Goal: Transaction & Acquisition: Purchase product/service

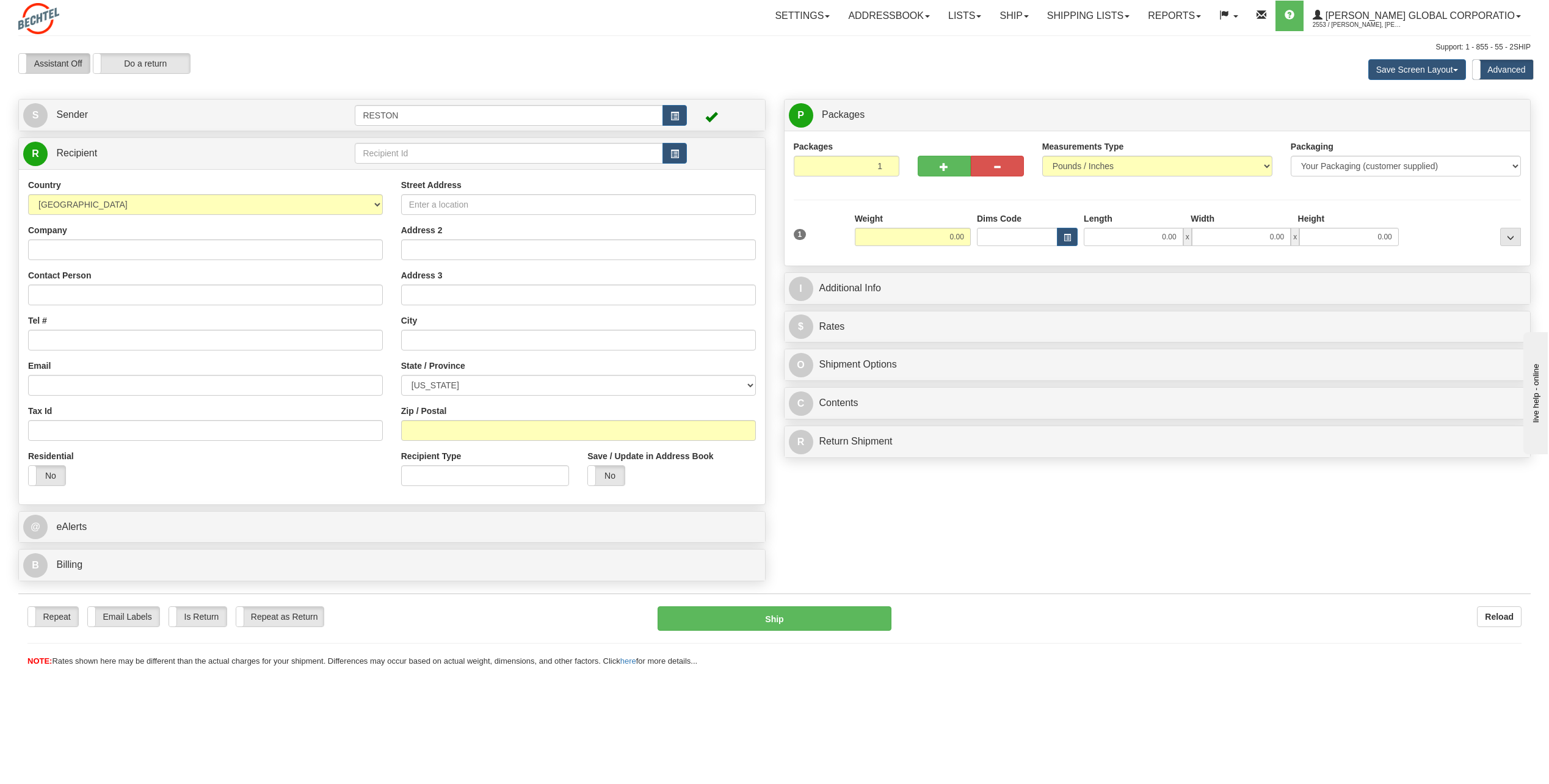
click at [41, 66] on label "Assistant Off" at bounding box center [54, 64] width 71 height 20
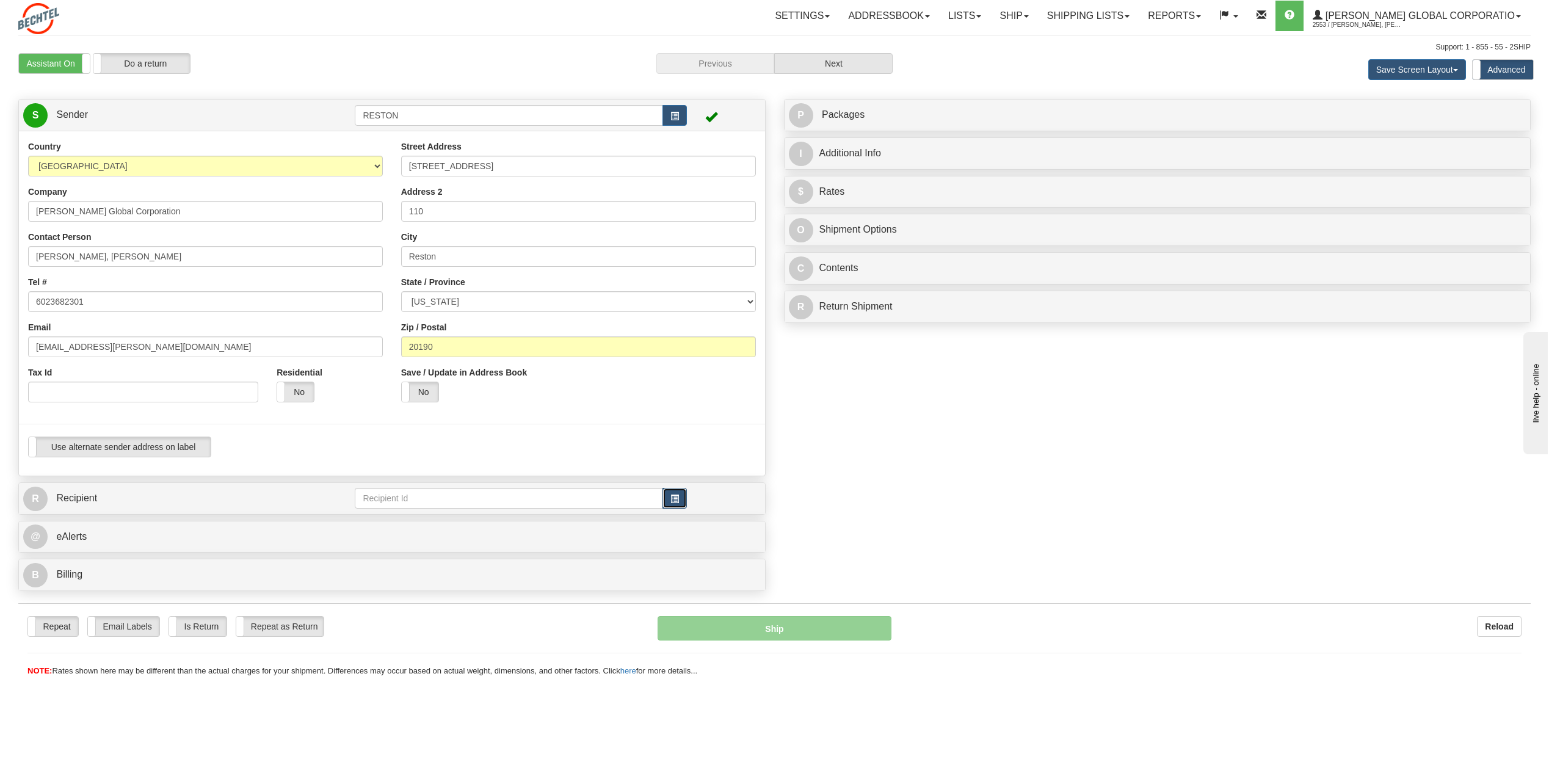
click at [675, 496] on span "button" at bounding box center [674, 499] width 9 height 8
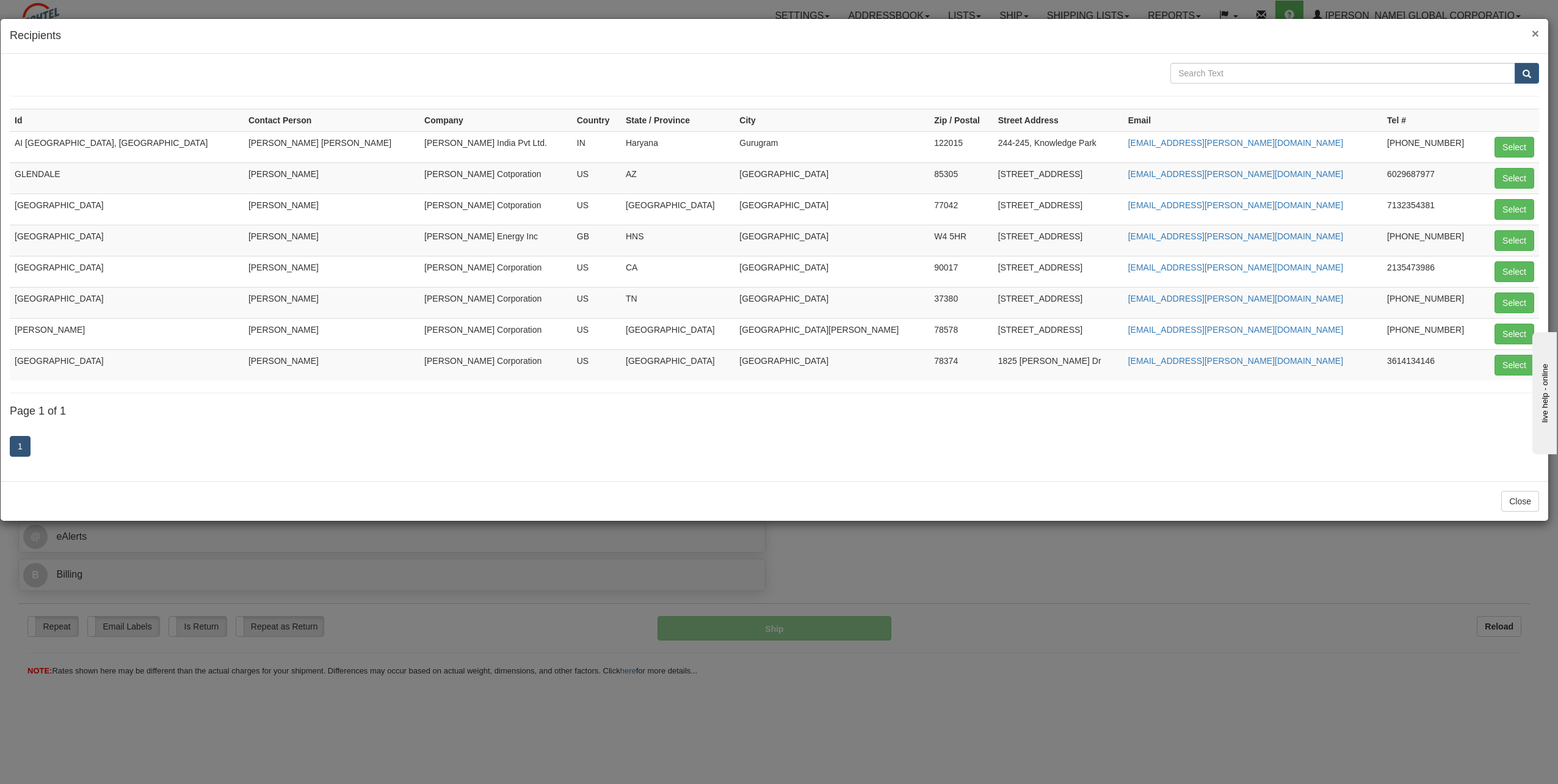
click at [1535, 33] on span "×" at bounding box center [1535, 33] width 7 height 14
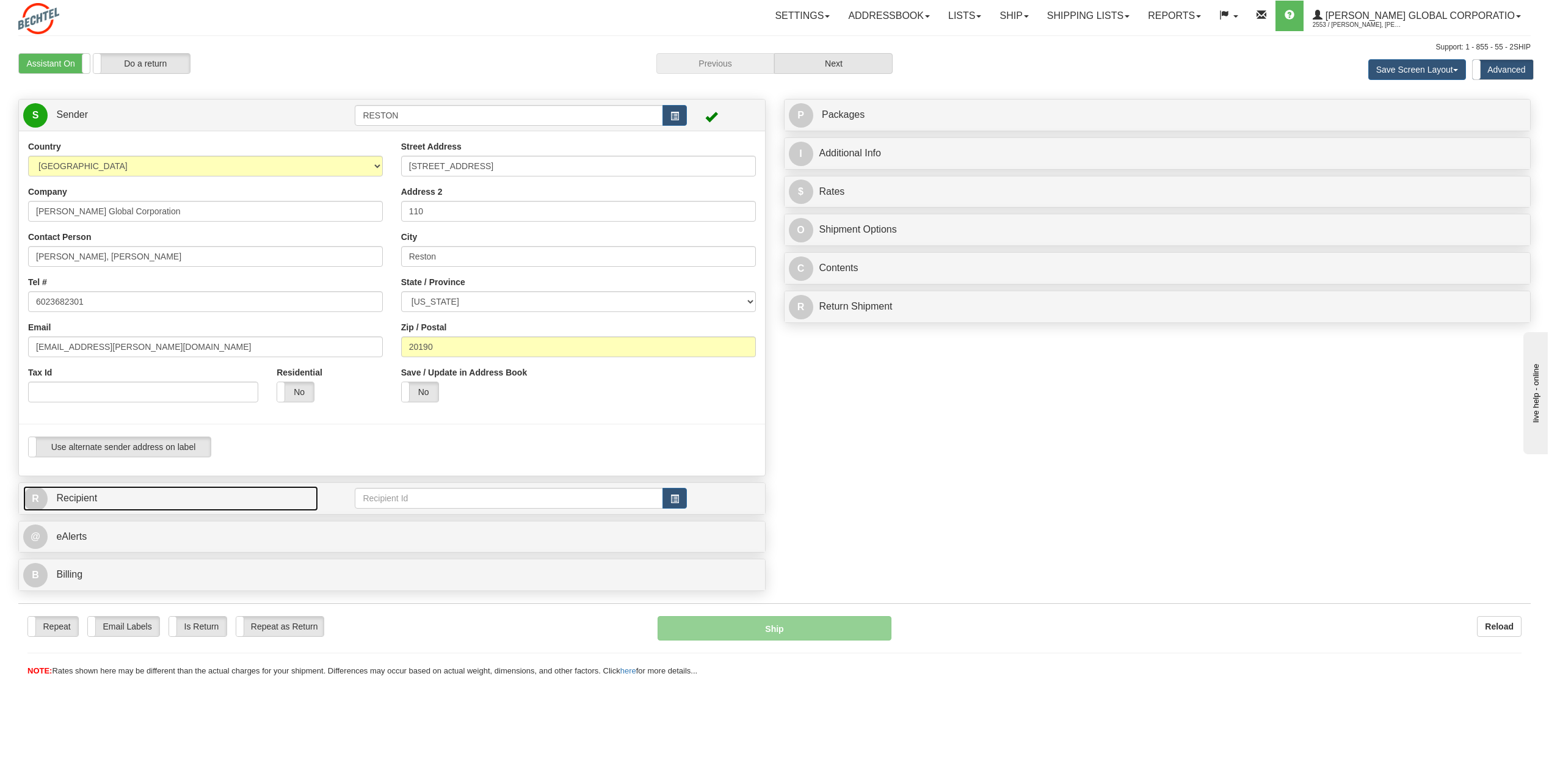
click at [39, 498] on span "R" at bounding box center [35, 499] width 25 height 25
click at [471, 493] on input "text" at bounding box center [508, 498] width 308 height 21
click at [675, 496] on span "button" at bounding box center [674, 499] width 9 height 8
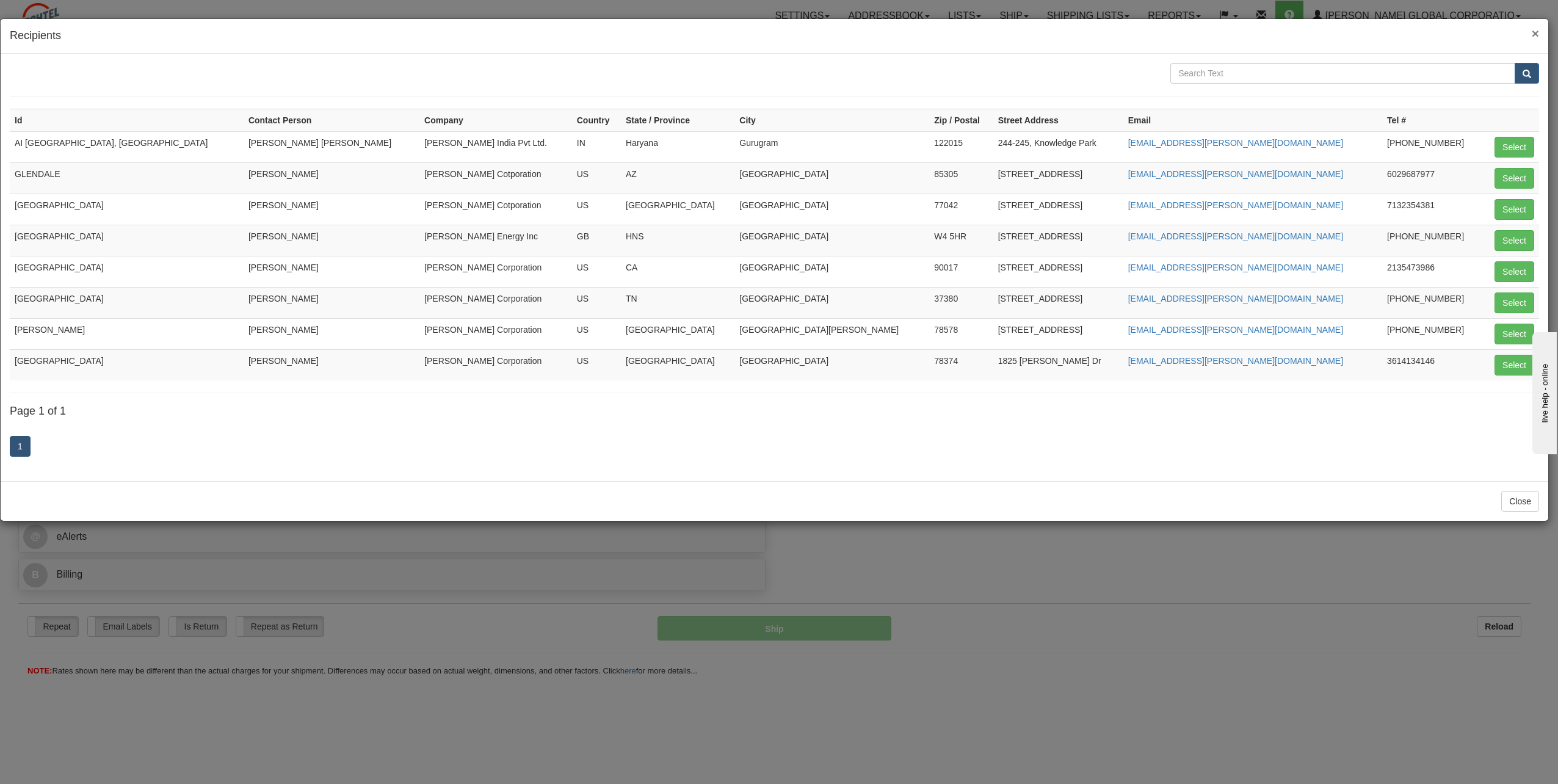
click at [1533, 33] on span "×" at bounding box center [1535, 33] width 7 height 14
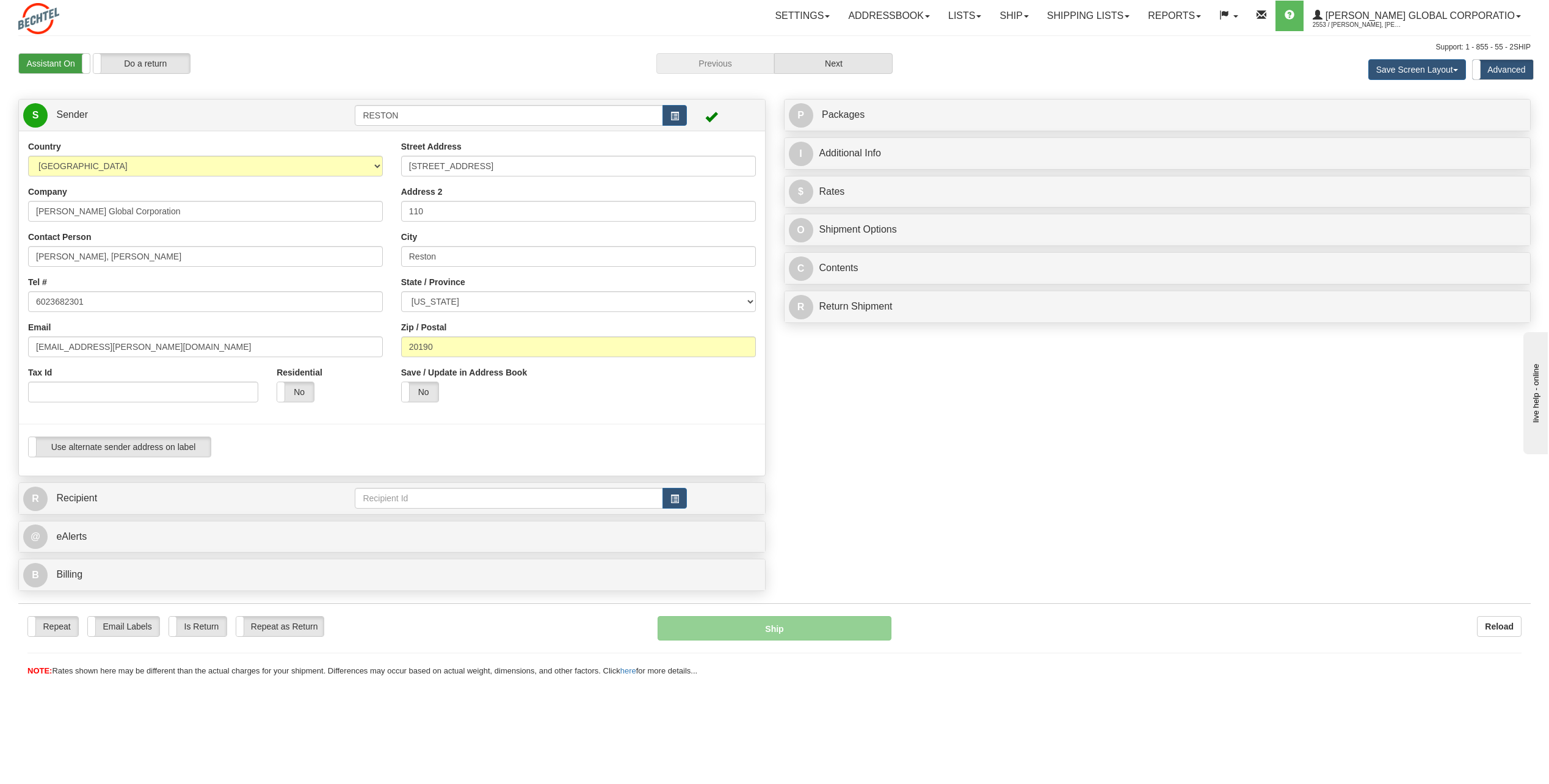
click at [48, 63] on label "Assistant On" at bounding box center [54, 64] width 71 height 20
click at [676, 499] on span "button" at bounding box center [674, 499] width 9 height 8
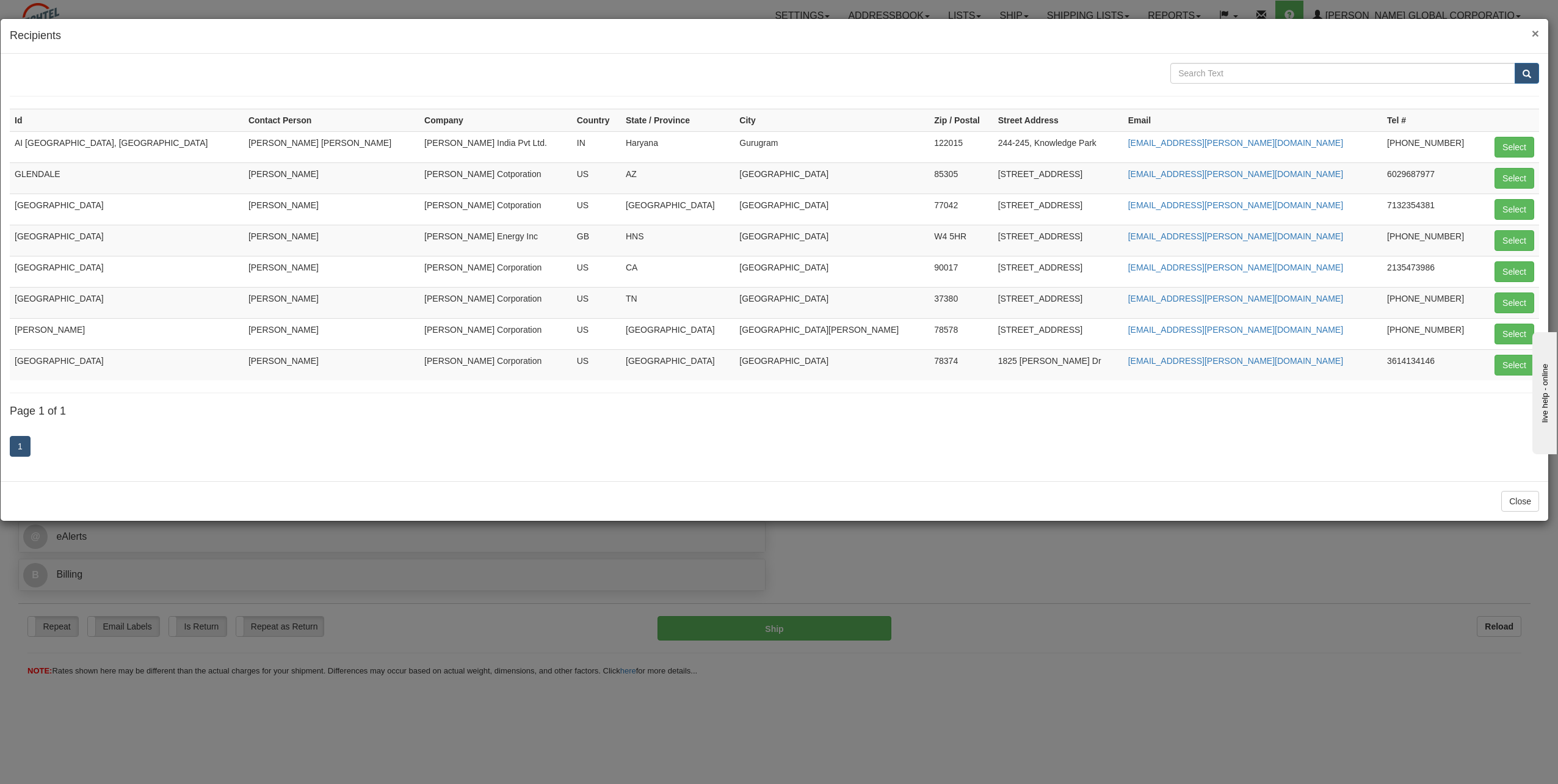
click at [1532, 30] on span "×" at bounding box center [1535, 33] width 7 height 14
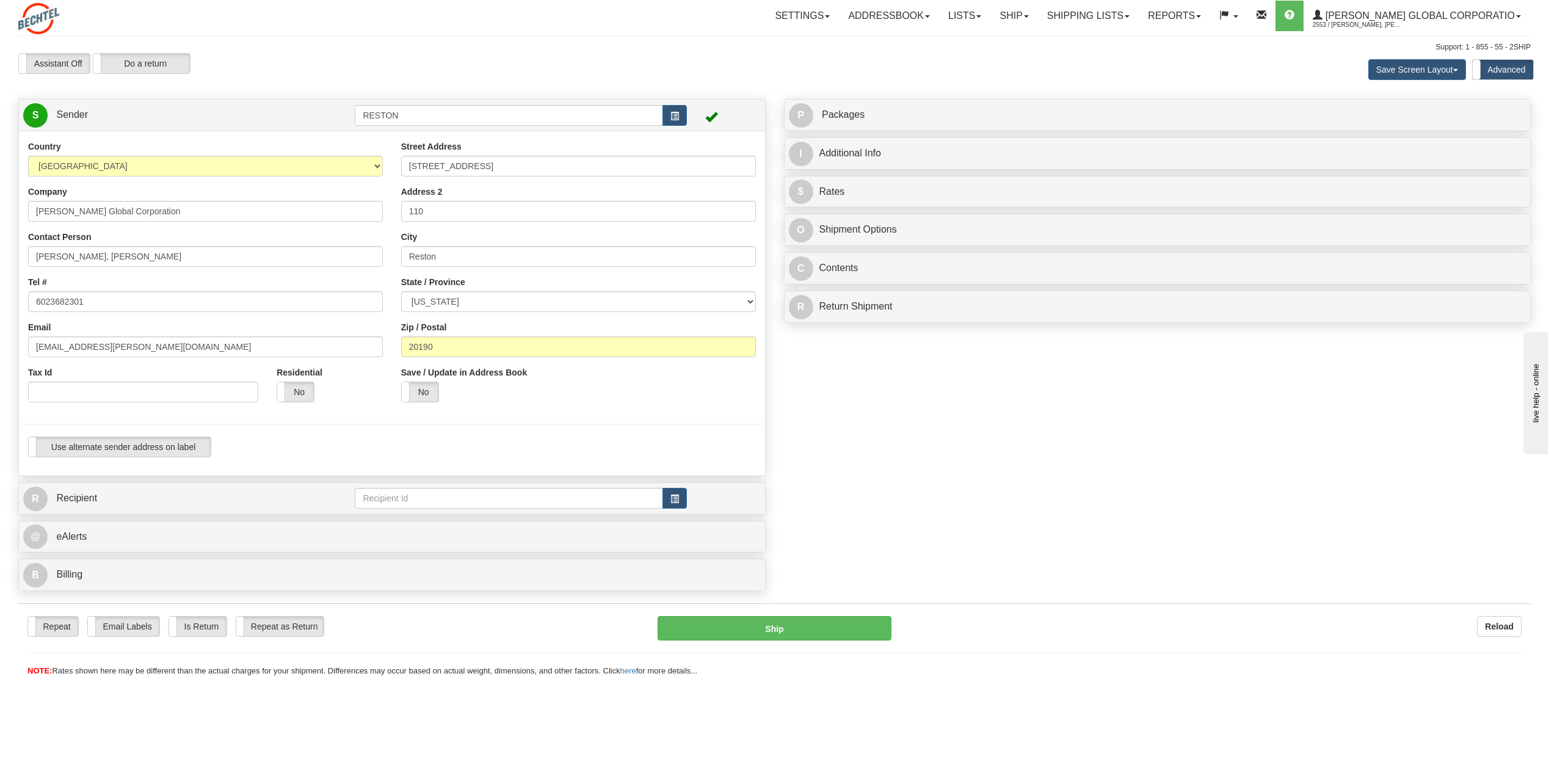
click at [331, 496] on td at bounding box center [336, 498] width 36 height 25
click at [39, 495] on span "R" at bounding box center [35, 499] width 25 height 25
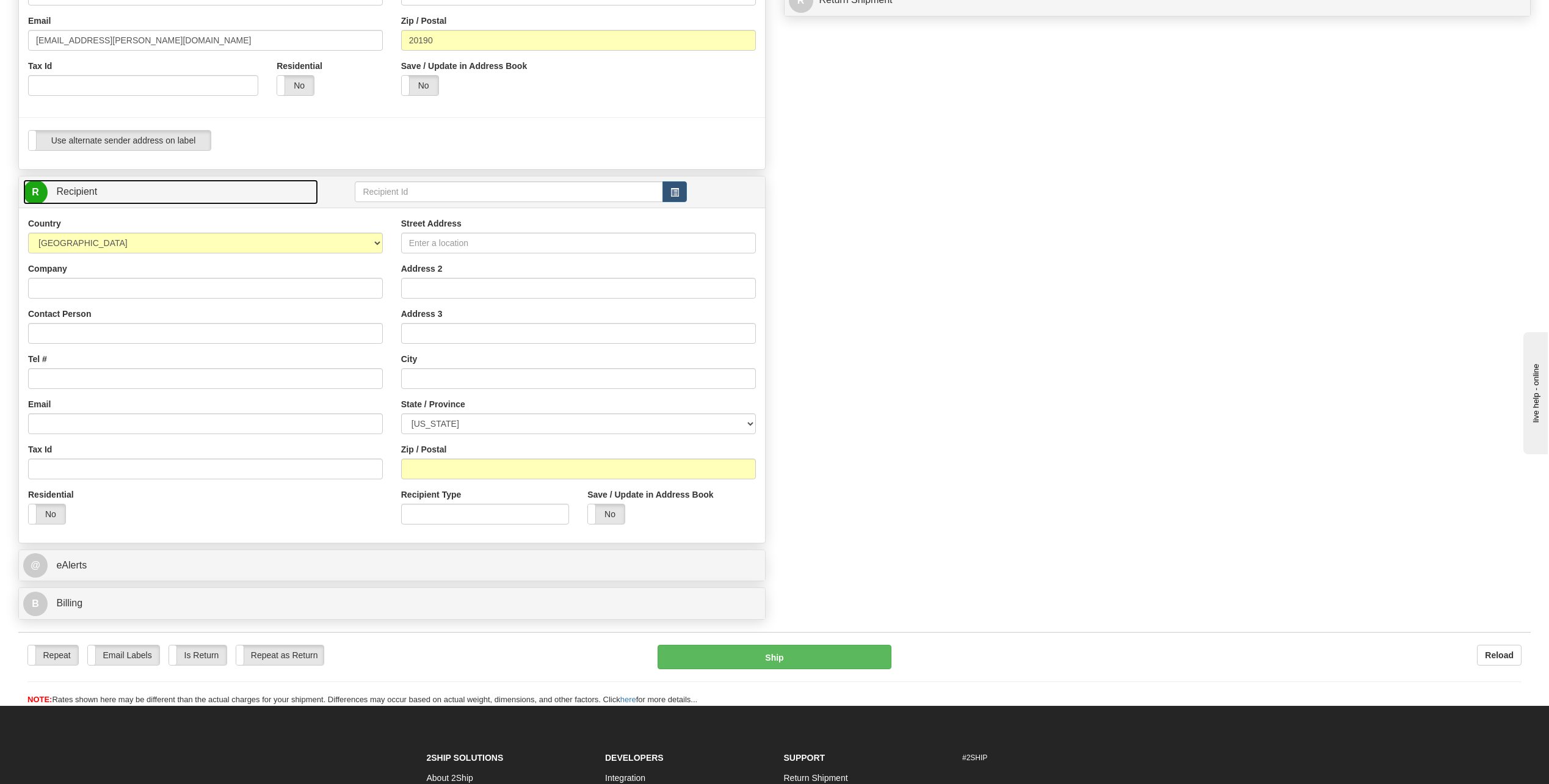
scroll to position [328, 0]
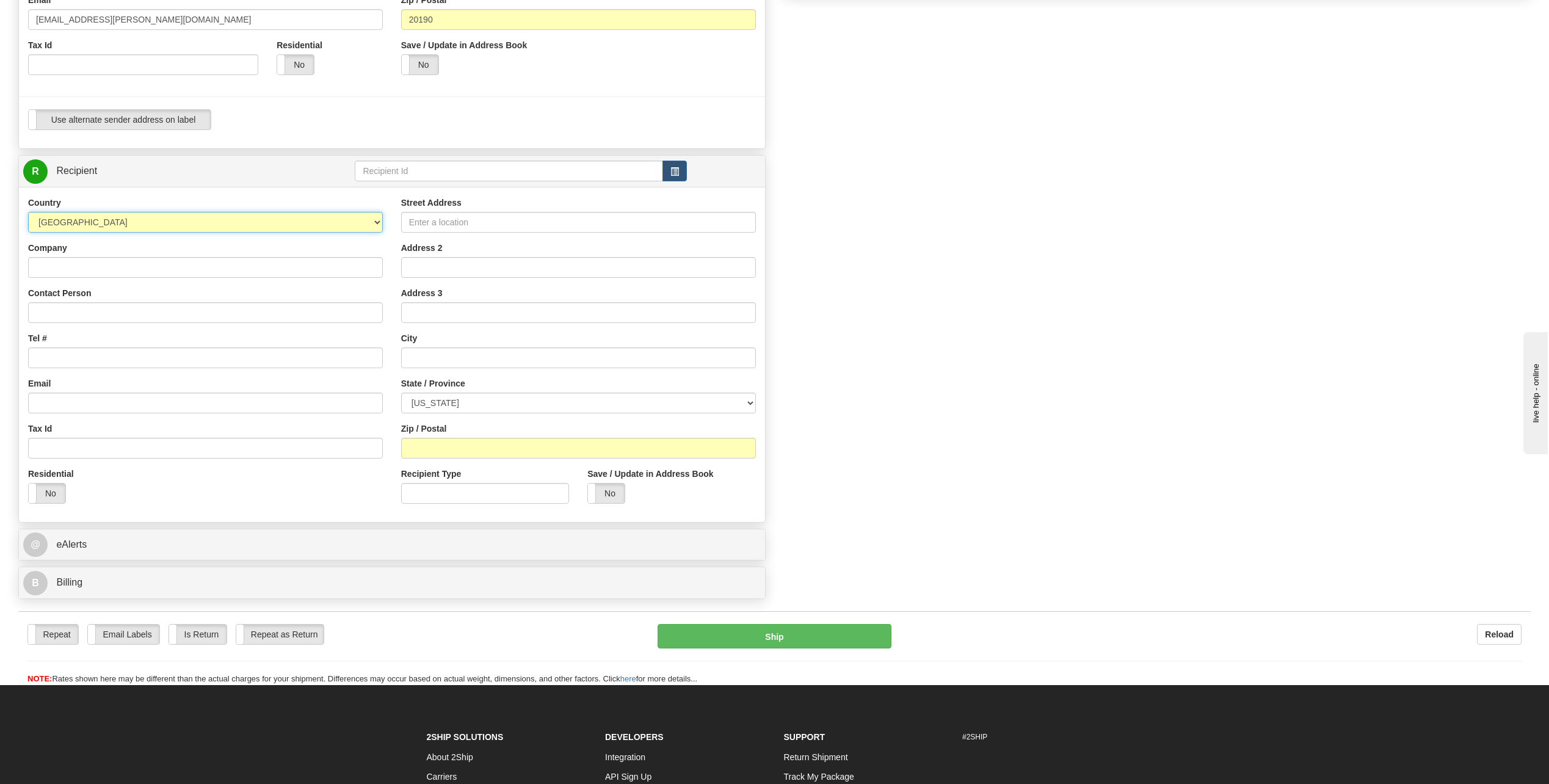
click at [376, 222] on select "AFGHANISTAN ALAND ISLANDS ALBANIA ALGERIA AMERICAN SAMOA ANDORRA ANGOLA ANGUILL…" at bounding box center [206, 221] width 354 height 21
select select "GB"
click at [29, 211] on select "AFGHANISTAN ALAND ISLANDS ALBANIA ALGERIA AMERICAN SAMOA ANDORRA ANGOLA ANGUILL…" at bounding box center [206, 221] width 354 height 21
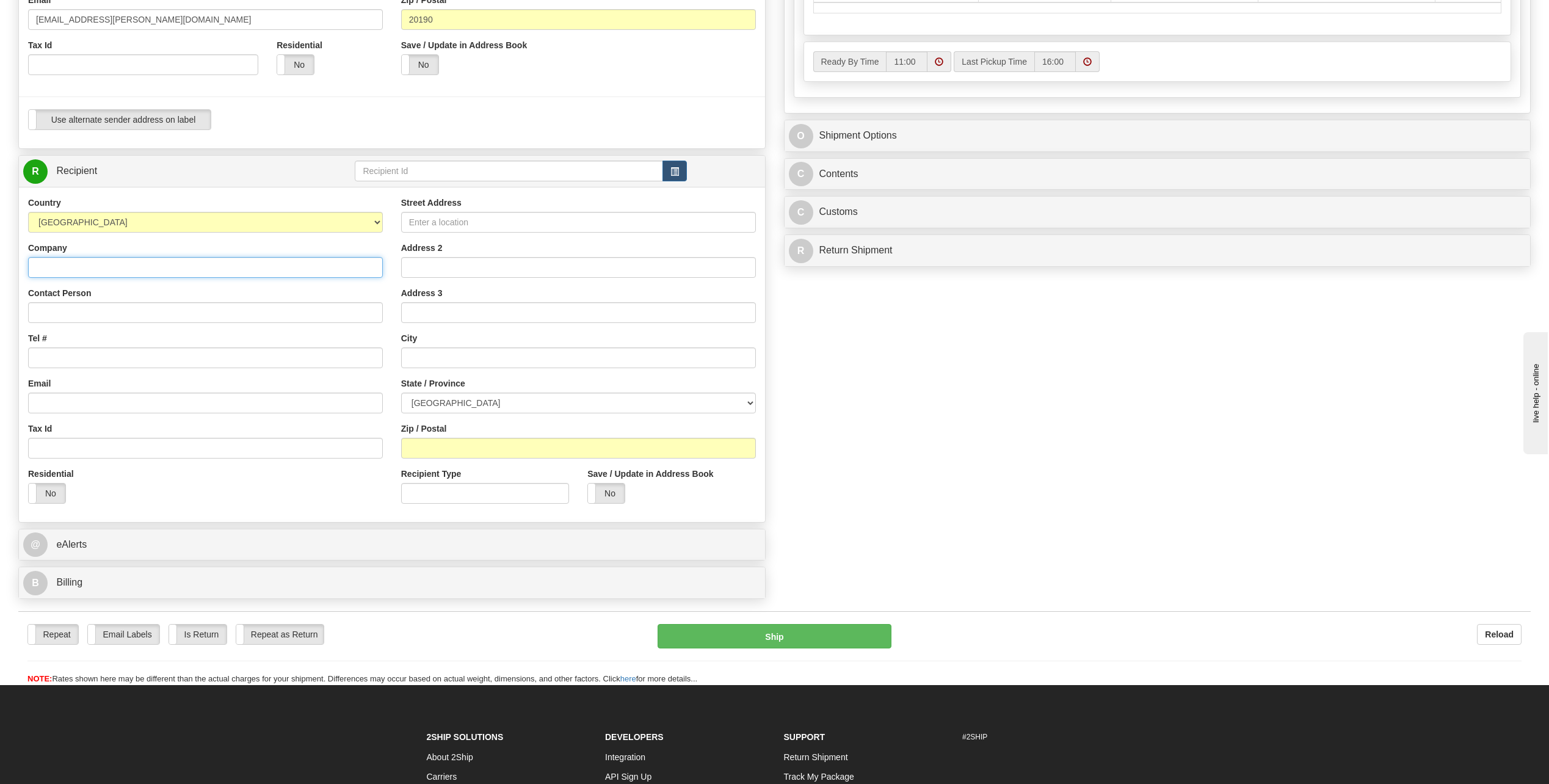
click at [191, 275] on input "Company" at bounding box center [206, 267] width 354 height 21
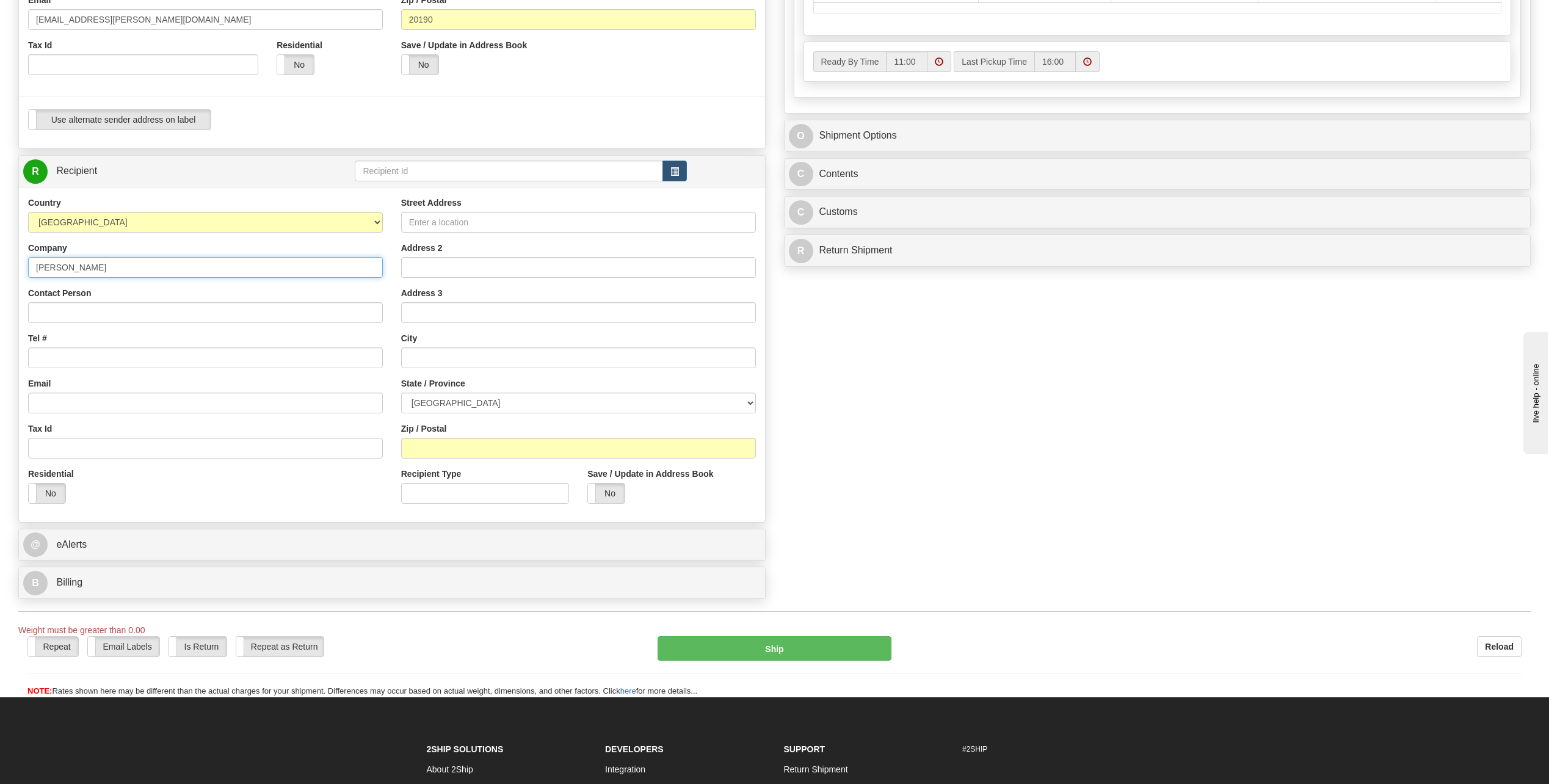
type input "Bechtel"
click at [82, 310] on input "Contact Person" at bounding box center [206, 312] width 354 height 21
type input "Stephen Smith"
click at [87, 358] on input "Tel #" at bounding box center [206, 357] width 354 height 21
click at [92, 400] on input "Email" at bounding box center [206, 402] width 354 height 21
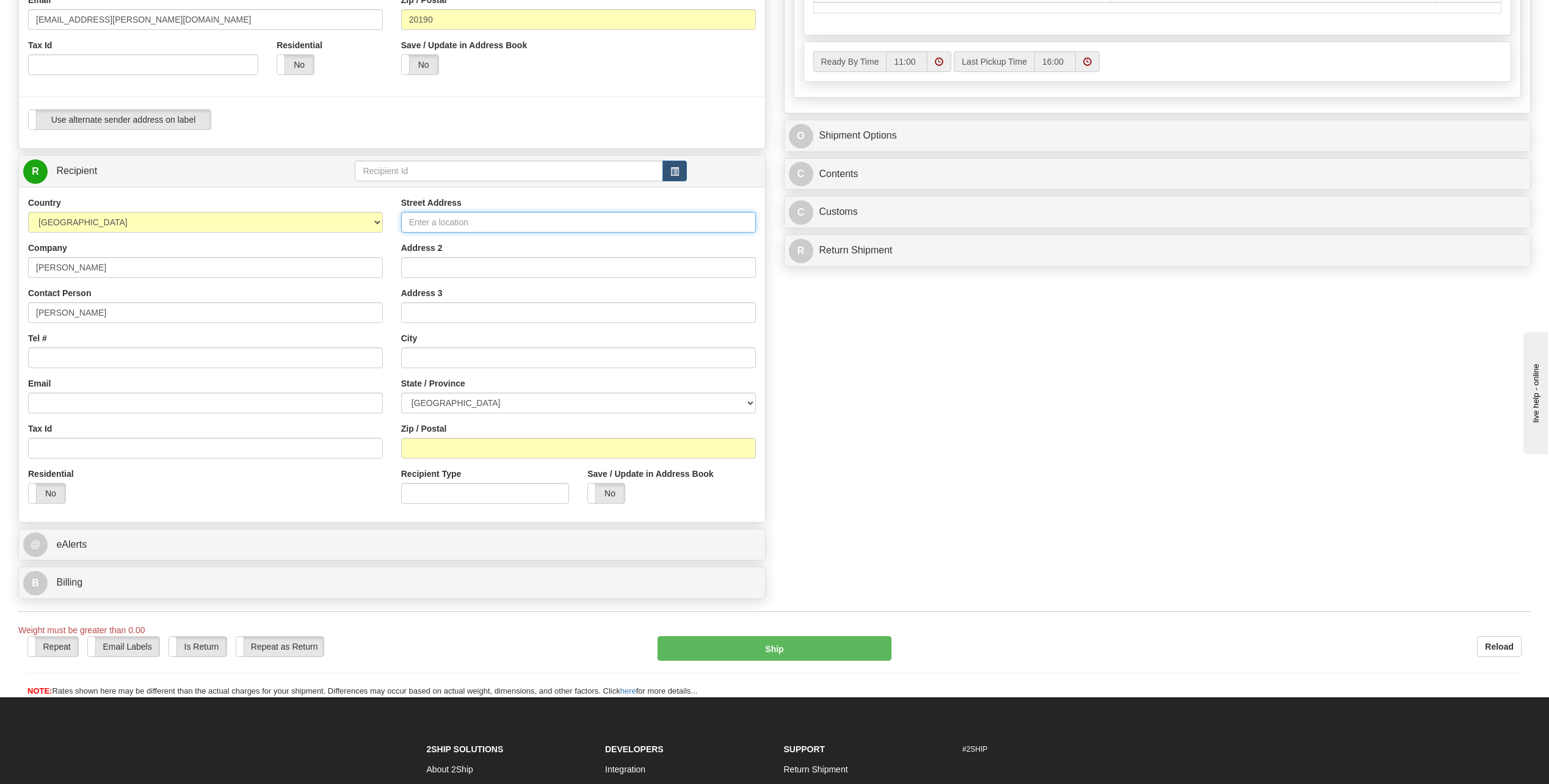
click at [430, 219] on input "Street Address" at bounding box center [579, 221] width 354 height 21
click at [85, 271] on input "Bechtel" at bounding box center [206, 267] width 354 height 21
type input "Bechtel Chiswick Park"
click at [427, 222] on input "Street Address" at bounding box center [579, 221] width 354 height 21
type input "Building 6, 6th Floor"
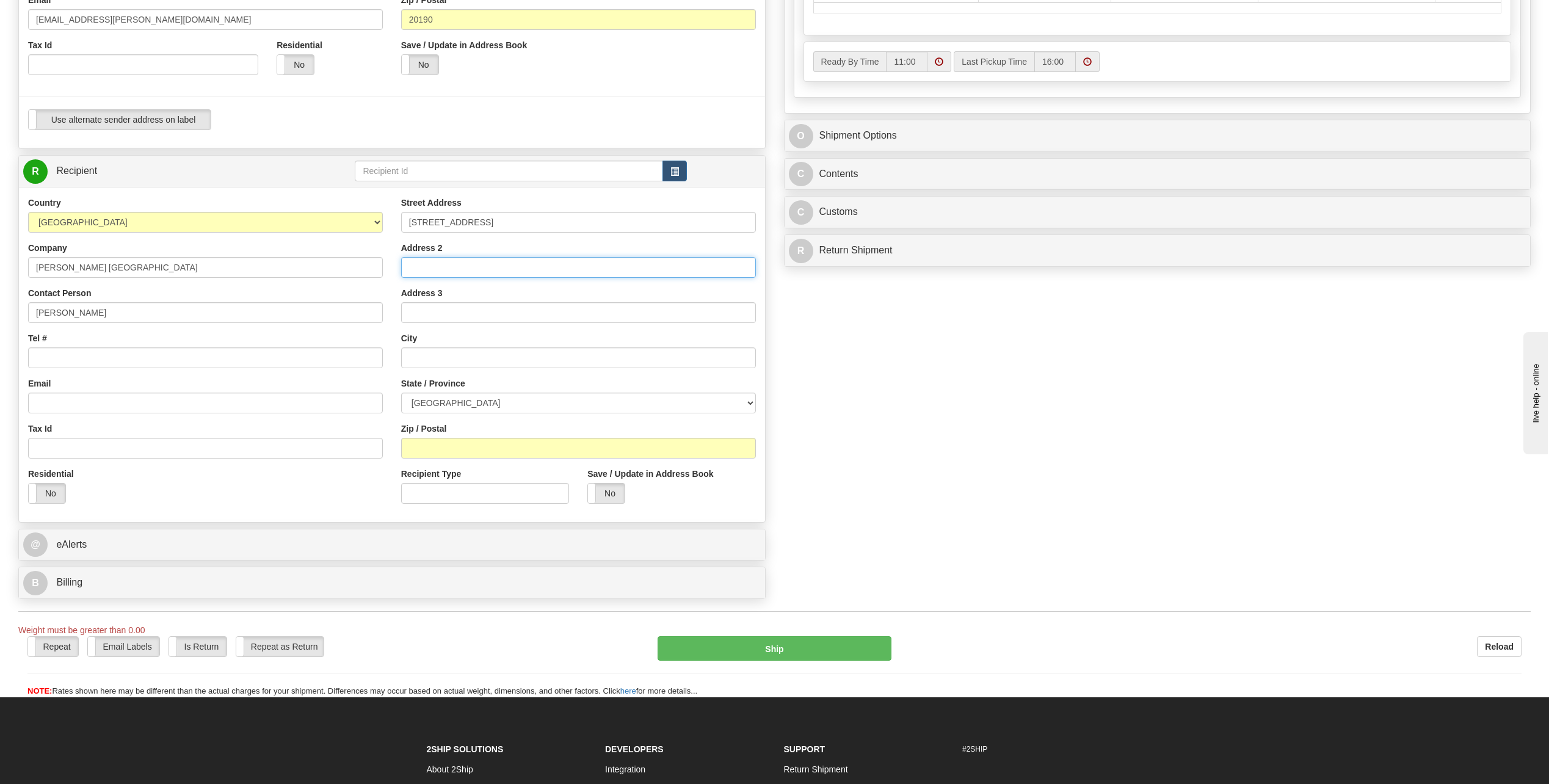
click at [465, 267] on input "Address 2" at bounding box center [579, 267] width 354 height 21
click at [465, 315] on input "Address 3" at bounding box center [579, 312] width 354 height 21
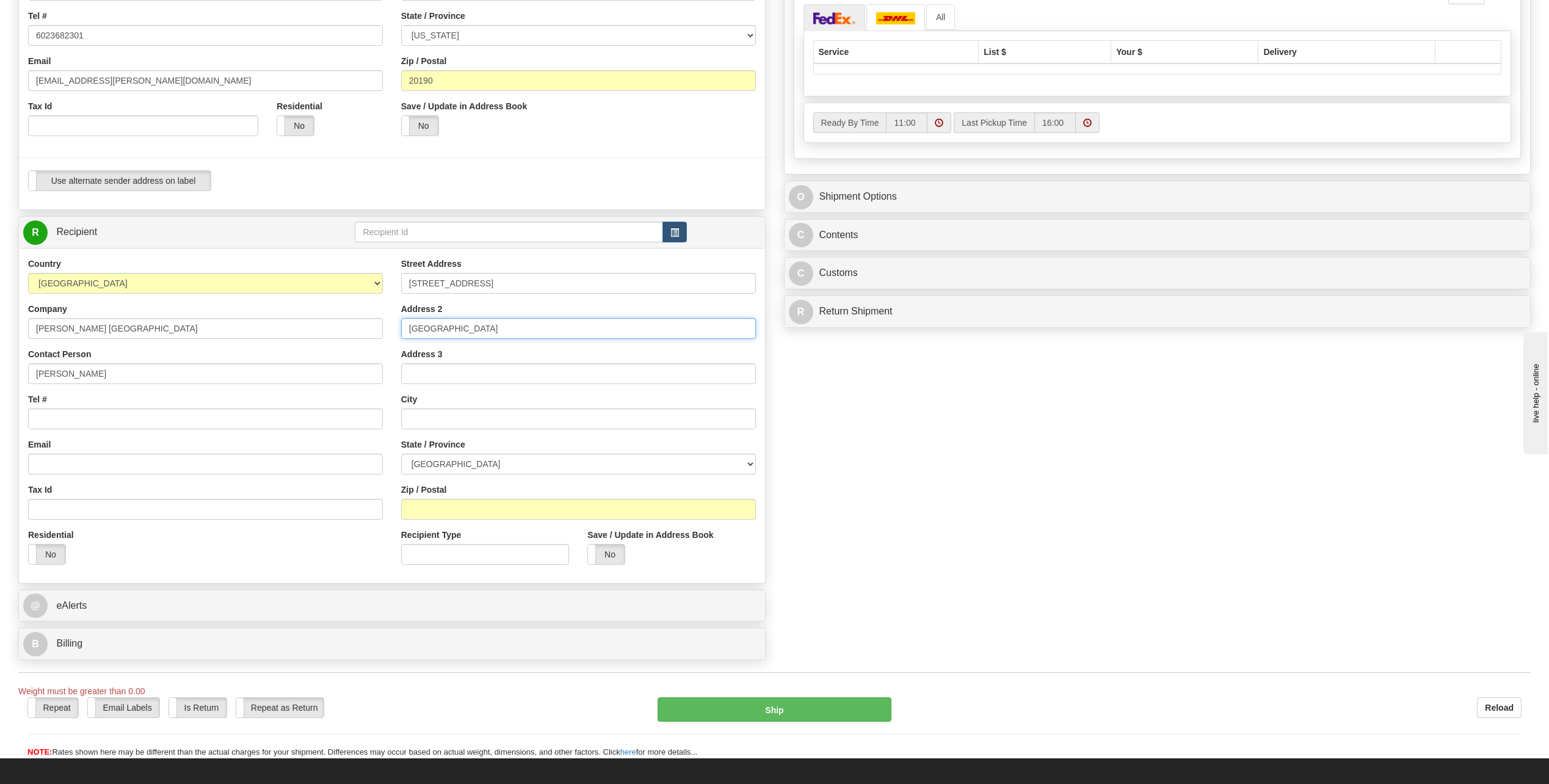
click at [490, 329] on input "Chiswick Park" at bounding box center [579, 328] width 354 height 21
type input "566 Chiswick High Road"
click at [451, 378] on input "Address 3" at bounding box center [579, 373] width 354 height 21
click at [412, 428] on input "text" at bounding box center [579, 418] width 354 height 21
type input "London W4 5HR"
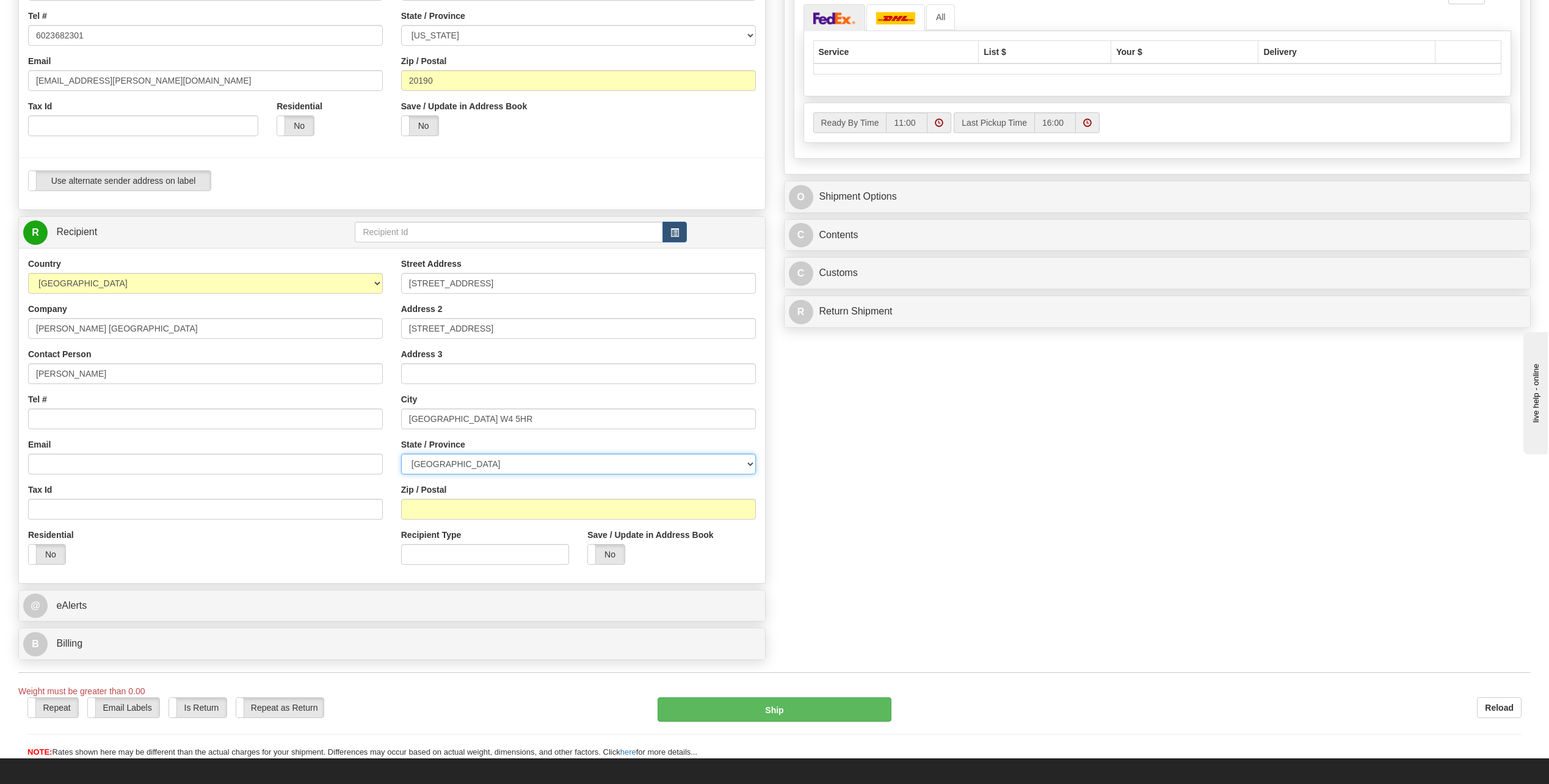
click at [751, 462] on select "Aberdeen City Aberdeenshire Angus Antrim and Newtownabbey Ards and North Down A…" at bounding box center [579, 463] width 354 height 21
select select "LND"
click at [402, 453] on select "Aberdeen City Aberdeenshire Angus Antrim and Newtownabbey Ards and North Down A…" at bounding box center [579, 463] width 354 height 21
click at [437, 504] on input "Zip / Postal" at bounding box center [579, 509] width 354 height 21
type input "W4 5HR"
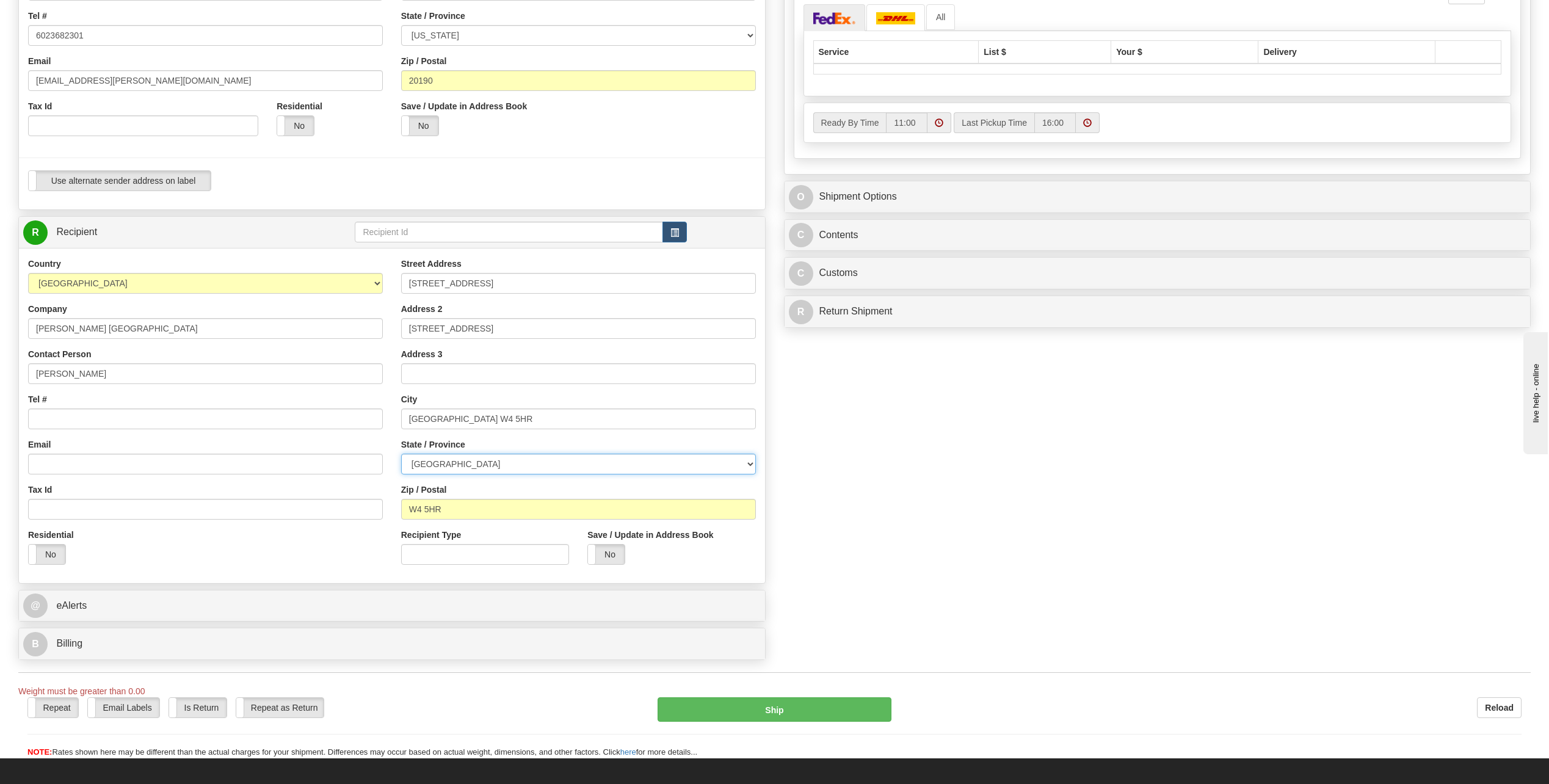
click at [557, 464] on select "Aberdeen City Aberdeenshire Angus Antrim and Newtownabbey Ards and North Down A…" at bounding box center [579, 463] width 354 height 21
click at [611, 437] on div "Street Address Building 6, 6th Floor Address 2 566 Chiswick High Road Address 3…" at bounding box center [578, 415] width 373 height 316
click at [645, 476] on div "Street Address Building 6, 6th Floor Address 2 566 Chiswick High Road Address 3…" at bounding box center [578, 415] width 373 height 316
click at [493, 506] on input "W4 5HR" at bounding box center [579, 509] width 354 height 21
drag, startPoint x: 472, startPoint y: 420, endPoint x: 340, endPoint y: 420, distance: 132.0
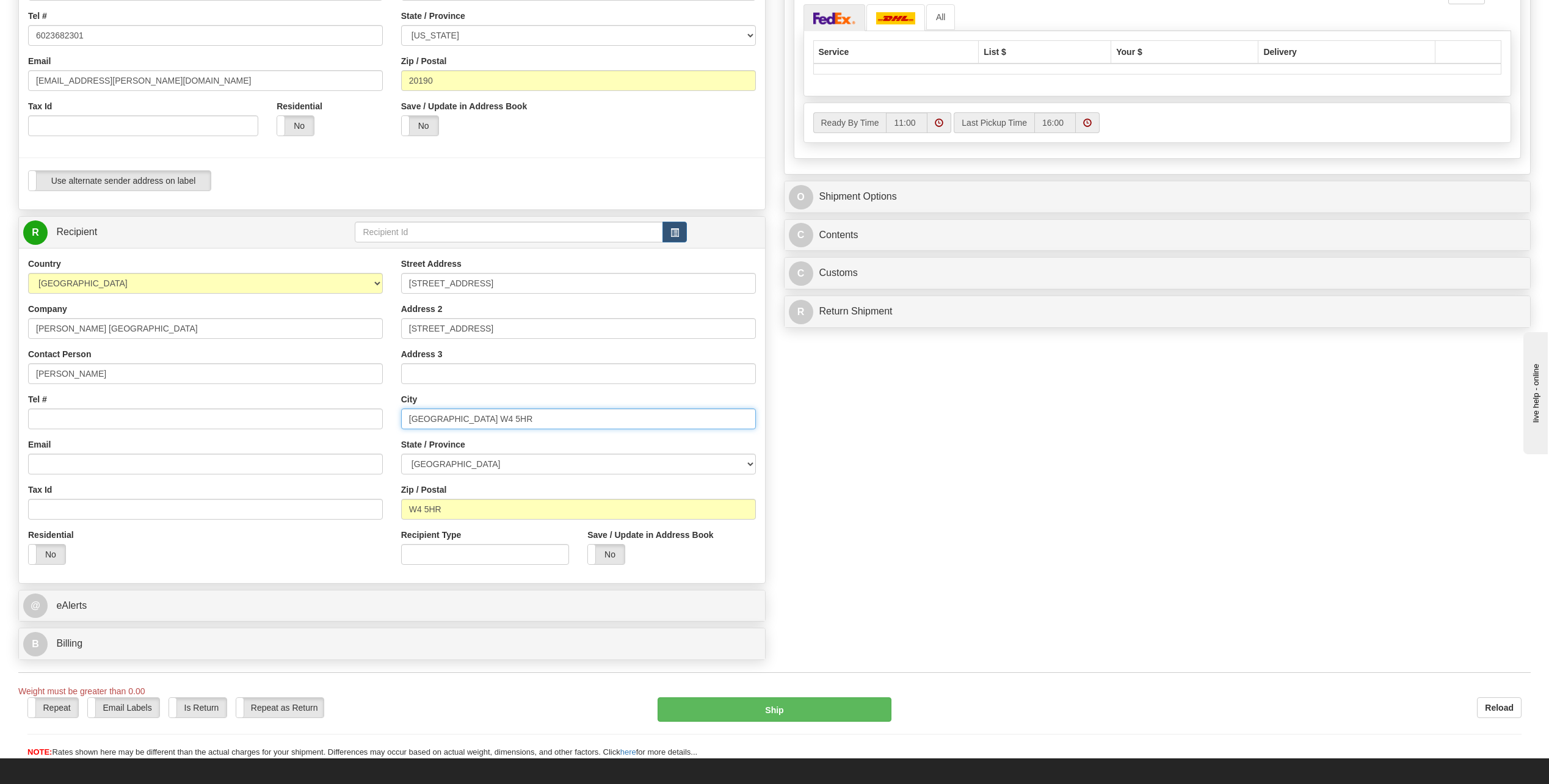
click at [340, 420] on div "Country AFGHANISTAN ALAND ISLANDS ALBANIA ALGERIA AMERICAN SAMOA ANDORRA ANGOLA…" at bounding box center [392, 415] width 746 height 316
click at [526, 419] on input "London W4 5HR" at bounding box center [579, 418] width 354 height 21
drag, startPoint x: 500, startPoint y: 369, endPoint x: 498, endPoint y: 376, distance: 7.3
click at [500, 369] on input "Address 3" at bounding box center [579, 373] width 354 height 21
click at [450, 509] on input "W4 5HR" at bounding box center [579, 509] width 354 height 21
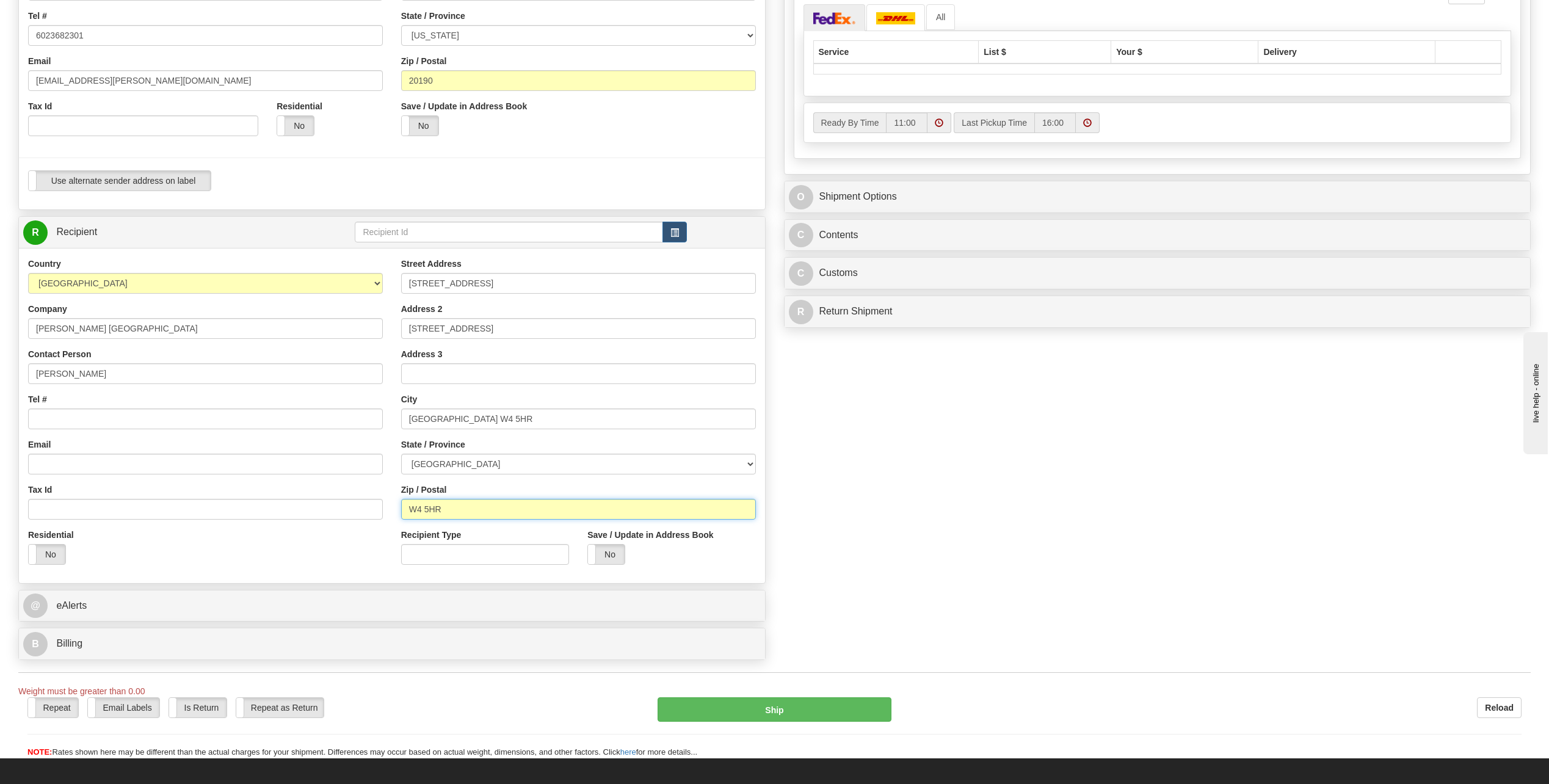
drag, startPoint x: 448, startPoint y: 509, endPoint x: 368, endPoint y: 508, distance: 80.0
click at [368, 508] on div "Country AFGHANISTAN ALAND ISLANDS ALBANIA ALGERIA AMERICAN SAMOA ANDORRA ANGOLA…" at bounding box center [392, 415] width 746 height 316
click at [390, 391] on div "Country AFGHANISTAN ALAND ISLANDS ALBANIA ALGERIA AMERICAN SAMOA ANDORRA ANGOLA…" at bounding box center [205, 415] width 373 height 316
drag, startPoint x: 475, startPoint y: 418, endPoint x: 433, endPoint y: 419, distance: 42.0
click at [398, 417] on div "Street Address Building 6, 6th Floor Address 2 566 Chiswick High Road Address 3…" at bounding box center [578, 415] width 373 height 316
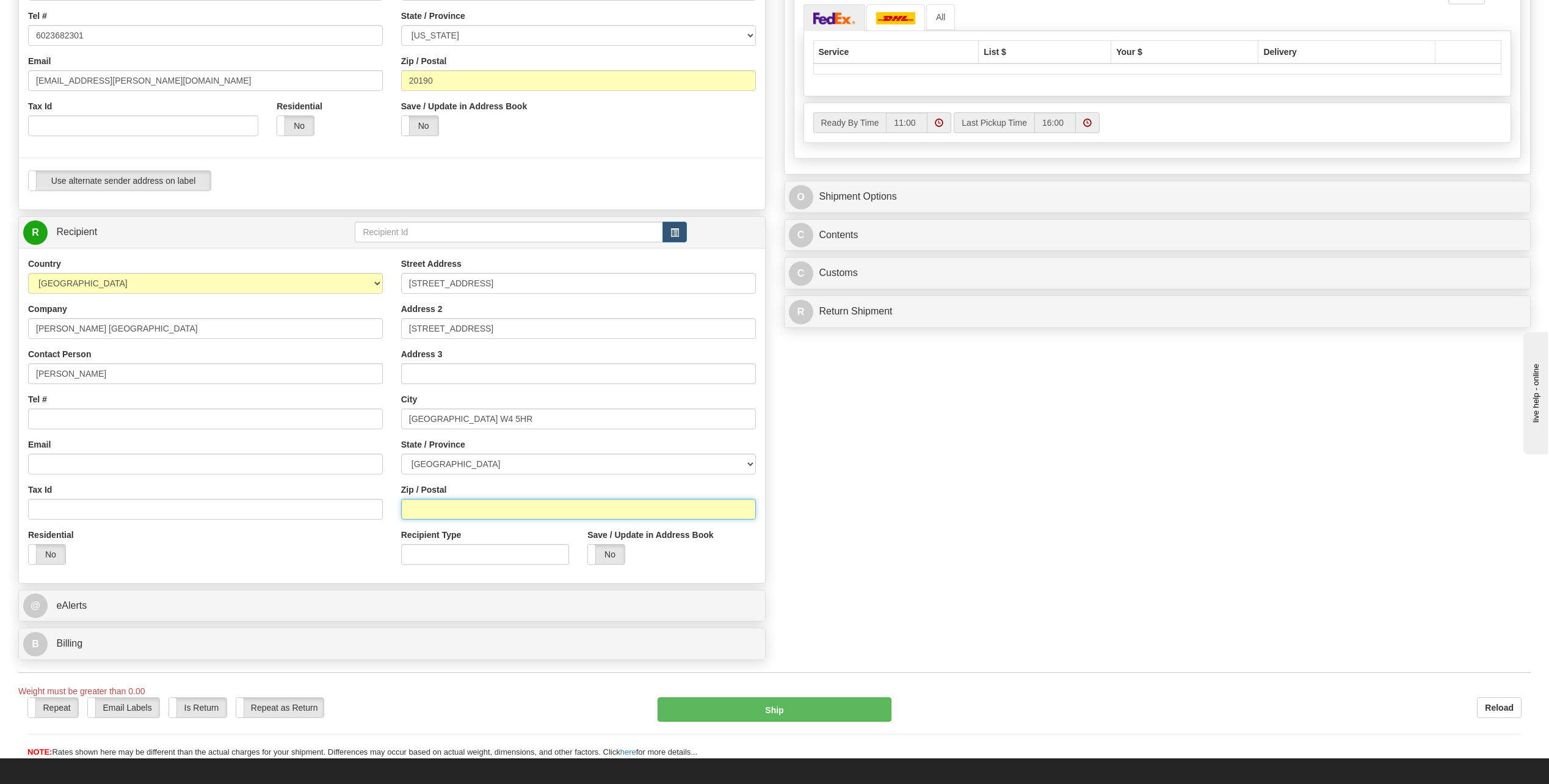
click at [438, 505] on input "Zip / Postal" at bounding box center [579, 509] width 354 height 21
paste input "London W4 5HR"
type input "London W4 5HR"
click at [391, 461] on div "Country AFGHANISTAN ALAND ISLANDS ALBANIA ALGERIA AMERICAN SAMOA ANDORRA ANGOLA…" at bounding box center [205, 415] width 373 height 316
click at [688, 553] on div "Yes No" at bounding box center [671, 554] width 168 height 21
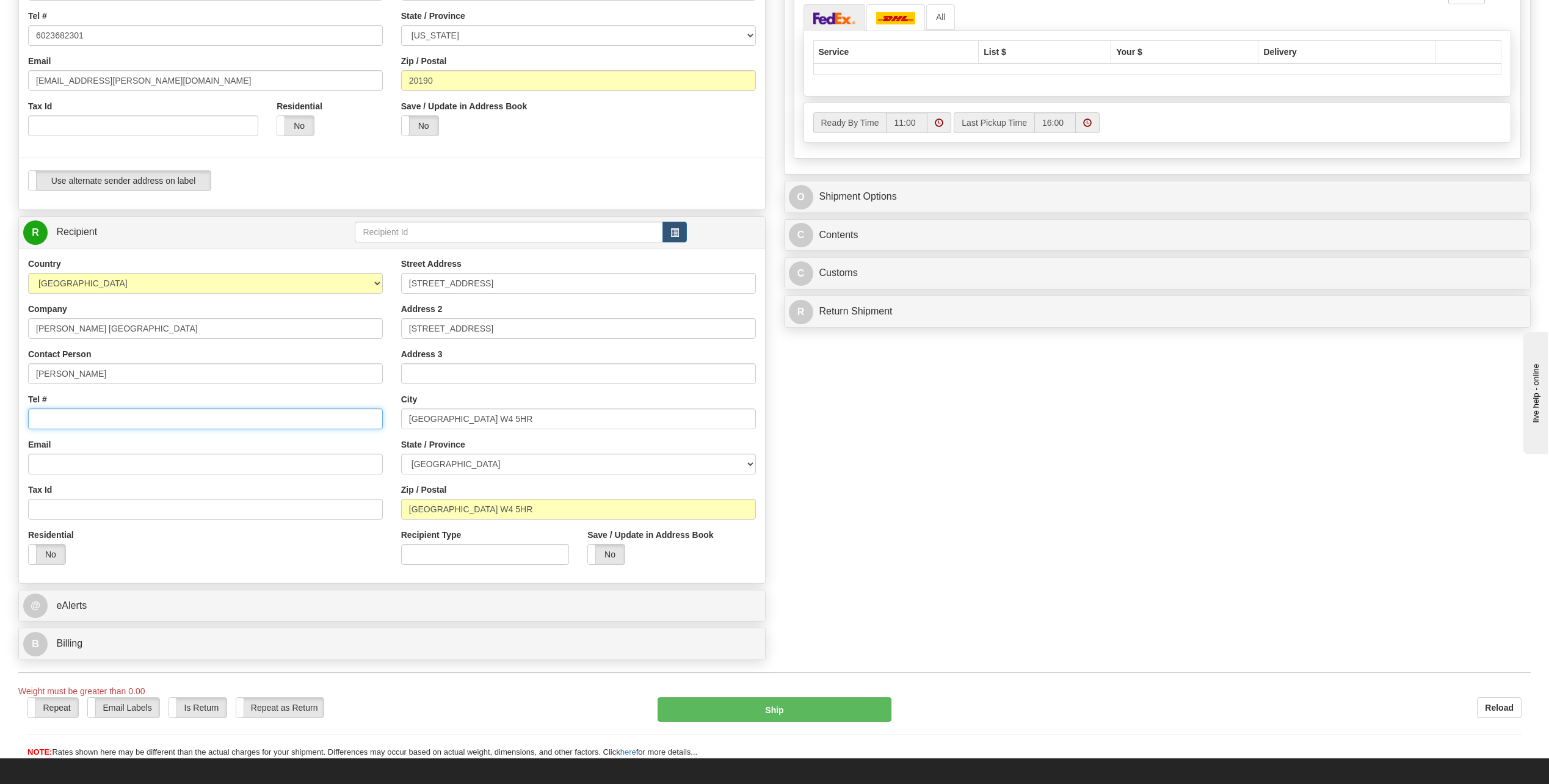
click at [61, 421] on input "Tel #" at bounding box center [206, 418] width 354 height 21
type input "44 2076517971"
click at [71, 462] on input "Email" at bounding box center [206, 463] width 354 height 21
click at [42, 466] on input "Email" at bounding box center [206, 463] width 354 height 21
paste input "ssmith1@bechtel.com"
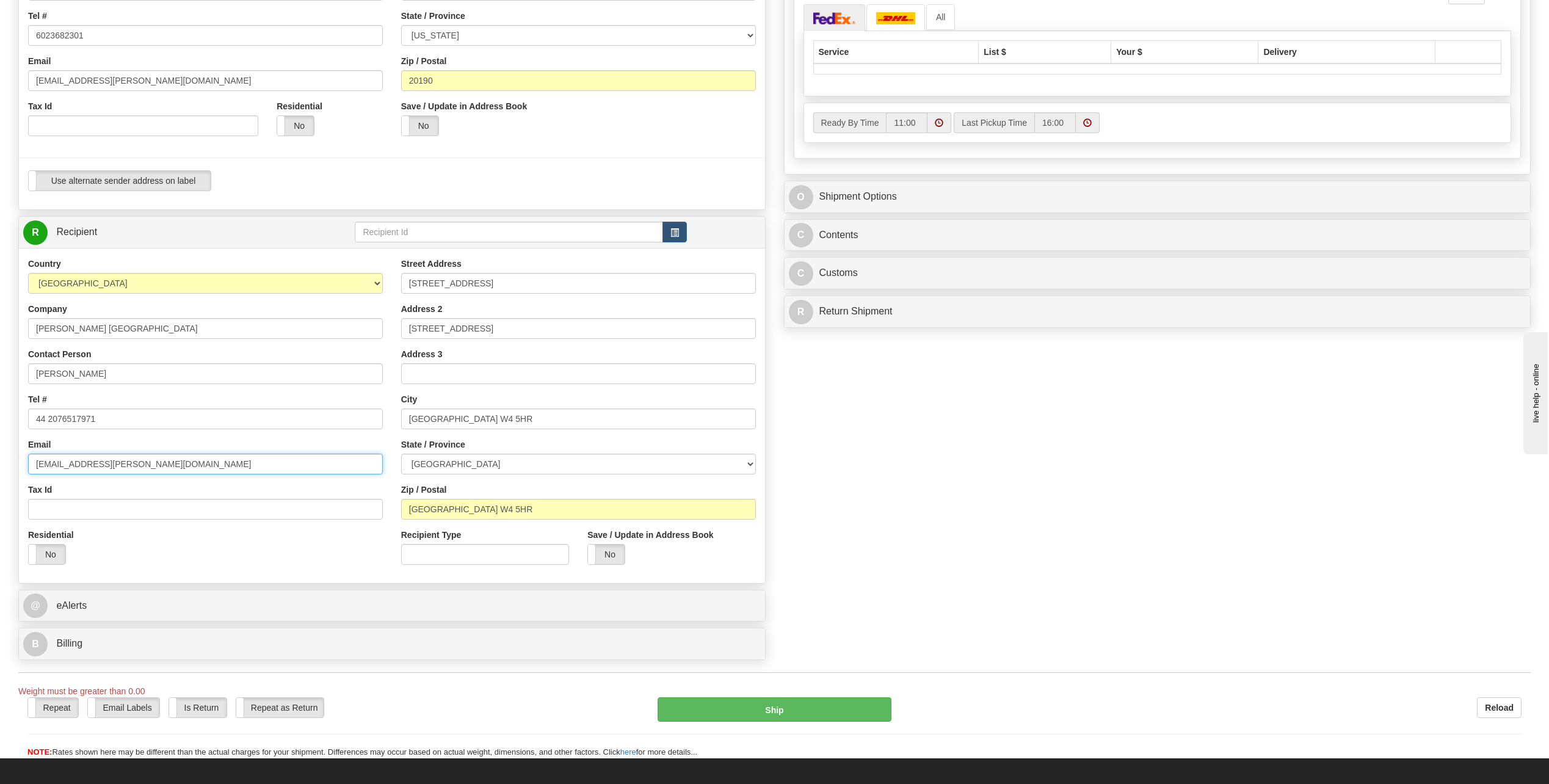
type input "ssmith1@bechtel.com"
click at [666, 557] on div "Yes No" at bounding box center [671, 554] width 168 height 21
click at [592, 554] on span at bounding box center [588, 554] width 16 height 20
drag, startPoint x: 437, startPoint y: 509, endPoint x: 359, endPoint y: 511, distance: 78.0
click at [361, 511] on div "Country AFGHANISTAN ALAND ISLANDS ALBANIA ALGERIA AMERICAN SAMOA ANDORRA ANGOLA…" at bounding box center [392, 415] width 746 height 316
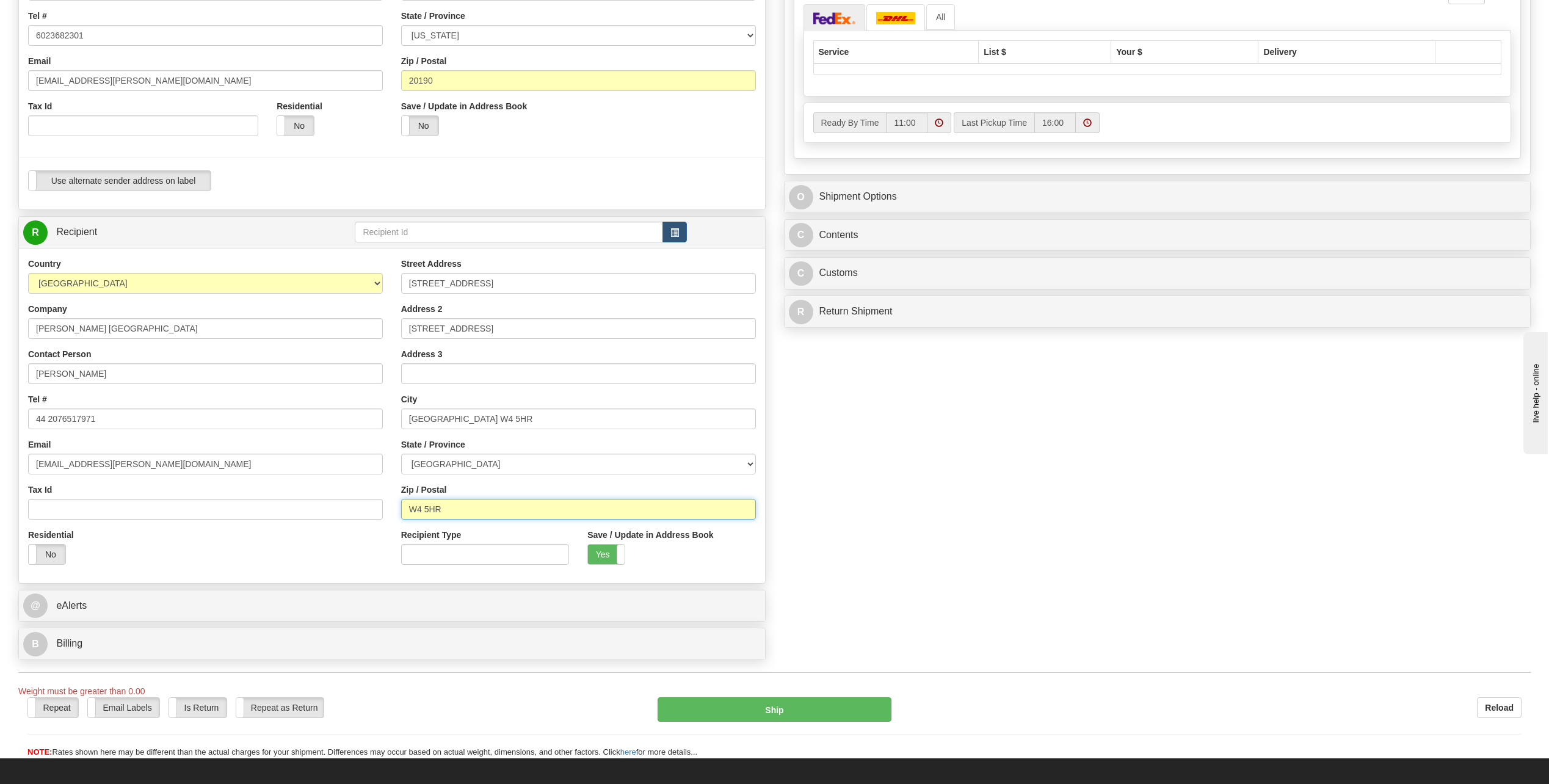
click at [508, 513] on input "W4 5HR" at bounding box center [579, 509] width 354 height 21
type input "W4 5HR"
click at [391, 441] on div "Country AFGHANISTAN ALAND ISLANDS ALBANIA ALGERIA AMERICAN SAMOA ANDORRA ANGOLA…" at bounding box center [205, 415] width 373 height 316
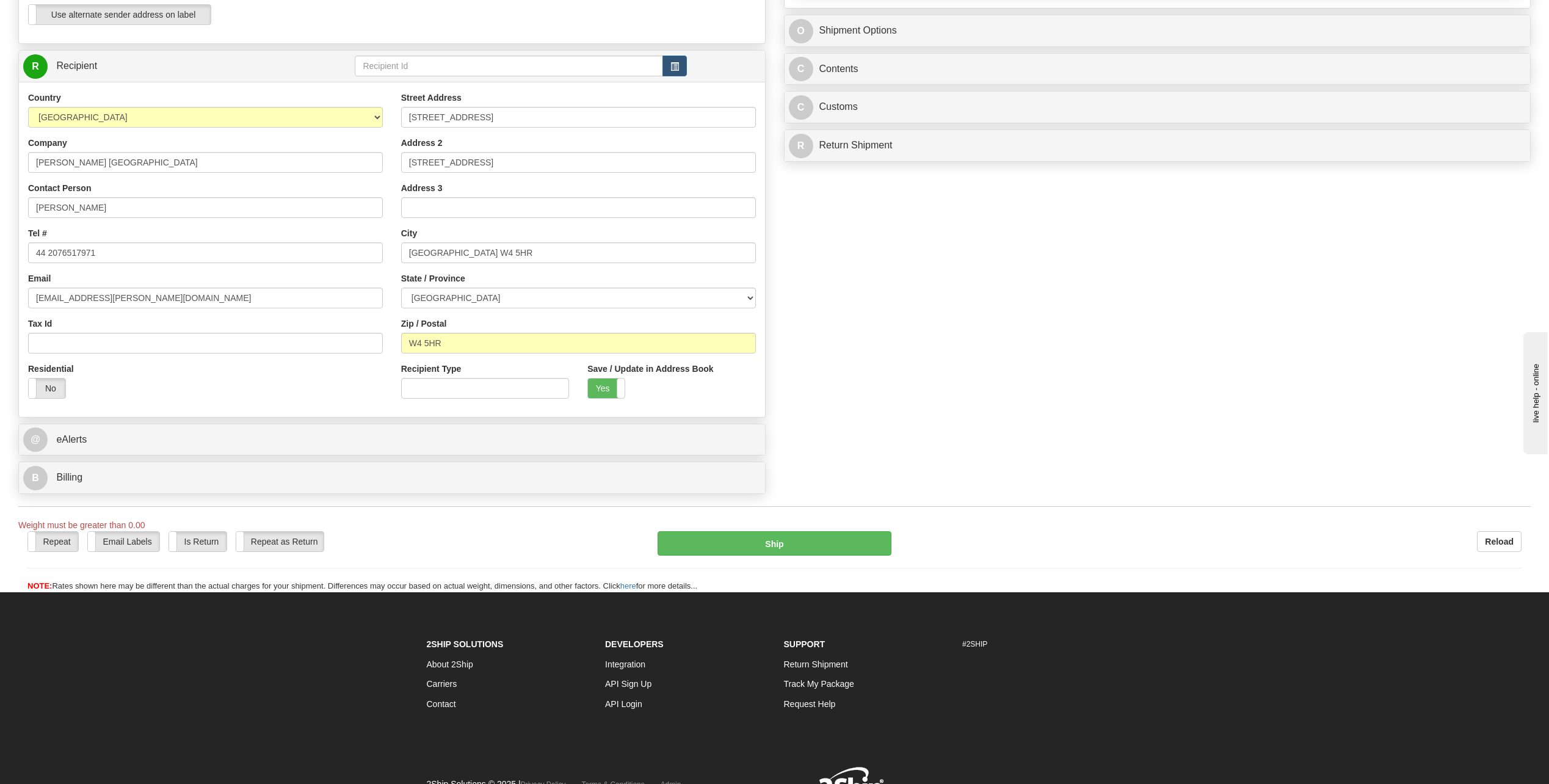
scroll to position [454, 0]
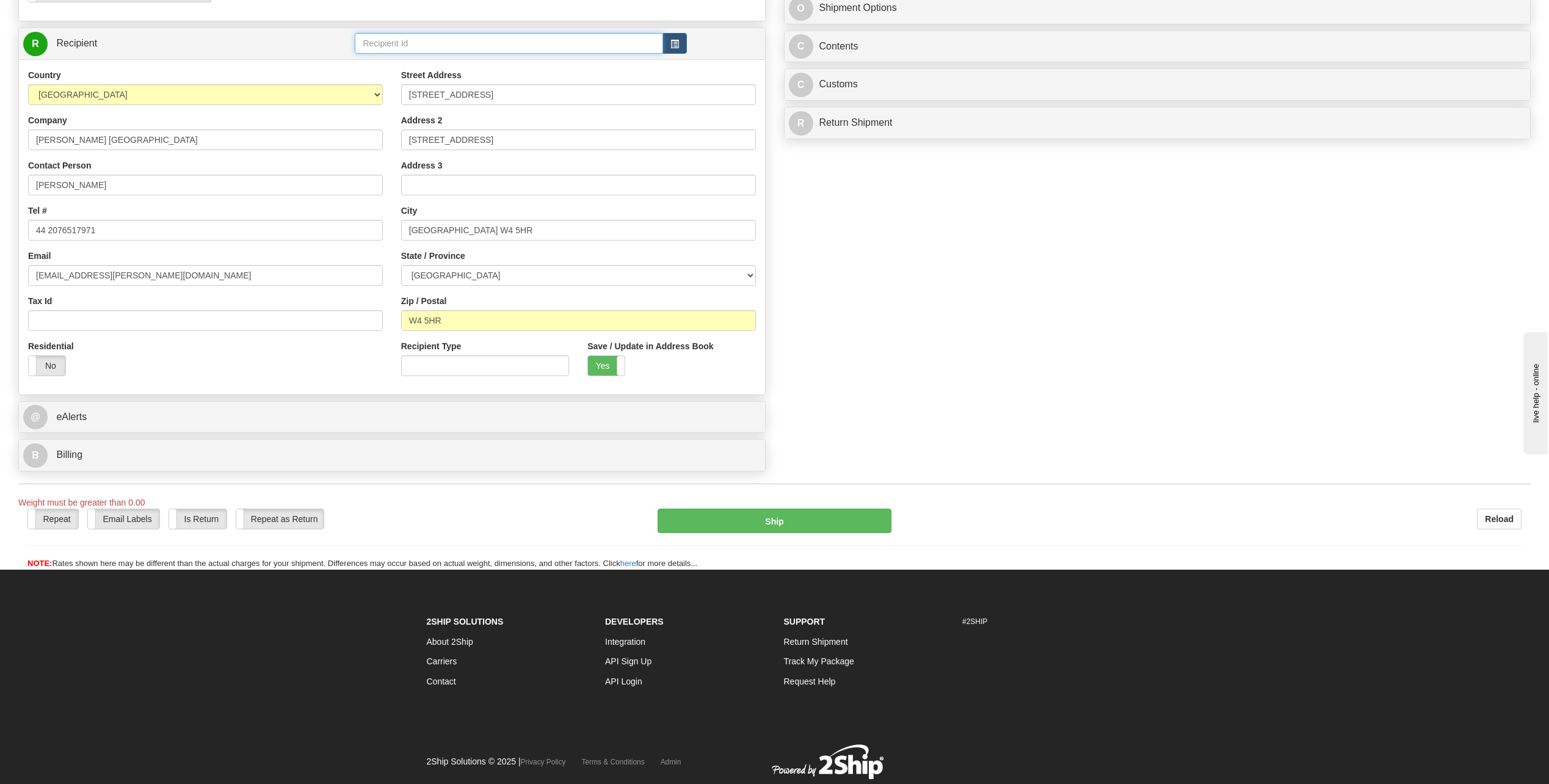
click at [574, 40] on input "text" at bounding box center [508, 43] width 308 height 21
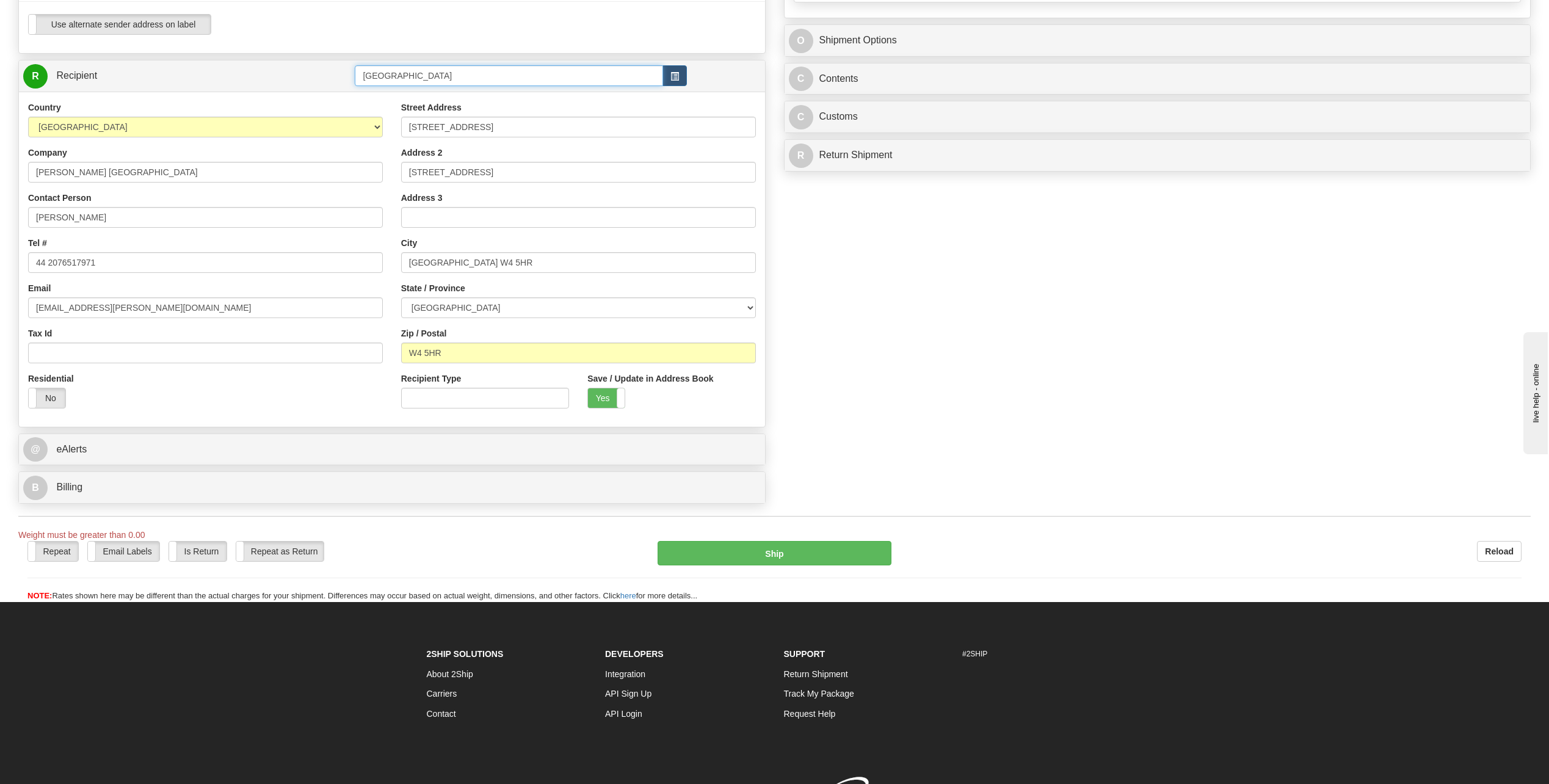
scroll to position [393, 0]
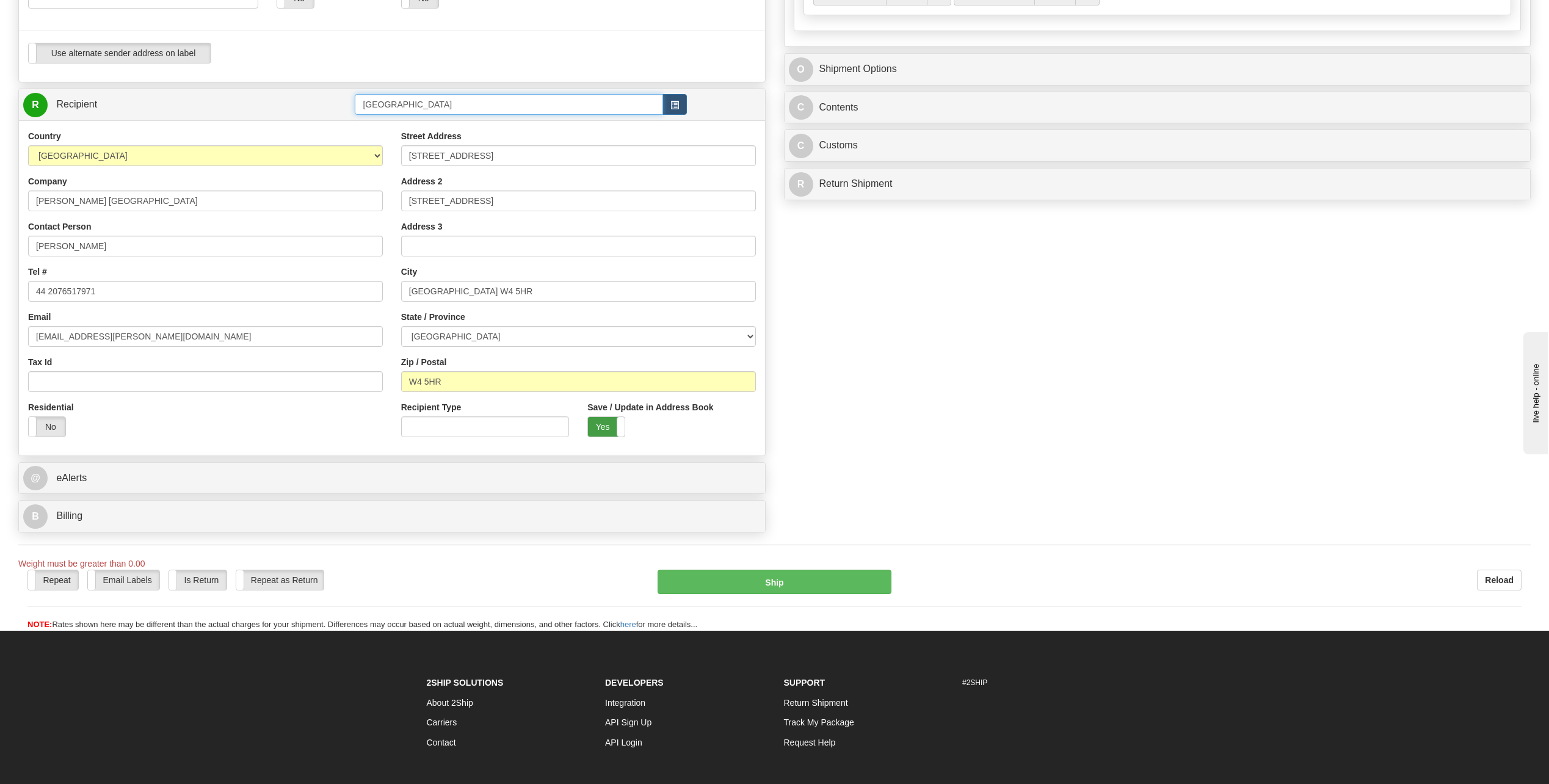
type input "Chiswick Park"
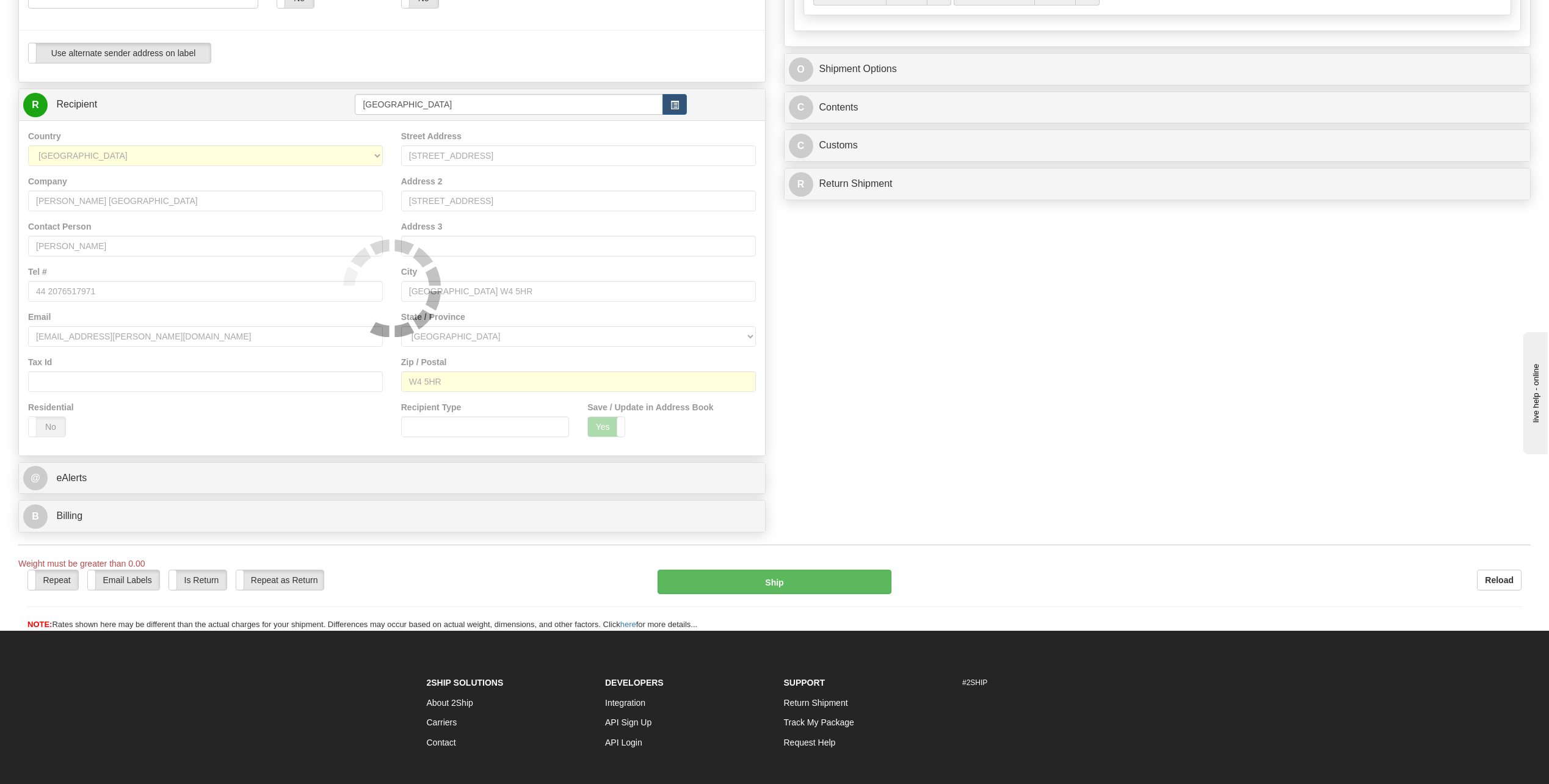
click at [607, 429] on div "Country AFGHANISTAN ALAND ISLANDS ALBANIA ALGERIA AMERICAN SAMOA ANDORRA ANGOLA…" at bounding box center [392, 287] width 746 height 335
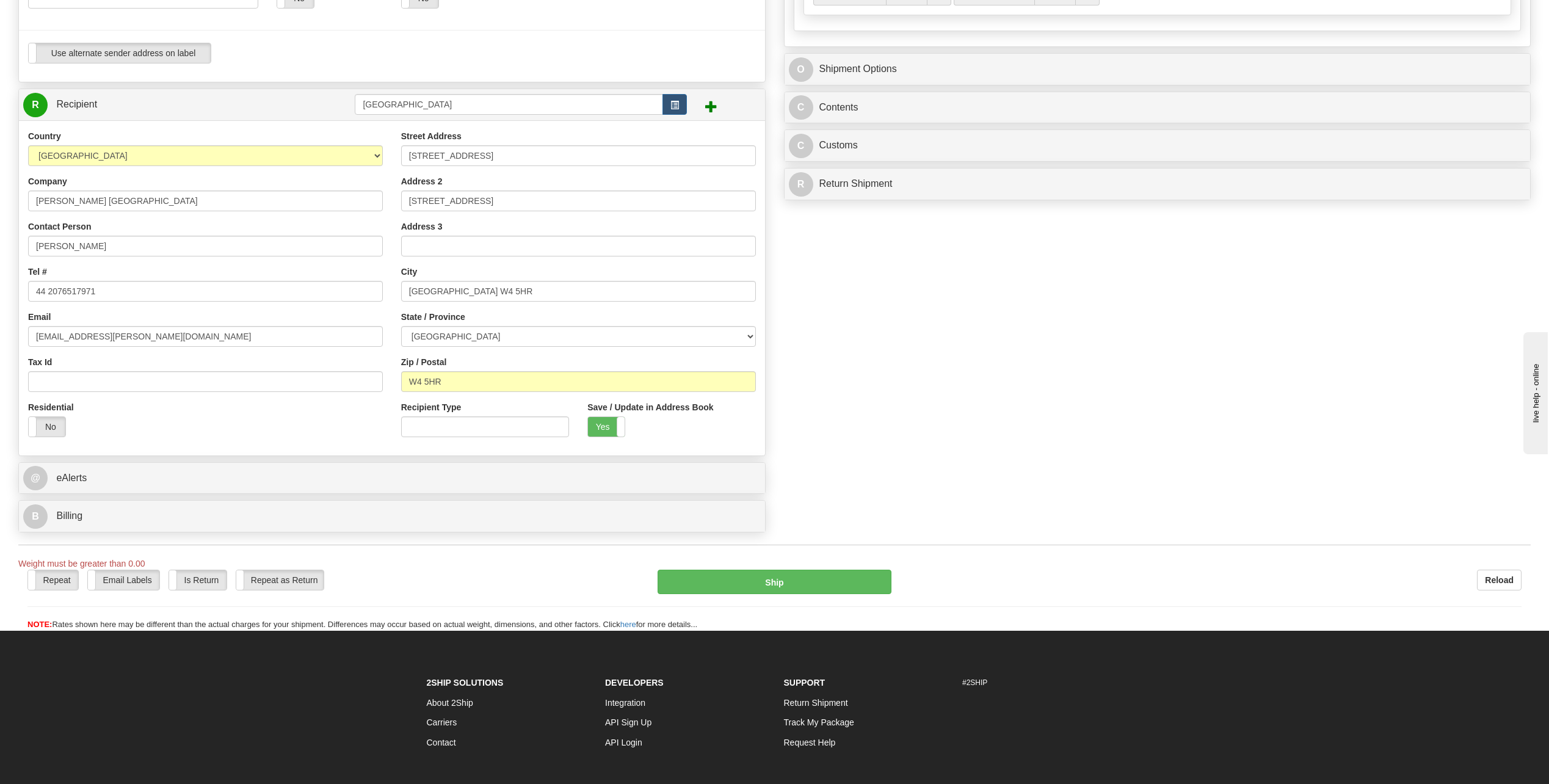
click at [710, 107] on span at bounding box center [712, 106] width 12 height 12
click at [683, 103] on button "button" at bounding box center [674, 104] width 25 height 21
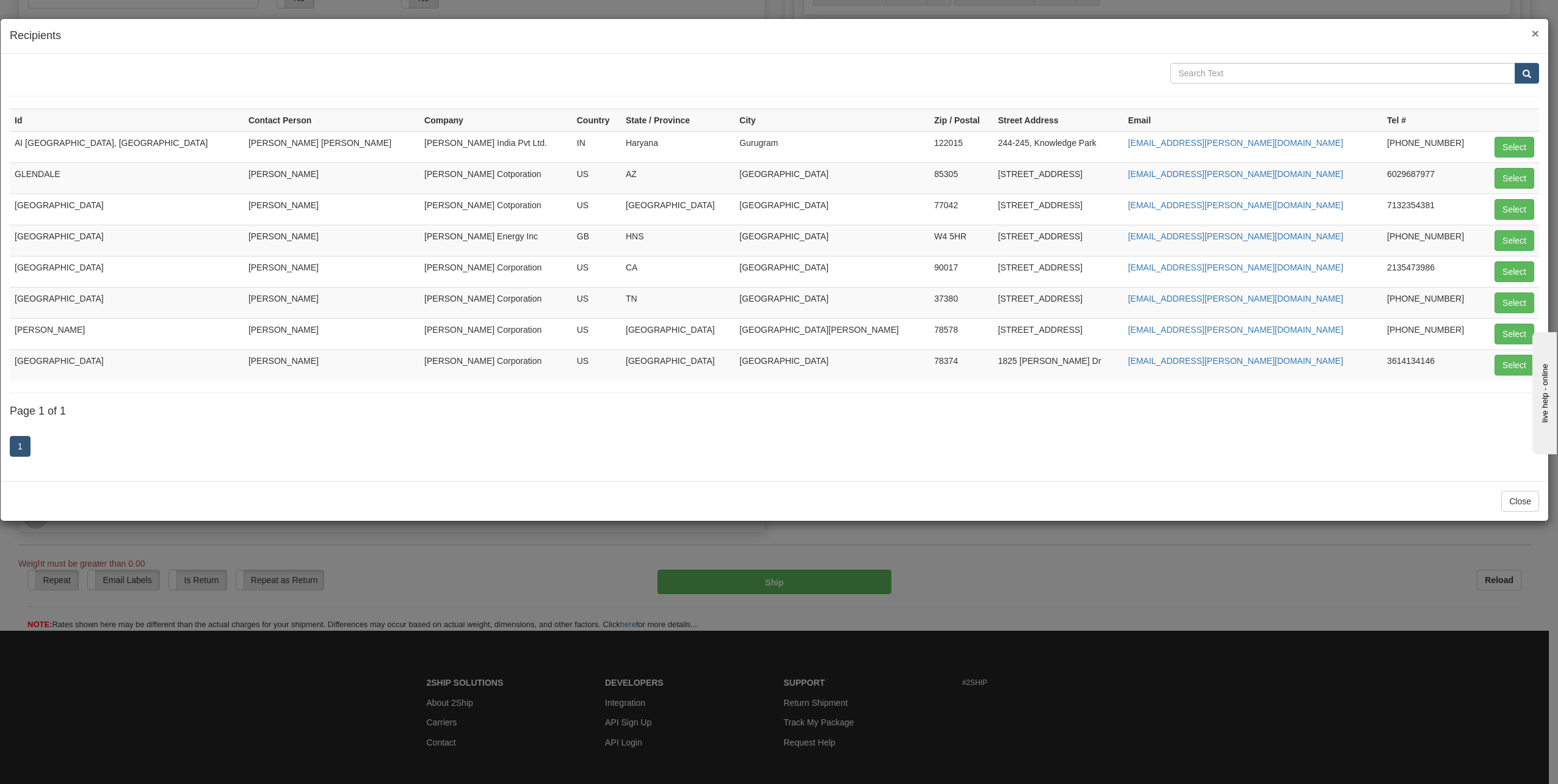
click at [1533, 31] on span "×" at bounding box center [1535, 33] width 7 height 14
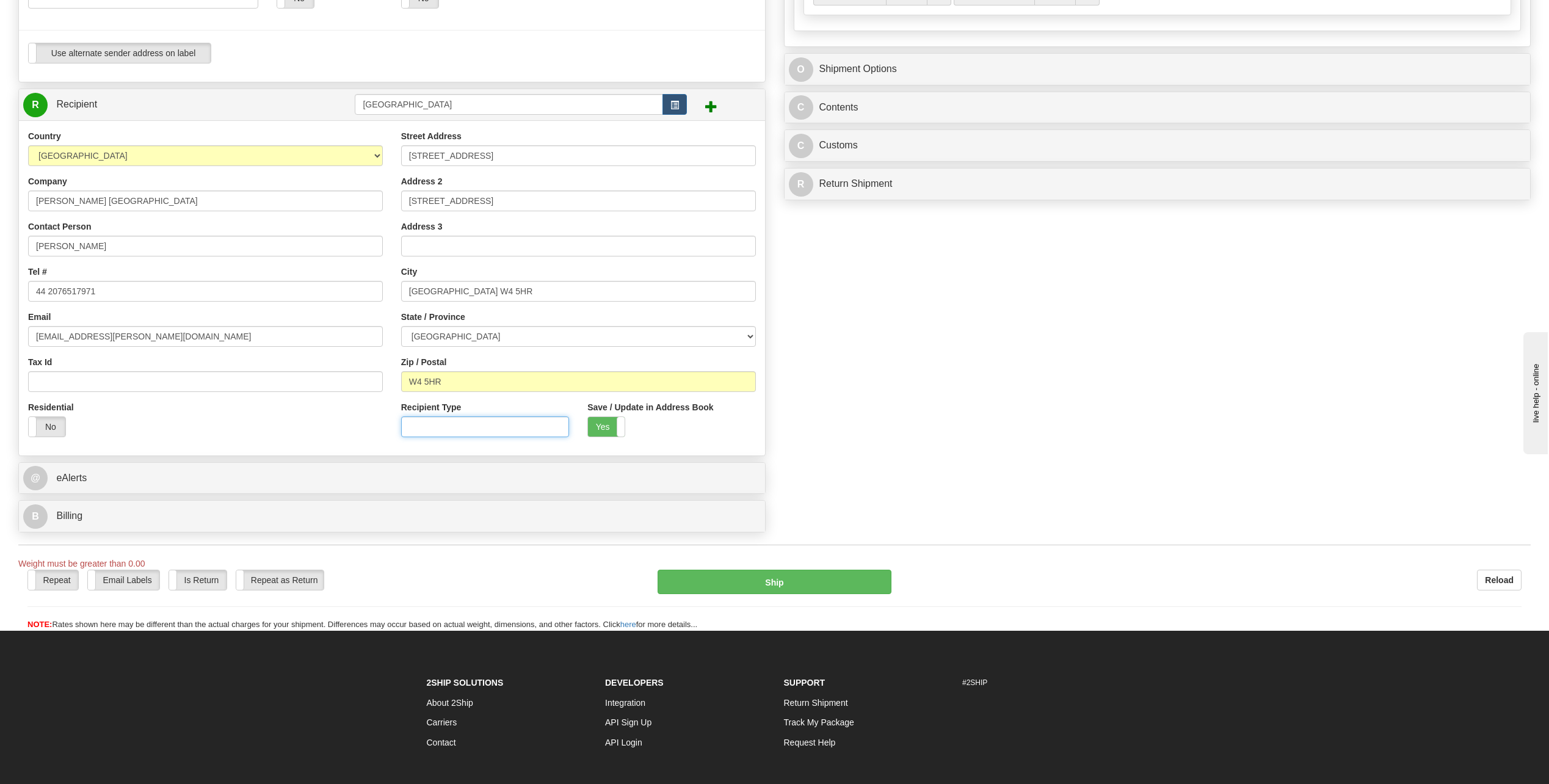
click at [467, 427] on input "Recipient Type" at bounding box center [485, 426] width 168 height 21
click at [675, 101] on span "button" at bounding box center [674, 105] width 9 height 8
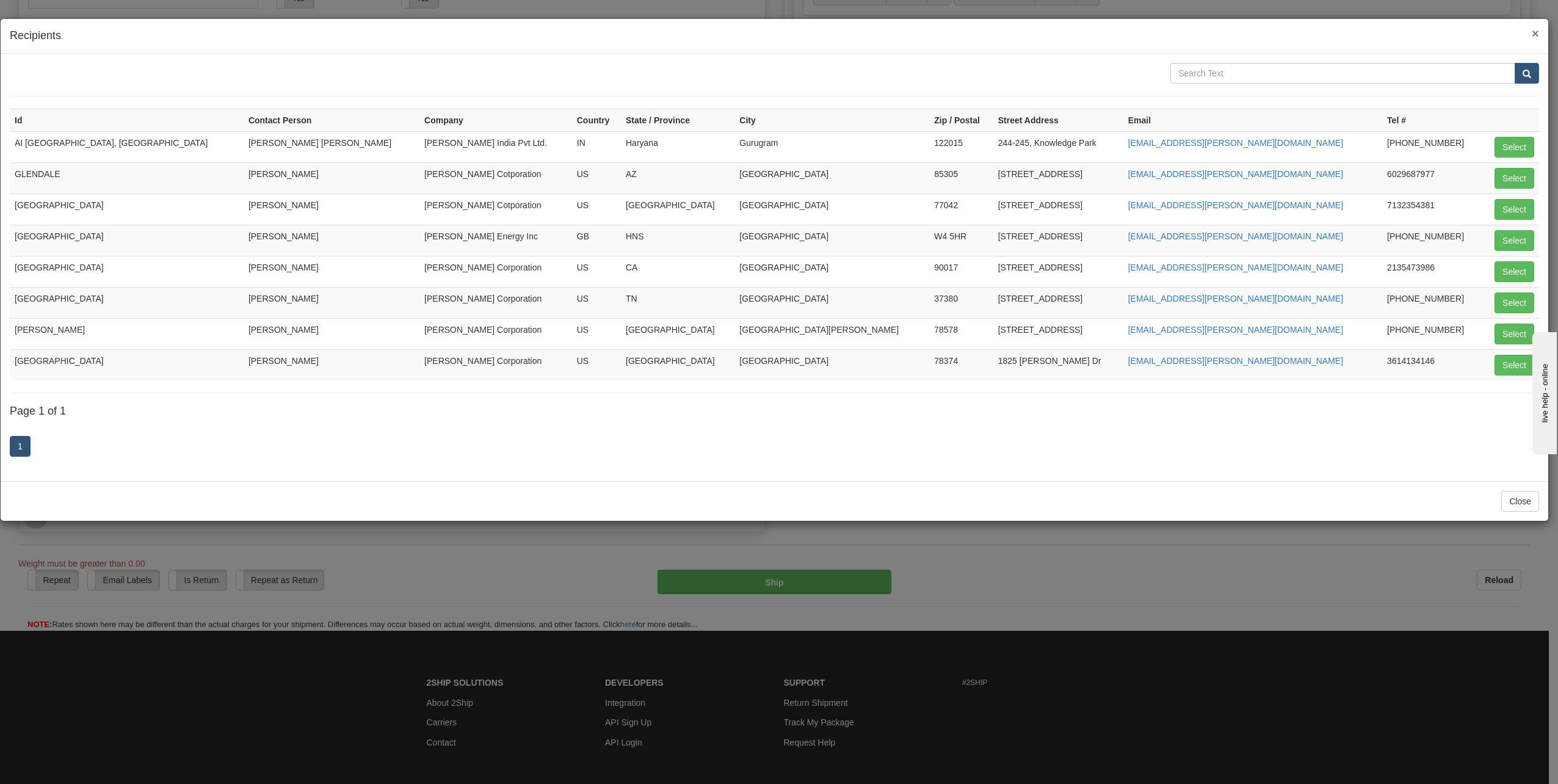
click at [1536, 35] on span "×" at bounding box center [1535, 33] width 7 height 14
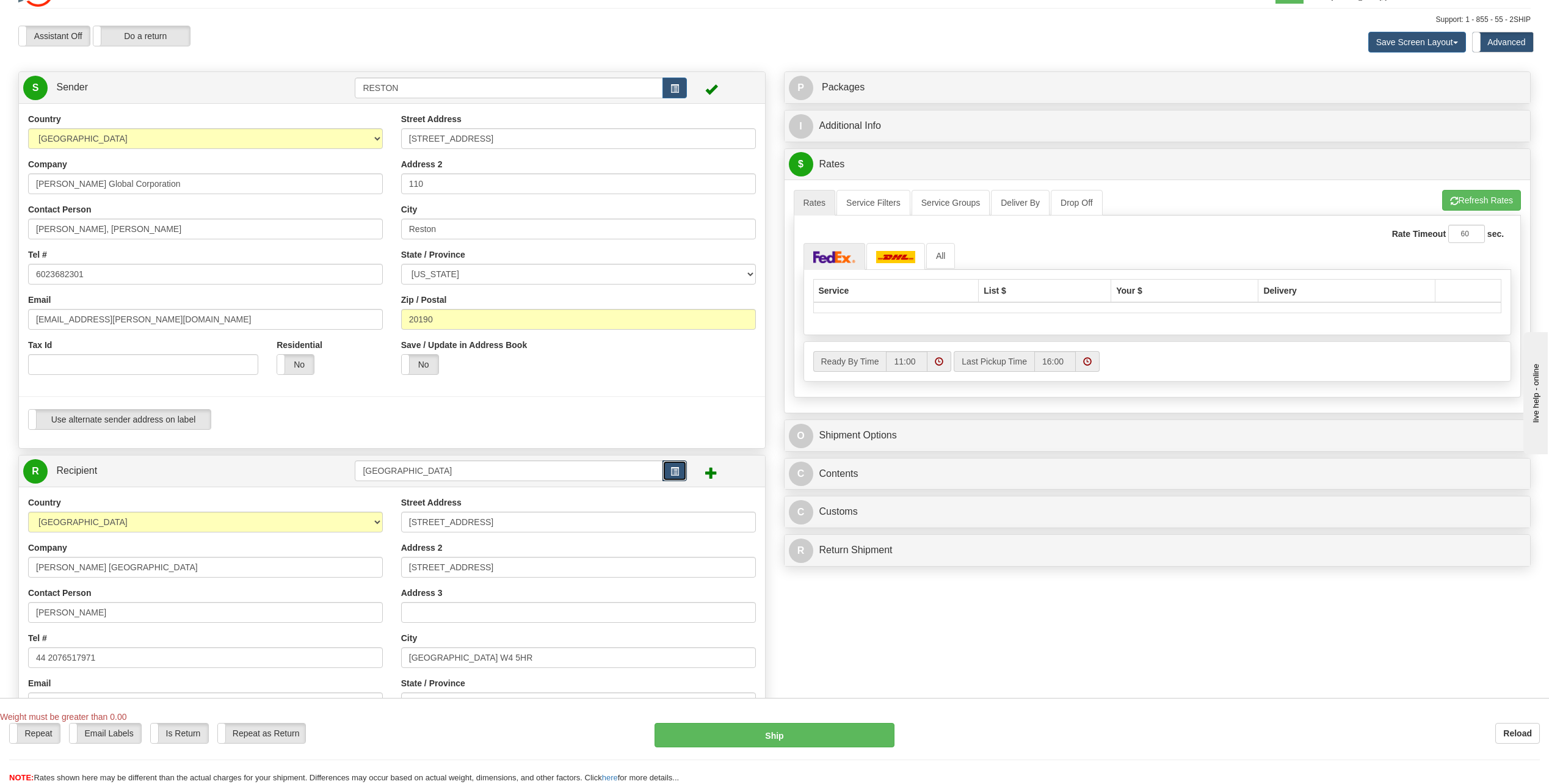
scroll to position [0, 0]
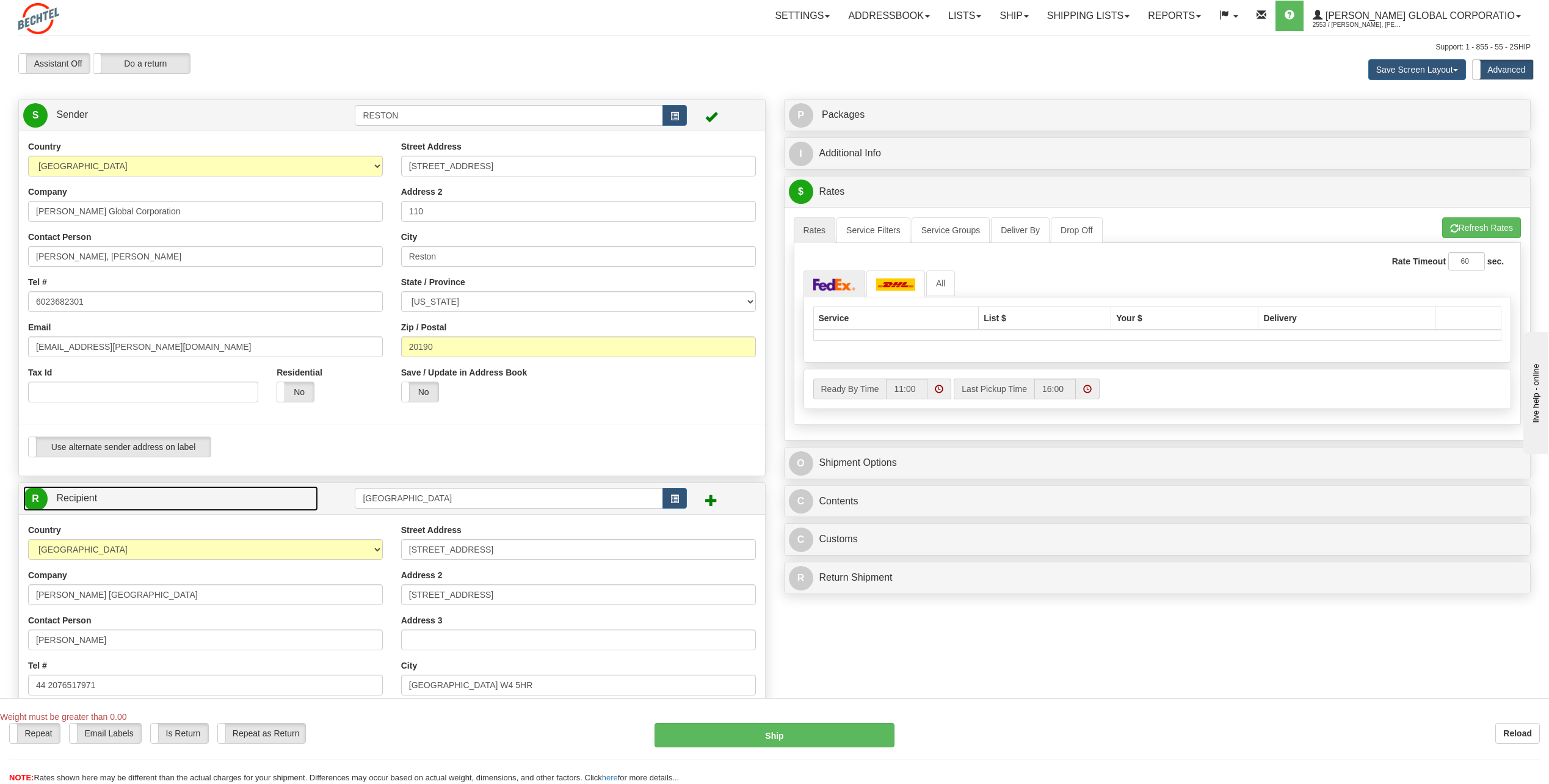
click at [32, 498] on span "R" at bounding box center [35, 499] width 25 height 25
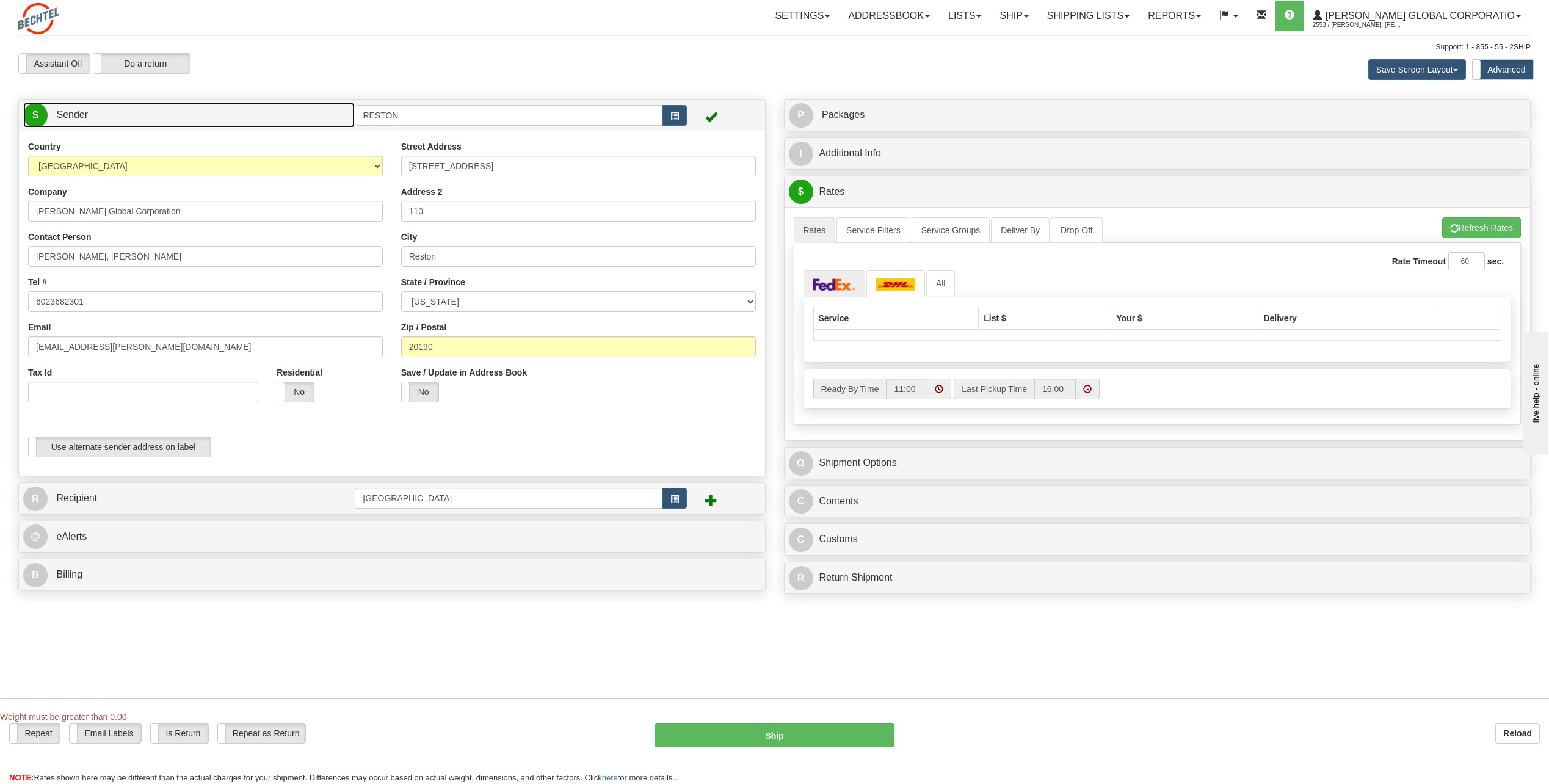
click at [36, 113] on span "S" at bounding box center [35, 115] width 25 height 25
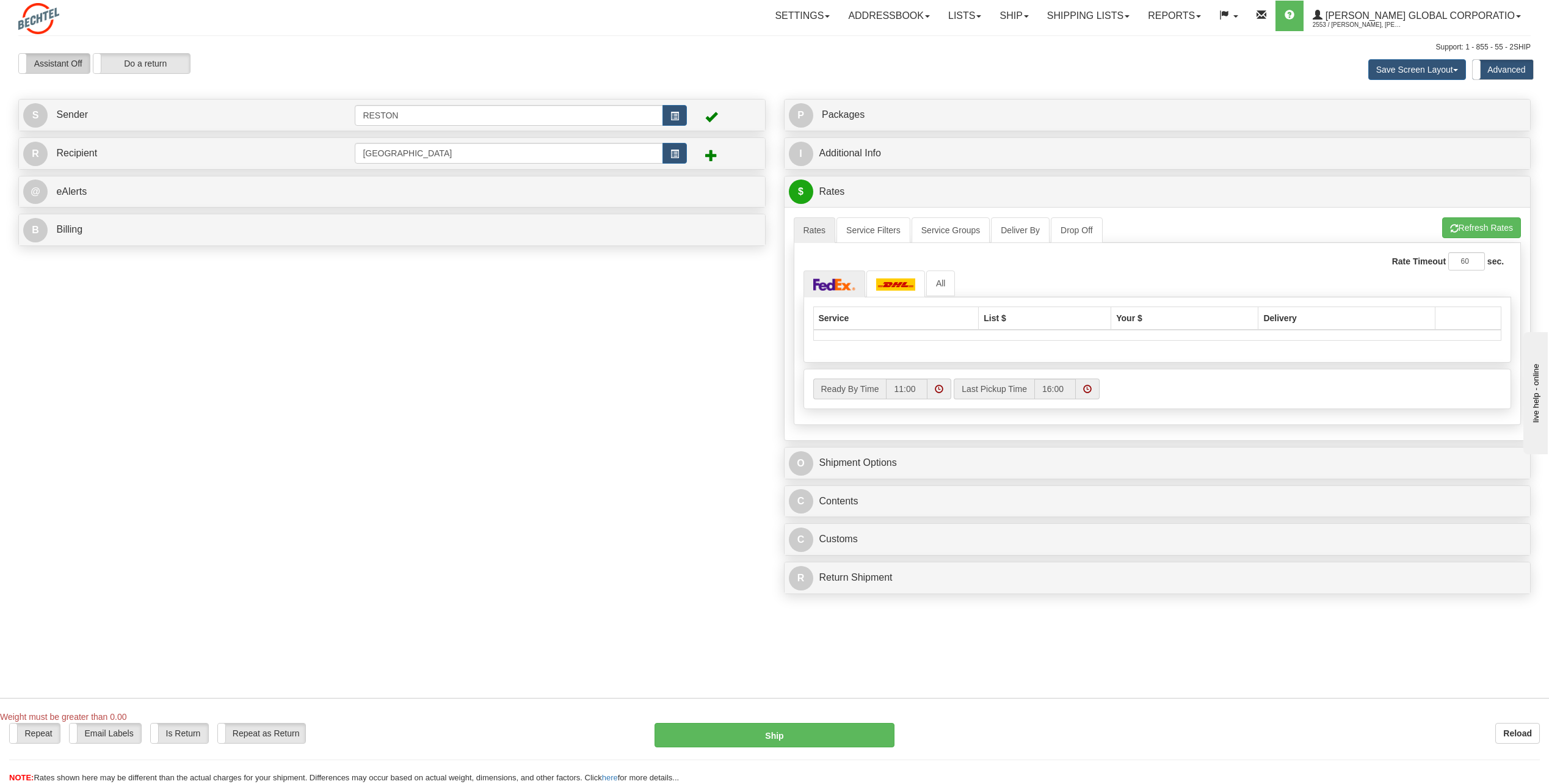
click at [60, 61] on label "Assistant Off" at bounding box center [54, 64] width 71 height 20
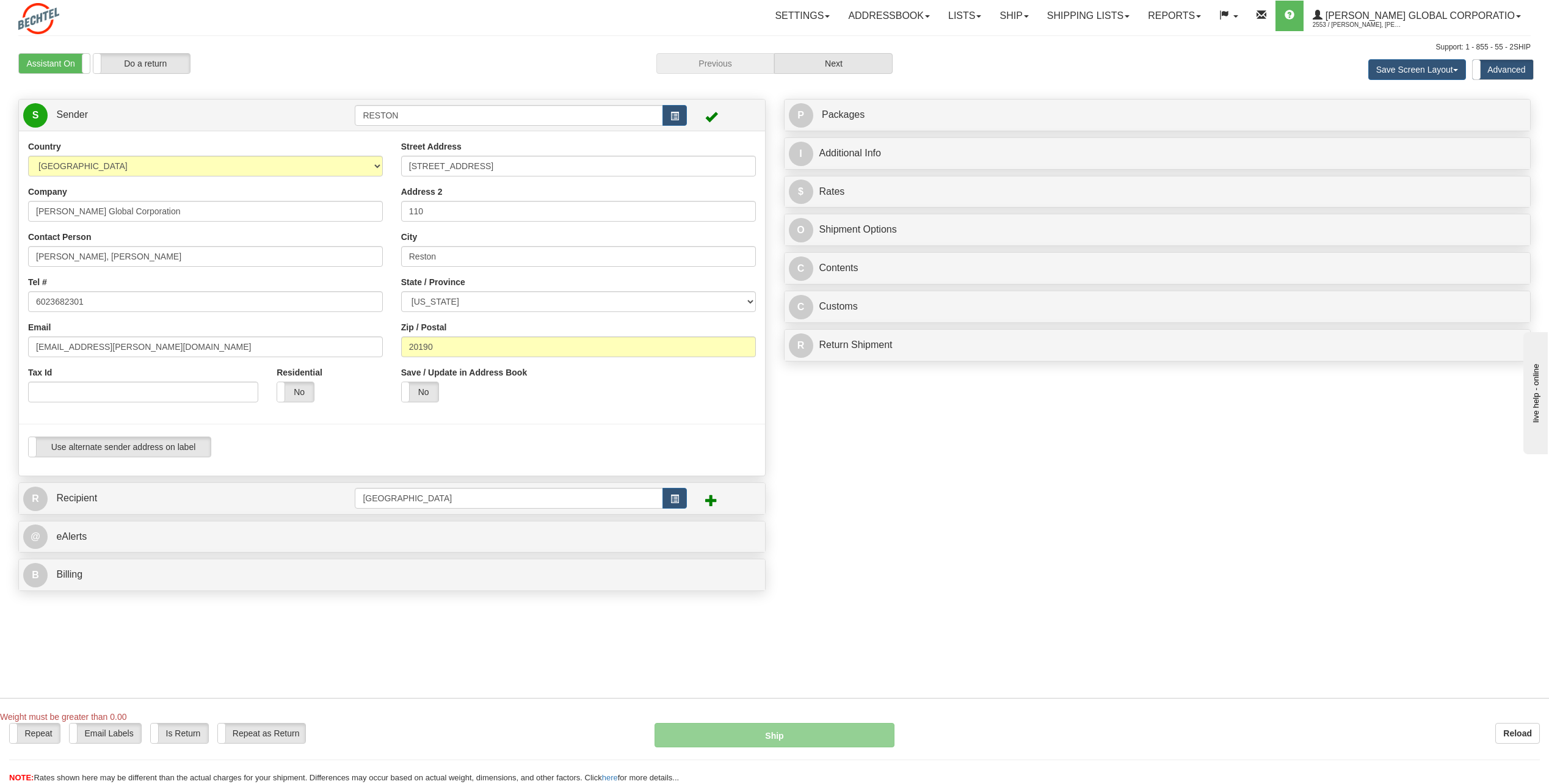
click at [709, 500] on span at bounding box center [712, 500] width 12 height 12
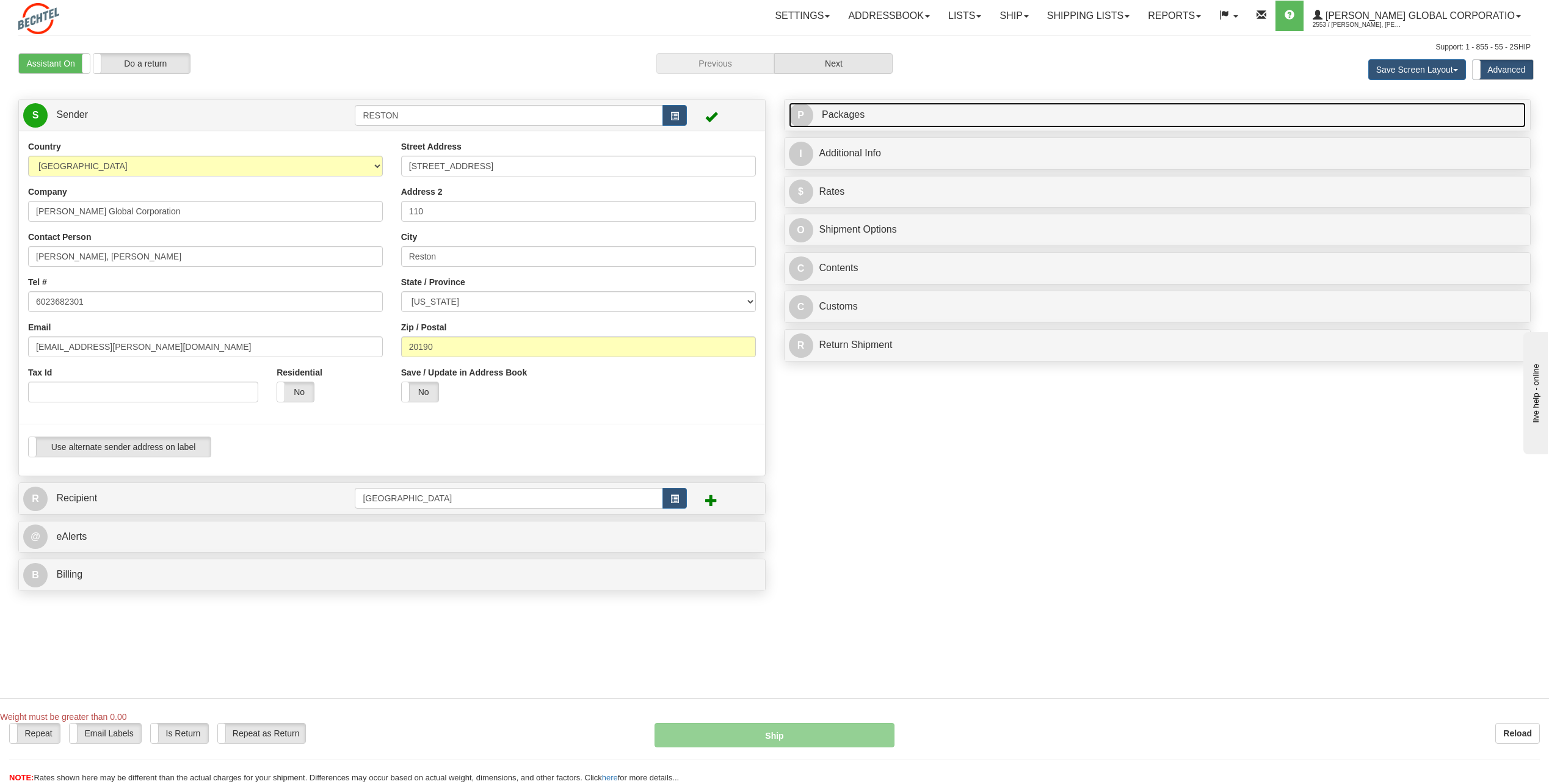
click at [807, 114] on span "P" at bounding box center [801, 115] width 25 height 25
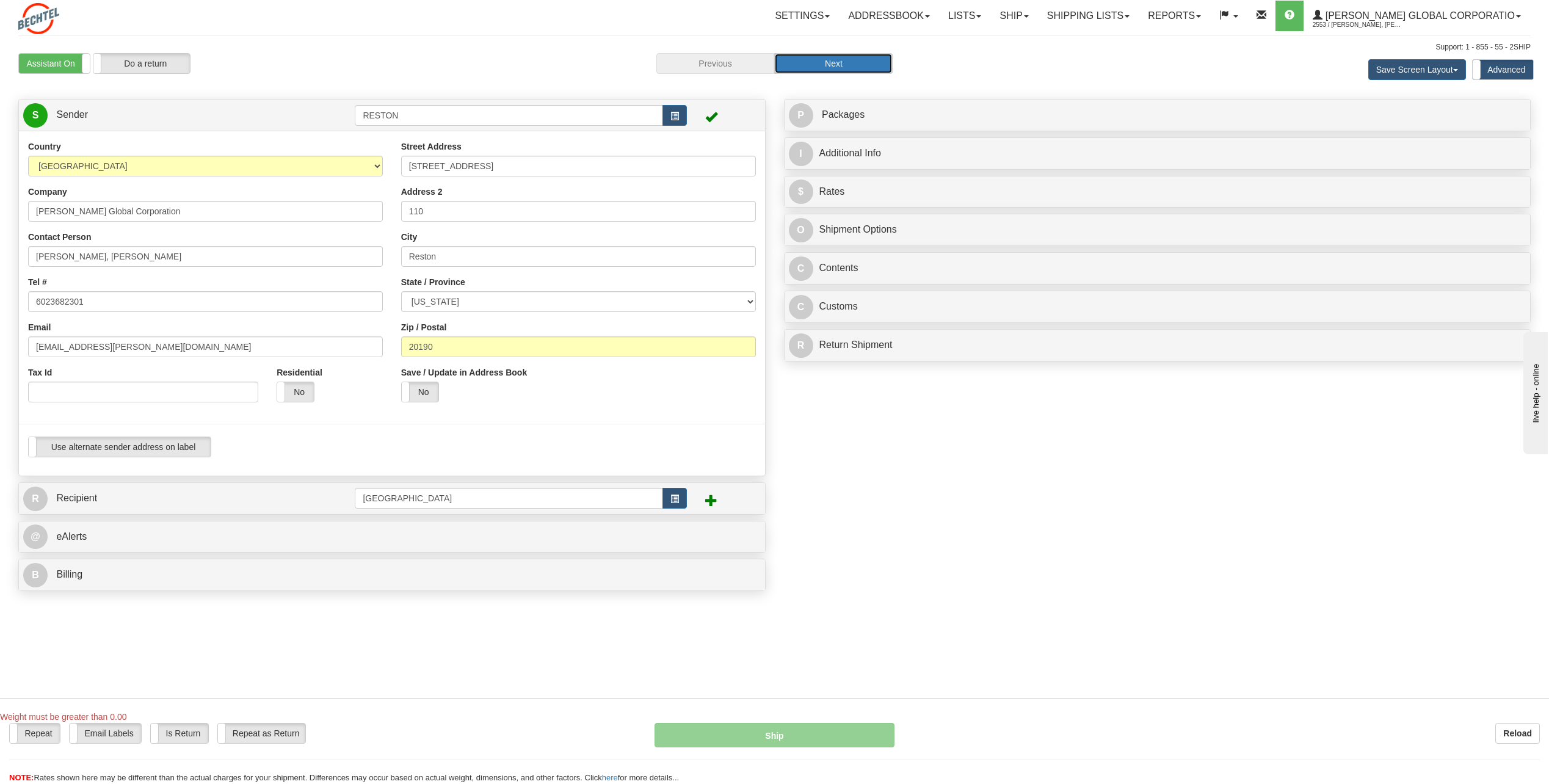
click at [830, 62] on button "Next" at bounding box center [834, 63] width 118 height 21
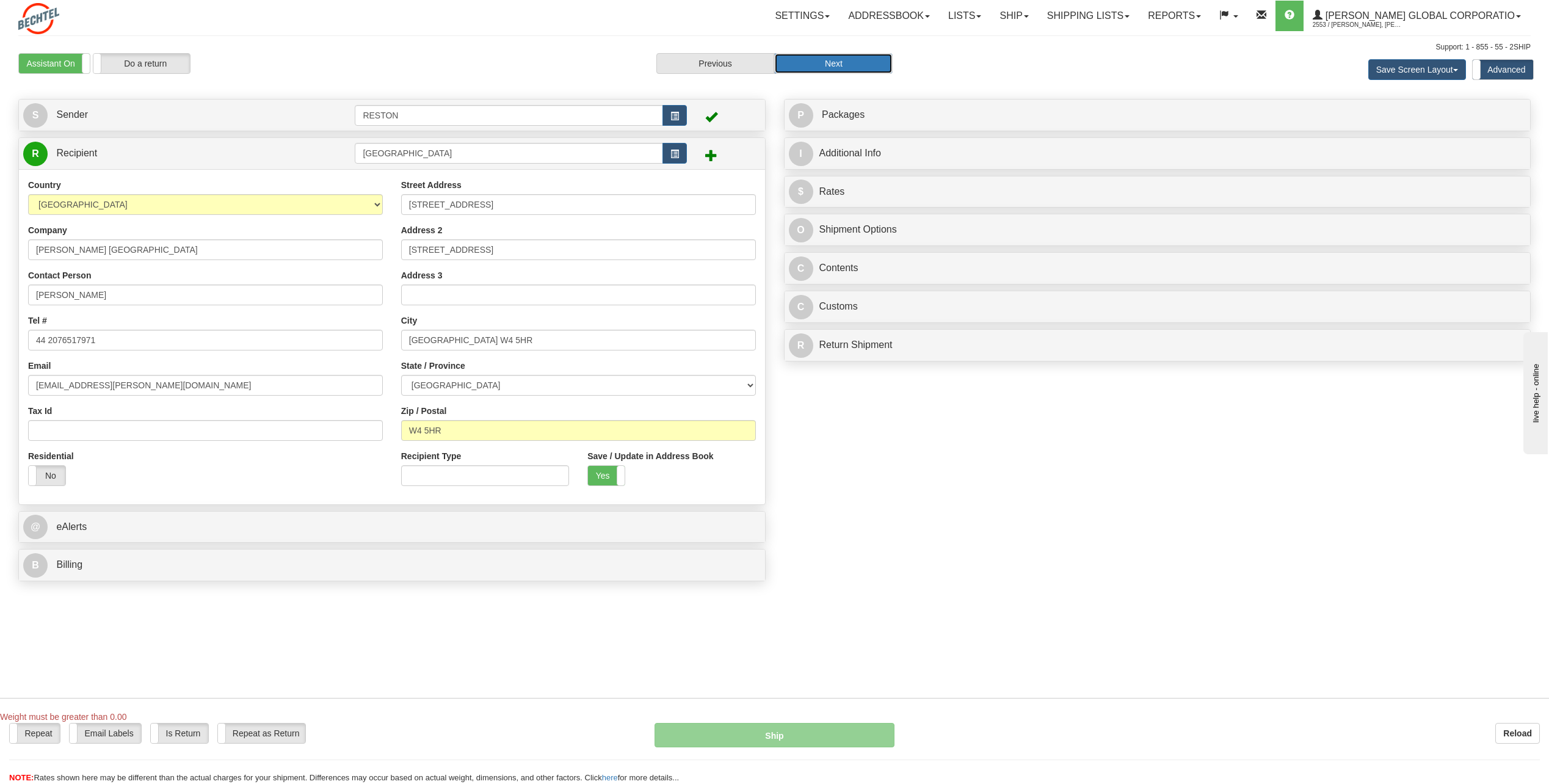
click at [830, 62] on button "Next" at bounding box center [834, 63] width 118 height 21
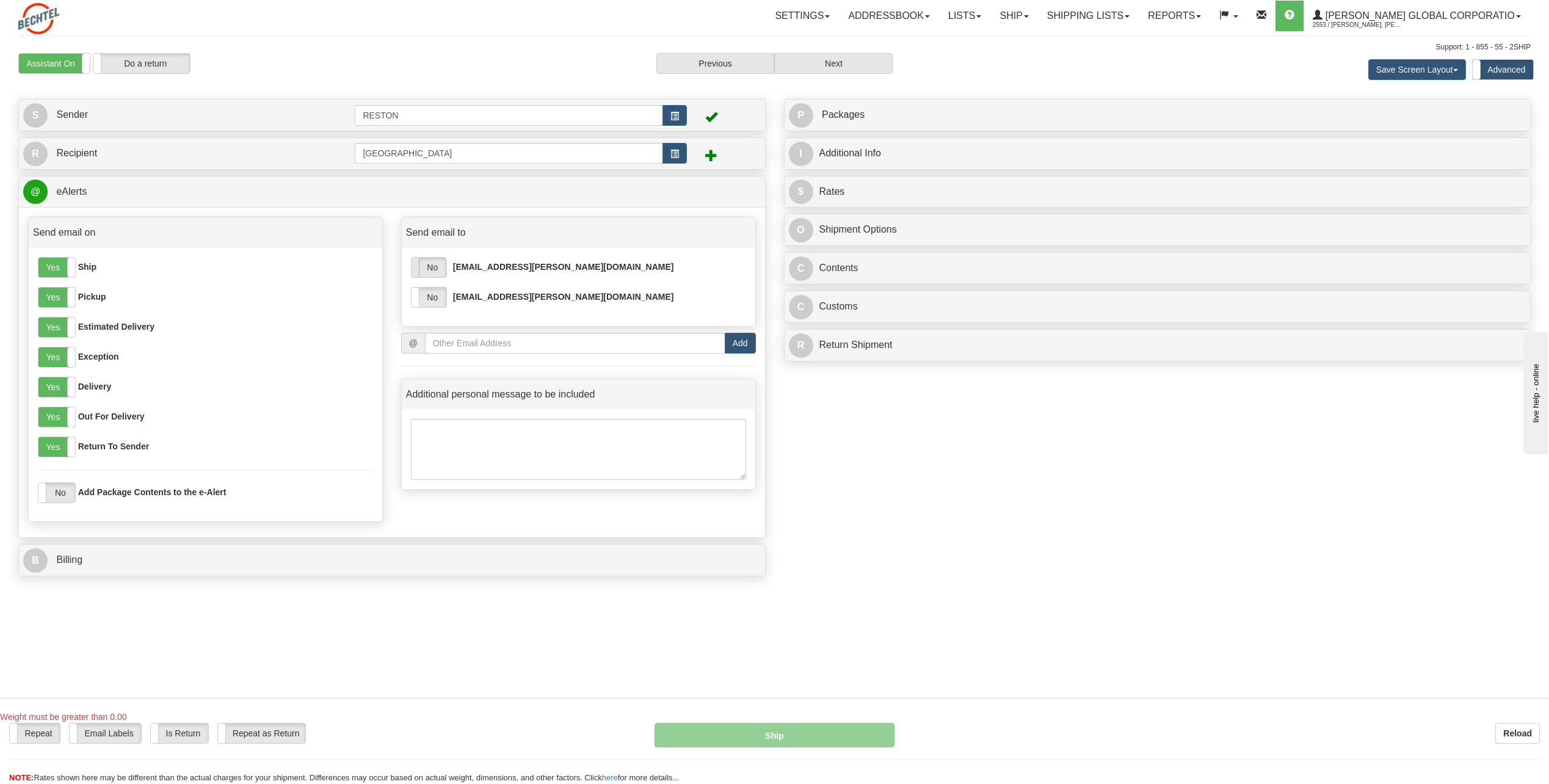
click at [413, 270] on span at bounding box center [411, 268] width 16 height 20
click at [423, 303] on label "No" at bounding box center [428, 297] width 34 height 20
click at [846, 65] on button "Next" at bounding box center [834, 63] width 118 height 21
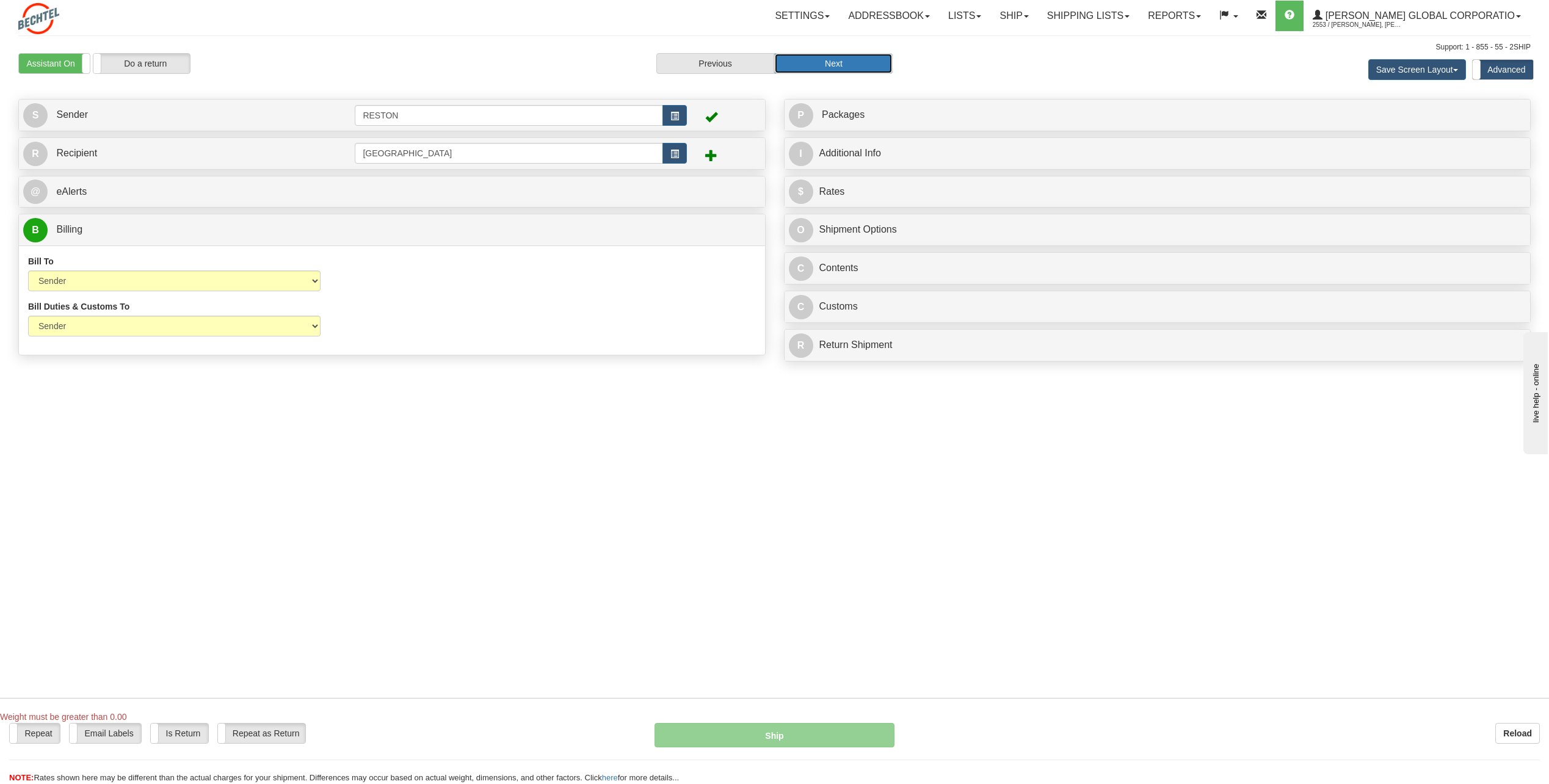
click at [846, 65] on button "Next" at bounding box center [834, 63] width 118 height 21
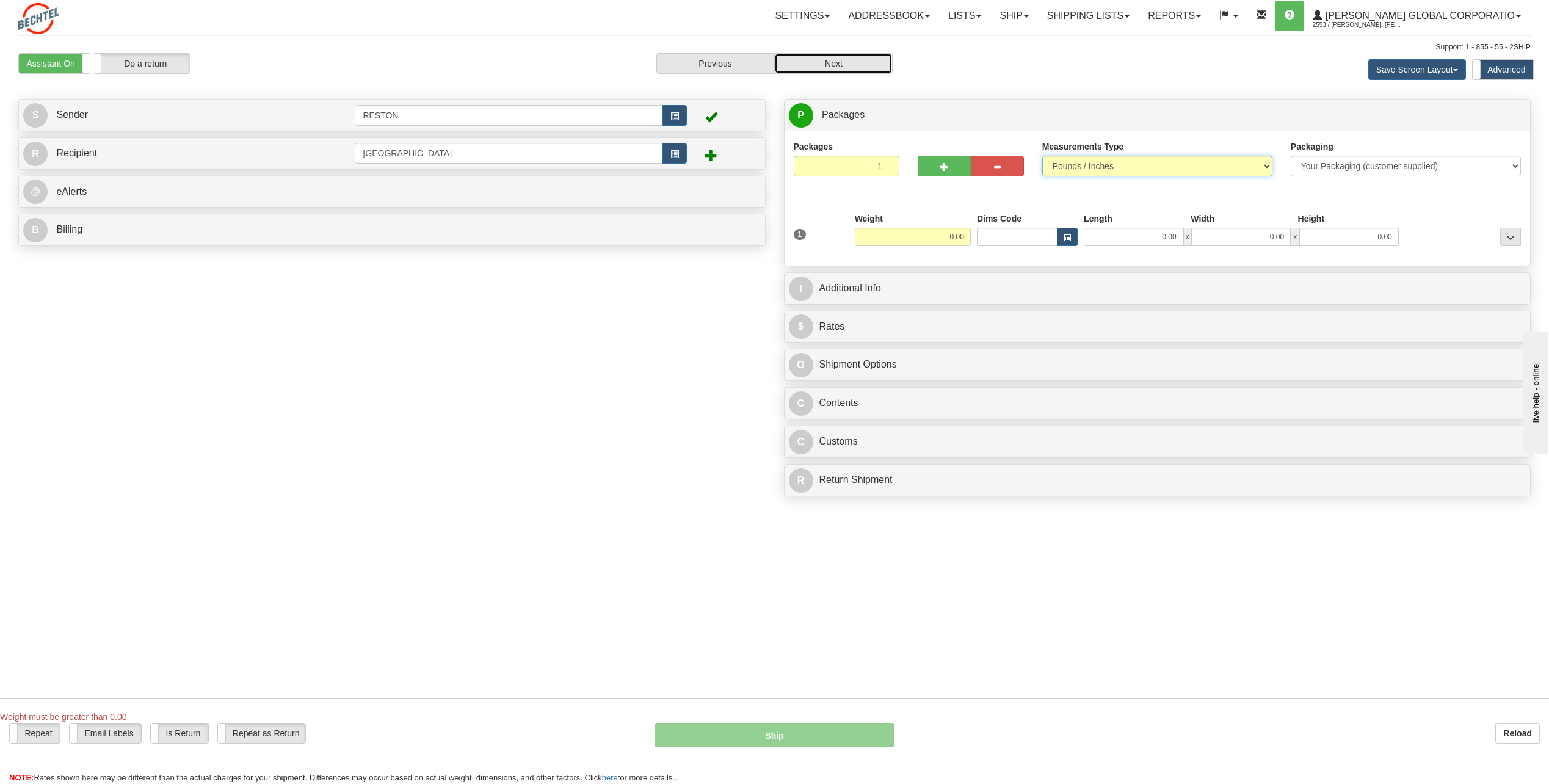
click at [1265, 165] on select "Pounds / Inches Kilograms / Centimeters" at bounding box center [1157, 165] width 230 height 21
click at [954, 235] on input "0.00" at bounding box center [913, 236] width 116 height 19
type input "2.00"
click at [1047, 243] on input "Dims Code" at bounding box center [1018, 236] width 81 height 19
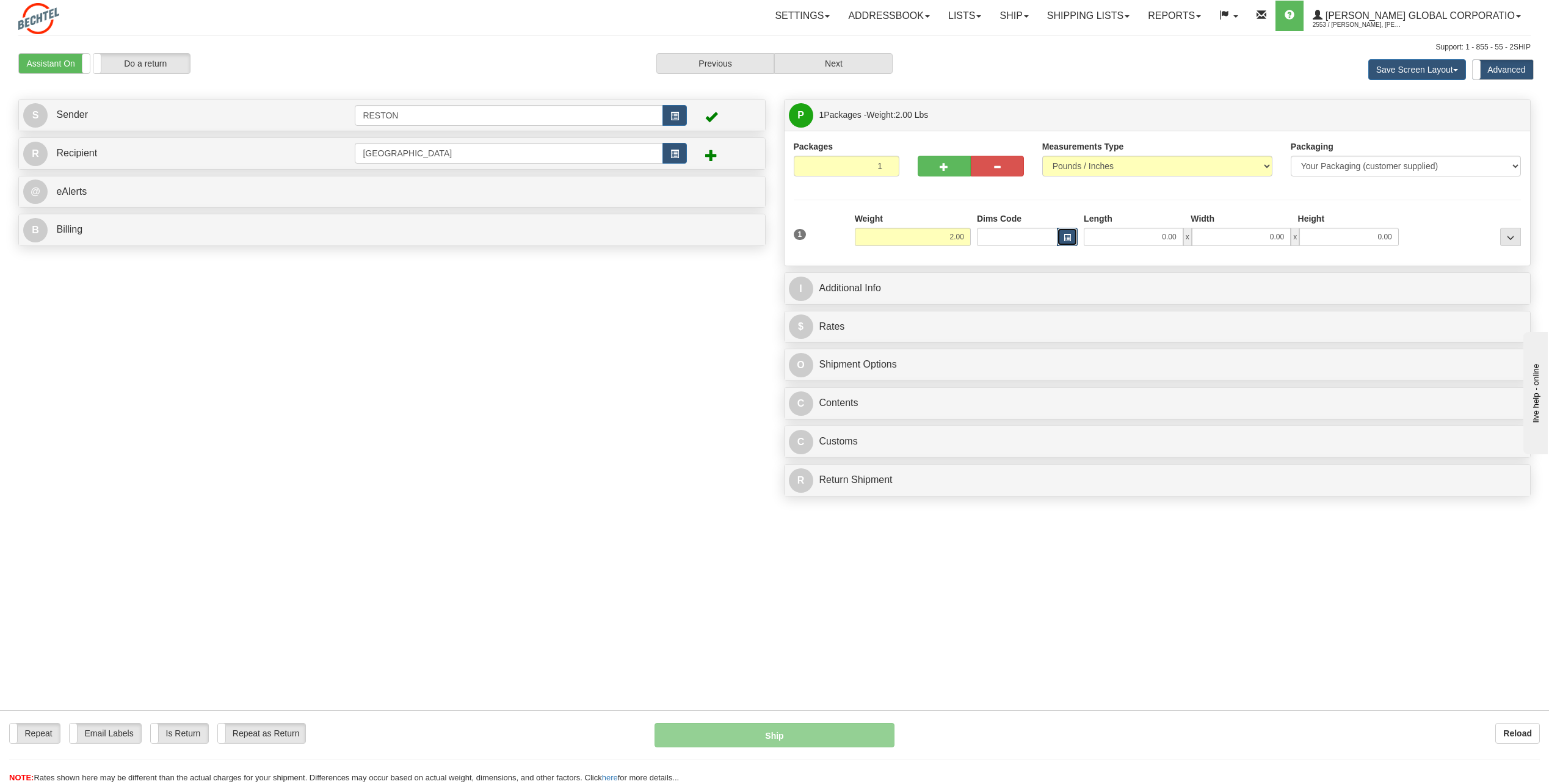
click at [1072, 239] on button "button" at bounding box center [1067, 236] width 21 height 19
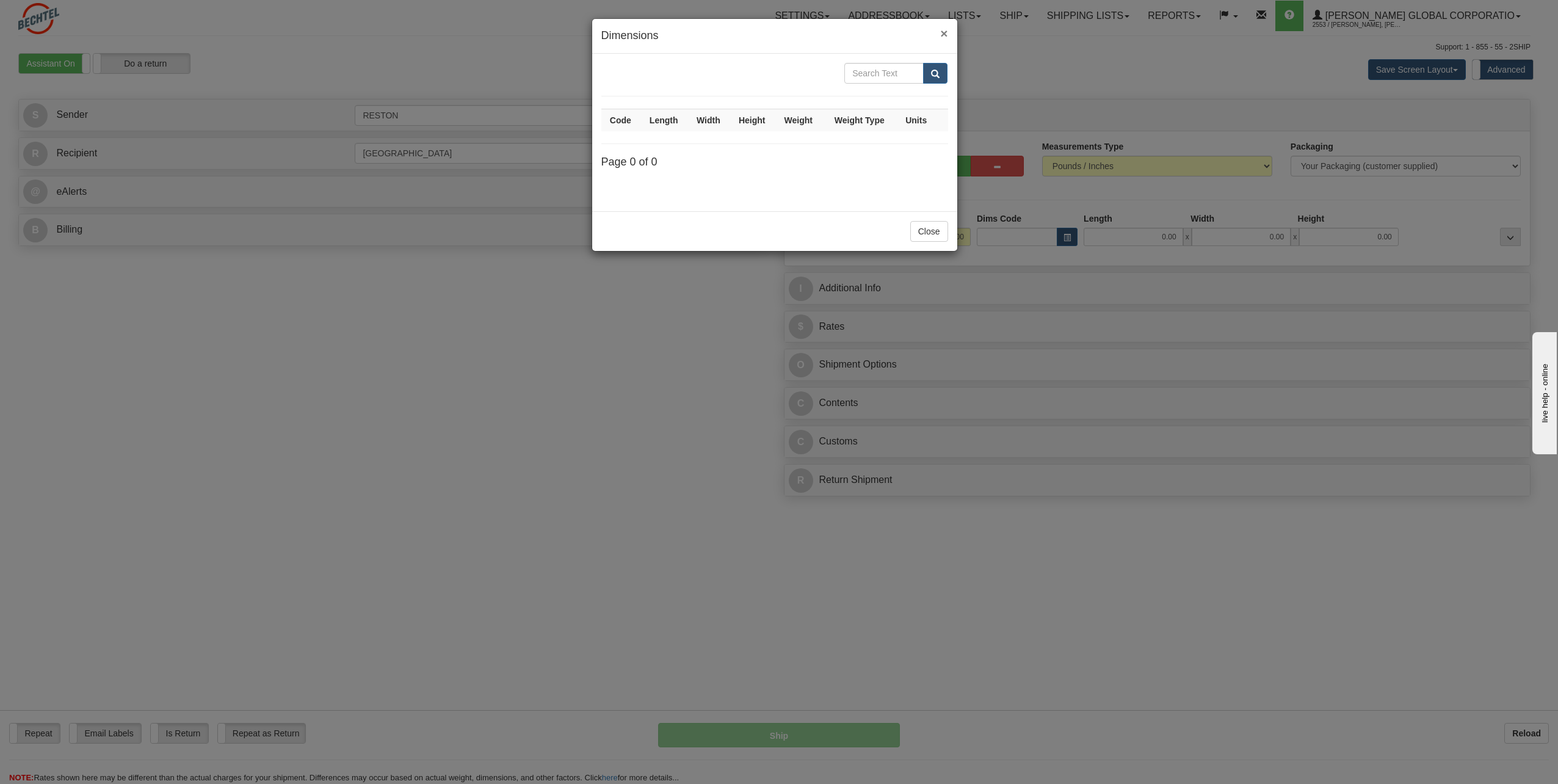
click at [942, 31] on span "×" at bounding box center [944, 33] width 7 height 14
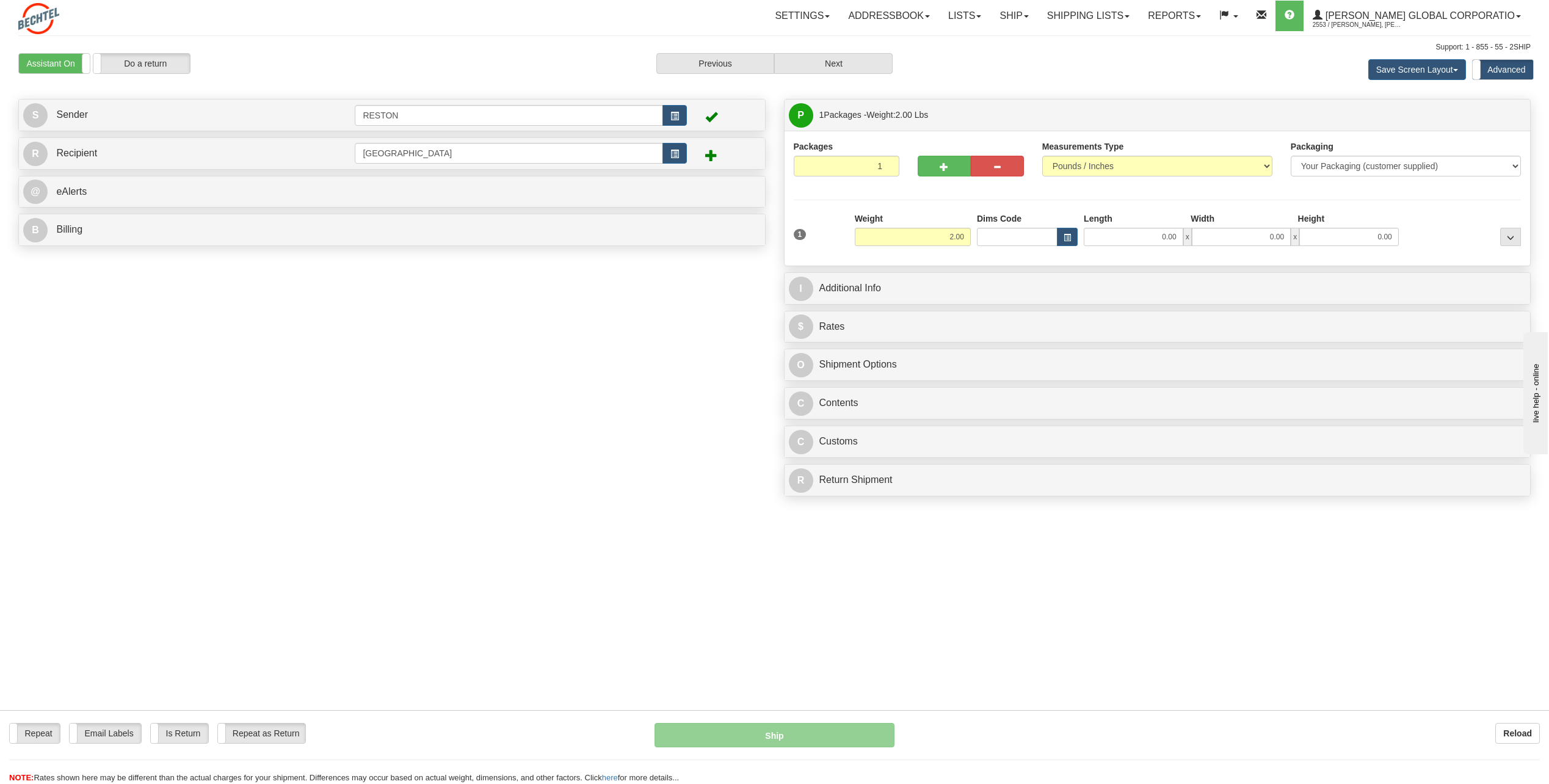
click at [1441, 201] on div "Packages 1 1 Measurements Type" at bounding box center [1158, 199] width 728 height 116
click at [1517, 165] on select "Your Packaging (customer supplied) Envelope (carrier supplied) Pack (carrier su…" at bounding box center [1406, 165] width 230 height 21
click at [836, 186] on div "Packages 1 1" at bounding box center [1157, 164] width 746 height 47
click at [1169, 236] on input "0.00" at bounding box center [1133, 236] width 99 height 19
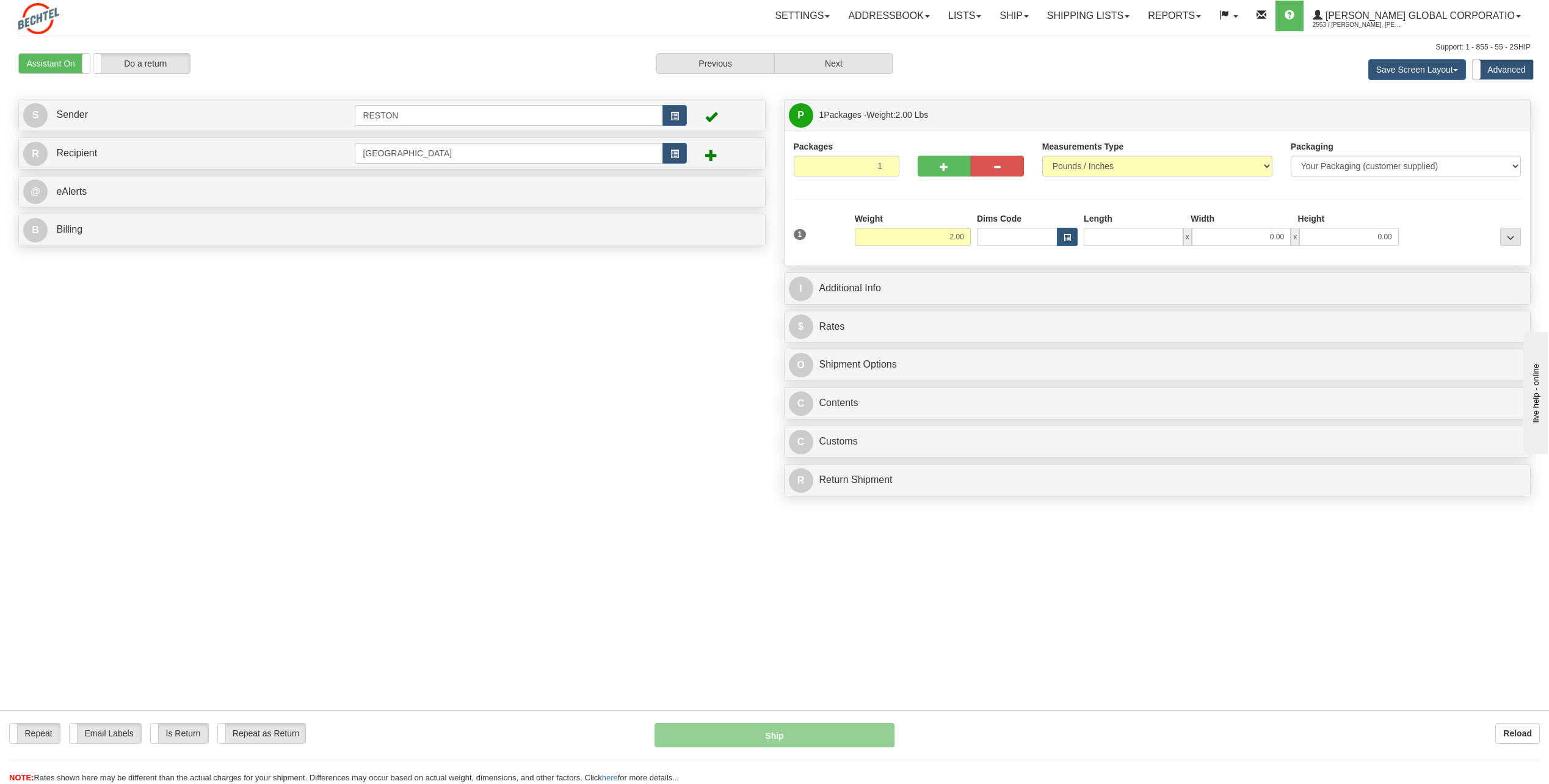
type input "0.00"
click at [1053, 263] on div "Packages 1 1 Measurements Type" at bounding box center [1157, 198] width 746 height 135
click at [1167, 237] on input "0.00" at bounding box center [1133, 236] width 99 height 19
type input "0.00"
click at [1276, 266] on div "P Packages 1 Packages - Weight: 2.00 Lbs Shipment Level Shipm. Package Level Pa…" at bounding box center [1157, 183] width 747 height 167
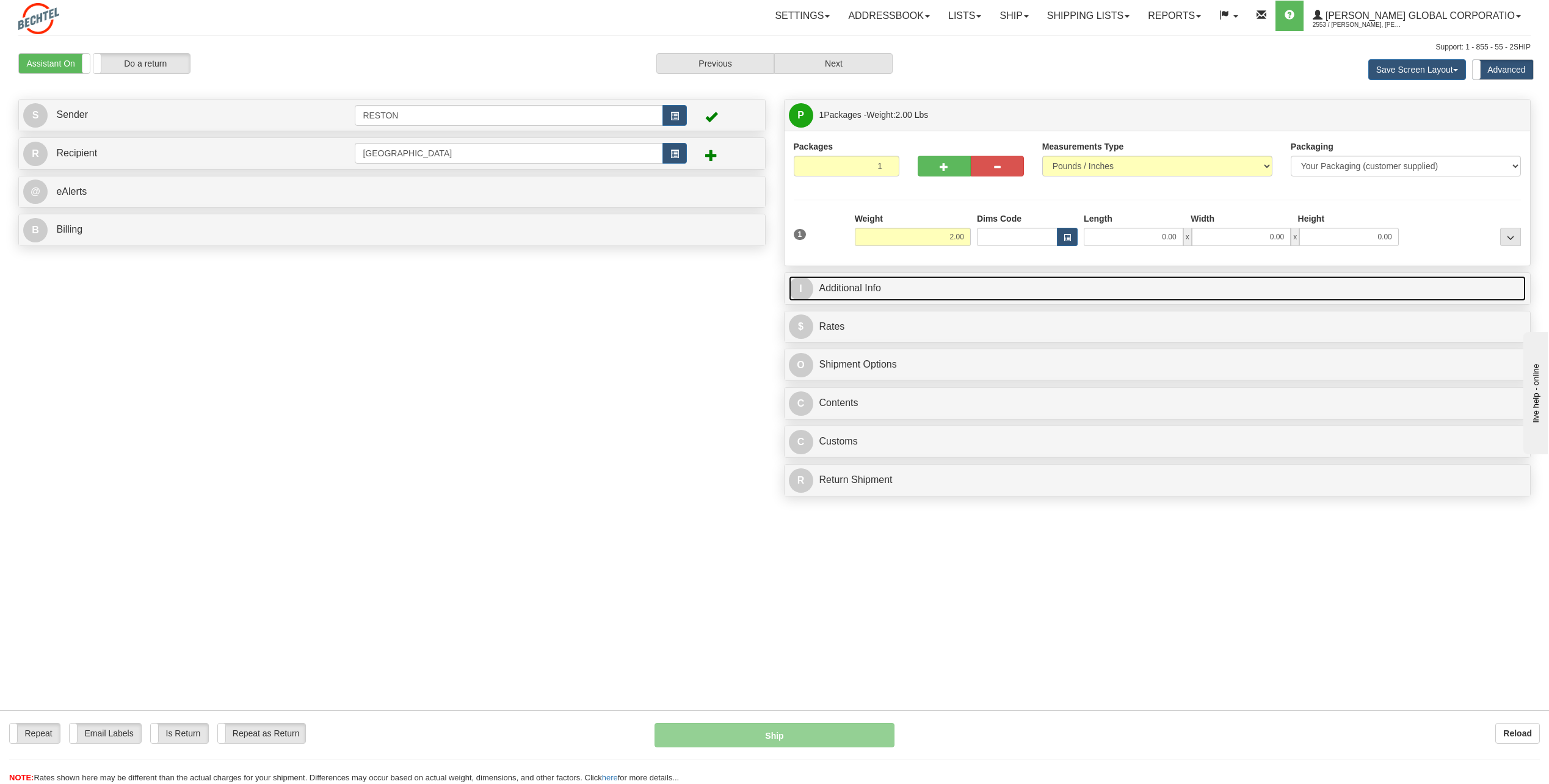
click at [803, 285] on span "I" at bounding box center [801, 288] width 25 height 25
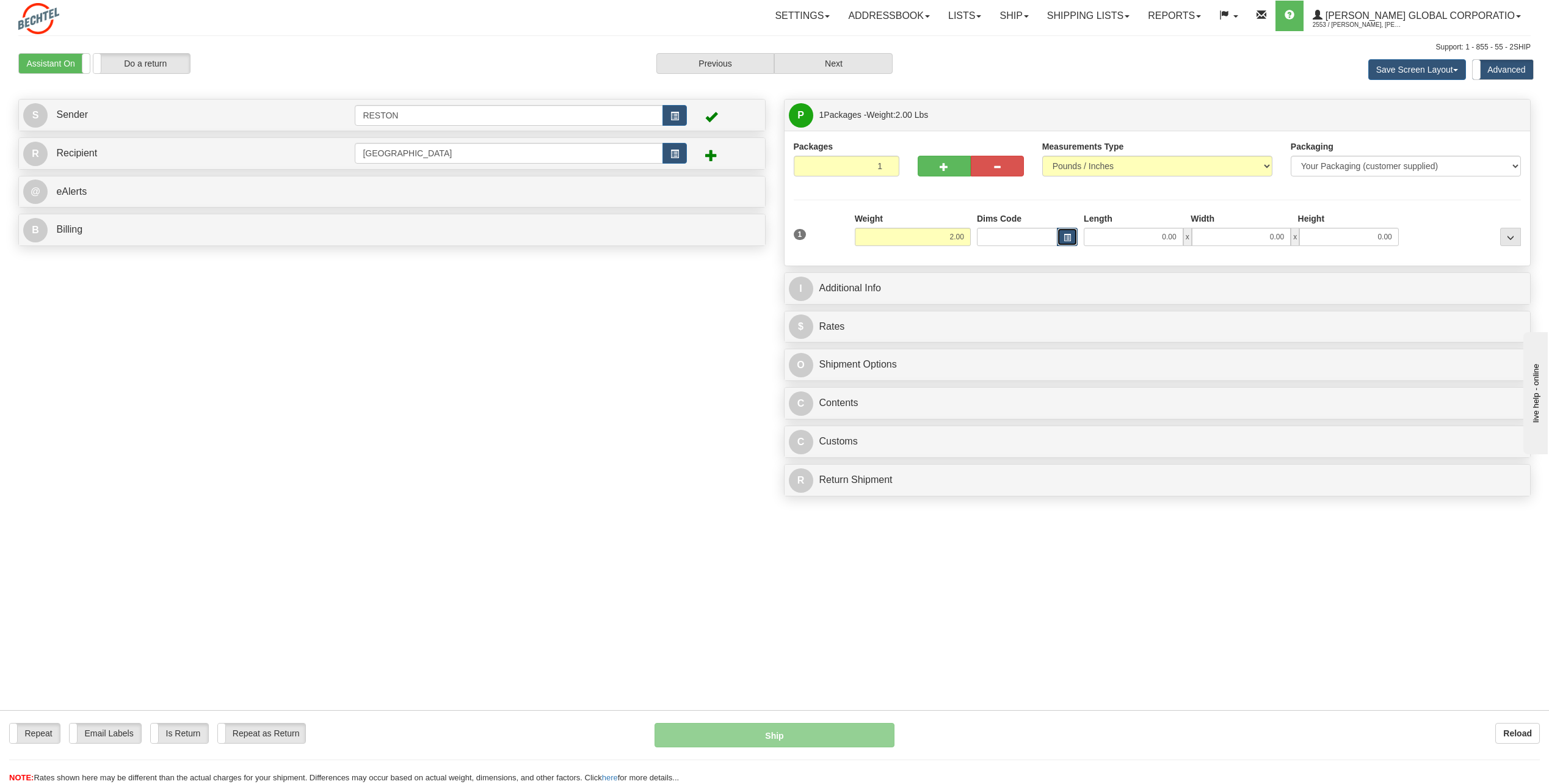
click at [1069, 242] on button "button" at bounding box center [1067, 236] width 21 height 19
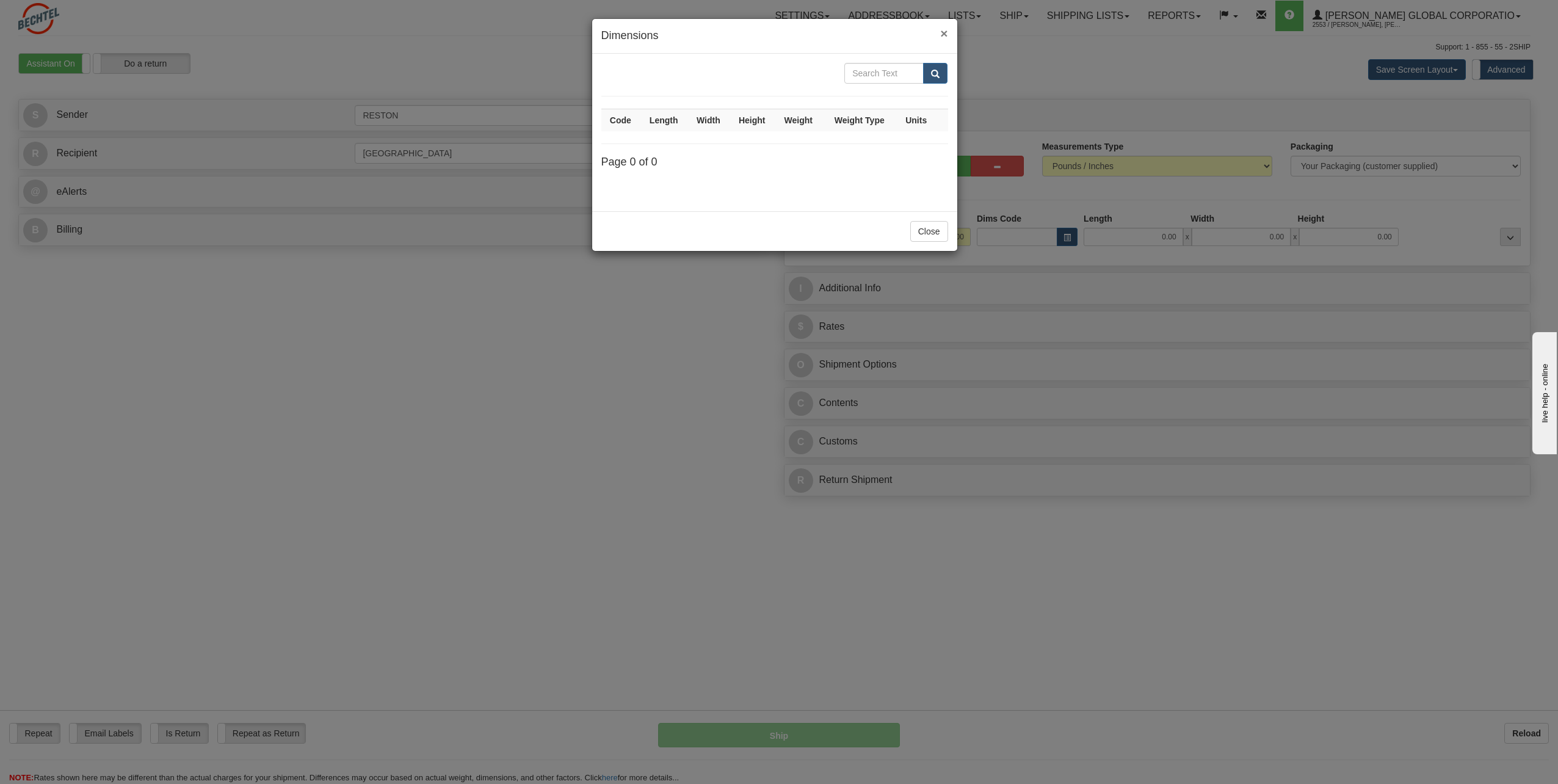
click at [942, 31] on span "×" at bounding box center [944, 33] width 7 height 14
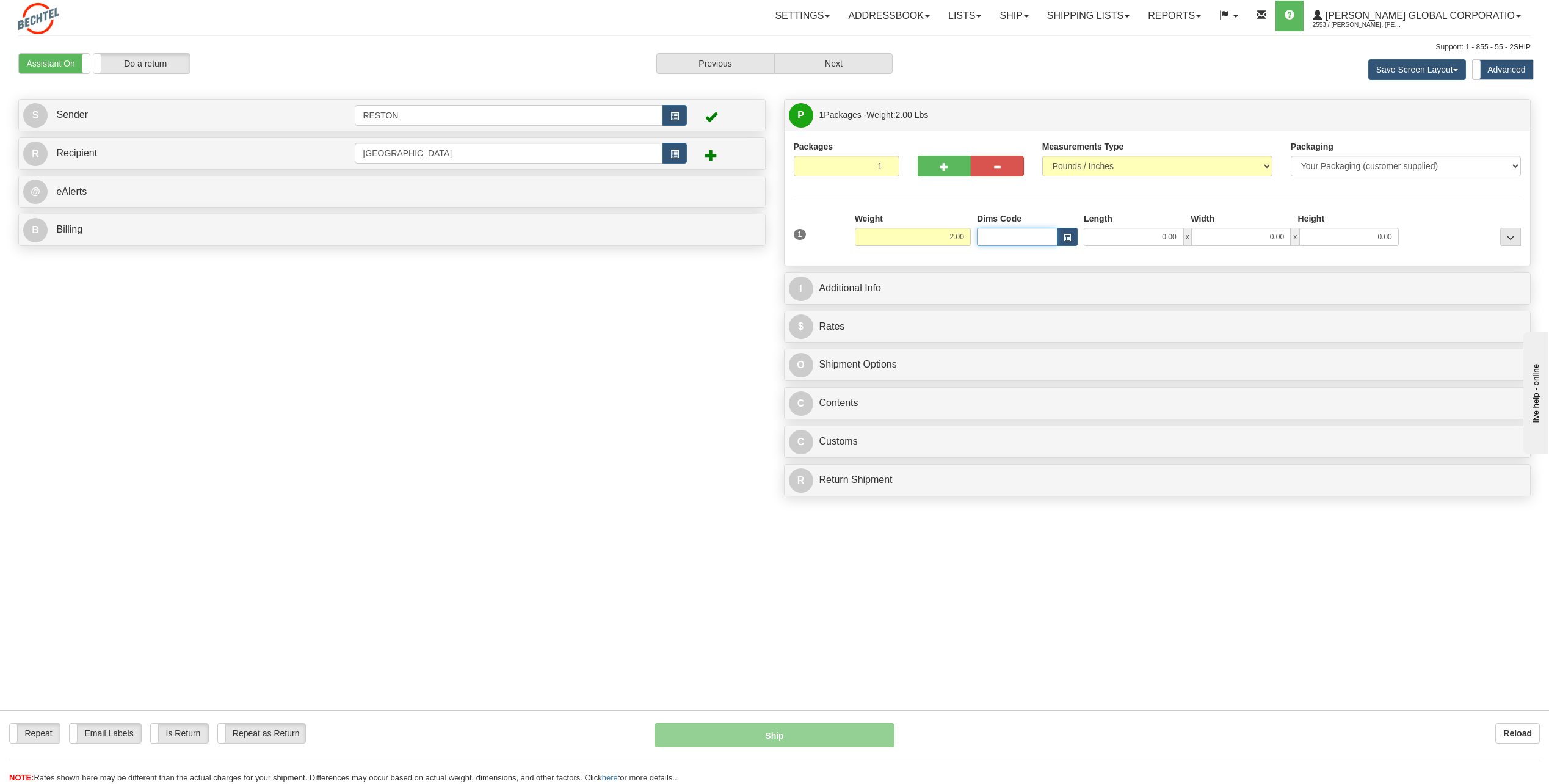
click at [1045, 234] on input "Dims Code" at bounding box center [1018, 236] width 81 height 19
click at [1172, 234] on input "0.00" at bounding box center [1133, 236] width 99 height 19
type input "16.00"
click at [1267, 237] on input "0.00" at bounding box center [1241, 236] width 99 height 19
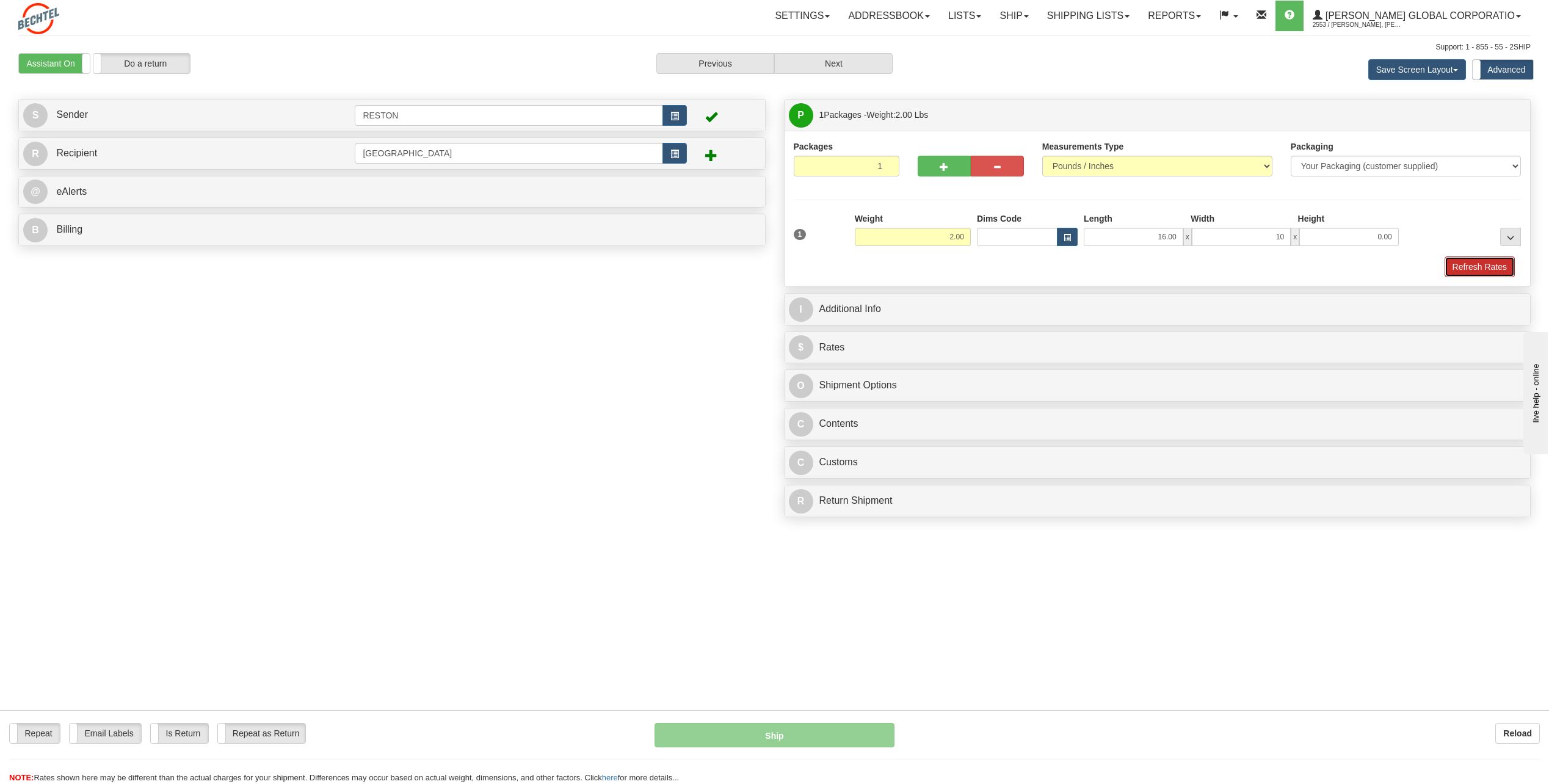
type input "10.00"
click at [1450, 265] on button "Refresh Rates" at bounding box center [1479, 267] width 70 height 21
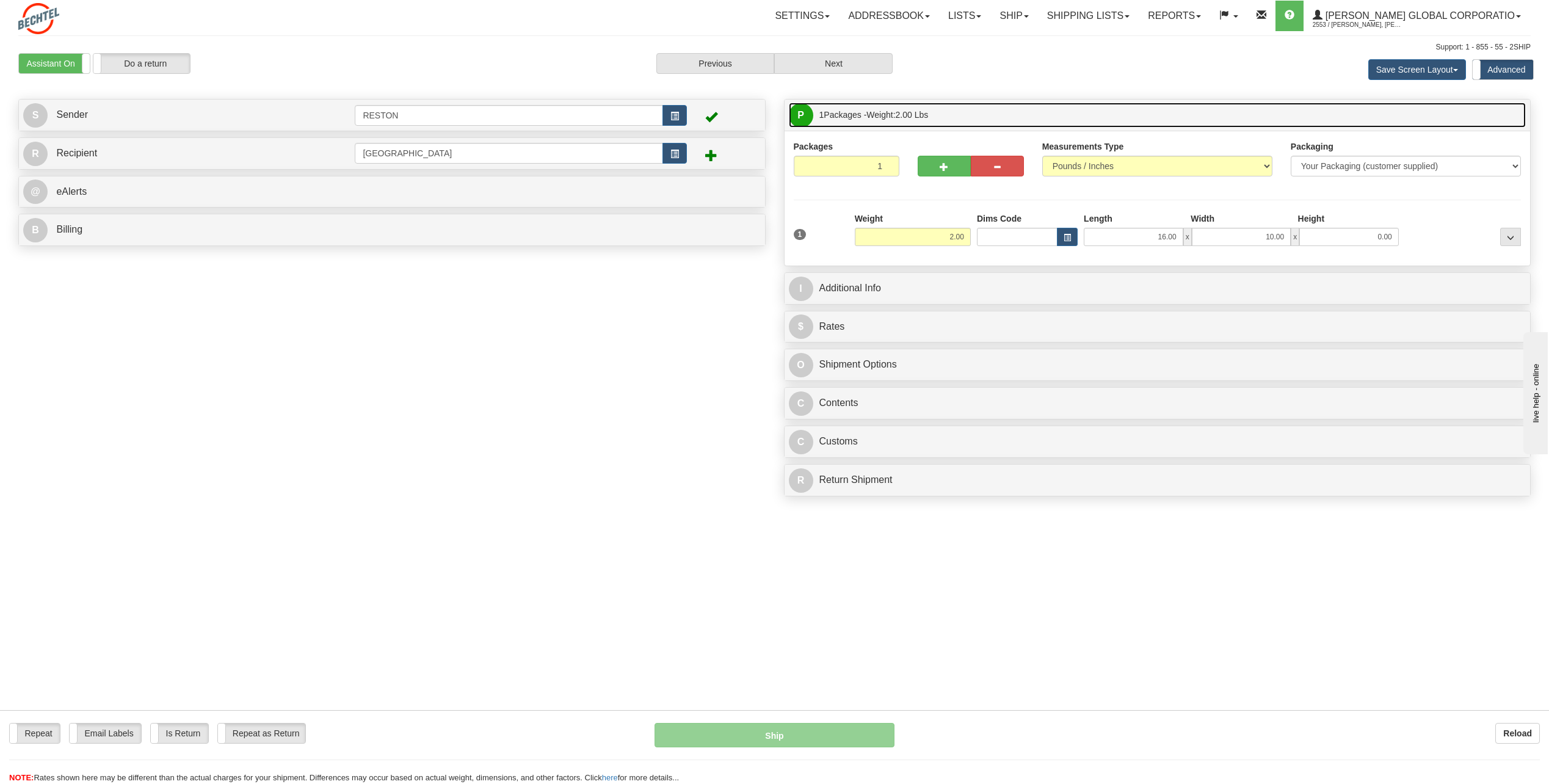
click at [798, 111] on span "P" at bounding box center [801, 115] width 25 height 25
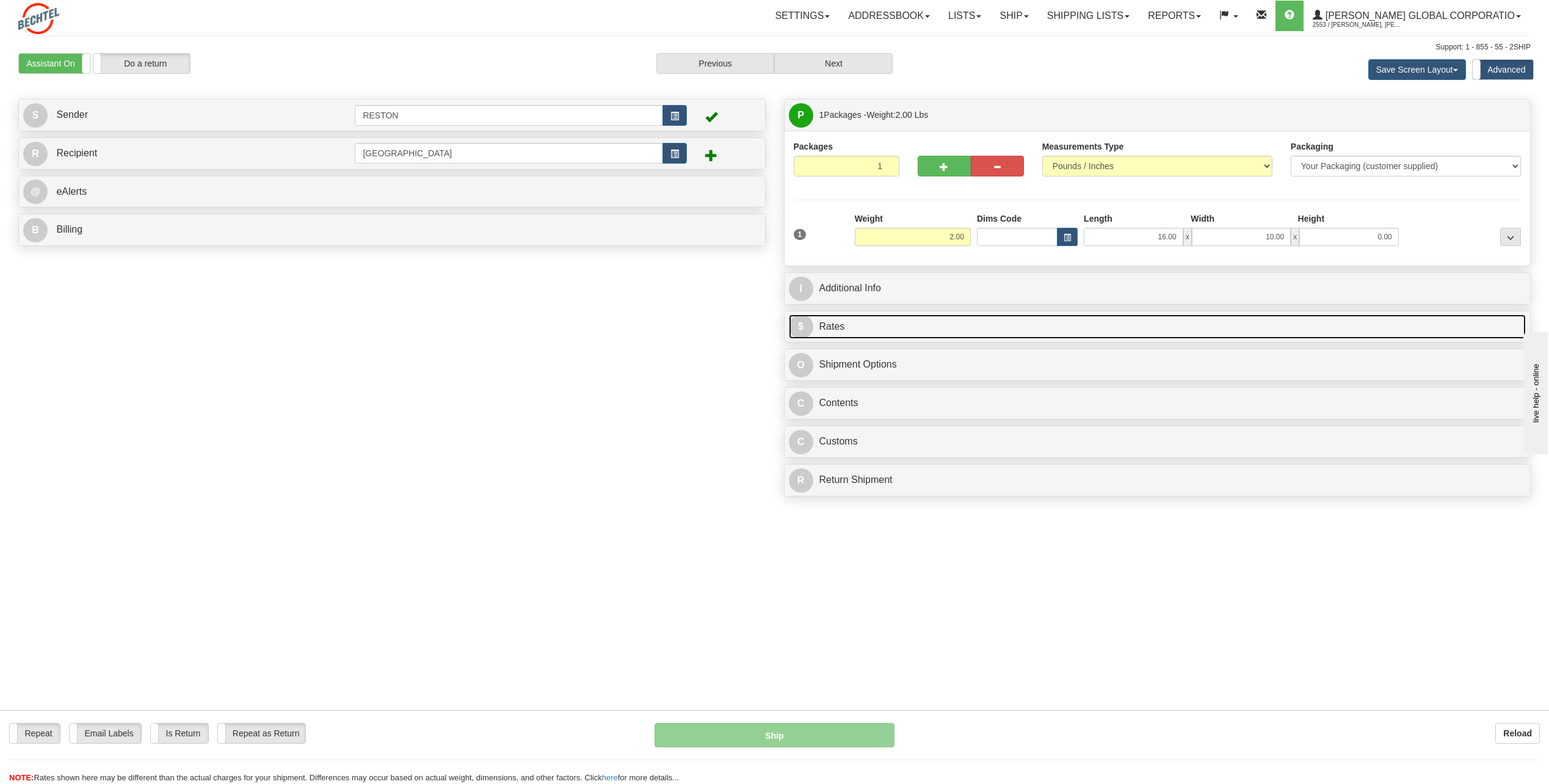
click at [807, 325] on span "$" at bounding box center [801, 327] width 25 height 25
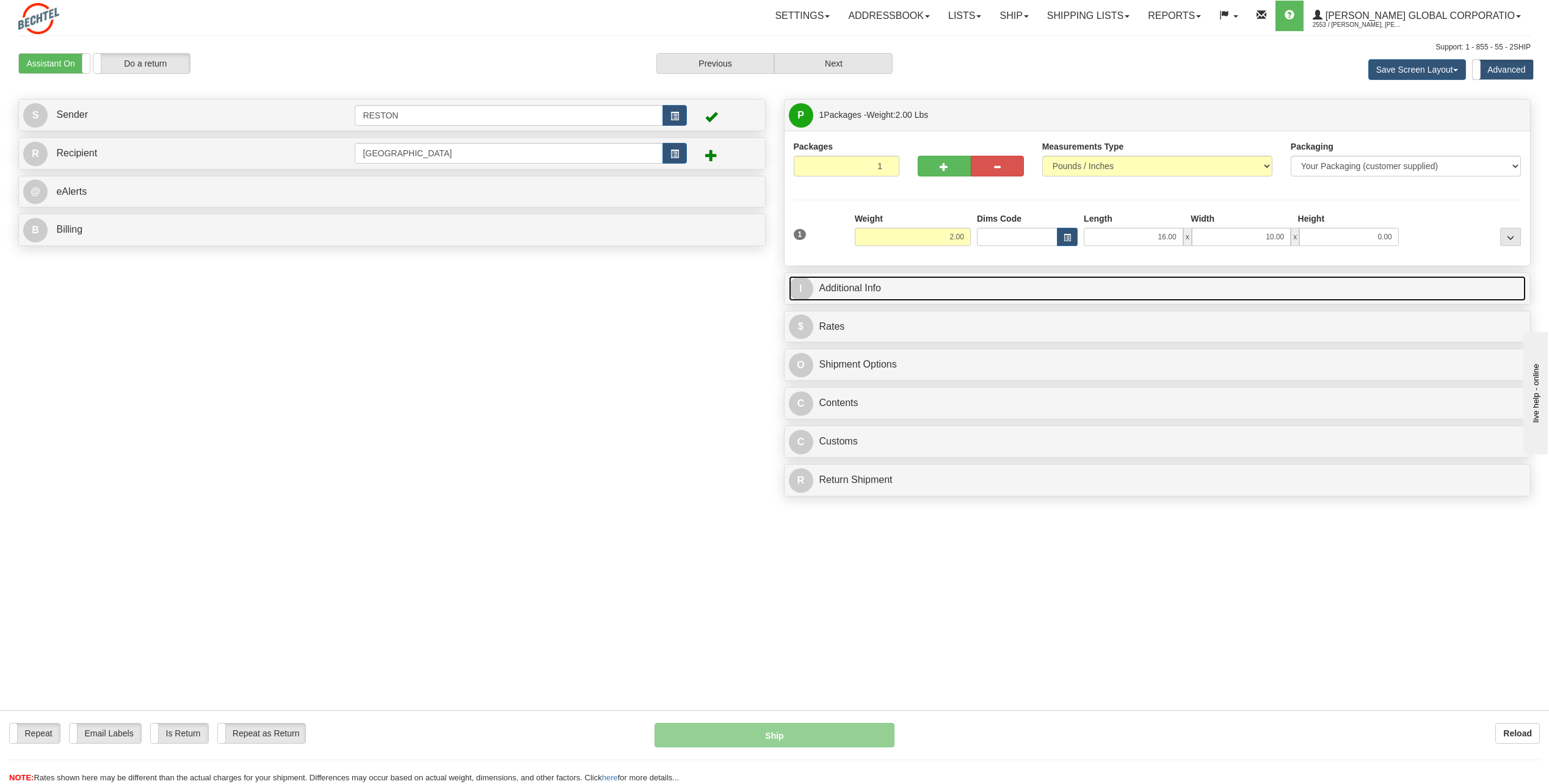
click at [799, 282] on span "I" at bounding box center [801, 288] width 25 height 25
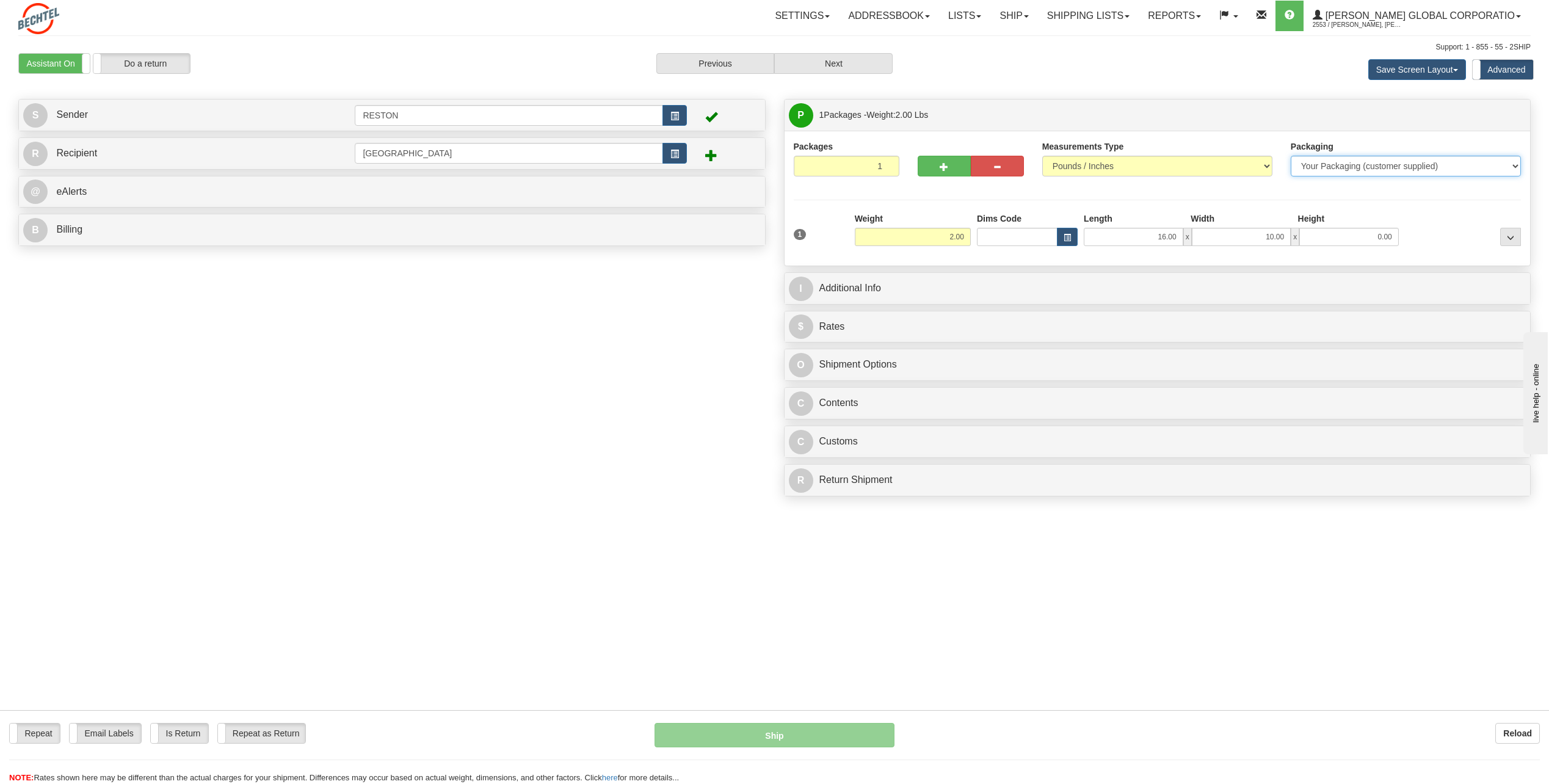
click at [1514, 162] on select "Your Packaging (customer supplied) Envelope (carrier supplied) Pack (carrier su…" at bounding box center [1406, 165] width 230 height 21
click at [1291, 155] on select "Your Packaging (customer supplied) Envelope (carrier supplied) Pack (carrier su…" at bounding box center [1406, 165] width 230 height 21
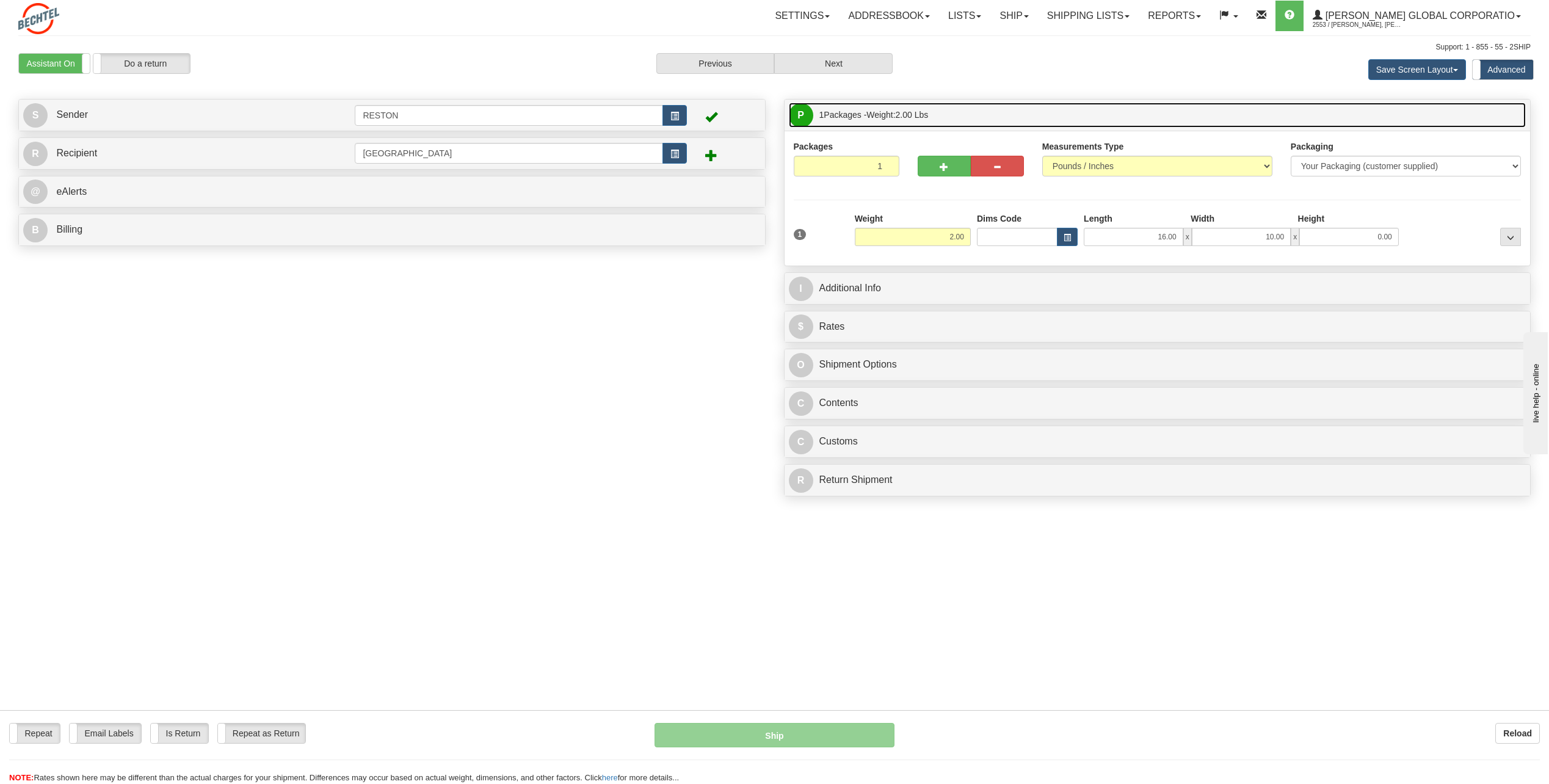
click at [802, 120] on span "P" at bounding box center [801, 115] width 25 height 25
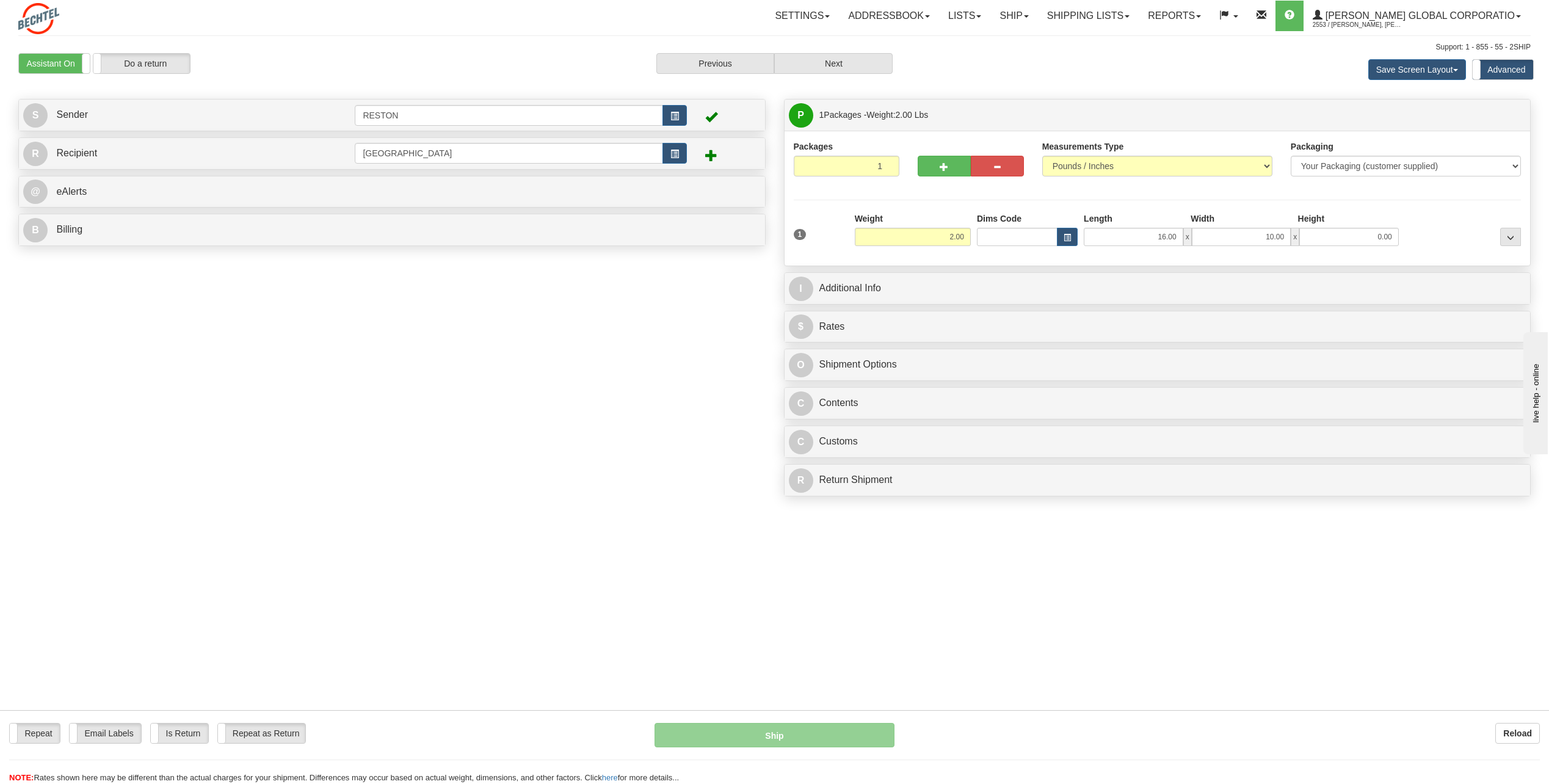
click at [1113, 193] on div "Packages 1 1 Measurements Type" at bounding box center [1158, 199] width 728 height 116
click at [1268, 163] on select "Pounds / Inches Kilograms / Centimeters" at bounding box center [1157, 165] width 230 height 21
click at [1042, 155] on select "Pounds / Inches Kilograms / Centimeters" at bounding box center [1157, 165] width 230 height 21
click at [903, 179] on div "Packages 1 1" at bounding box center [846, 163] width 125 height 45
click at [960, 249] on div "Weight 2.00" at bounding box center [913, 233] width 122 height 42
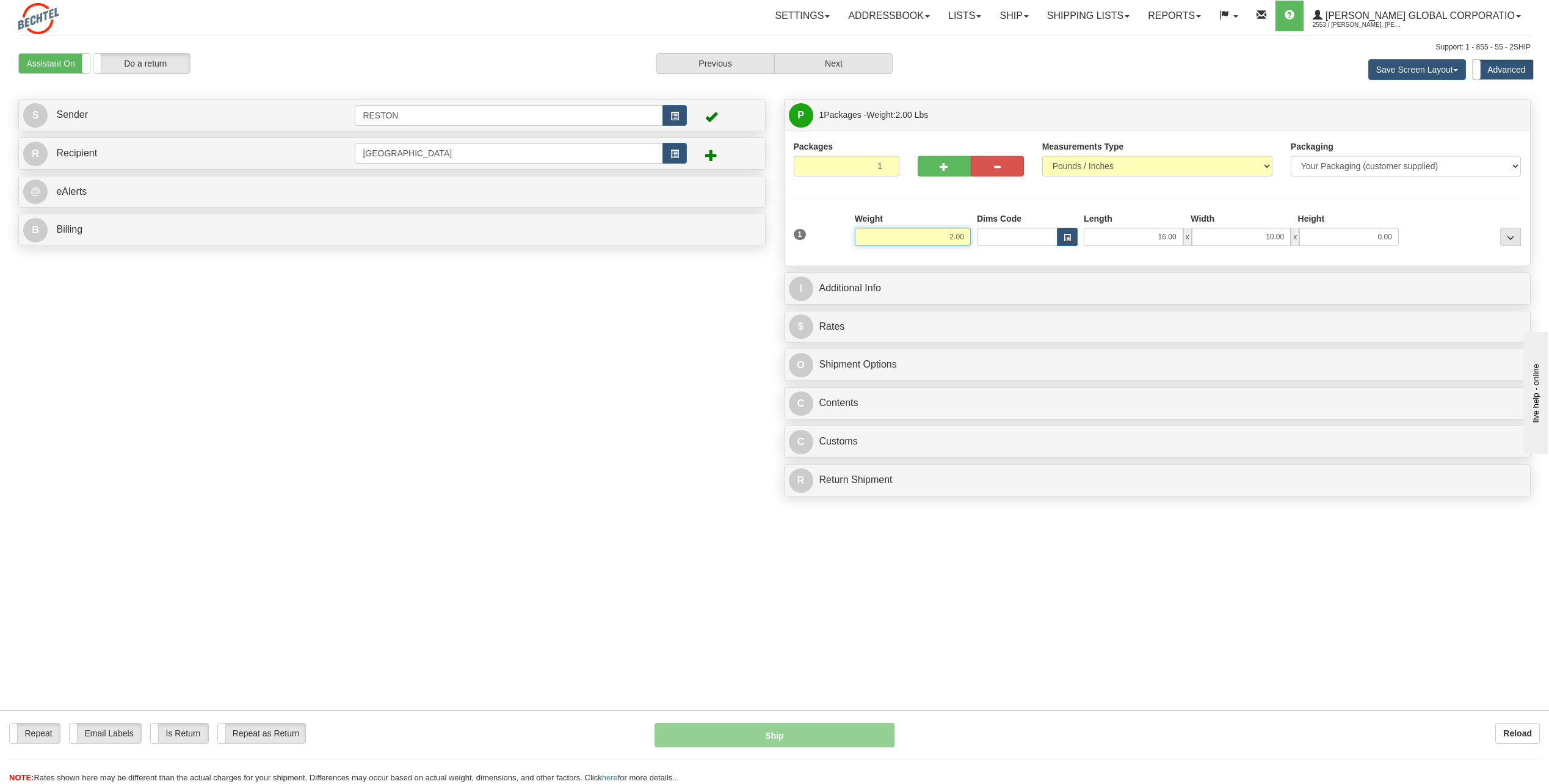
click at [960, 238] on input "2.00" at bounding box center [913, 236] width 116 height 19
click at [798, 232] on span "1" at bounding box center [800, 234] width 13 height 11
drag, startPoint x: 959, startPoint y: 240, endPoint x: 964, endPoint y: 240, distance: 5.0
click at [959, 239] on input "2.00" at bounding box center [913, 236] width 116 height 19
drag, startPoint x: 1114, startPoint y: 258, endPoint x: 1175, endPoint y: 255, distance: 61.1
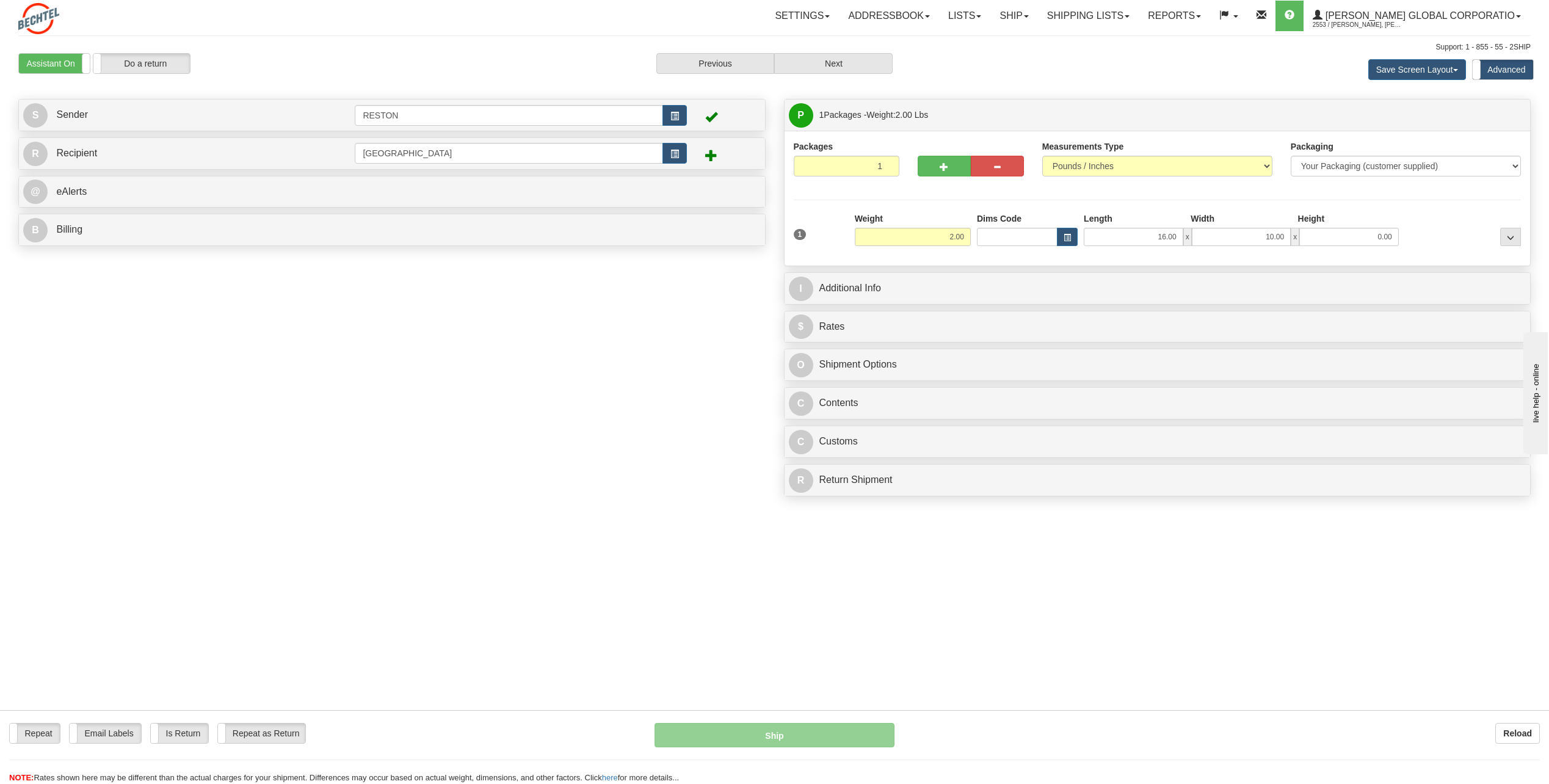
click at [1114, 258] on div "Packages 1 1 Measurements Type" at bounding box center [1157, 198] width 746 height 135
click at [1042, 243] on input "Dims Code" at bounding box center [1018, 236] width 81 height 19
click at [1064, 236] on span "button" at bounding box center [1067, 237] width 7 height 7
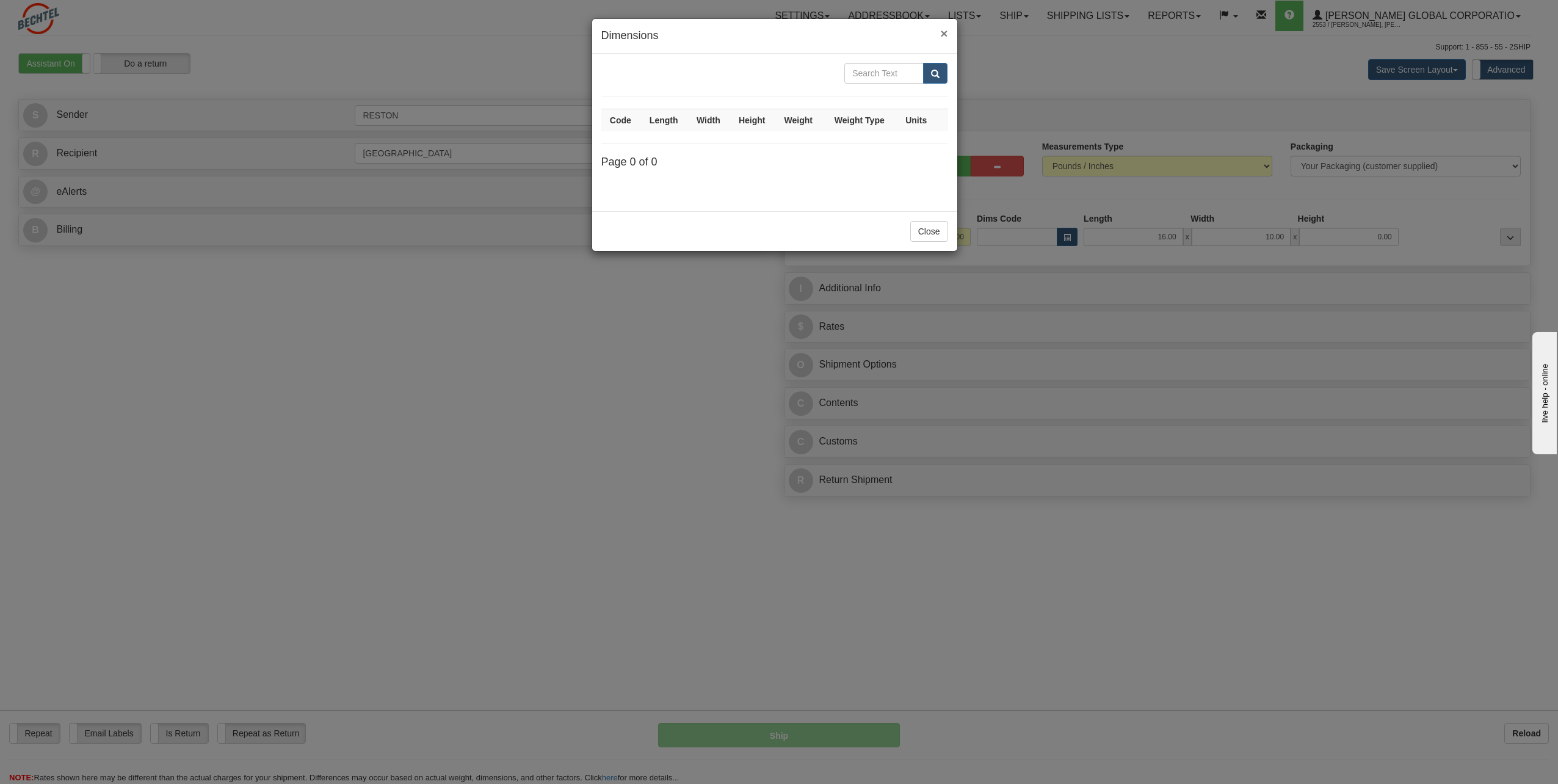
click at [942, 34] on span "×" at bounding box center [944, 33] width 7 height 14
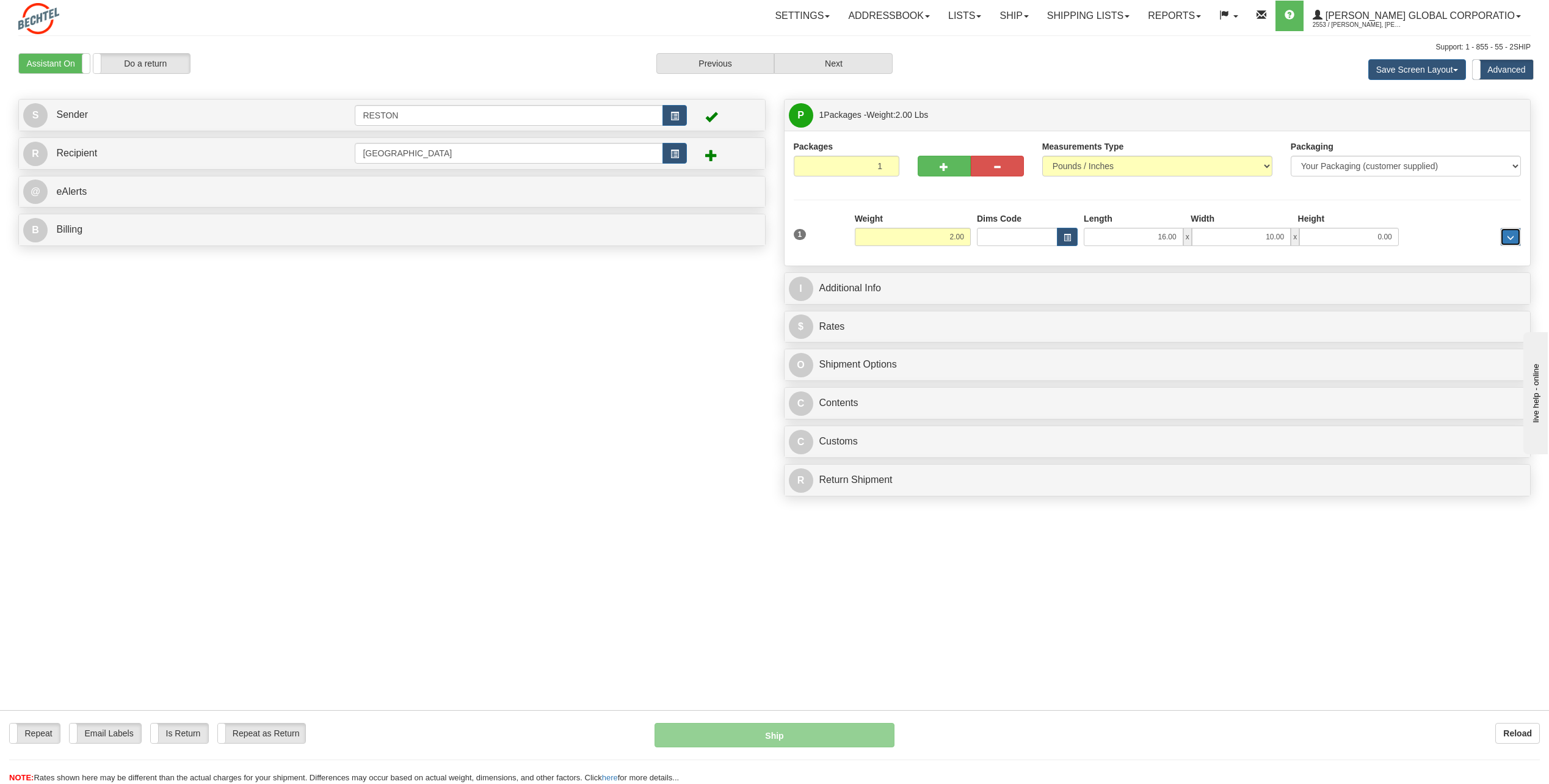
click at [1510, 236] on span "..." at bounding box center [1510, 237] width 7 height 7
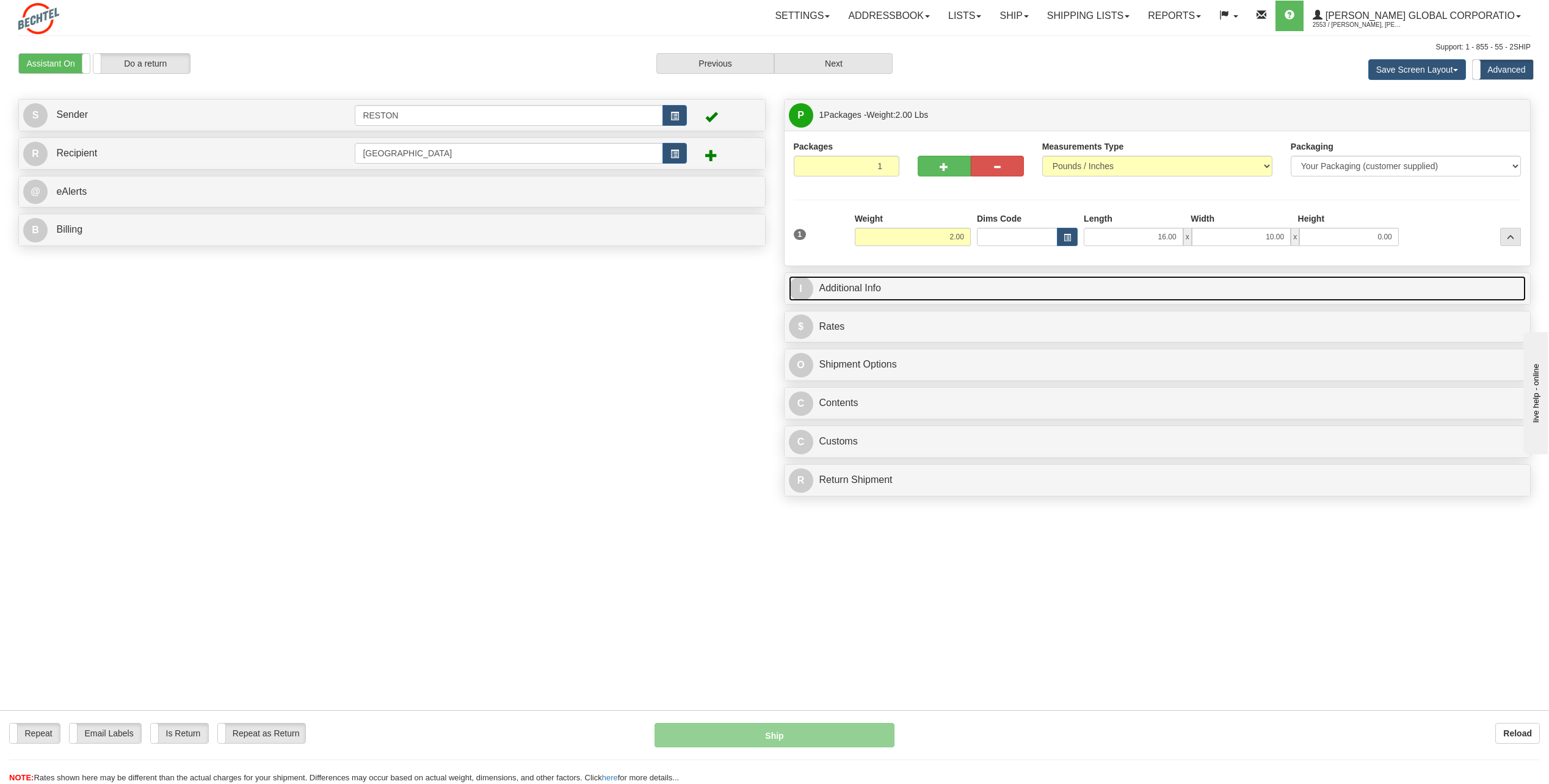
click at [844, 289] on link "I Additional Info" at bounding box center [1158, 287] width 738 height 25
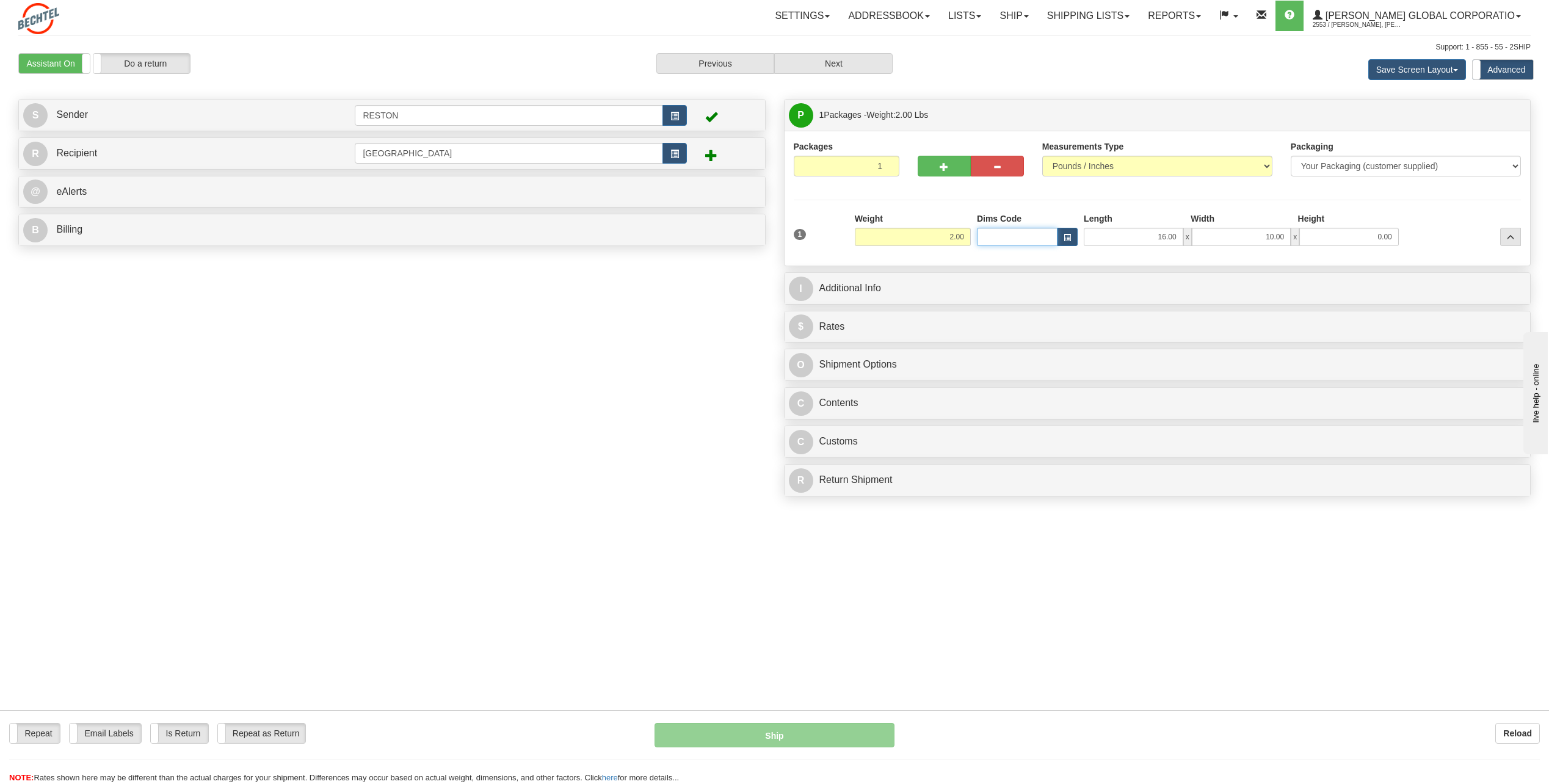
click at [1042, 237] on input "Dims Code" at bounding box center [1018, 236] width 81 height 19
click at [1210, 16] on link "Reports" at bounding box center [1174, 16] width 72 height 30
click at [1035, 59] on div "Save Screen Layout Save Layout Reset to Default Standard Advanced" at bounding box center [1220, 70] width 638 height 33
click at [704, 599] on div "Toggle navigation Settings Shipping Preferences Fields Preferences New" at bounding box center [774, 392] width 1549 height 784
click at [1452, 68] on button "Save Screen Layout" at bounding box center [1416, 69] width 97 height 21
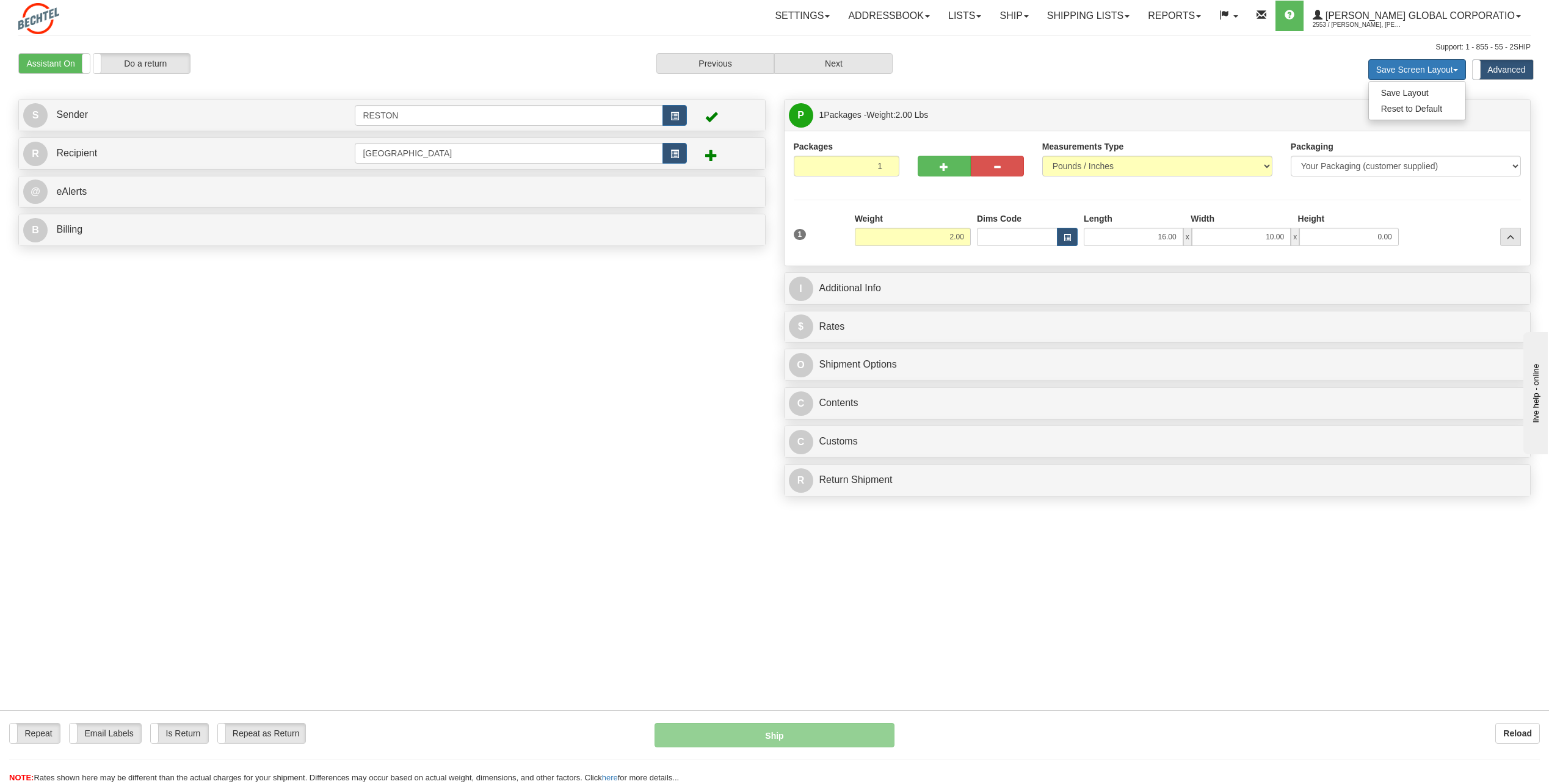
click at [1452, 68] on button "Save Screen Layout" at bounding box center [1416, 69] width 97 height 21
click at [1444, 70] on button "Save Screen Layout" at bounding box center [1416, 69] width 97 height 21
click at [1412, 90] on link "Save Layout" at bounding box center [1417, 92] width 96 height 16
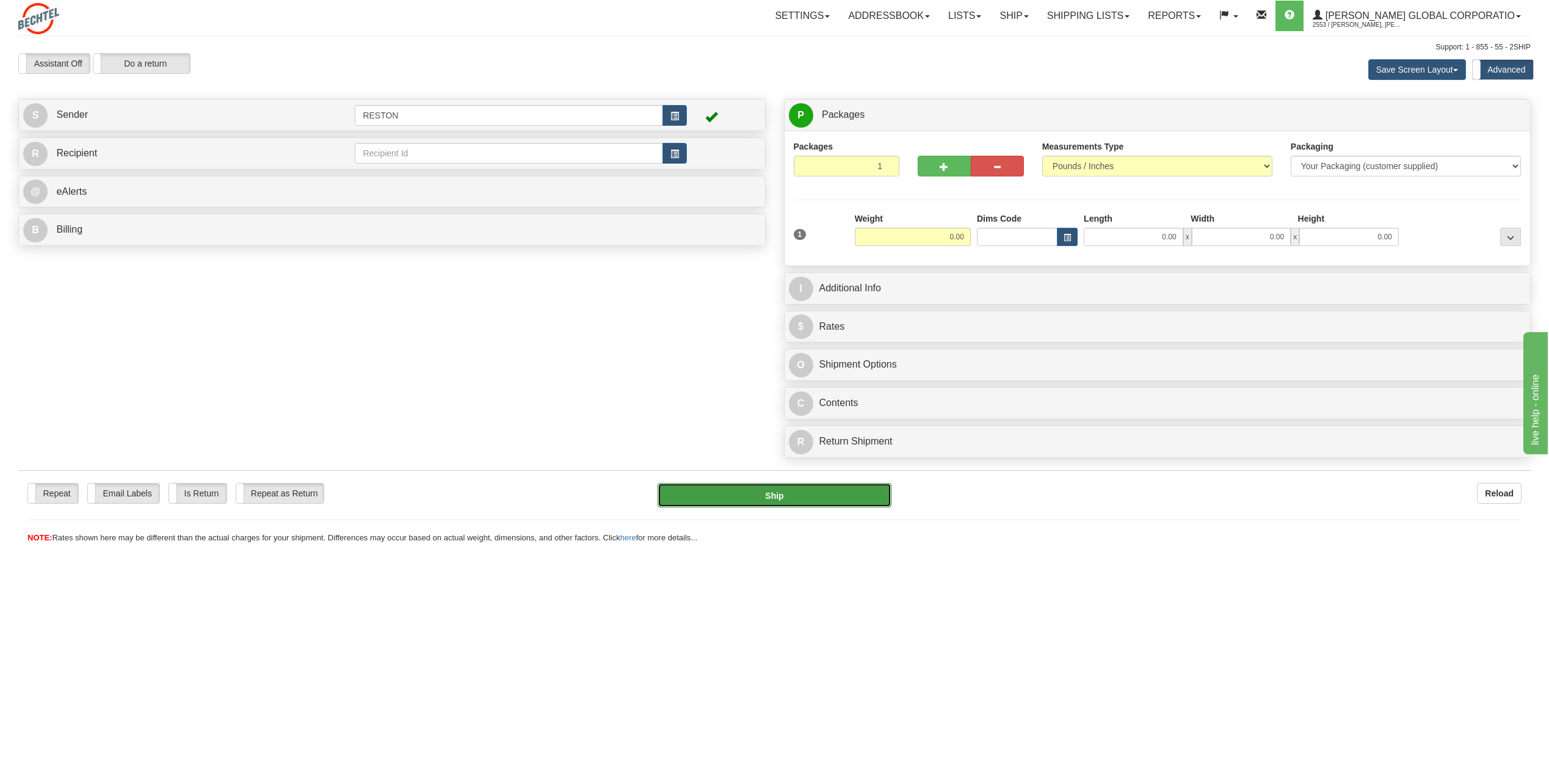
click at [780, 498] on button "Ship" at bounding box center [774, 495] width 234 height 25
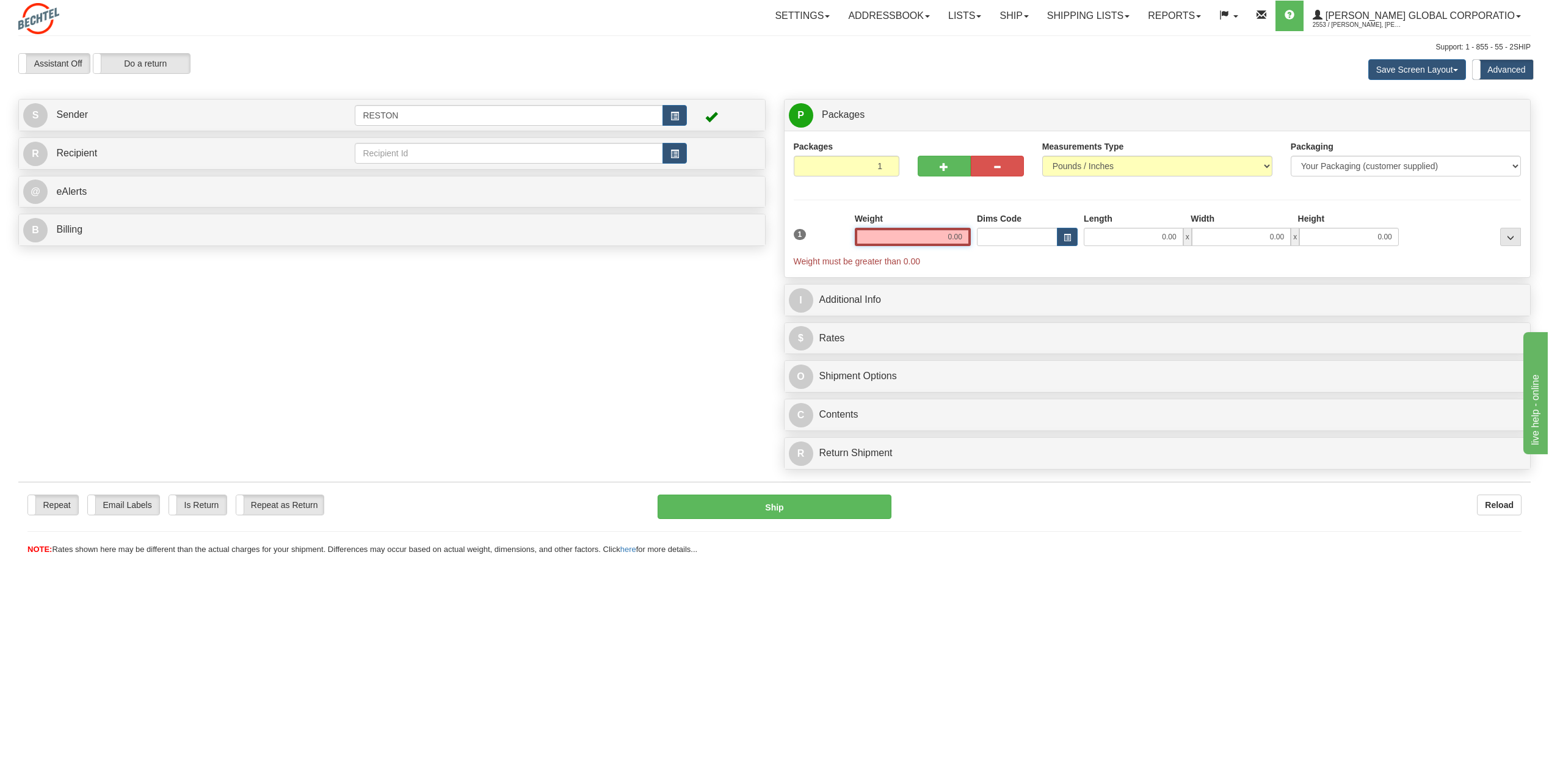
click at [952, 236] on input "0.00" at bounding box center [913, 236] width 116 height 19
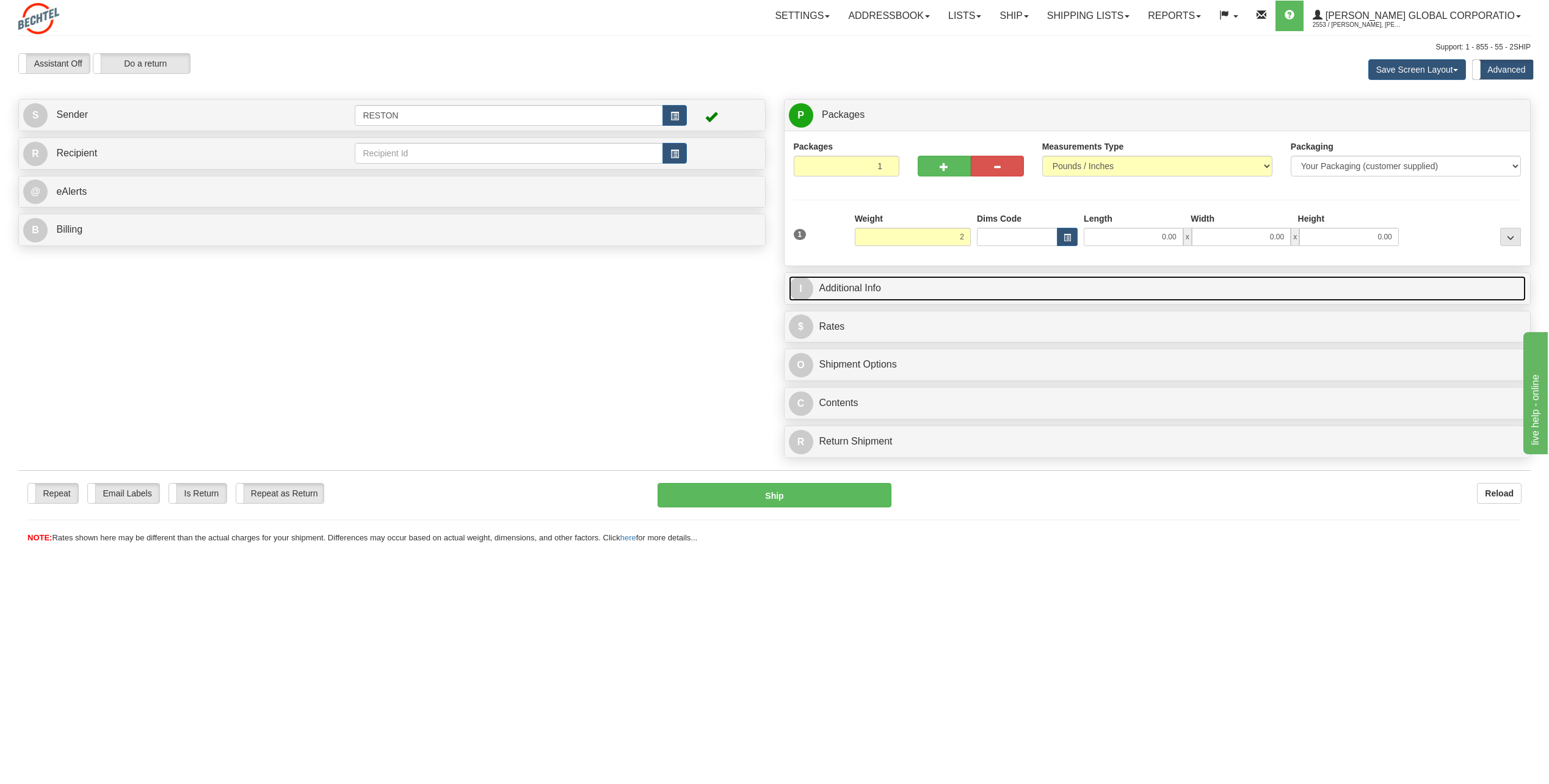
type input "2.00"
click at [799, 288] on span "I" at bounding box center [801, 288] width 25 height 25
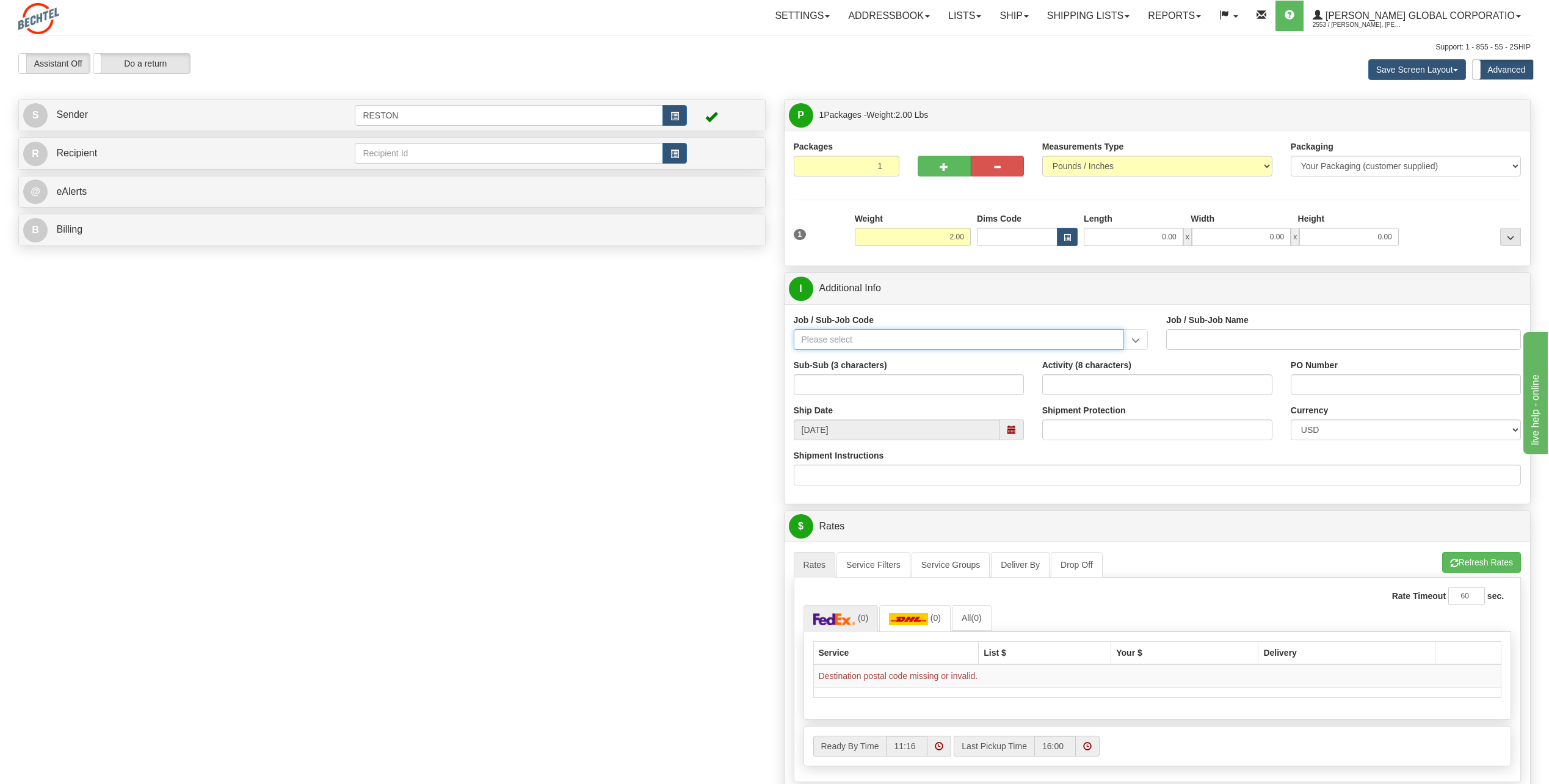
click at [855, 332] on input "Job / Sub-Job Code" at bounding box center [960, 338] width 331 height 21
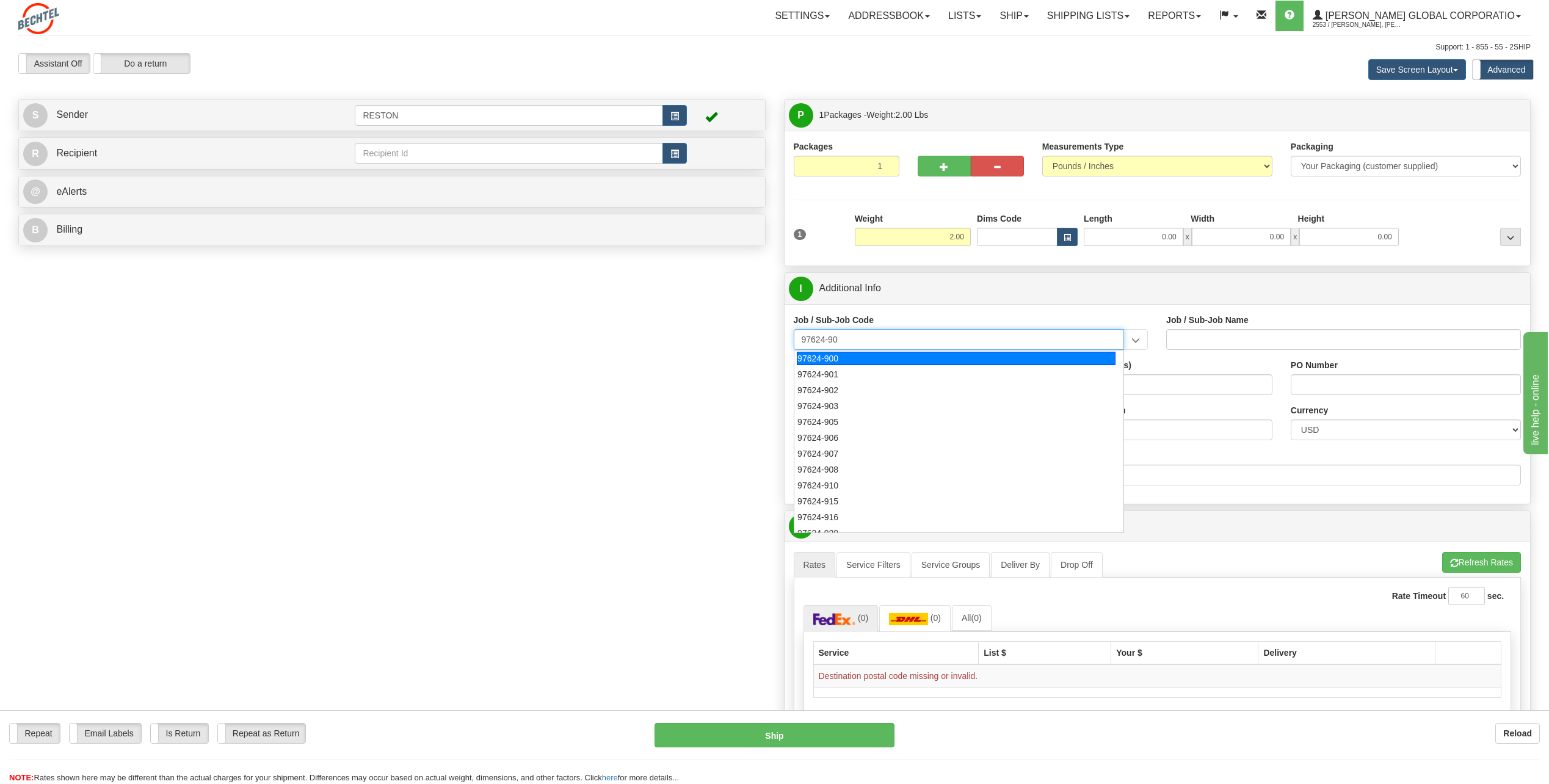
type input "97624-908"
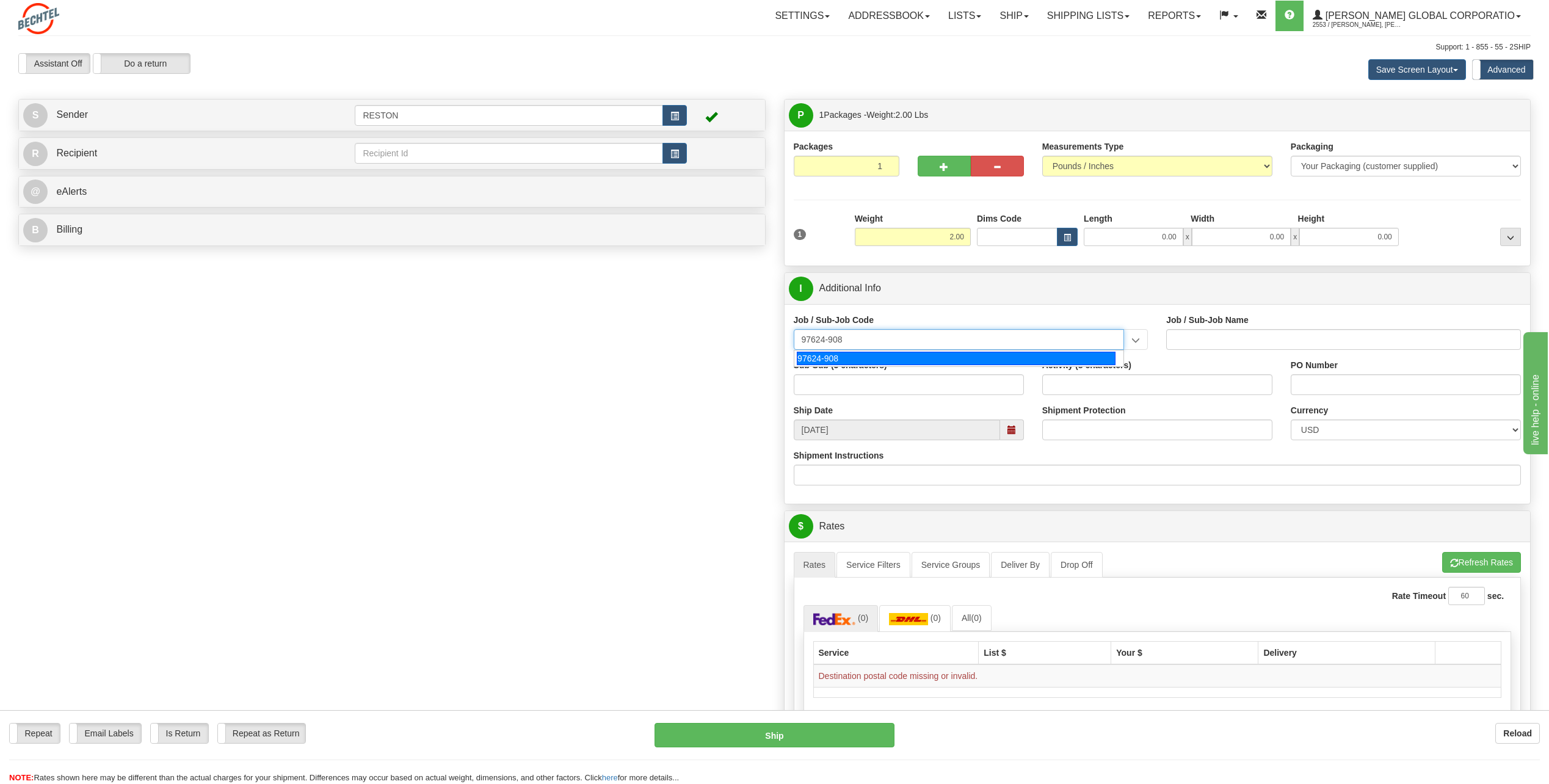
click at [860, 353] on div "97624-908" at bounding box center [957, 358] width 319 height 14
type input "DIGITAL SOLUTIONS AND RESOURCES - GENERATIVE AI"
type input "97624-908"
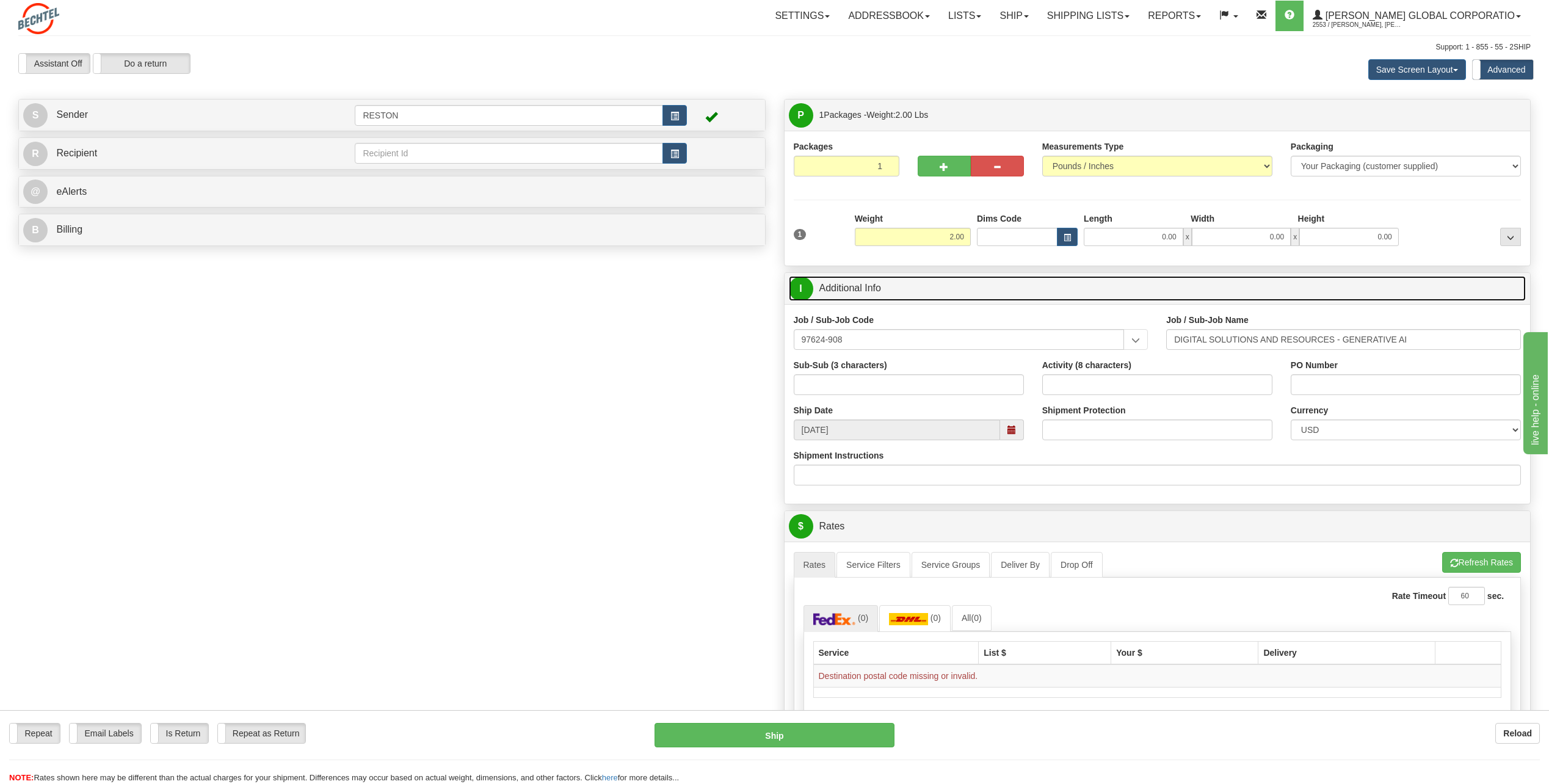
click at [797, 288] on span "I" at bounding box center [801, 288] width 25 height 25
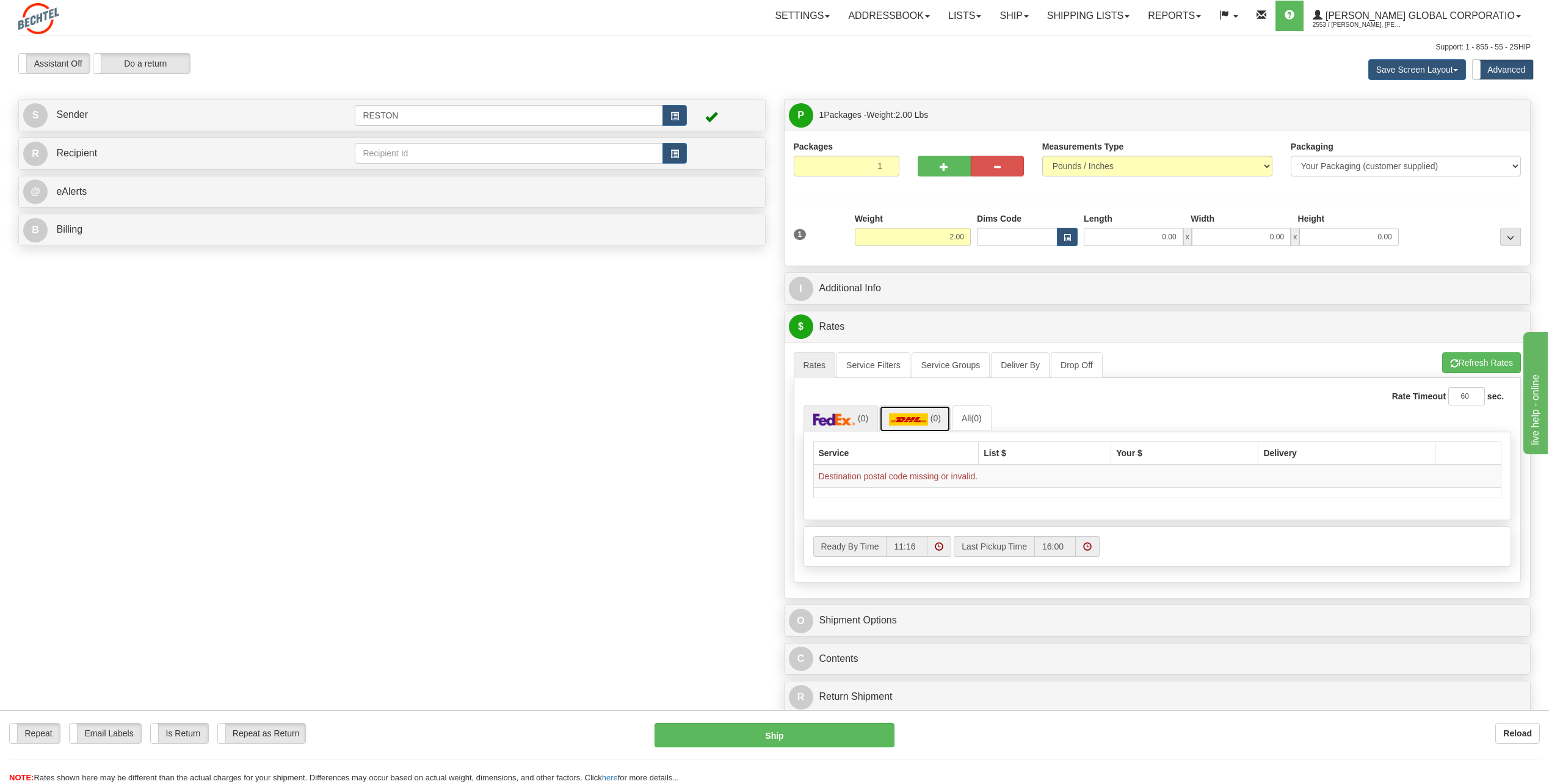
click at [915, 417] on img at bounding box center [908, 419] width 39 height 12
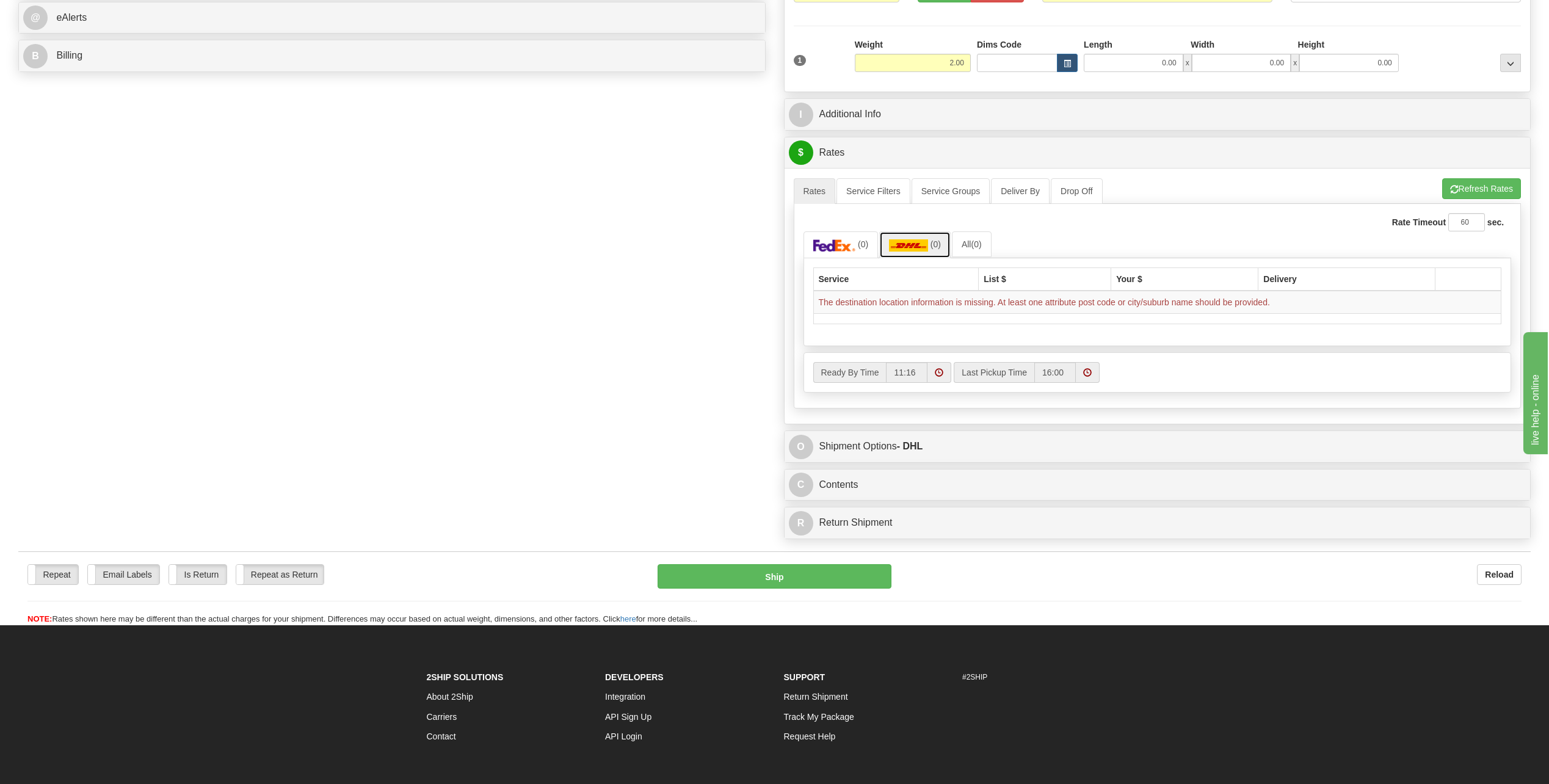
scroll to position [178, 0]
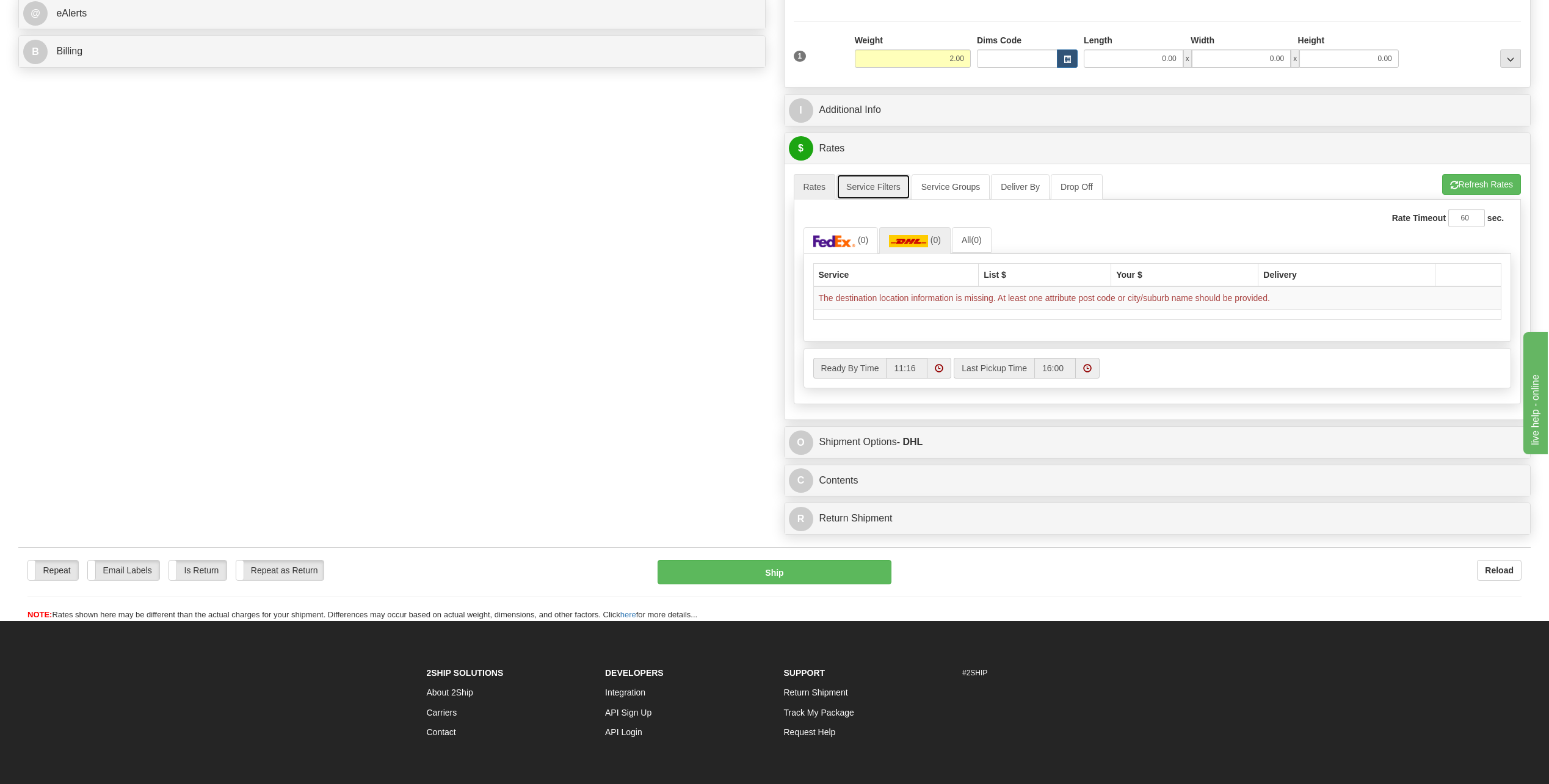
click at [867, 189] on link "Service Filters" at bounding box center [873, 187] width 74 height 26
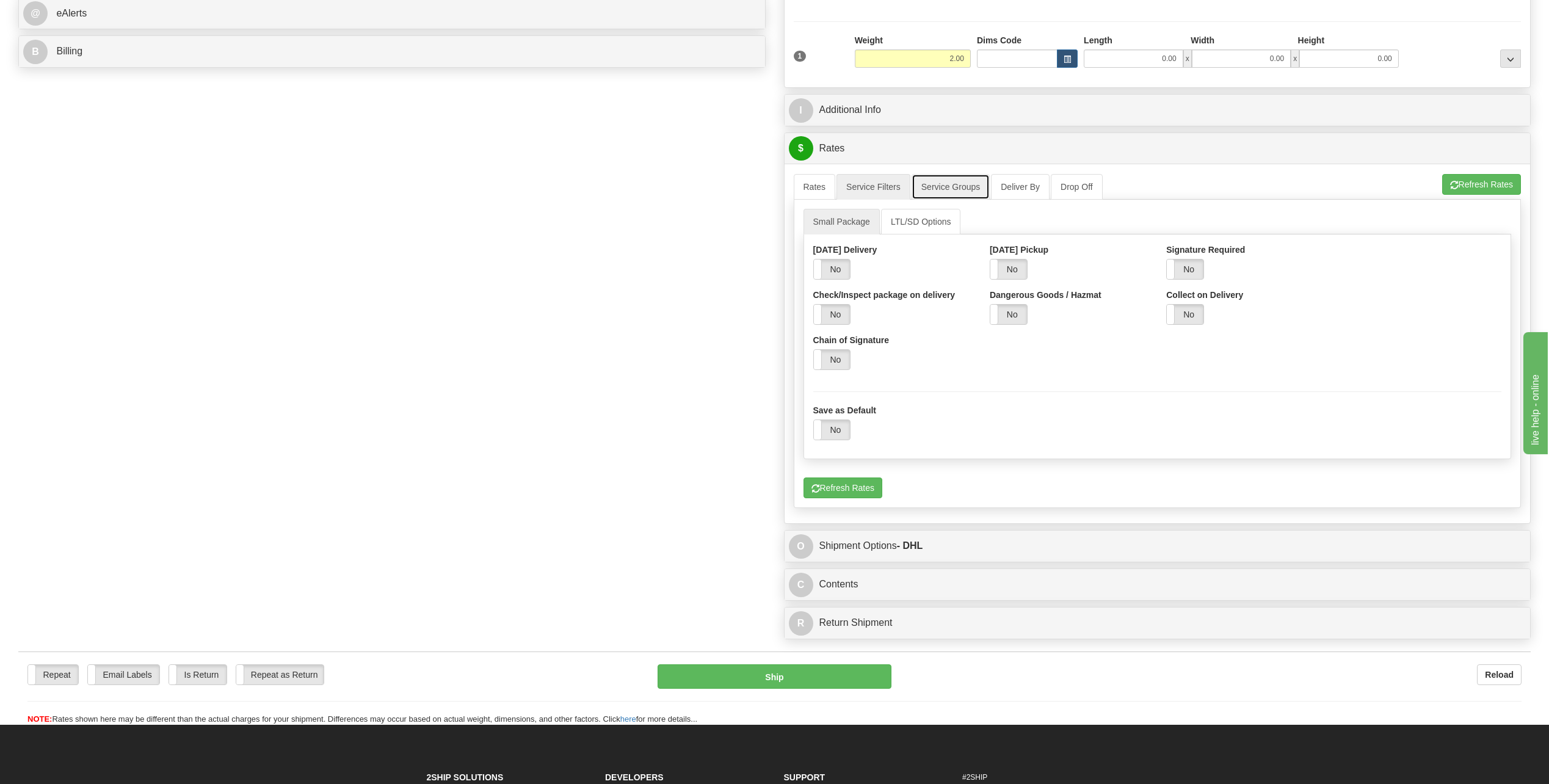
click at [954, 185] on link "Service Groups" at bounding box center [950, 187] width 78 height 26
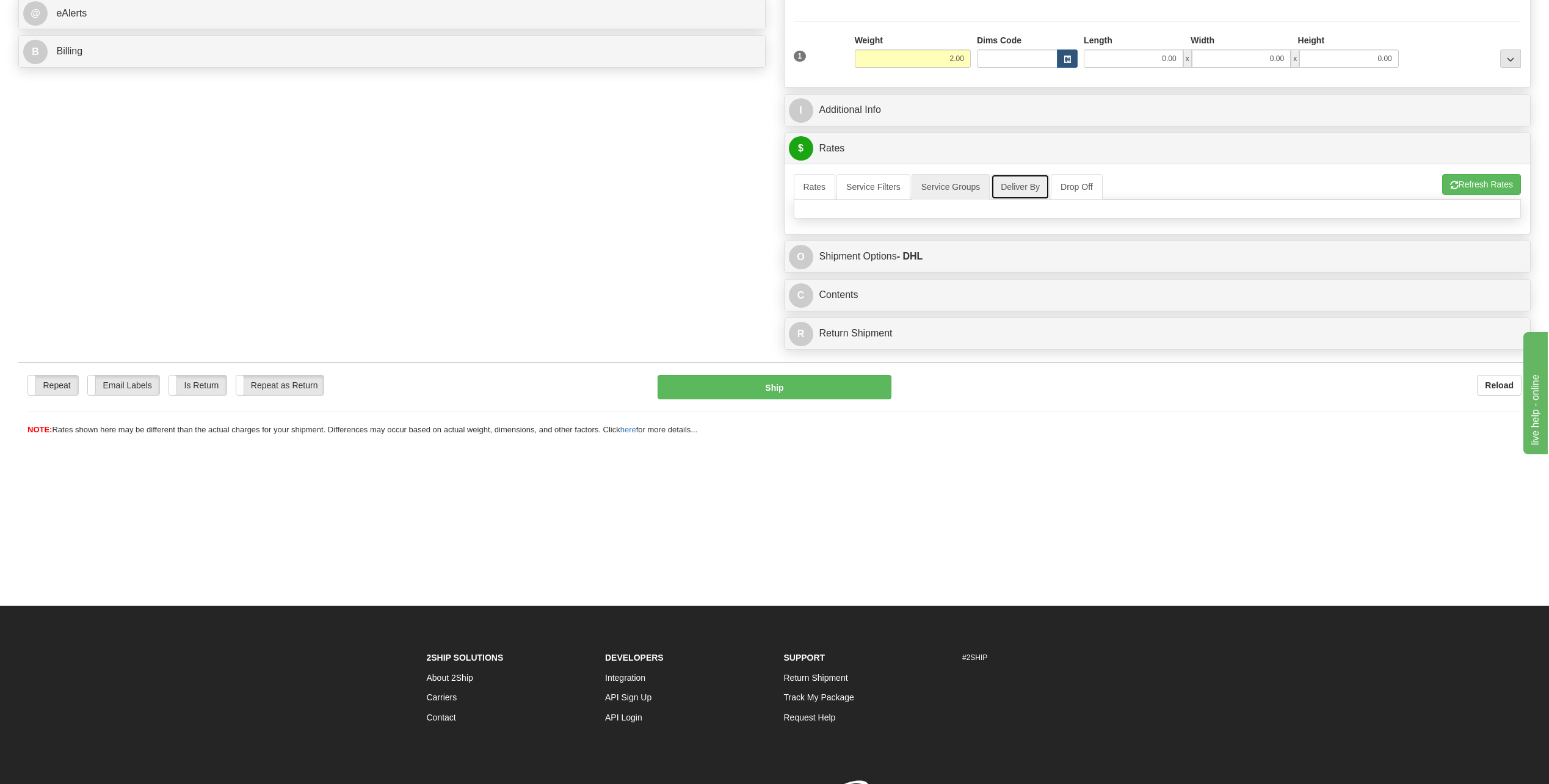
click at [1008, 187] on link "Deliver By" at bounding box center [1021, 187] width 59 height 26
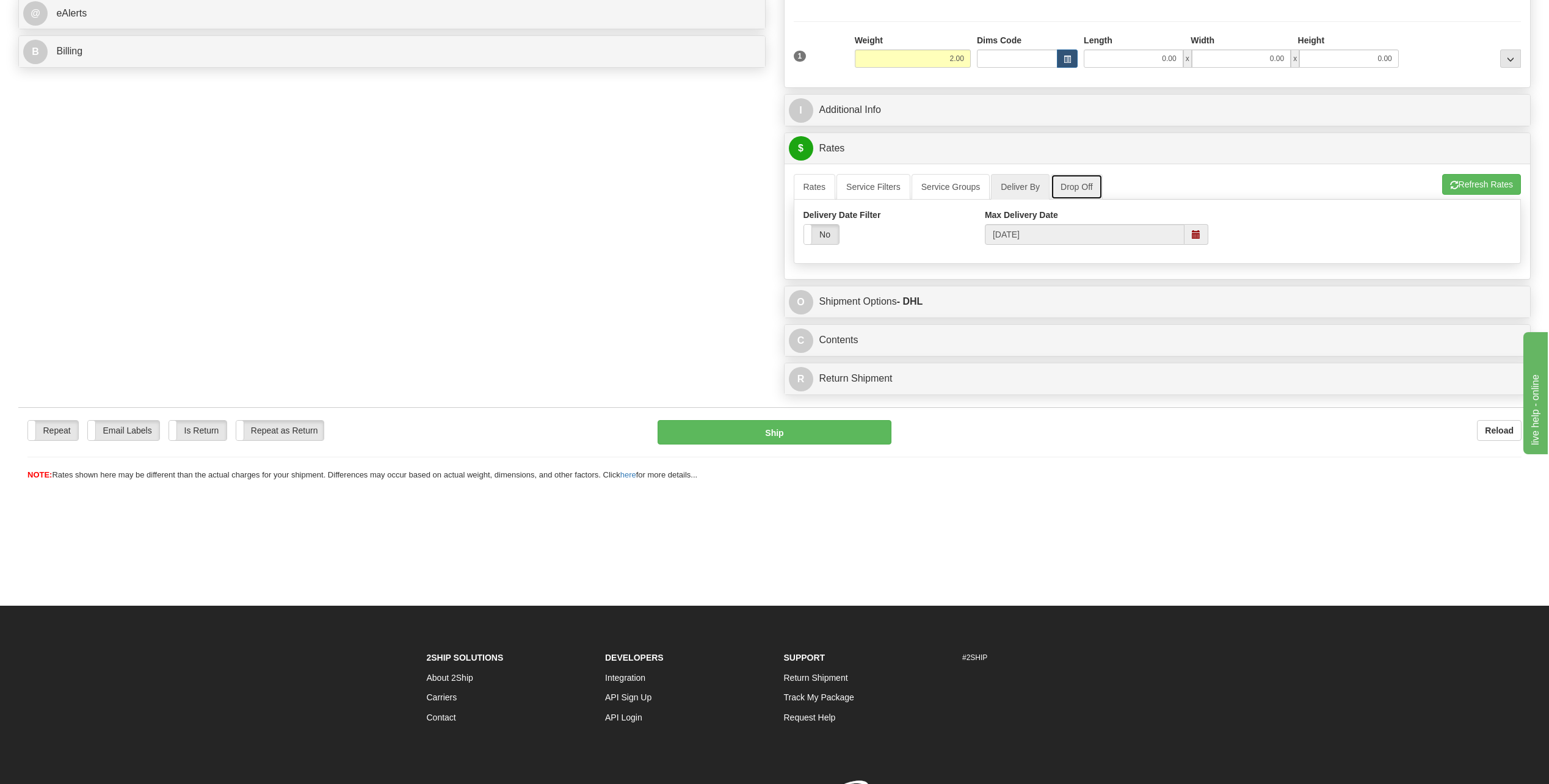
click at [1079, 187] on link "Drop Off" at bounding box center [1077, 187] width 52 height 26
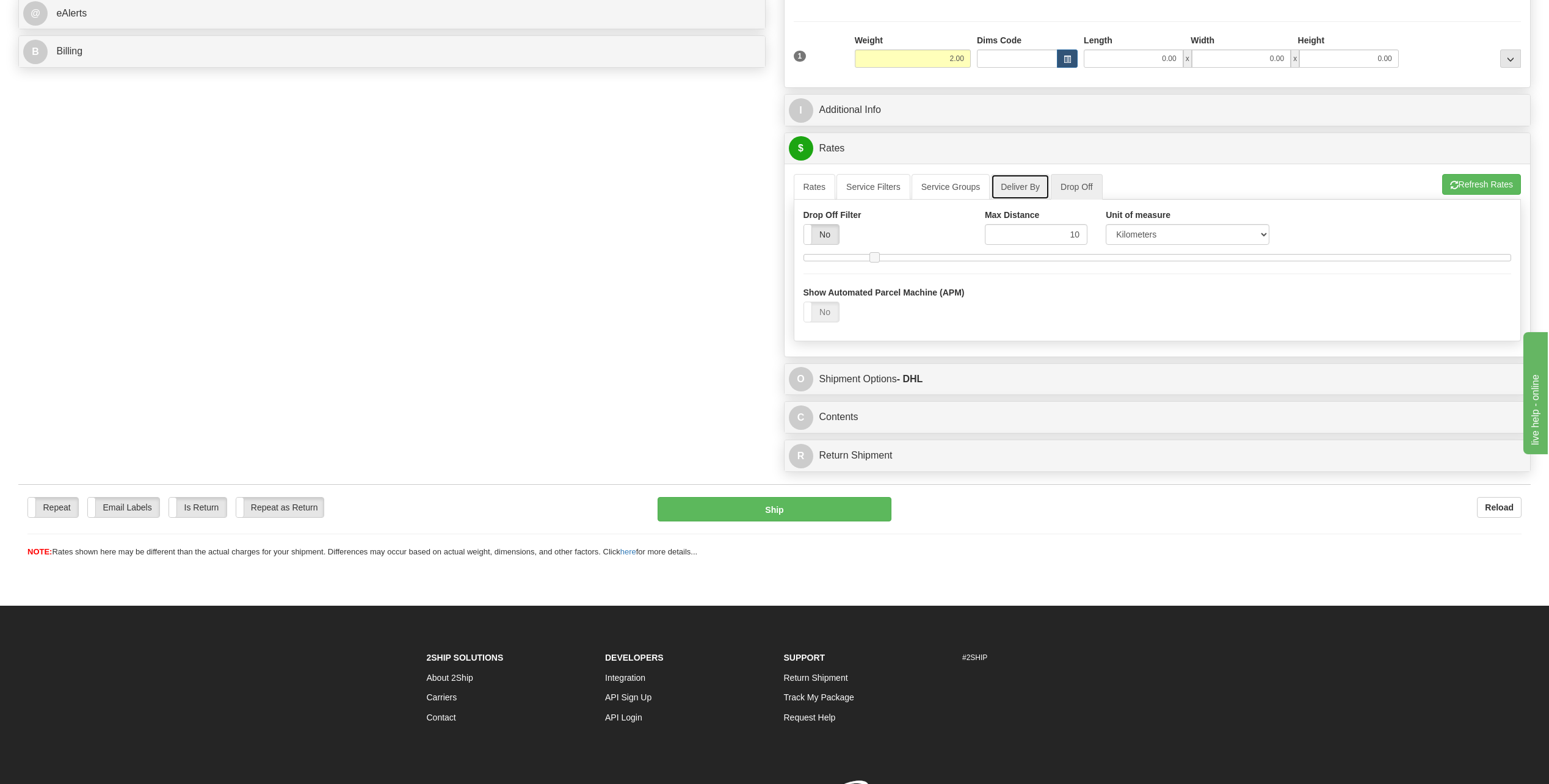
click at [1020, 186] on link "Deliver By" at bounding box center [1021, 187] width 59 height 26
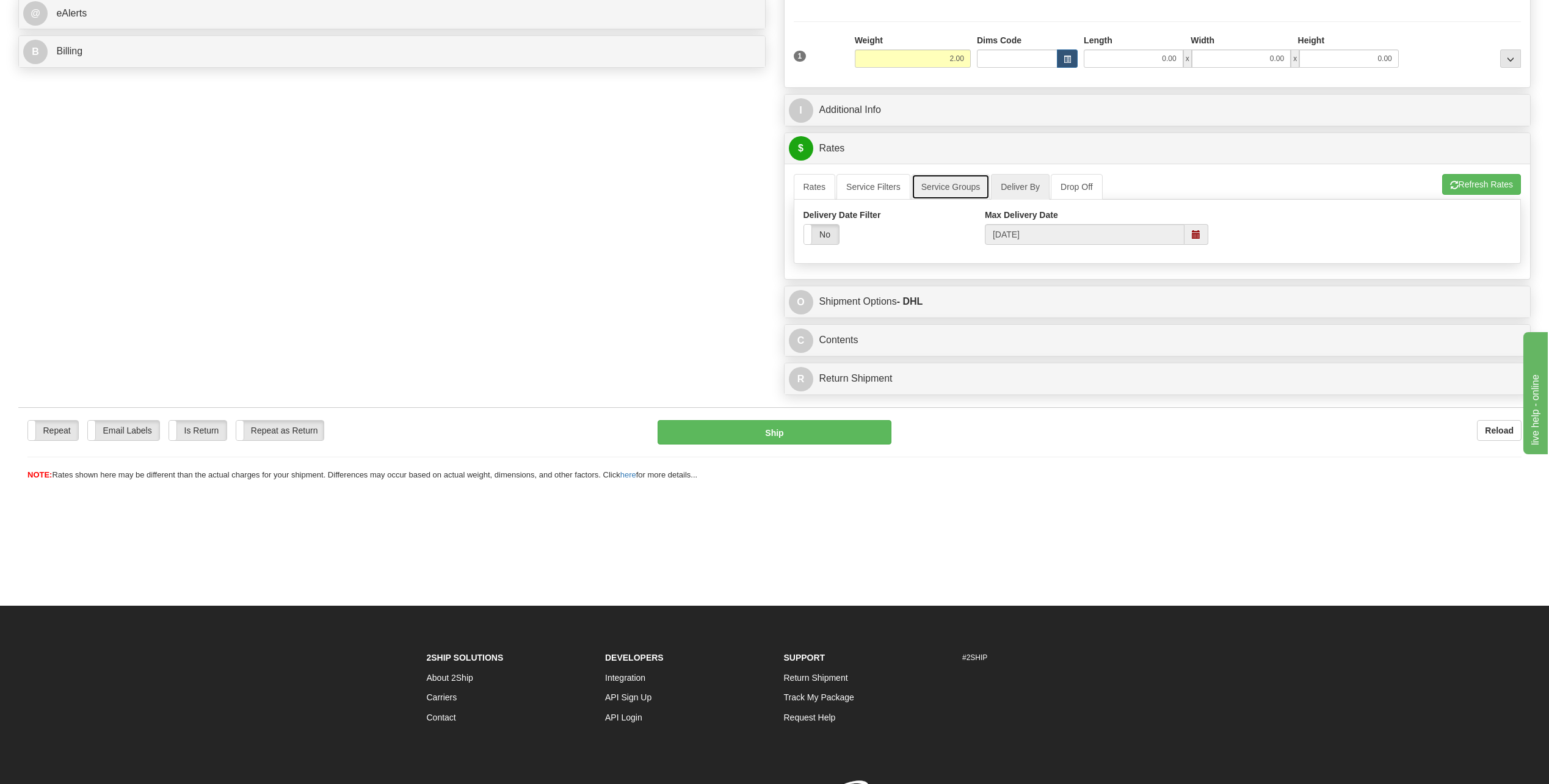
click at [953, 186] on link "Service Groups" at bounding box center [950, 187] width 78 height 26
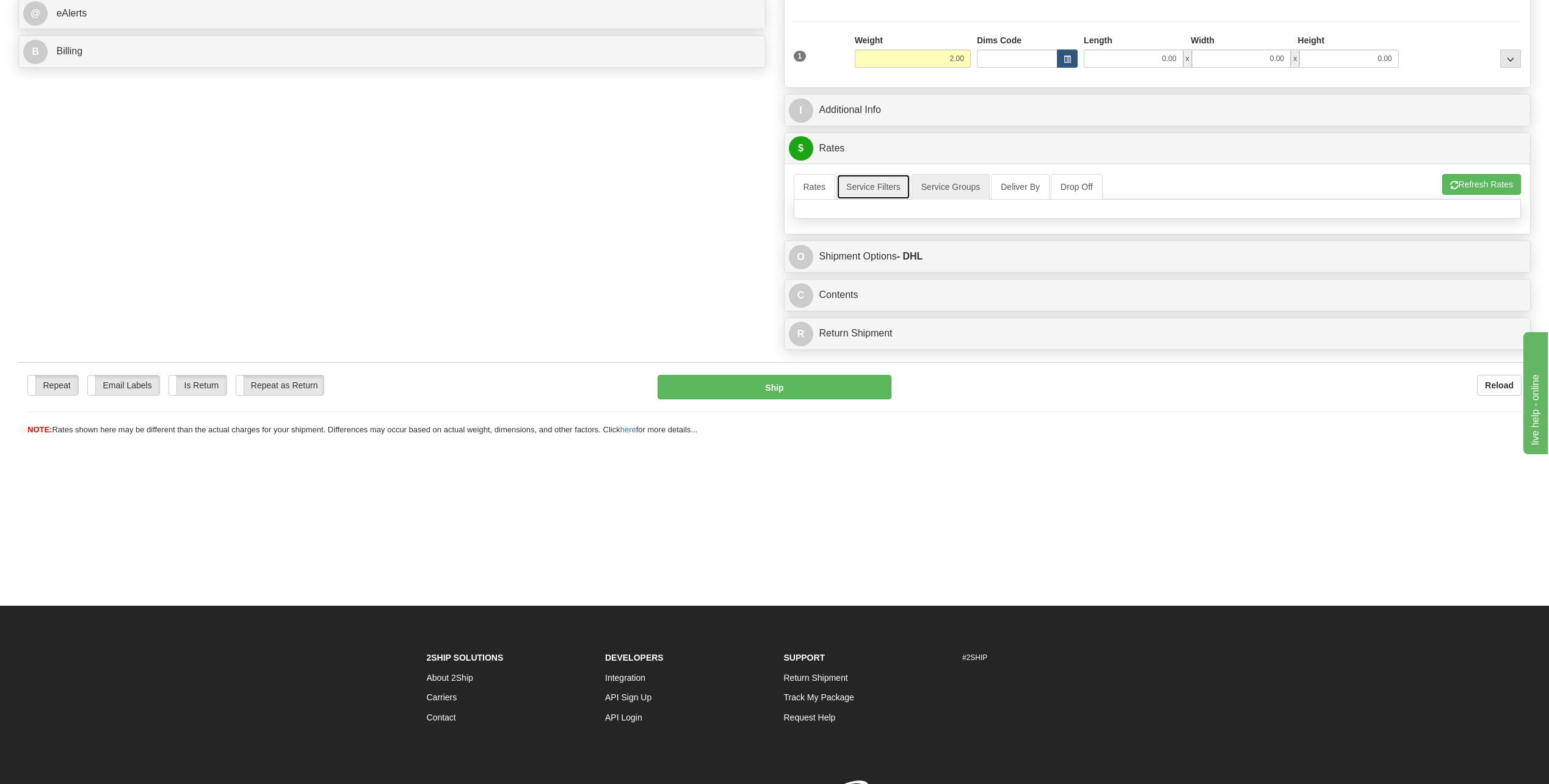
click at [863, 185] on link "Service Filters" at bounding box center [873, 187] width 74 height 26
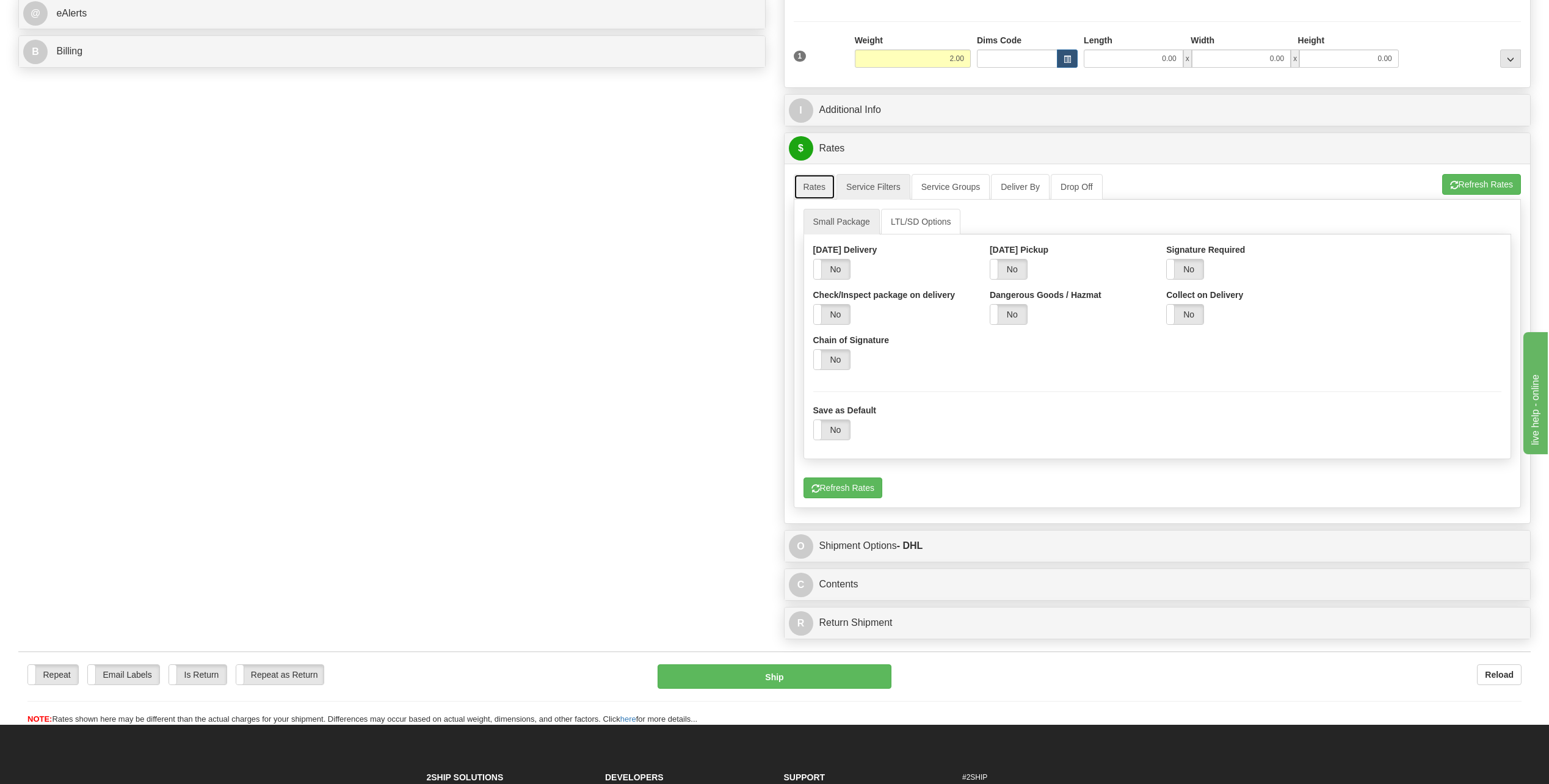
click at [815, 187] on link "Rates" at bounding box center [815, 187] width 42 height 26
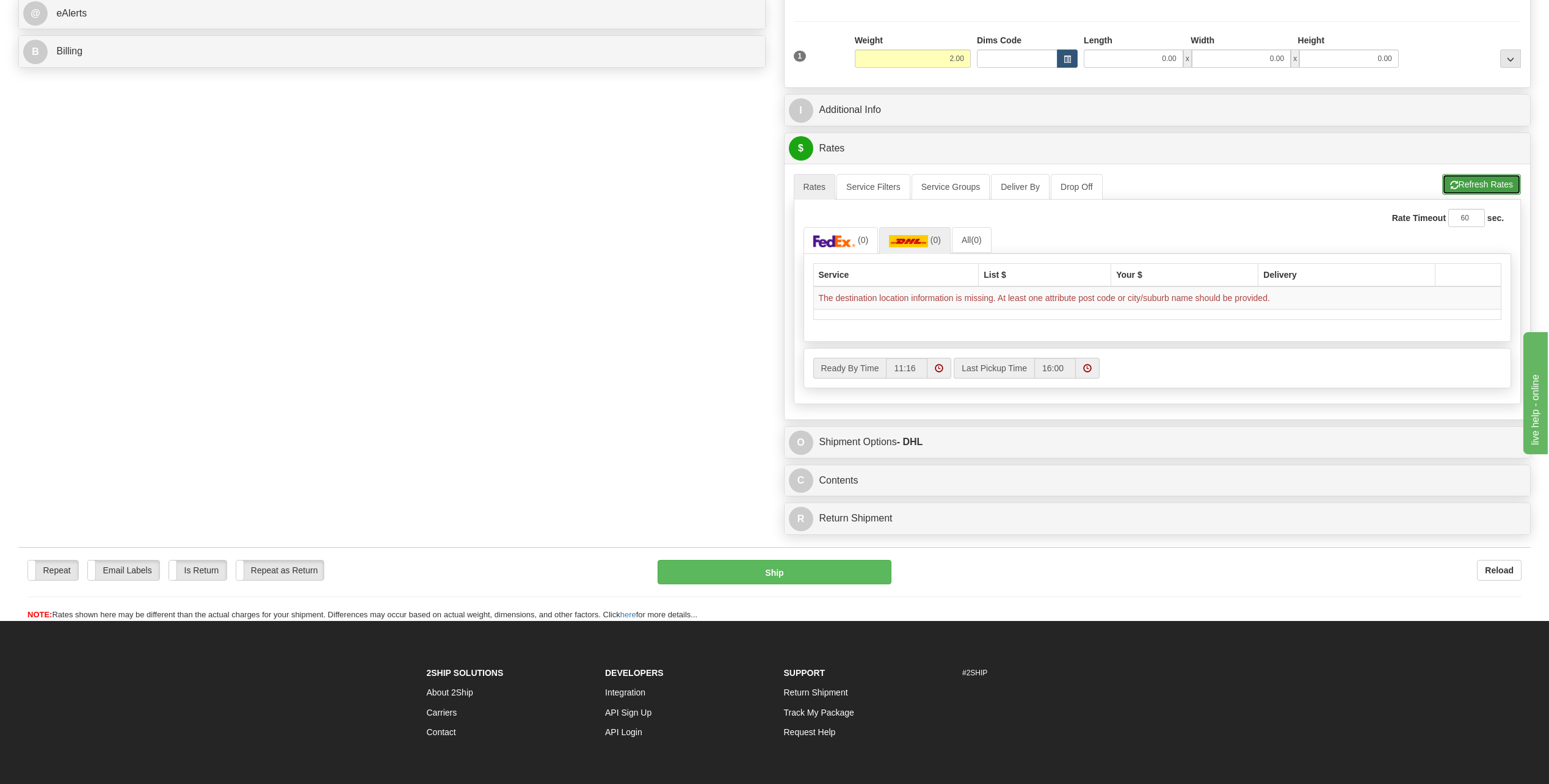
click at [1450, 179] on button "Refresh Rates" at bounding box center [1482, 184] width 79 height 21
click at [1464, 183] on button "Refresh Rates" at bounding box center [1482, 184] width 79 height 21
click at [965, 242] on link "All (0)" at bounding box center [971, 240] width 39 height 26
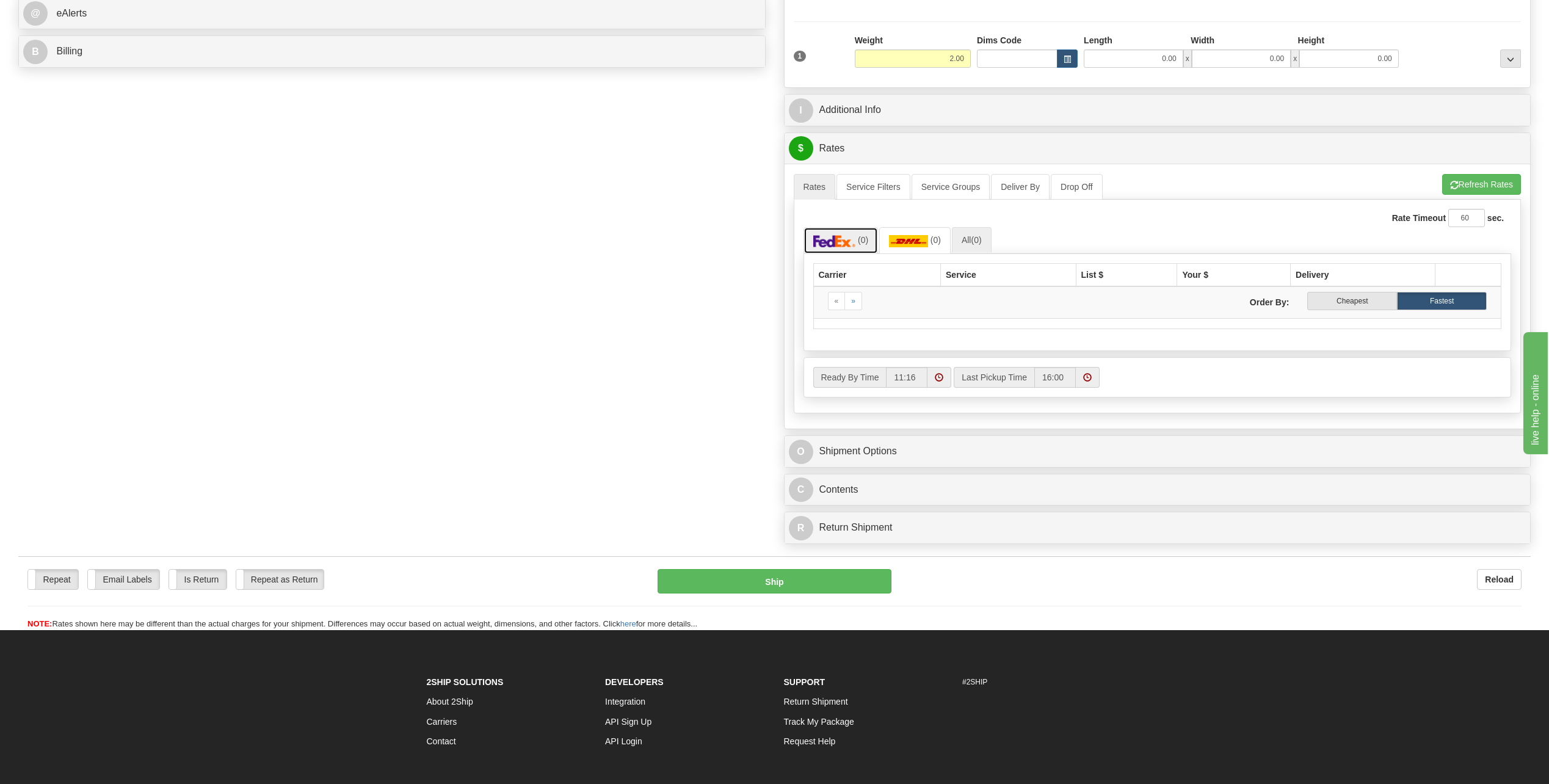
click at [850, 243] on img at bounding box center [834, 241] width 42 height 12
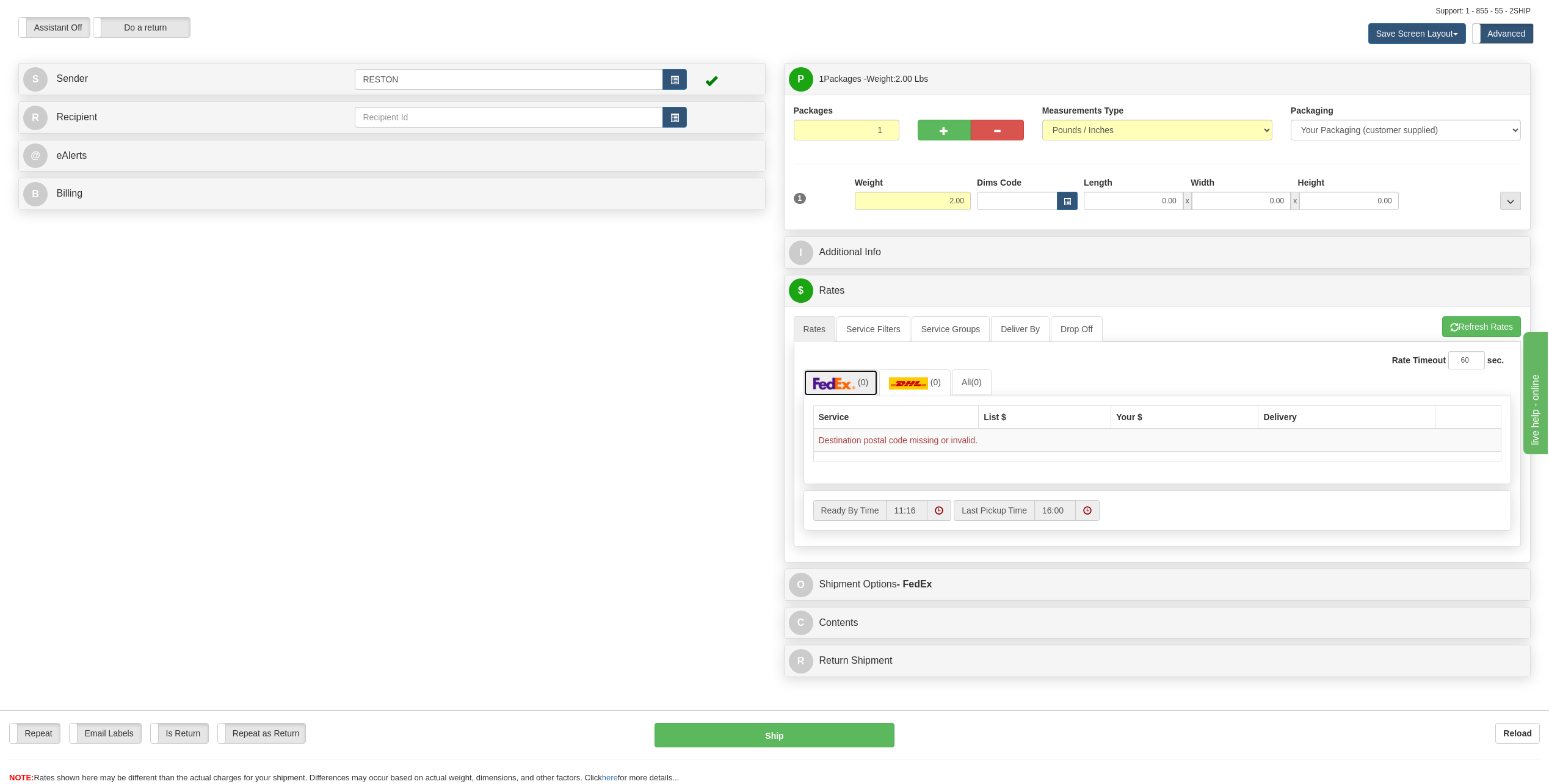
scroll to position [0, 0]
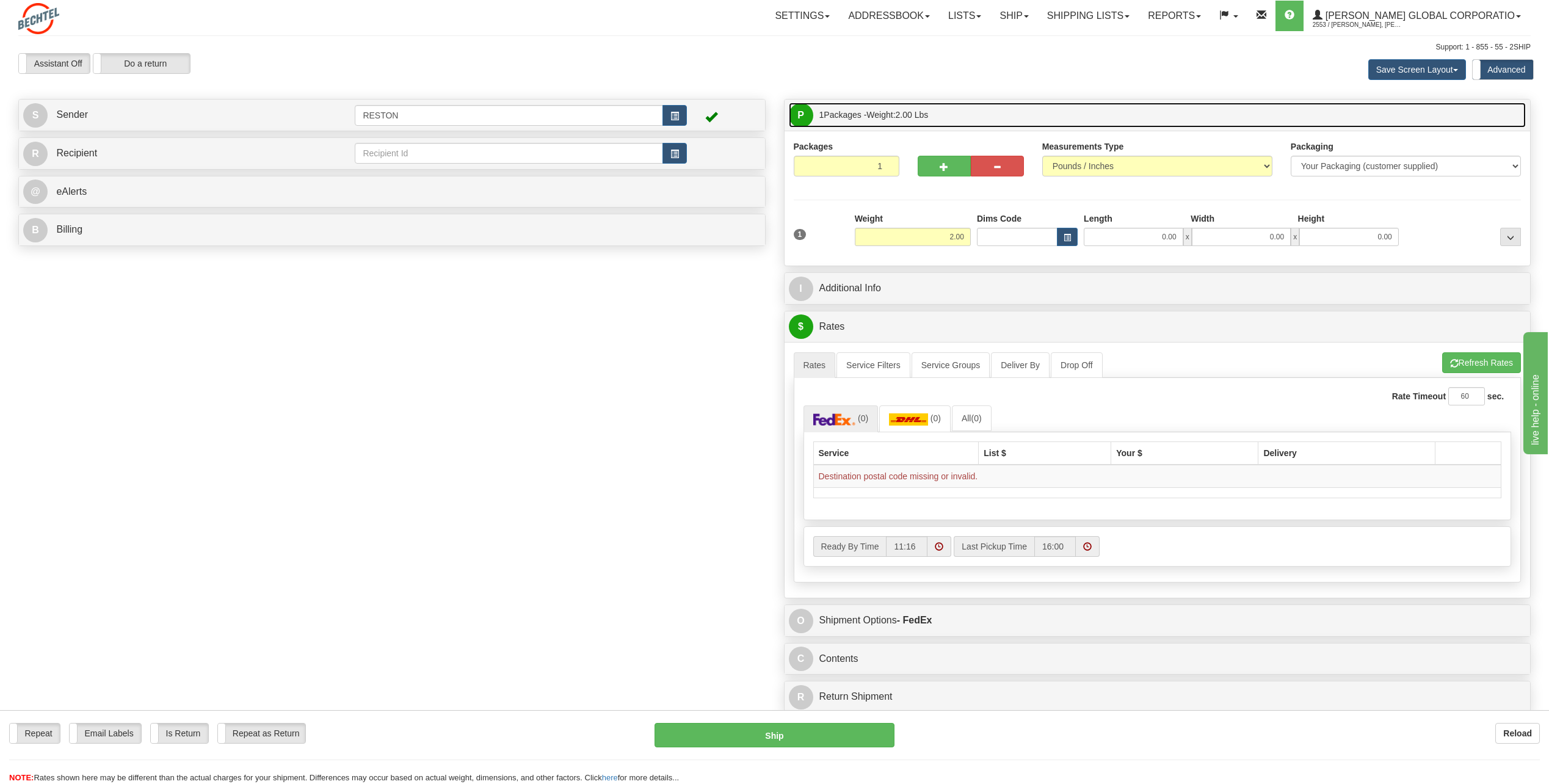
click at [798, 117] on span "P" at bounding box center [801, 115] width 25 height 25
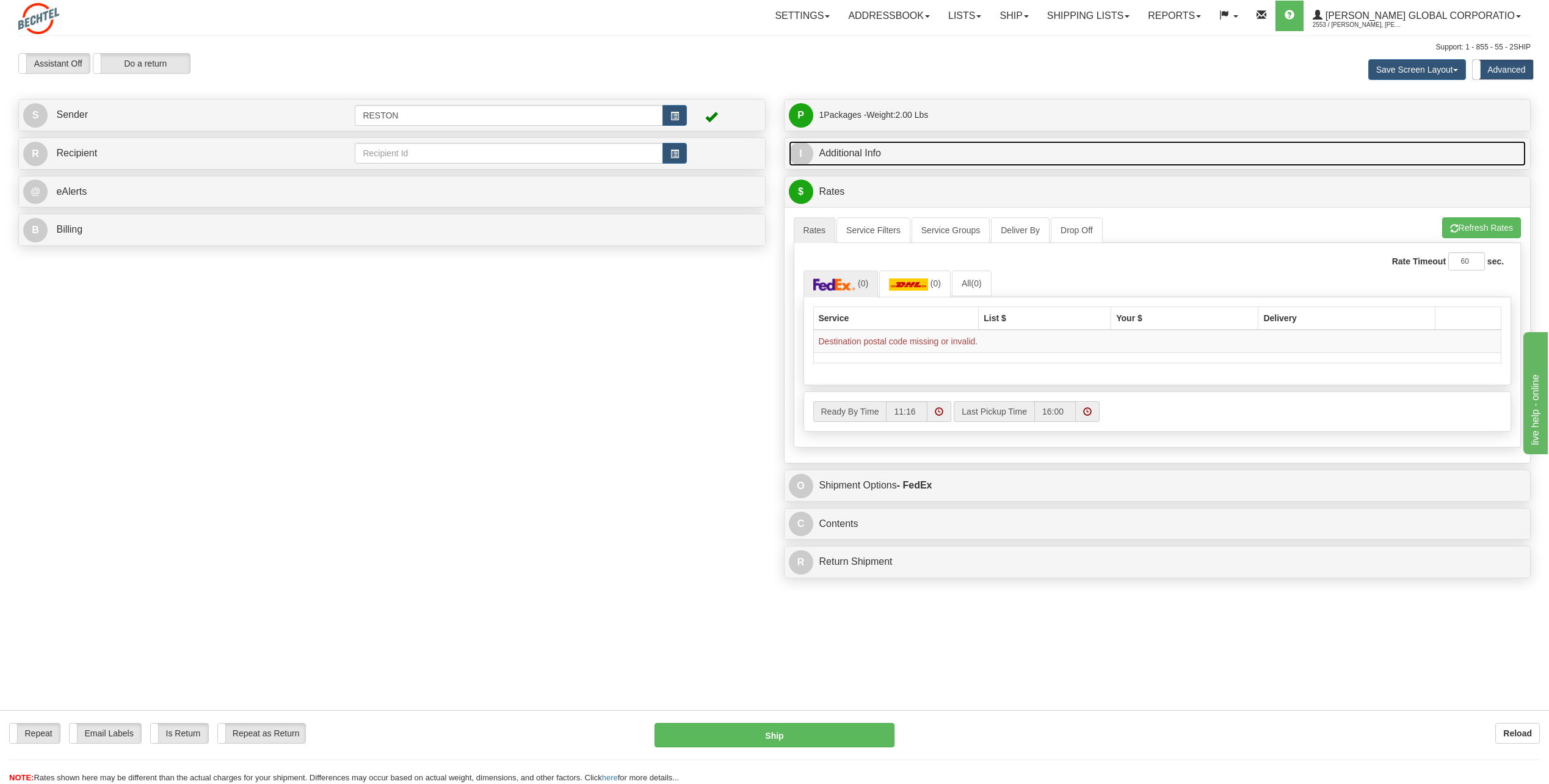
click at [803, 157] on span "I" at bounding box center [801, 153] width 25 height 25
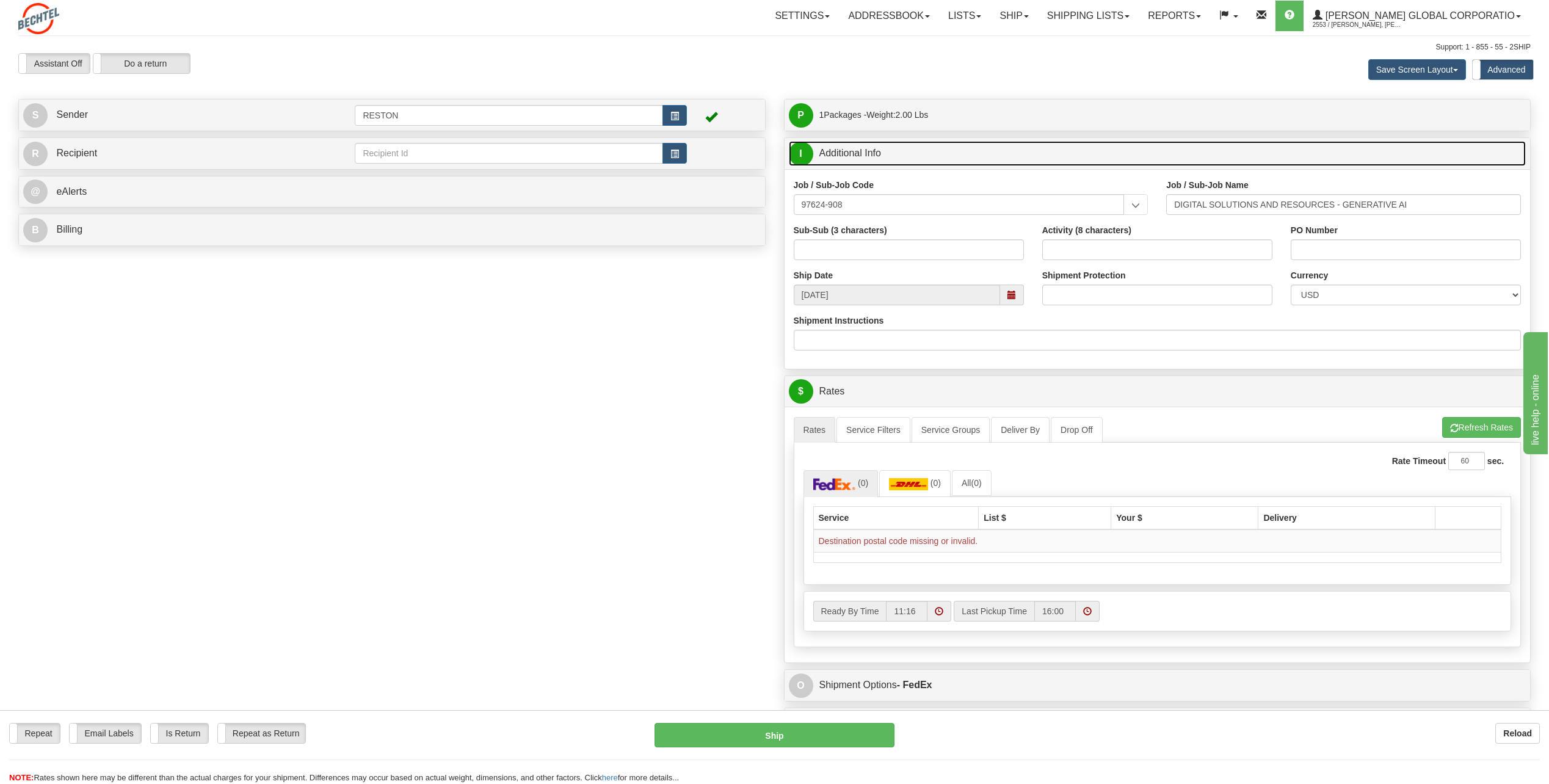
click at [796, 151] on span "I" at bounding box center [801, 153] width 25 height 25
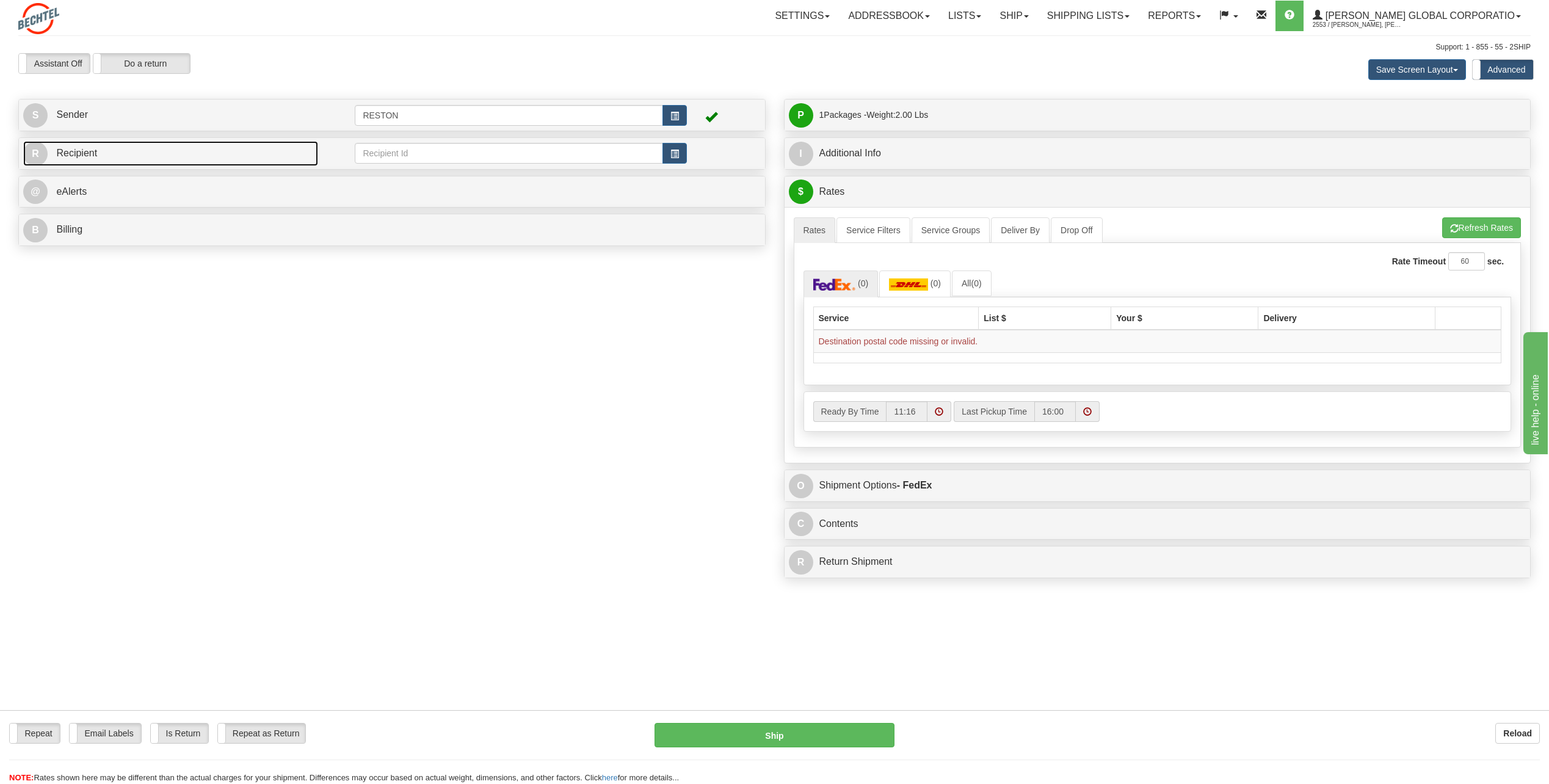
click at [33, 149] on span "R" at bounding box center [35, 153] width 25 height 25
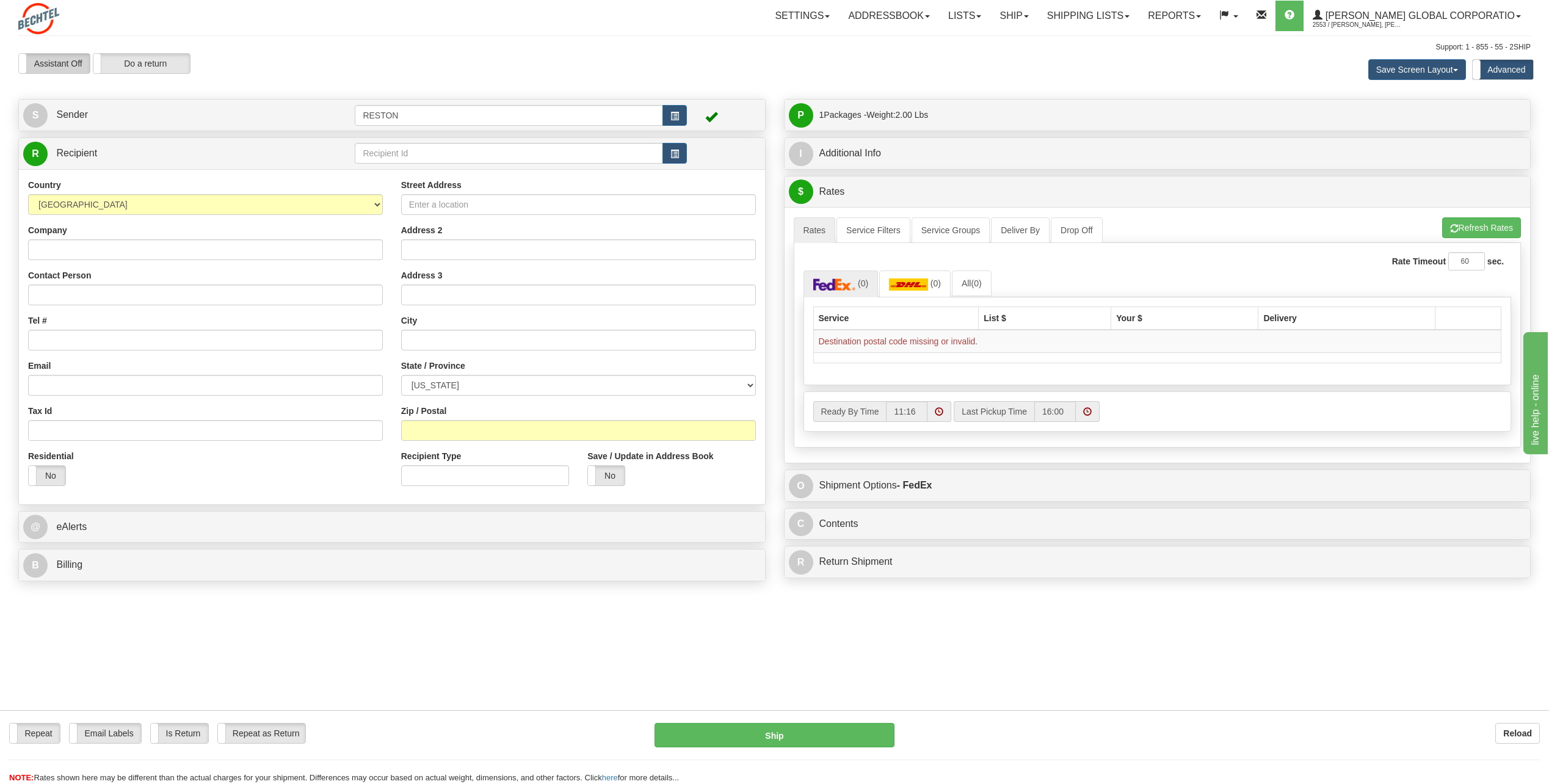
click at [60, 67] on label "Assistant Off" at bounding box center [54, 64] width 71 height 20
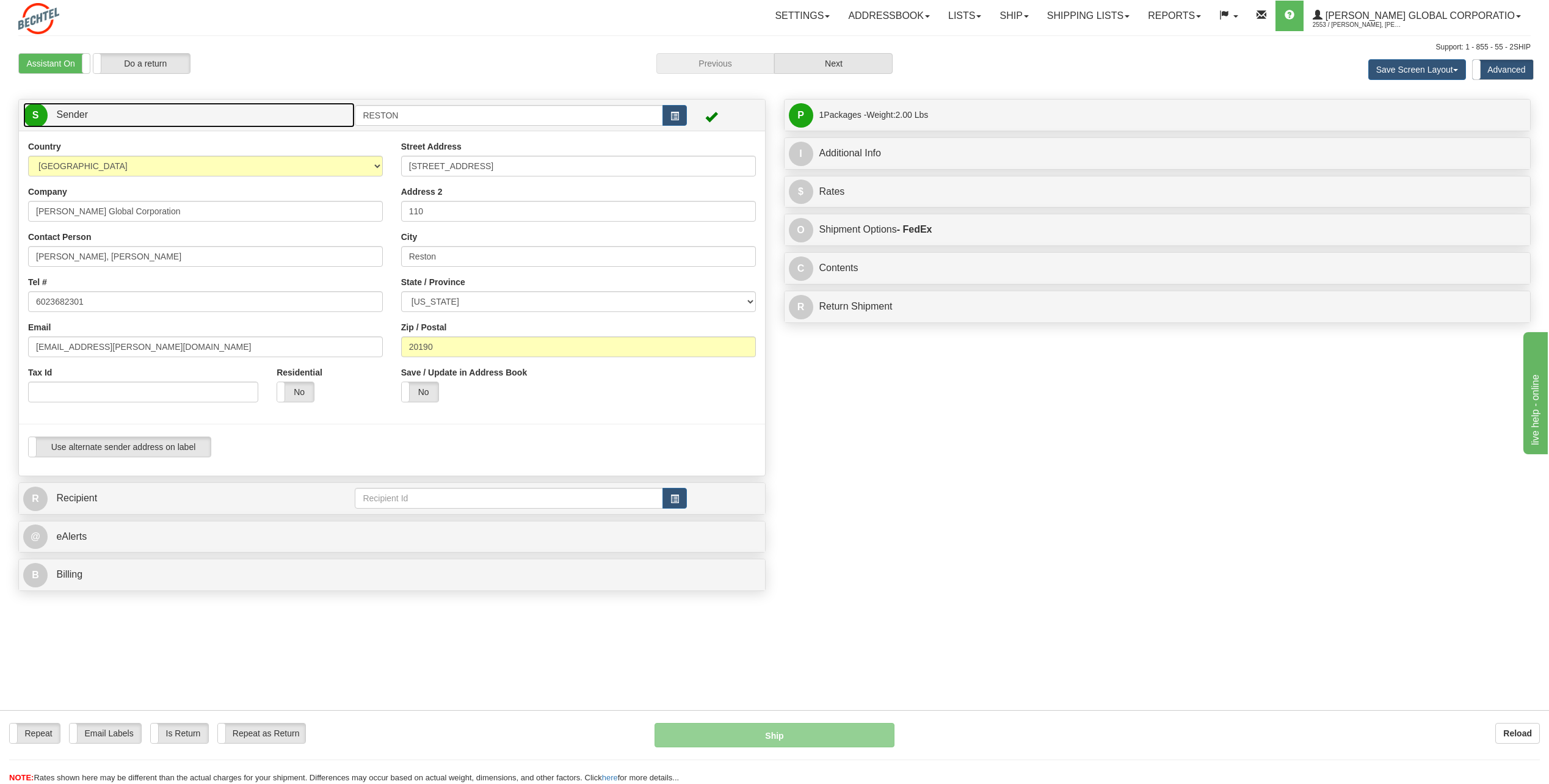
click at [31, 113] on span "S" at bounding box center [35, 115] width 25 height 25
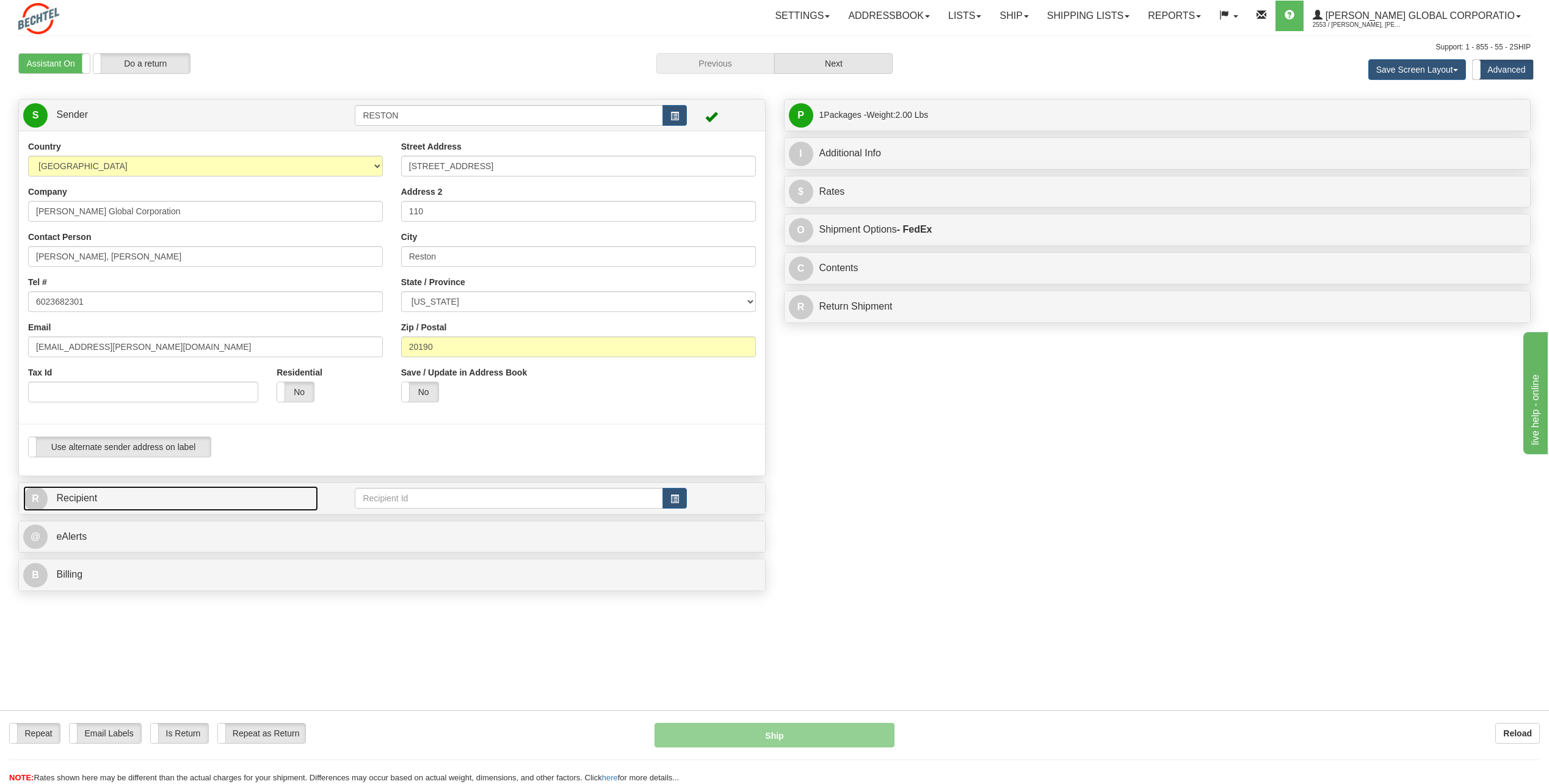
click at [38, 502] on span "R" at bounding box center [35, 499] width 25 height 25
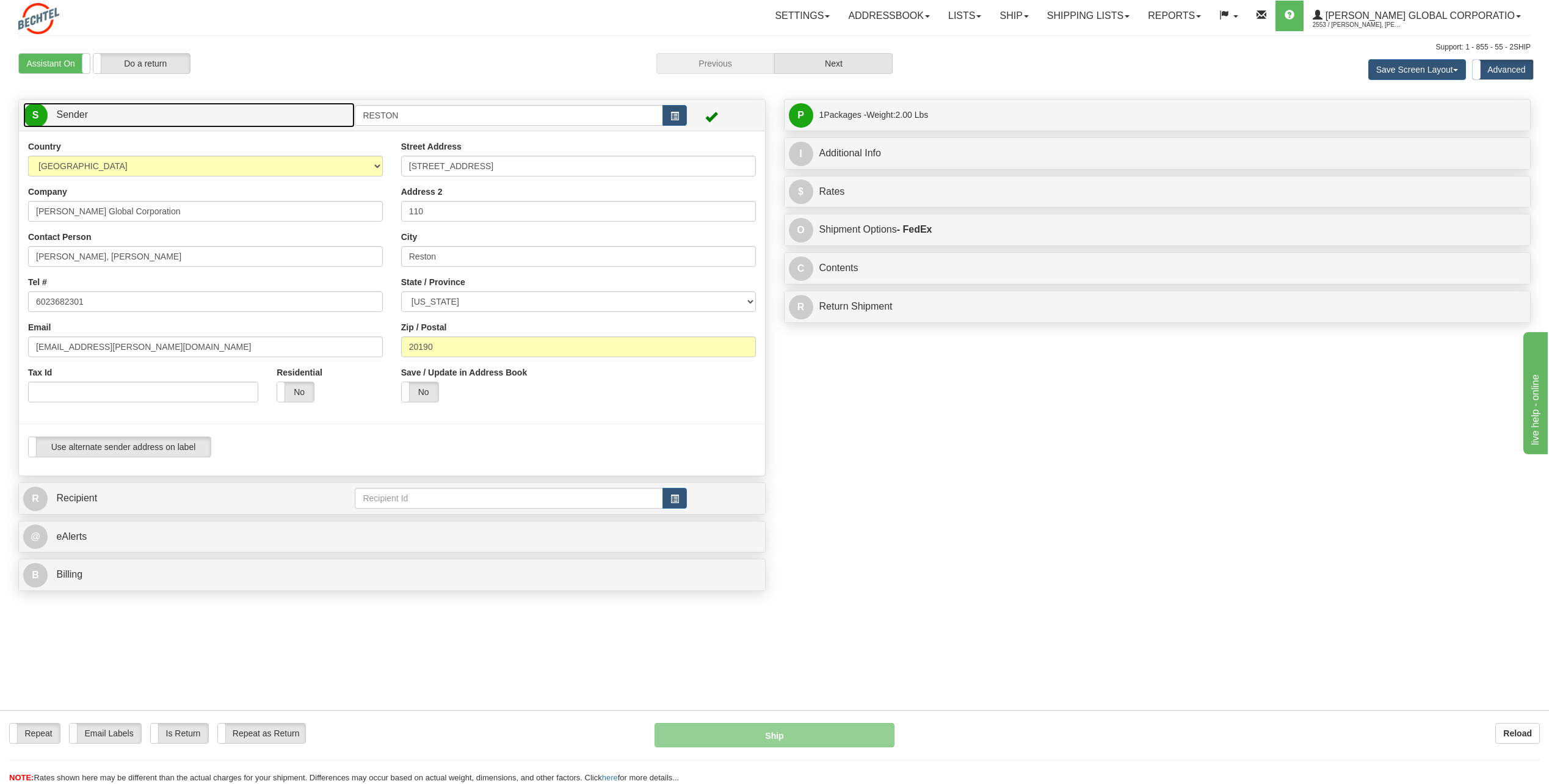
click at [41, 115] on span "S" at bounding box center [35, 115] width 25 height 25
click at [676, 499] on span "button" at bounding box center [674, 499] width 9 height 8
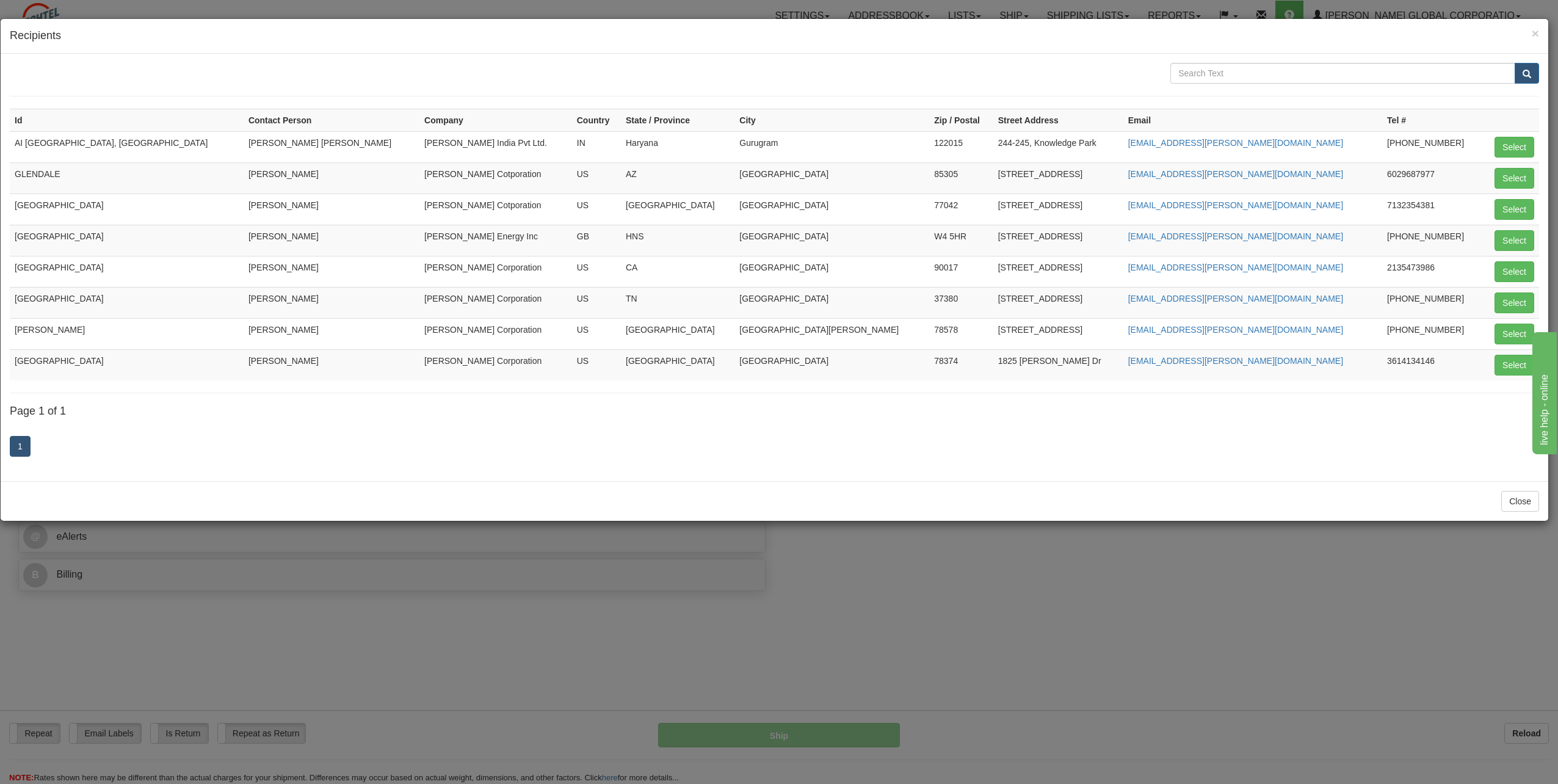
click at [1539, 32] on div "× Recipients" at bounding box center [775, 35] width 1548 height 34
click at [1536, 30] on span "×" at bounding box center [1535, 33] width 7 height 14
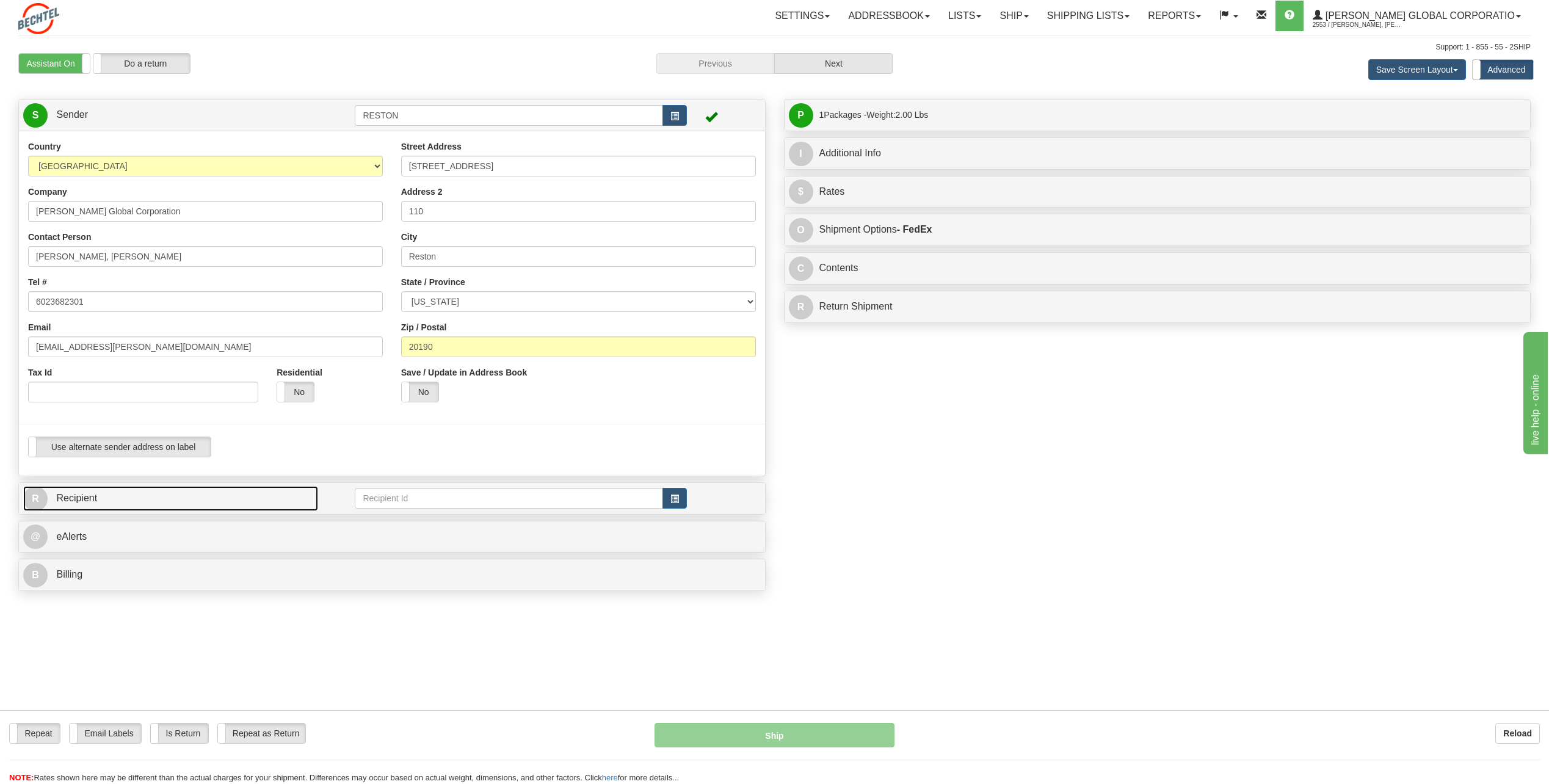
click at [34, 497] on span "R" at bounding box center [35, 499] width 25 height 25
click at [34, 498] on span "R" at bounding box center [35, 499] width 25 height 25
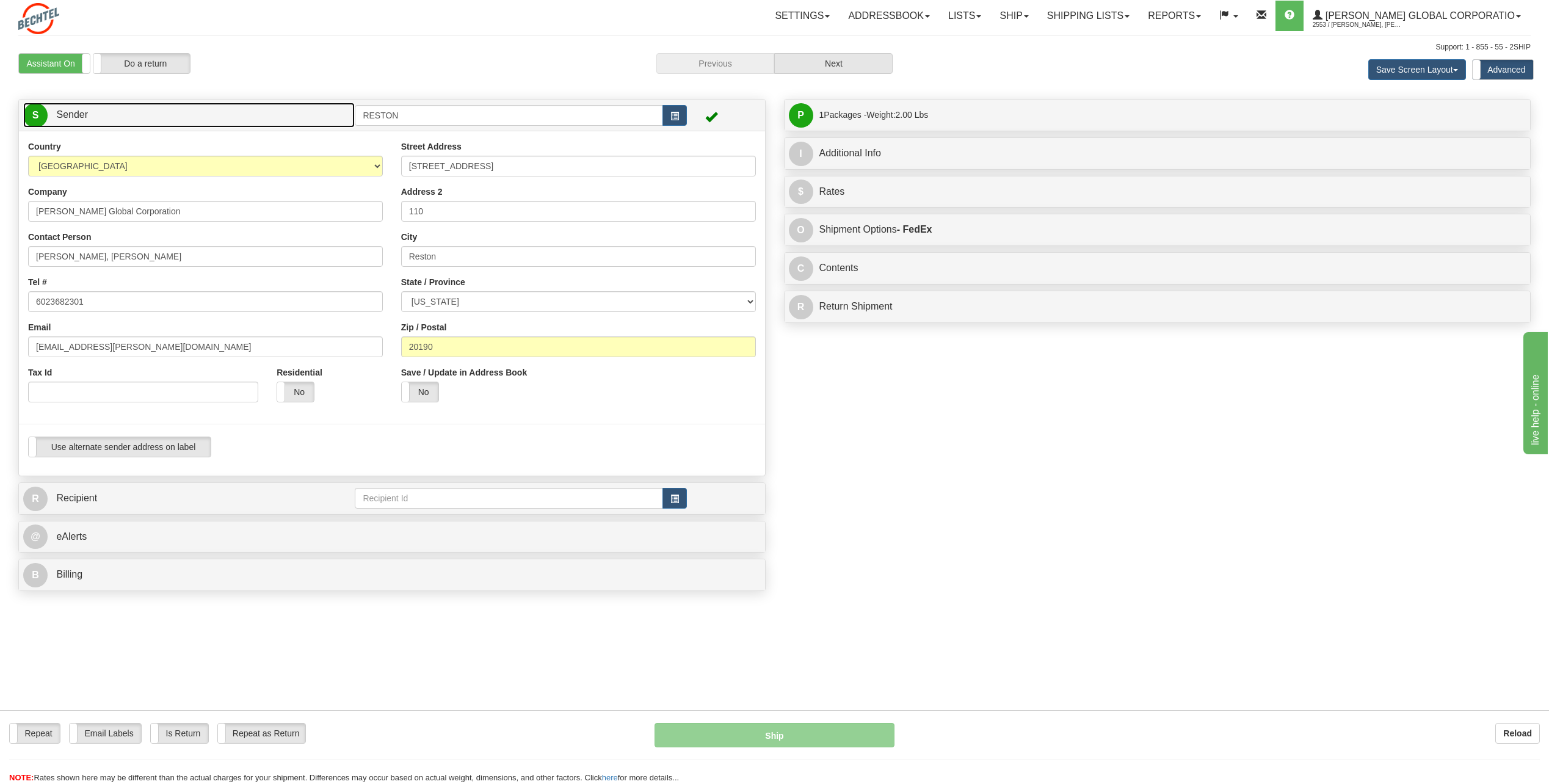
click at [31, 112] on span "S" at bounding box center [35, 115] width 25 height 25
click at [72, 64] on label "Assistant On" at bounding box center [54, 64] width 71 height 20
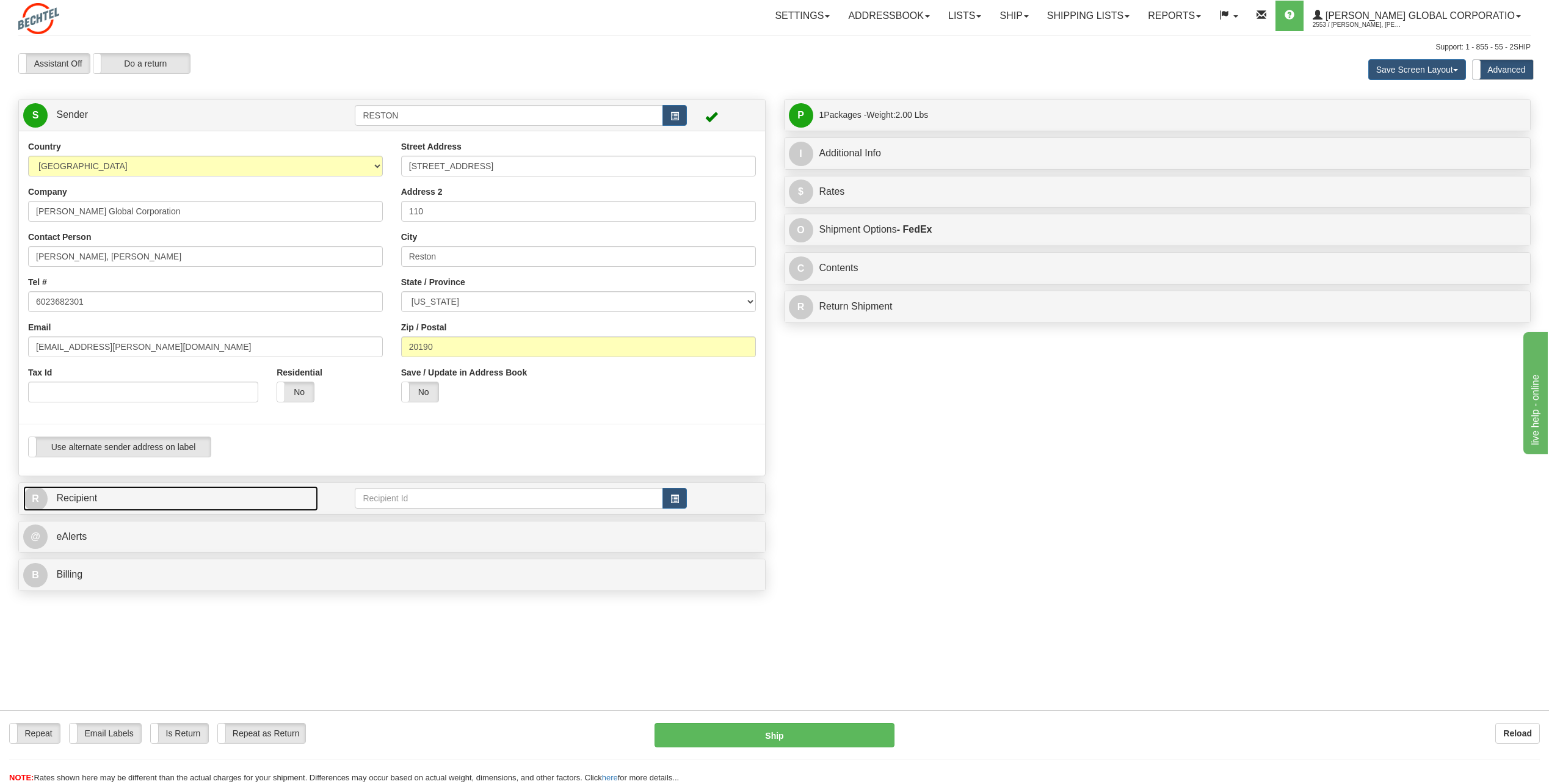
click at [36, 500] on span "R" at bounding box center [35, 499] width 25 height 25
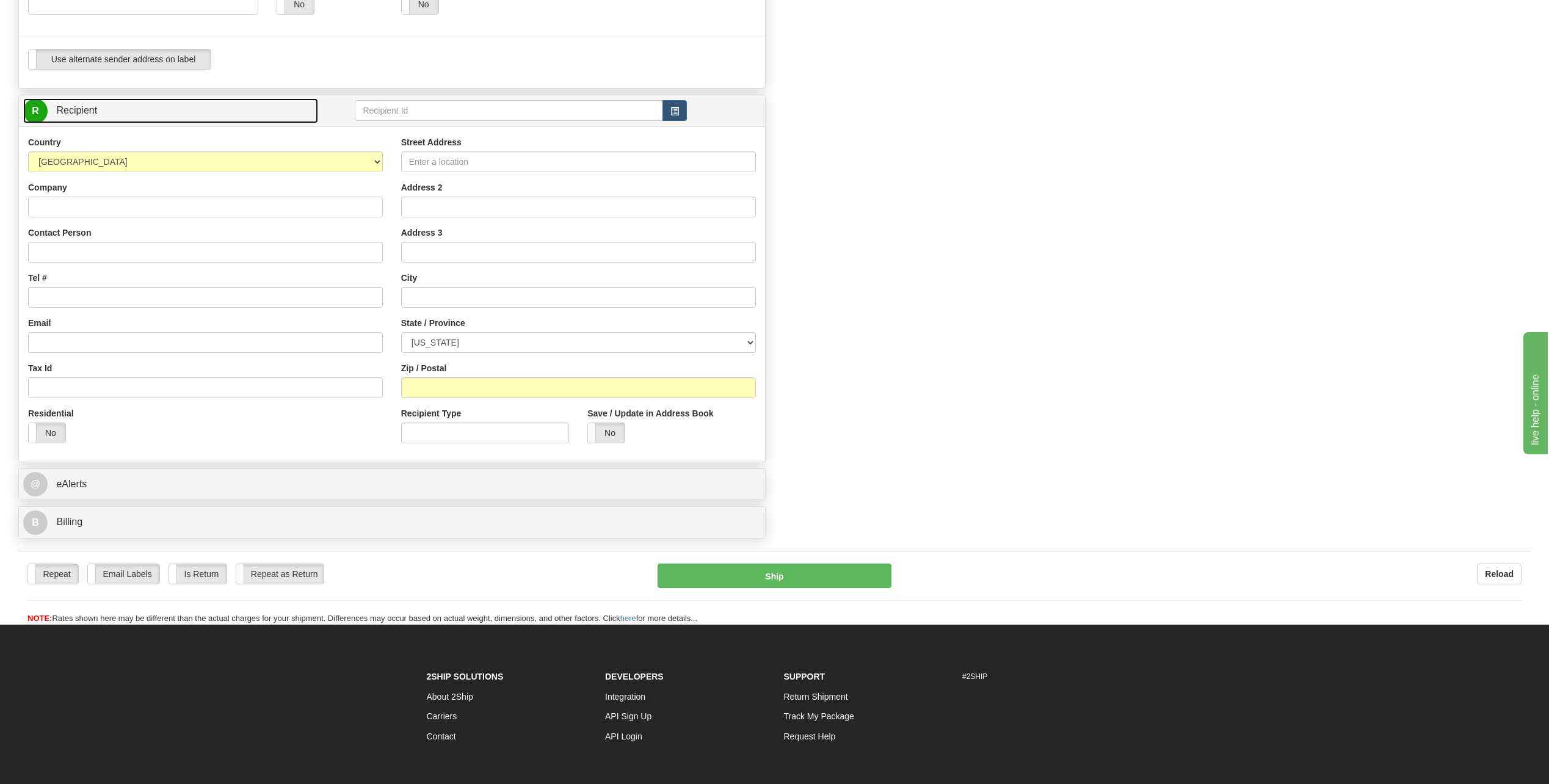
scroll to position [389, 0]
click at [374, 156] on select "AFGHANISTAN ALAND ISLANDS ALBANIA ALGERIA AMERICAN SAMOA ANDORRA ANGOLA ANGUILL…" at bounding box center [206, 160] width 354 height 21
select select "GB"
click at [29, 151] on select "AFGHANISTAN ALAND ISLANDS ALBANIA ALGERIA AMERICAN SAMOA ANDORRA ANGOLA ANGUILL…" at bounding box center [206, 160] width 354 height 21
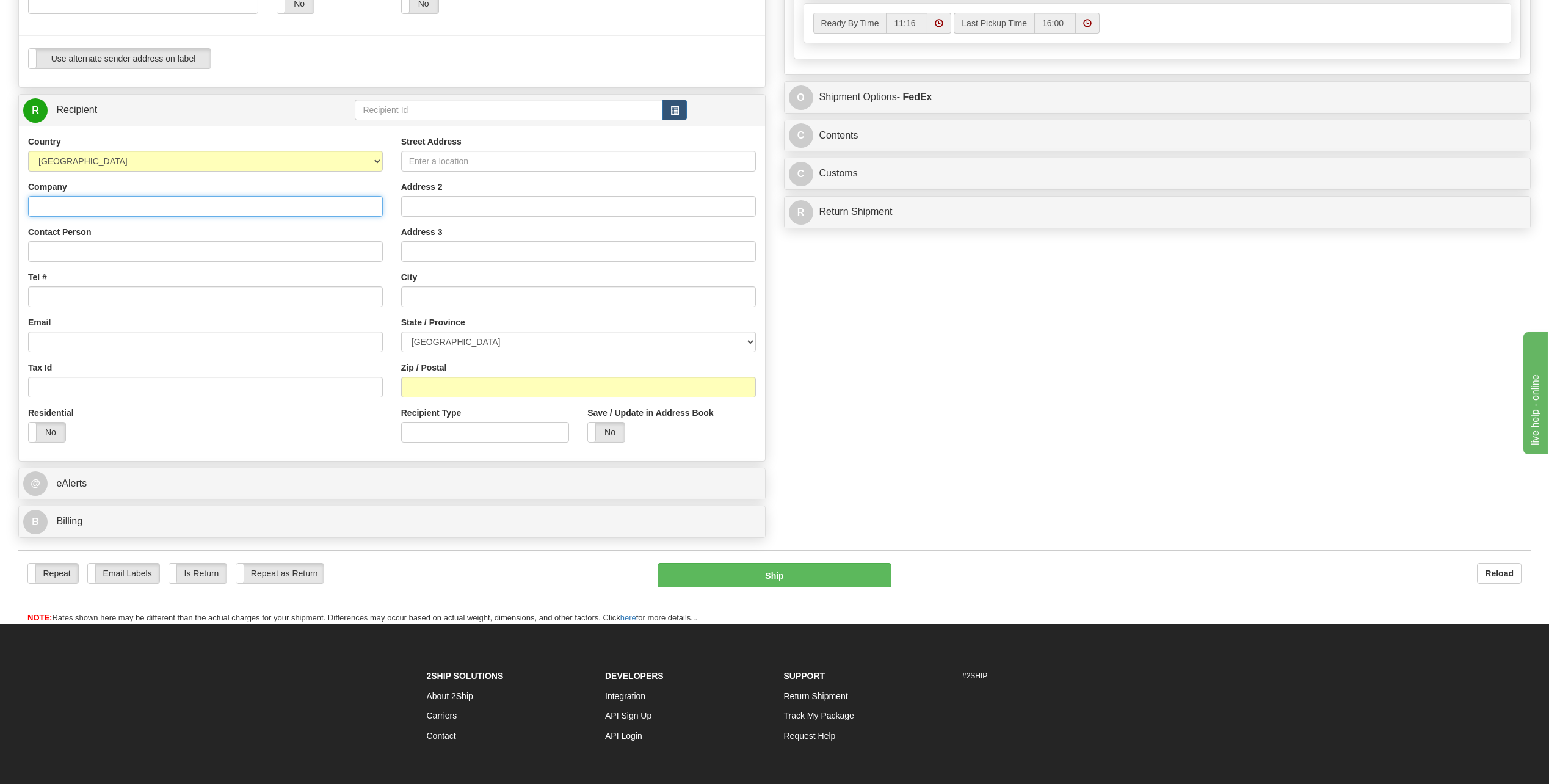
click at [75, 202] on input "Company" at bounding box center [206, 206] width 354 height 21
type input "Bechel Chiswick Park"
click at [97, 249] on input "Contact Person" at bounding box center [206, 251] width 354 height 21
type input "Stephen Smith"
type input "566 Chiswick High Road"
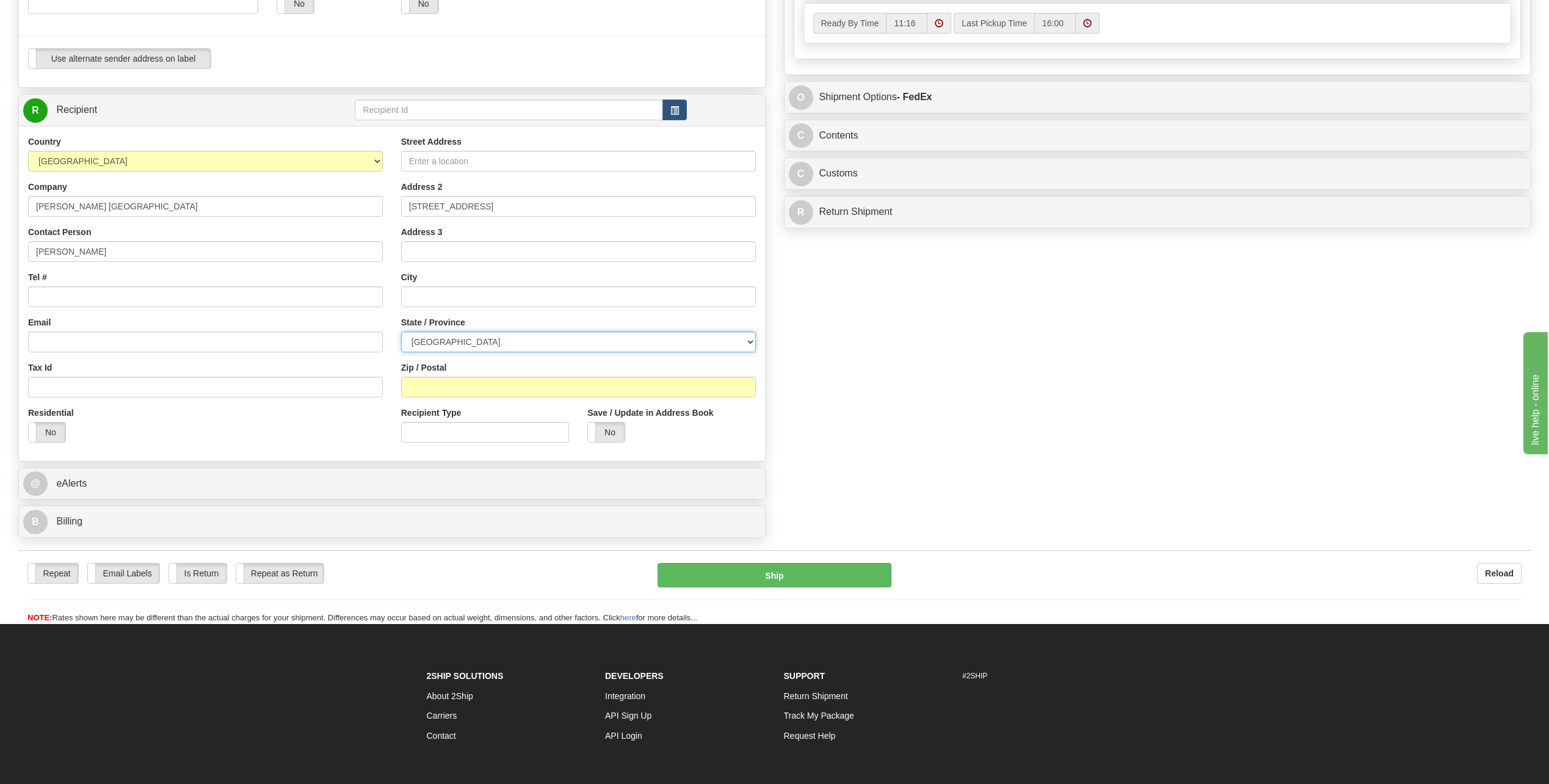
select select "LND"
click at [81, 292] on input "Tel #" at bounding box center [206, 296] width 354 height 21
click at [73, 293] on input "Tel #" at bounding box center [206, 296] width 354 height 21
paste input "44 2076517971"
type input "44 2076517971"
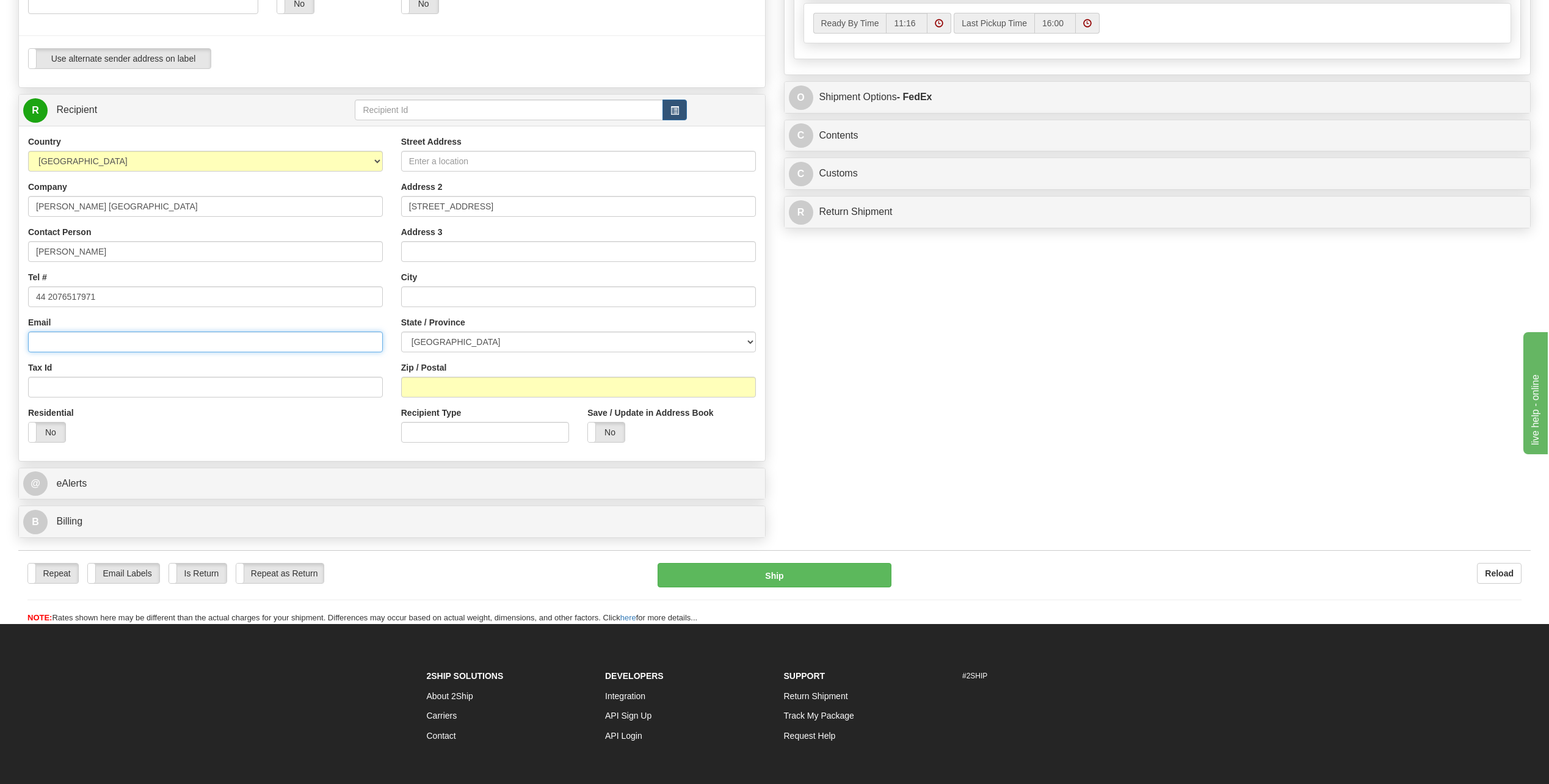
click at [73, 351] on input "Email" at bounding box center [206, 341] width 354 height 21
click at [98, 339] on input "Email" at bounding box center [206, 341] width 354 height 21
paste input "ssmith1@bechtel.com"
type input "ssmith1@bechtel.com"
click at [517, 252] on input "Address 3" at bounding box center [579, 251] width 354 height 21
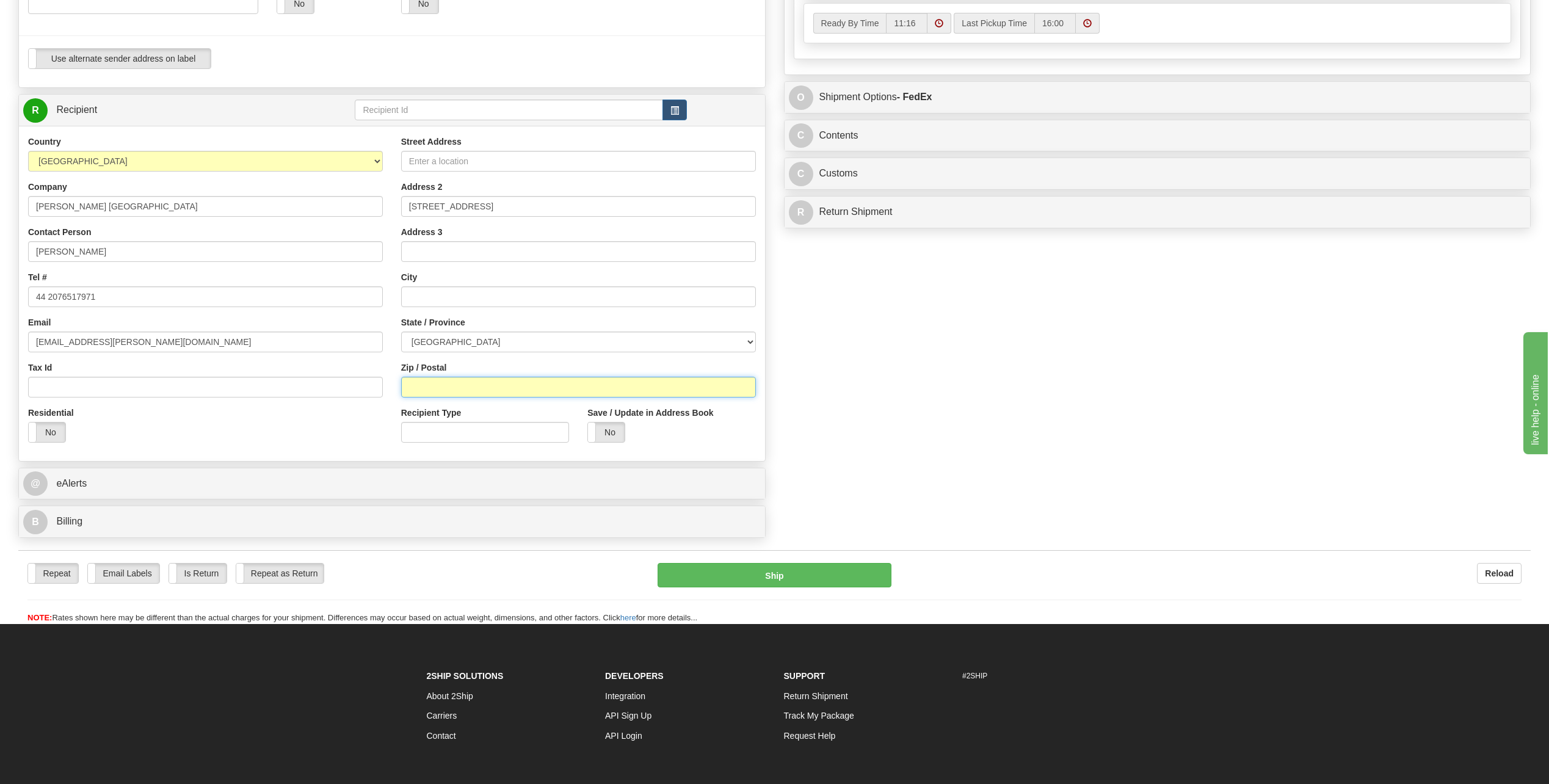
click at [467, 390] on input "Zip / Postal" at bounding box center [579, 387] width 354 height 21
click at [422, 391] on input "Zip / Postal" at bounding box center [579, 387] width 354 height 21
type input "W"
type input "London W4 5HR"
click at [482, 300] on input "text" at bounding box center [579, 296] width 354 height 21
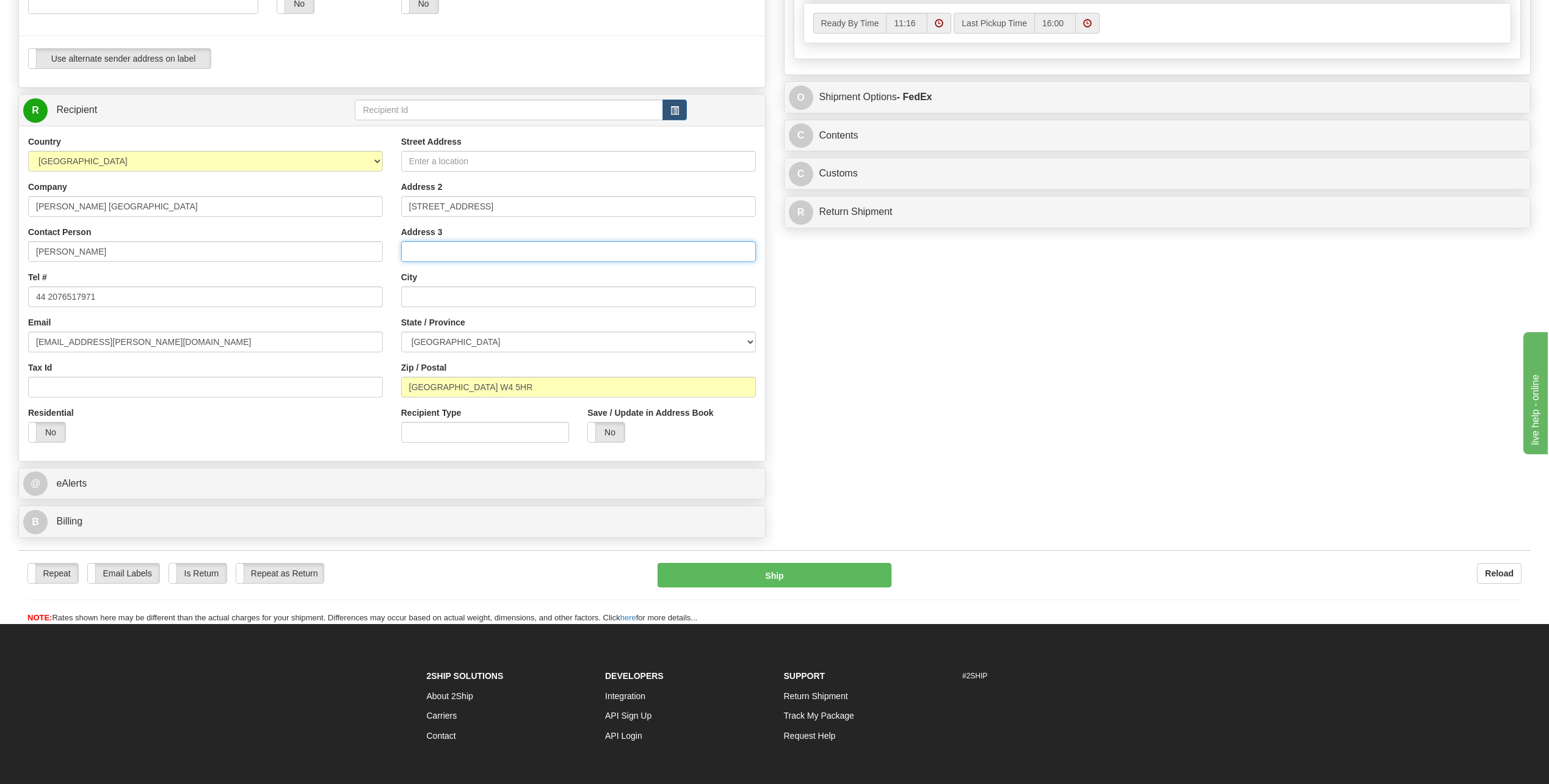
click at [479, 257] on input "Address 3" at bounding box center [579, 251] width 354 height 21
click at [492, 158] on input "Street Address" at bounding box center [579, 160] width 354 height 21
type input "Building 6, 6th Floor"
click at [475, 251] on input "Address 3" at bounding box center [579, 251] width 354 height 21
type input "Chiswick"
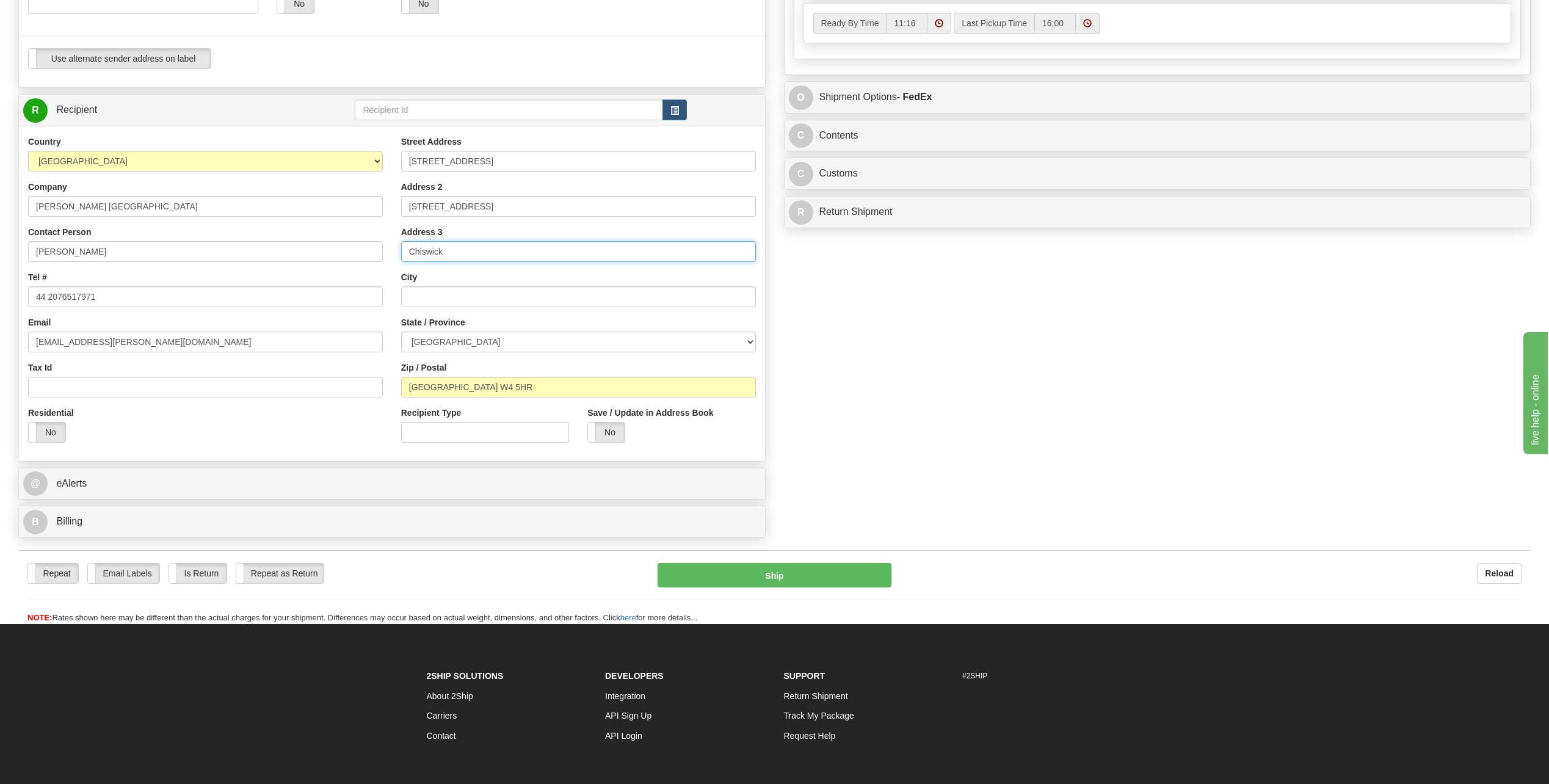
click button "Delete" at bounding box center [0, 0] width 0 height 0
type input "l"
type input "London"
click at [373, 277] on div "Tel # 44 2076517971" at bounding box center [206, 288] width 354 height 36
click at [591, 436] on span at bounding box center [588, 432] width 16 height 20
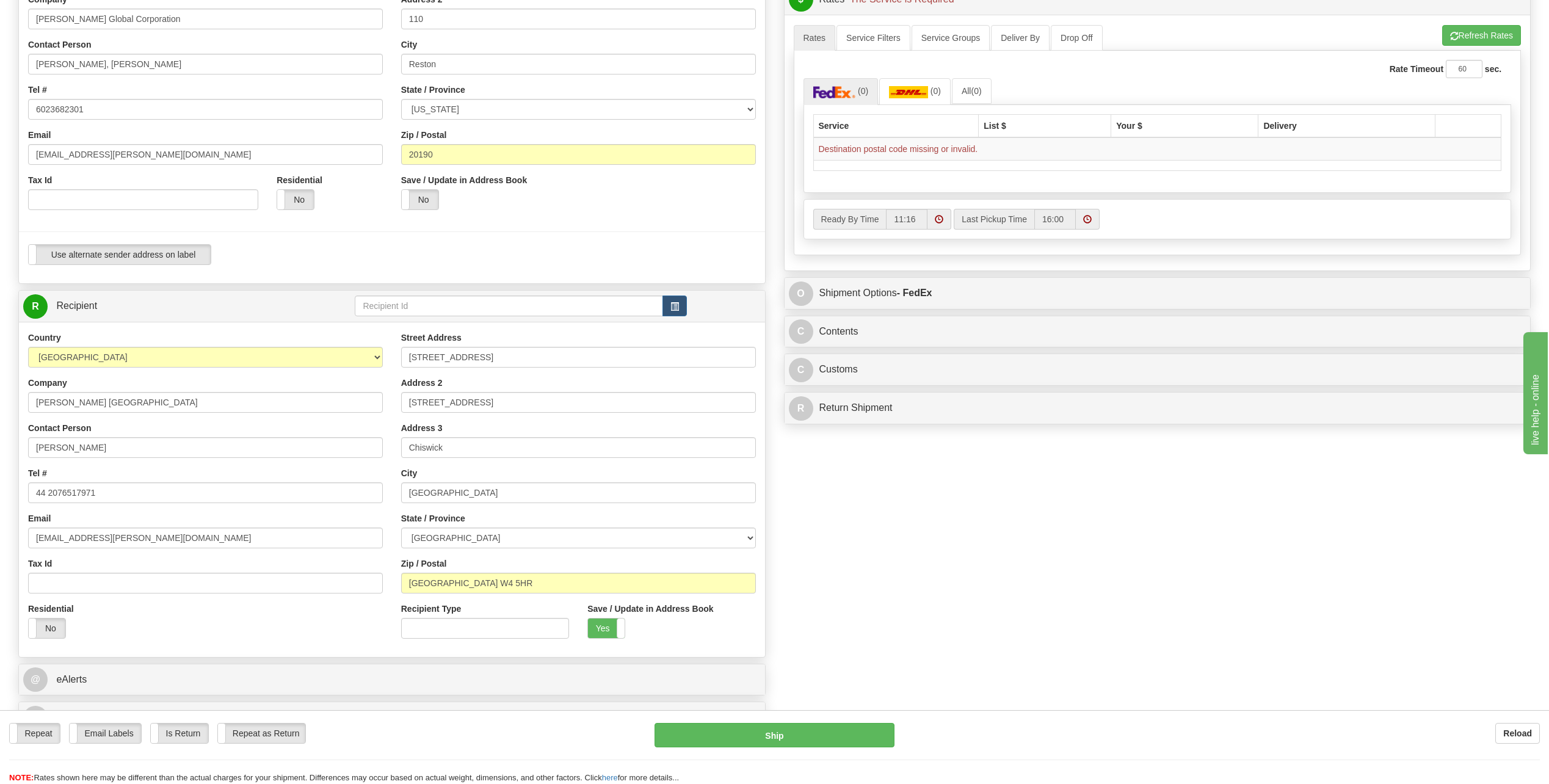
scroll to position [172, 0]
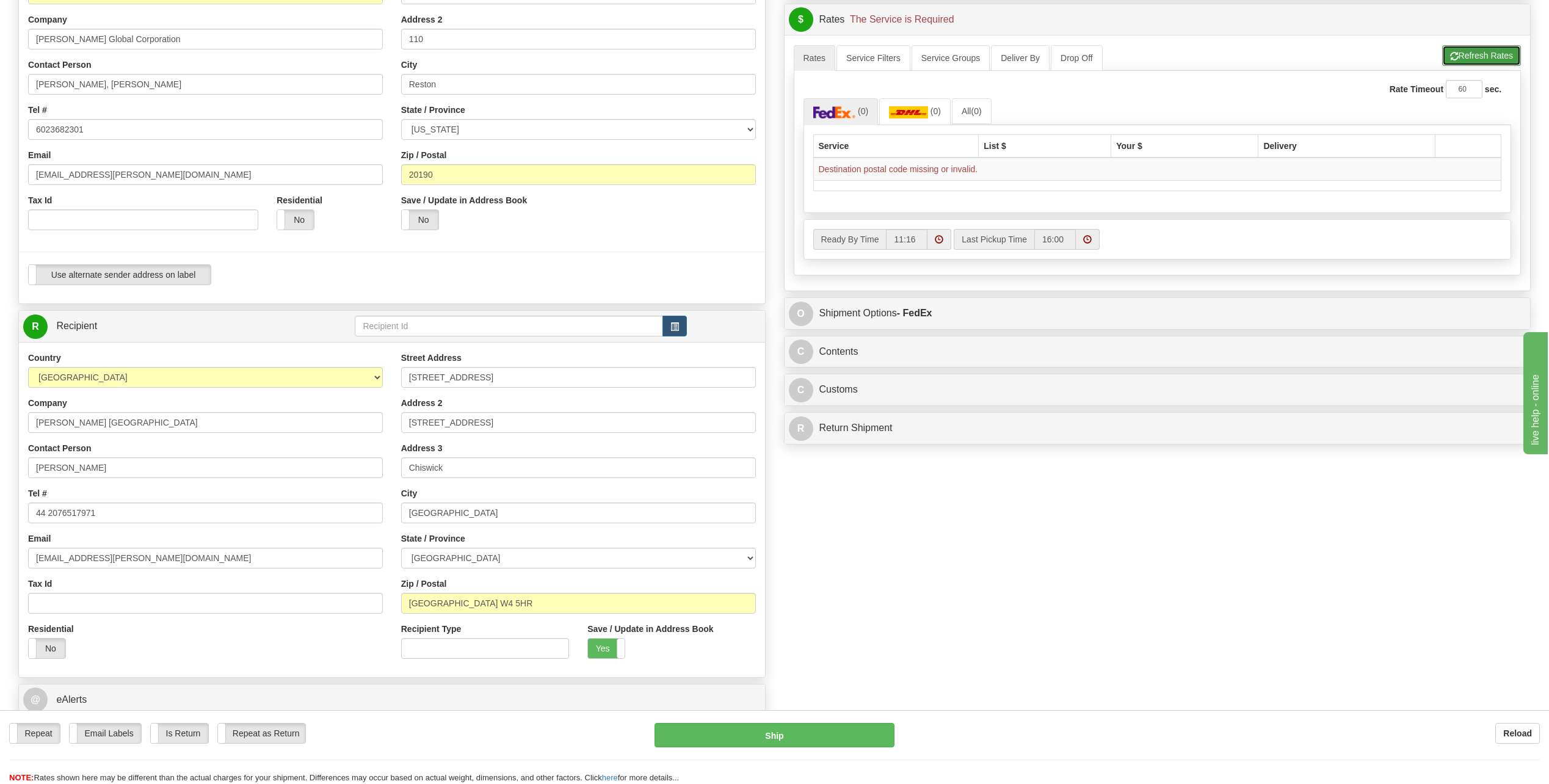
click at [1482, 55] on button "Refresh Rates" at bounding box center [1482, 55] width 79 height 21
click at [490, 605] on input "London W4 5HR" at bounding box center [579, 602] width 354 height 21
drag, startPoint x: 437, startPoint y: 603, endPoint x: 354, endPoint y: 602, distance: 83.0
click at [354, 602] on div "Country AFGHANISTAN ALAND ISLANDS ALBANIA ALGERIA AMERICAN SAMOA ANDORRA ANGOLA…" at bounding box center [392, 509] width 746 height 316
type input "LW4 5HR"
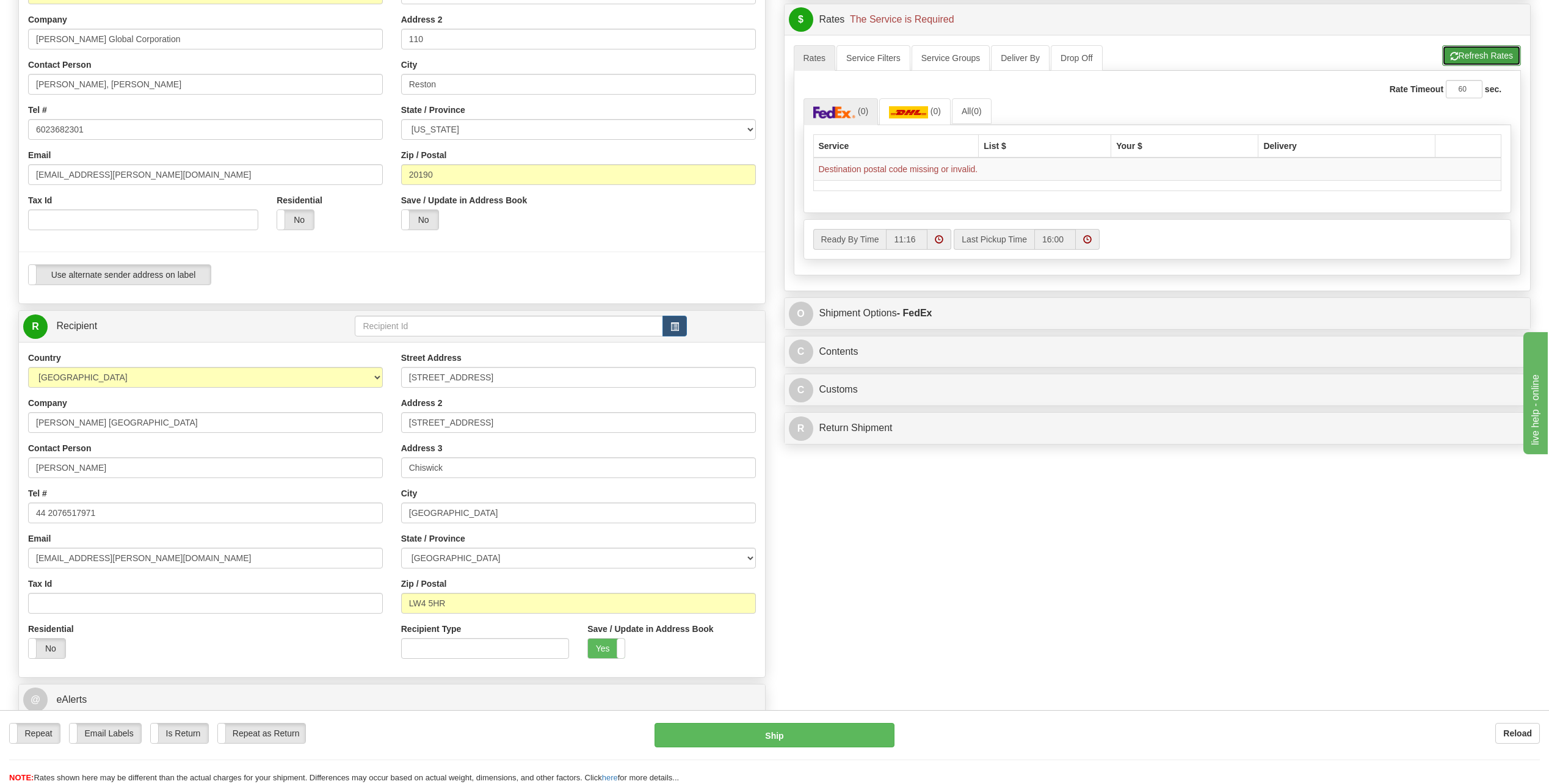
click at [1456, 52] on button "Refresh Rates" at bounding box center [1482, 55] width 79 height 21
click at [919, 113] on img at bounding box center [908, 112] width 39 height 12
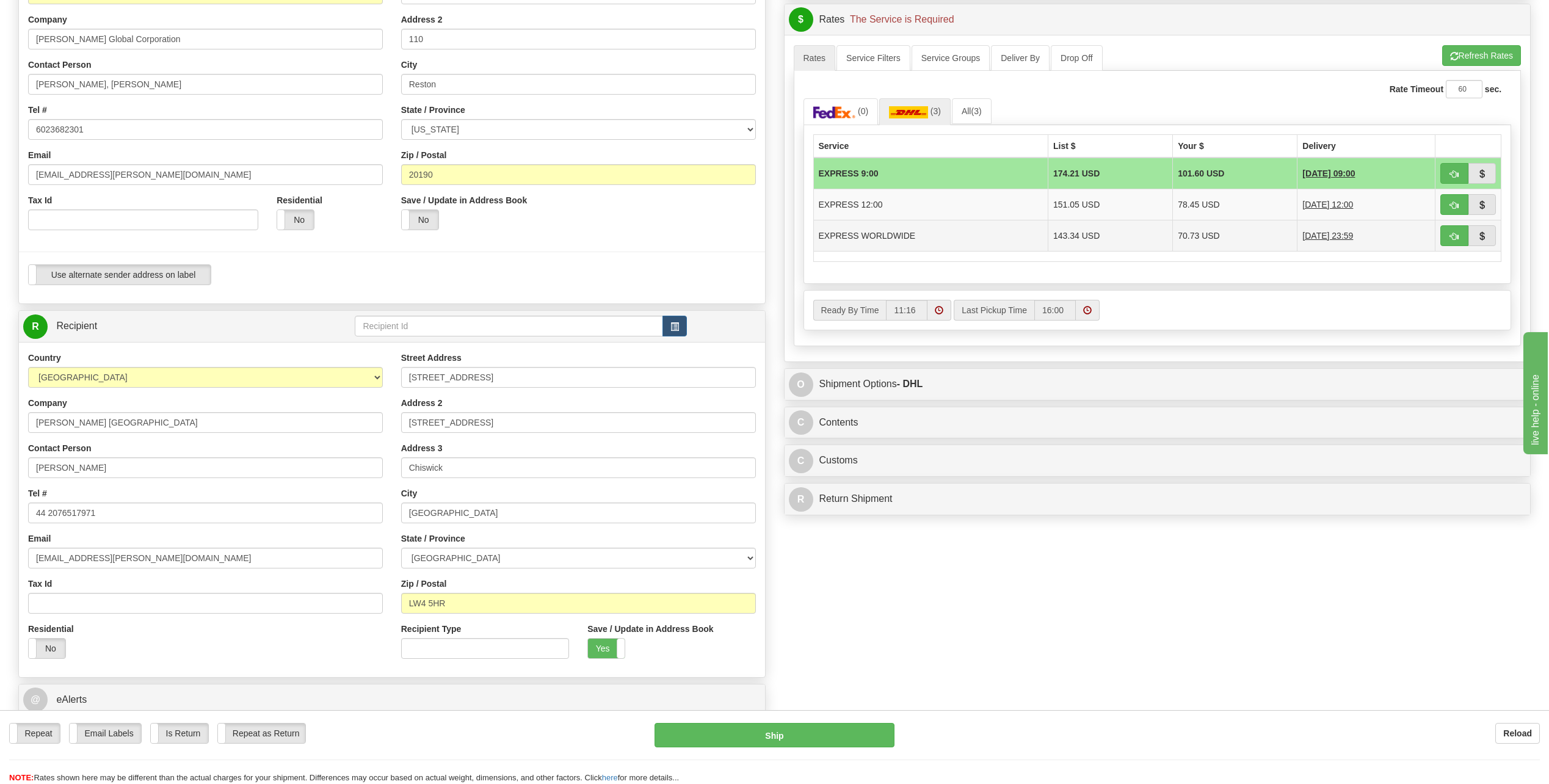
click at [896, 237] on td "EXPRESS WORLDWIDE" at bounding box center [930, 235] width 235 height 31
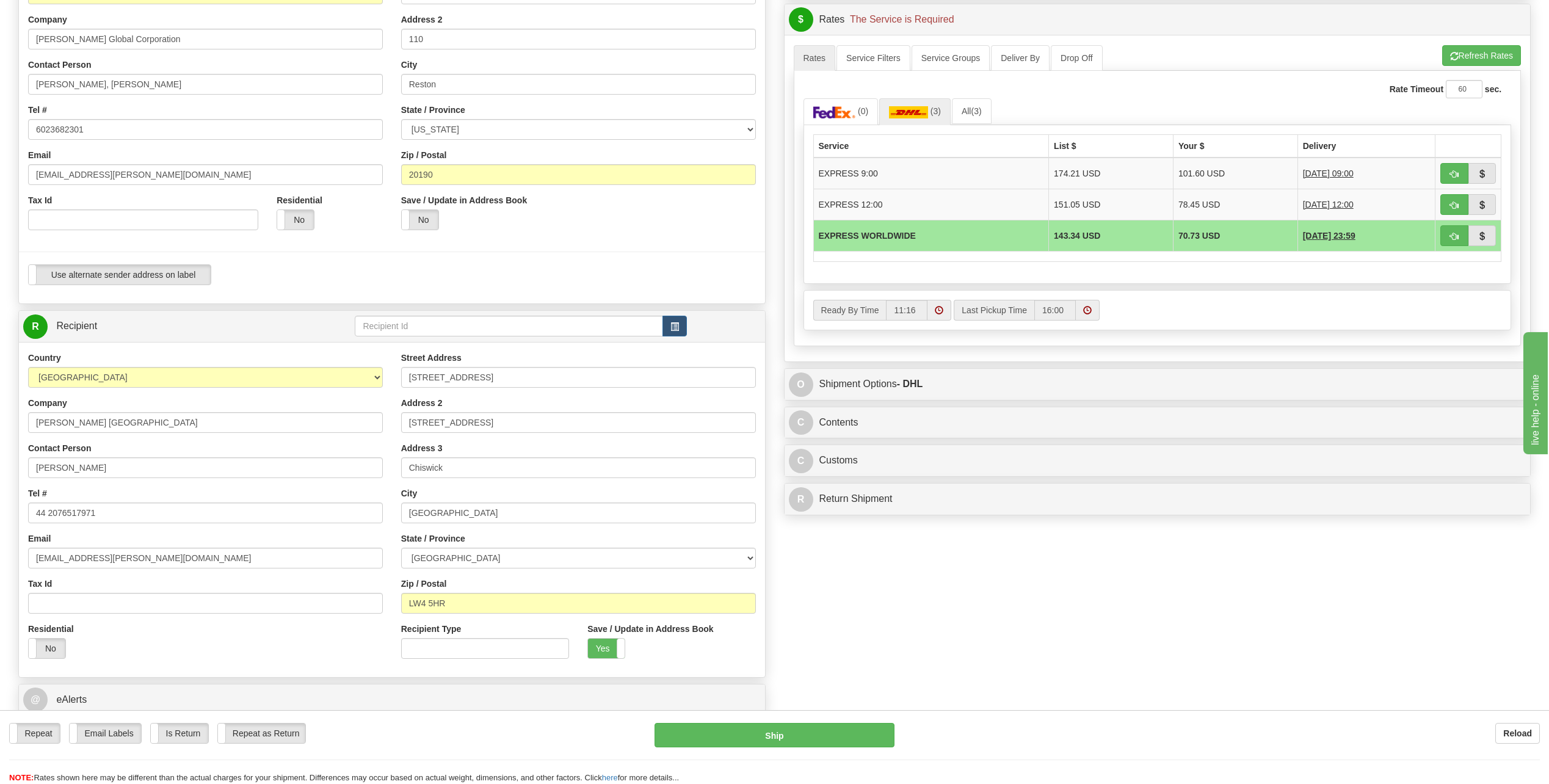
click at [942, 240] on td "EXPRESS WORLDWIDE" at bounding box center [931, 235] width 236 height 31
click at [1481, 237] on span "button" at bounding box center [1482, 236] width 9 height 8
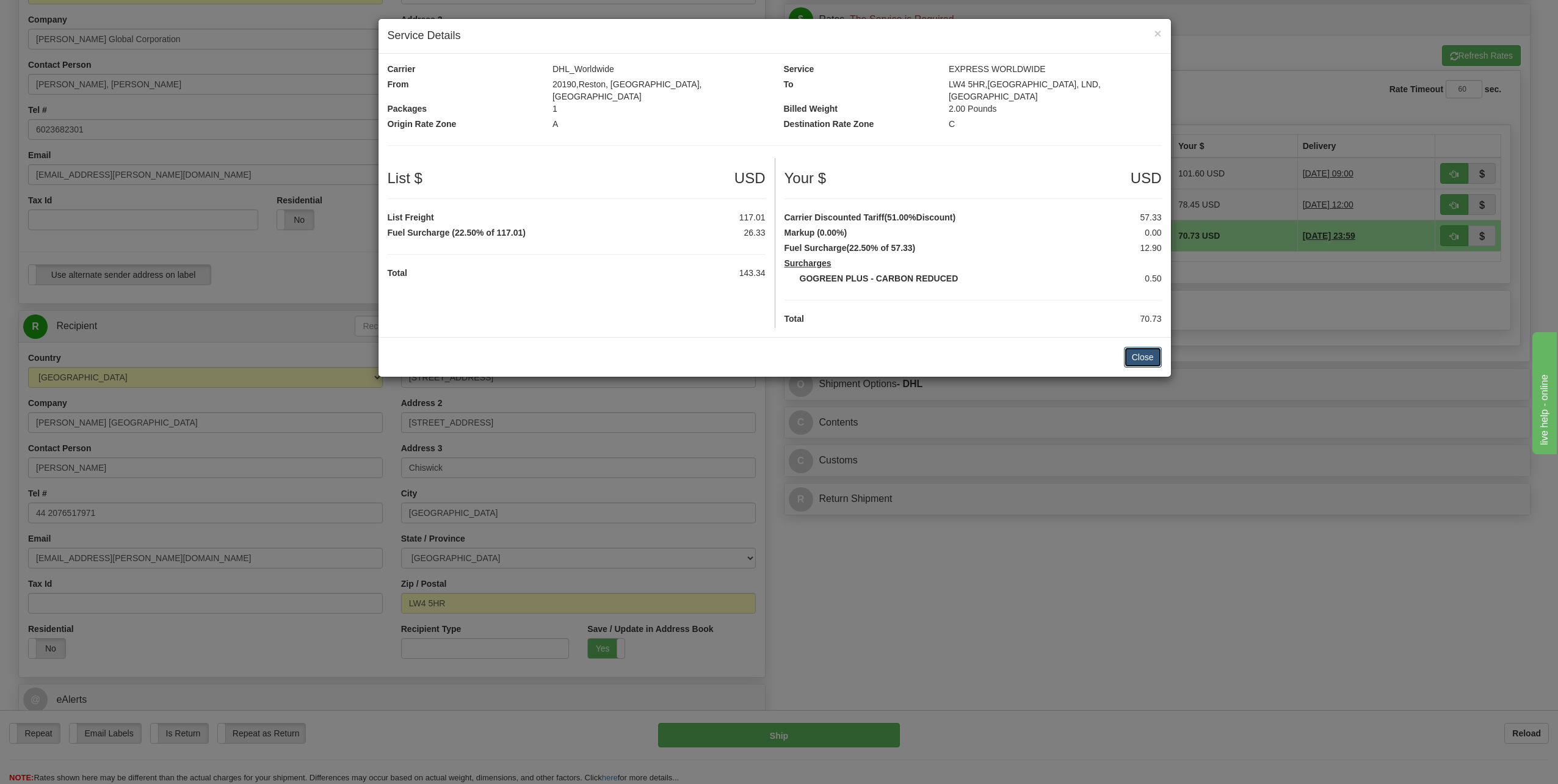
click at [1152, 351] on button "Close" at bounding box center [1143, 356] width 37 height 21
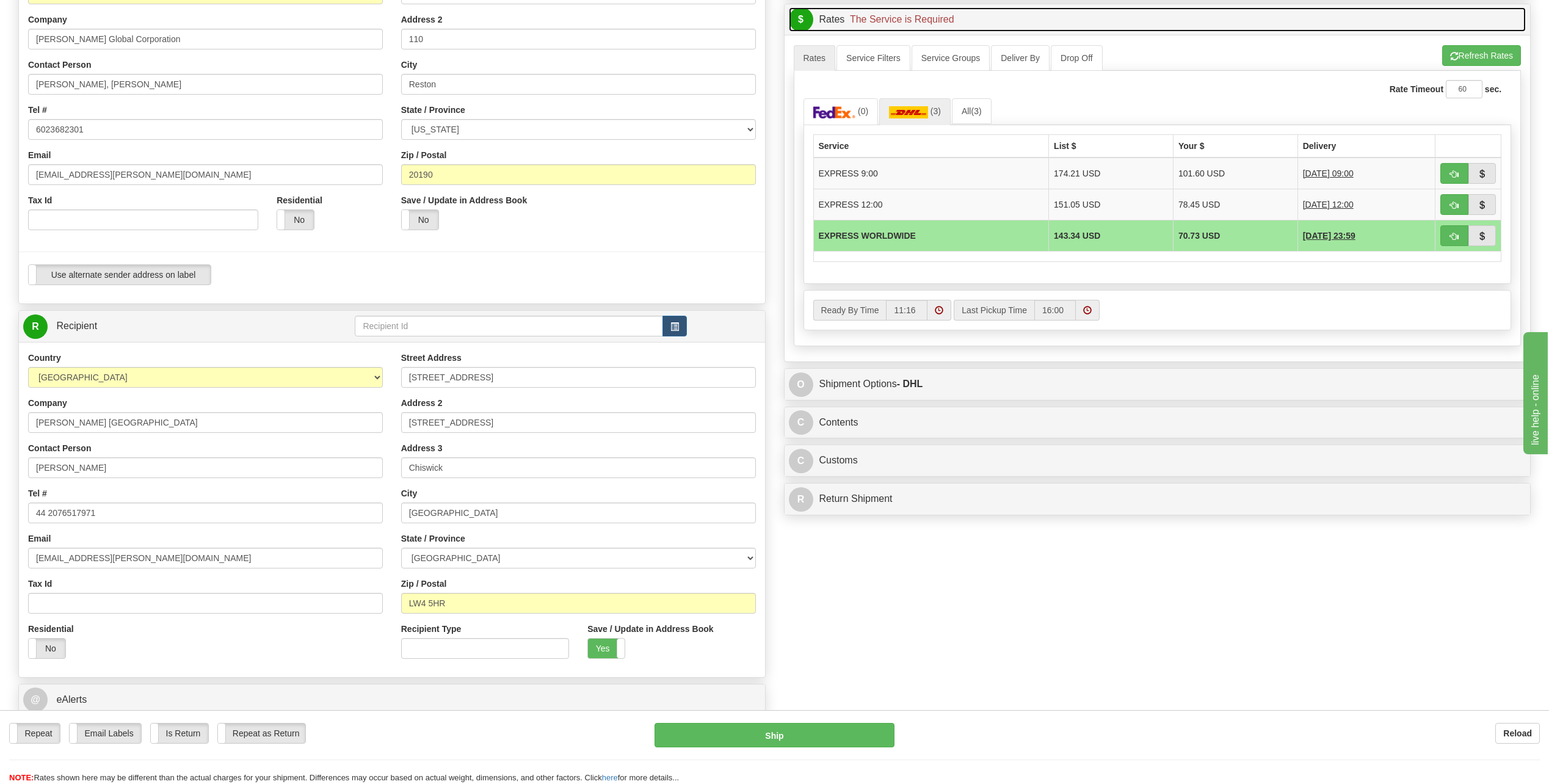
click at [795, 18] on span "$" at bounding box center [801, 19] width 25 height 25
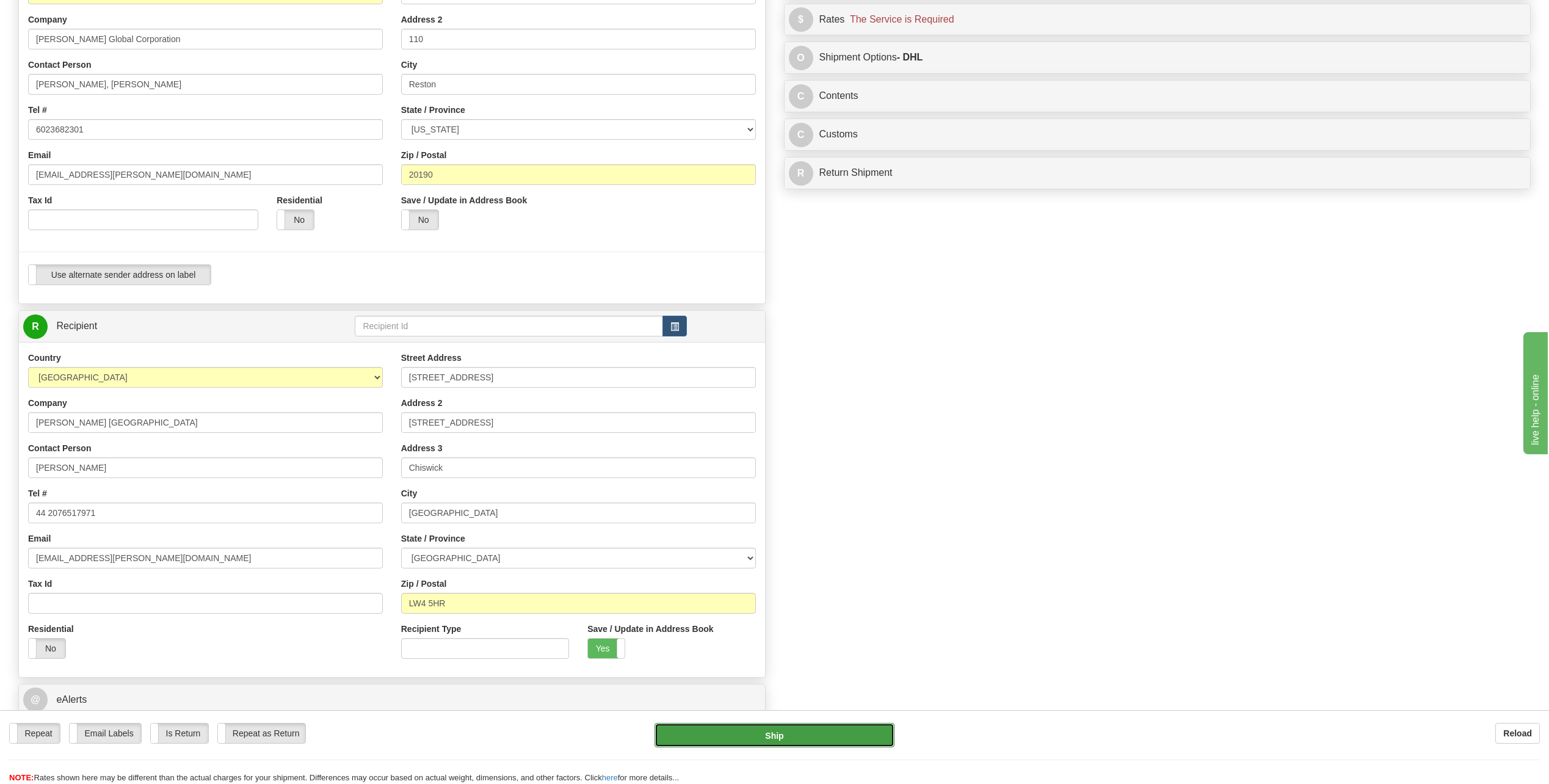
click at [809, 731] on button "Ship" at bounding box center [774, 735] width 240 height 25
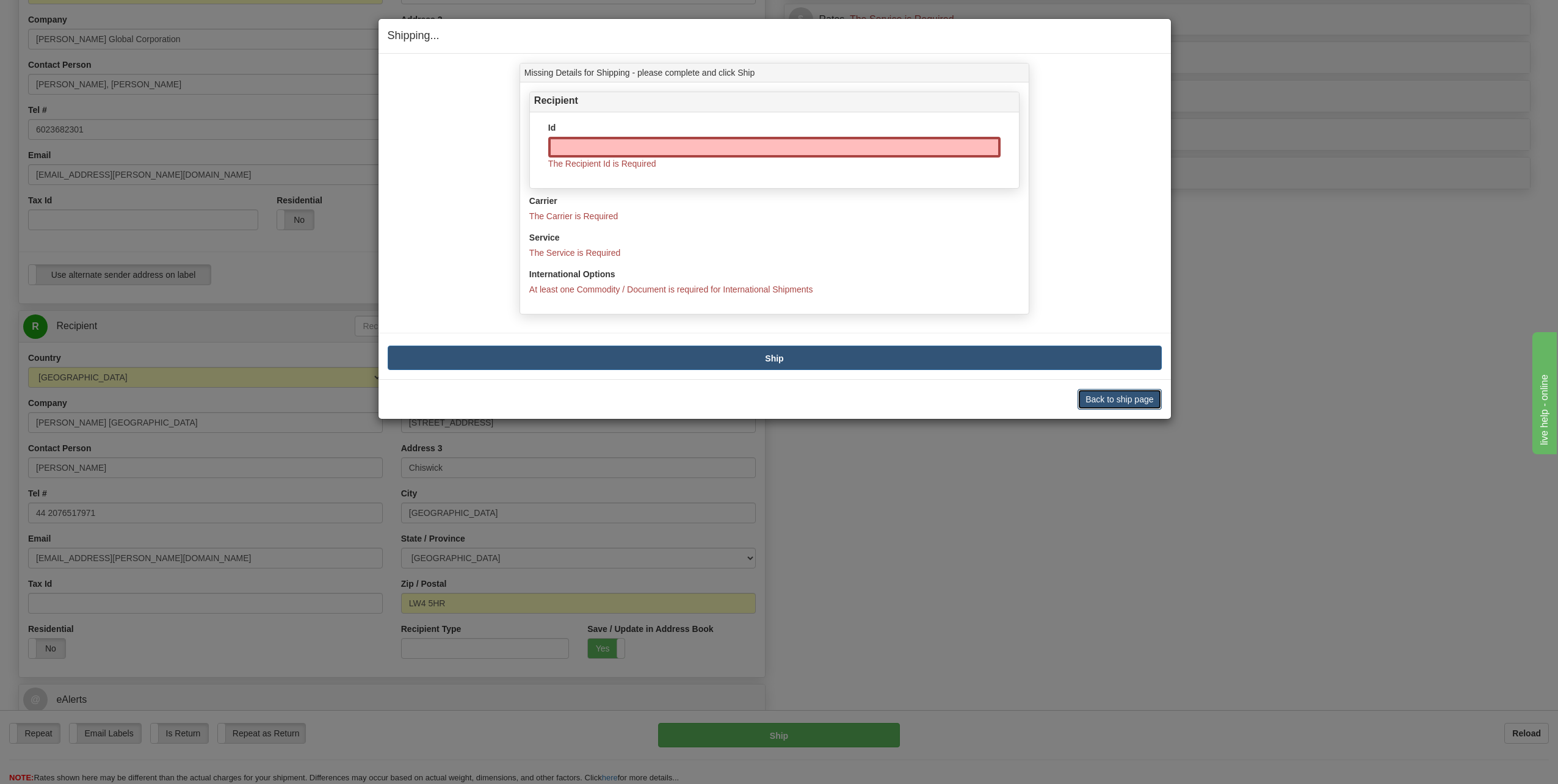
click at [1123, 401] on button "Back to ship page" at bounding box center [1119, 398] width 84 height 21
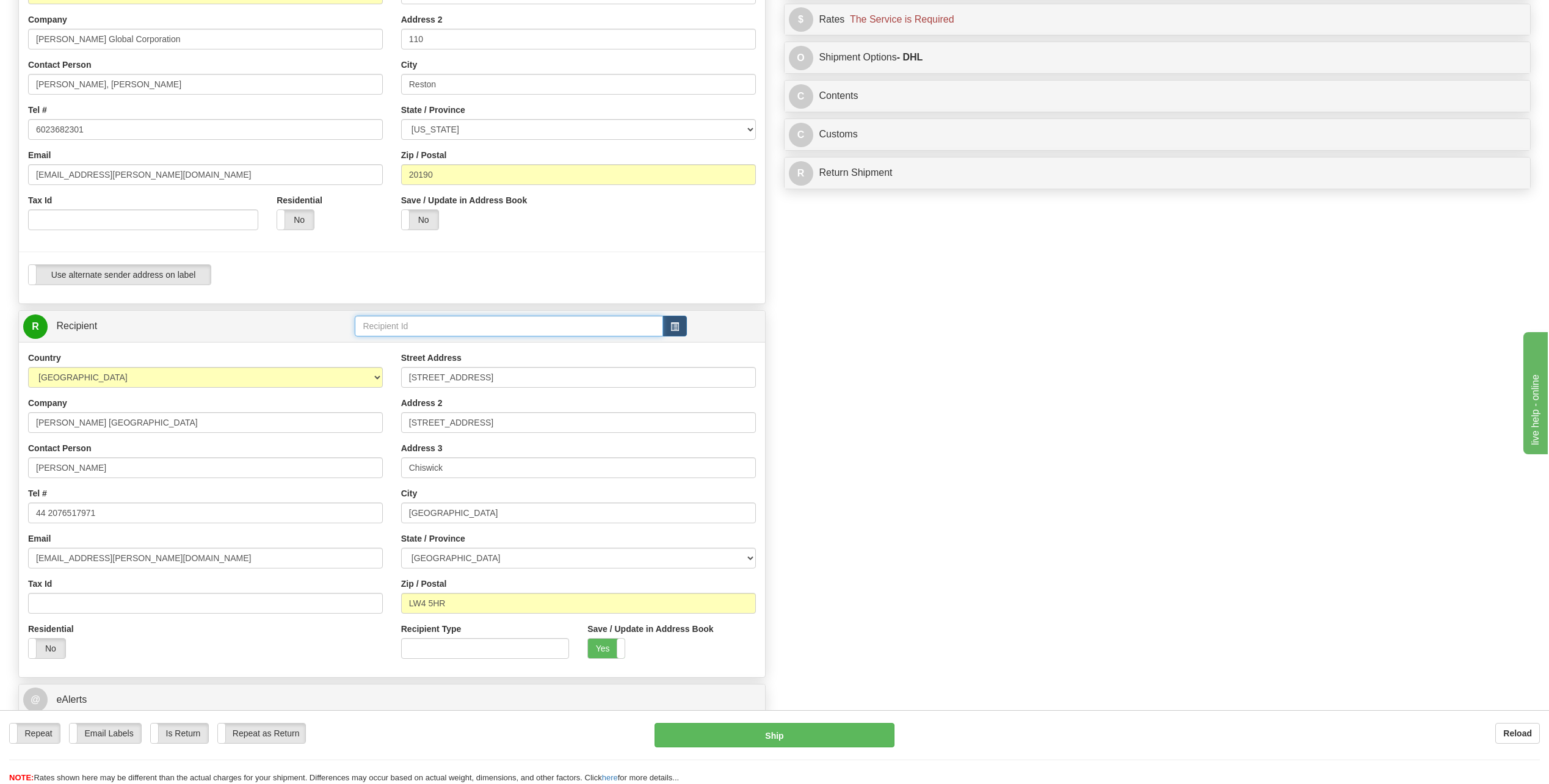
click at [411, 320] on input "text" at bounding box center [508, 326] width 308 height 21
type input "Chiswick Park"
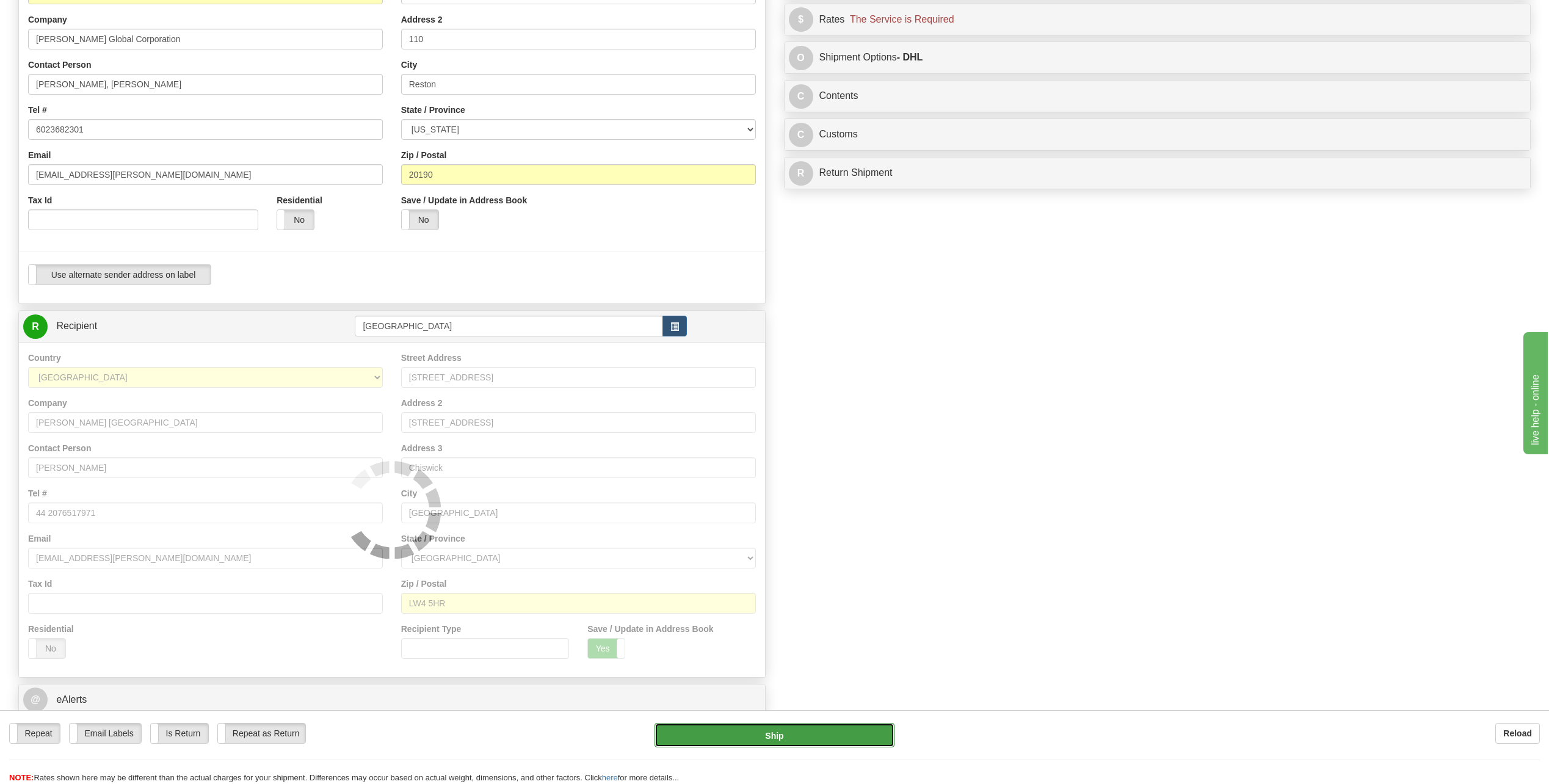
click at [674, 726] on button "Ship" at bounding box center [774, 735] width 240 height 25
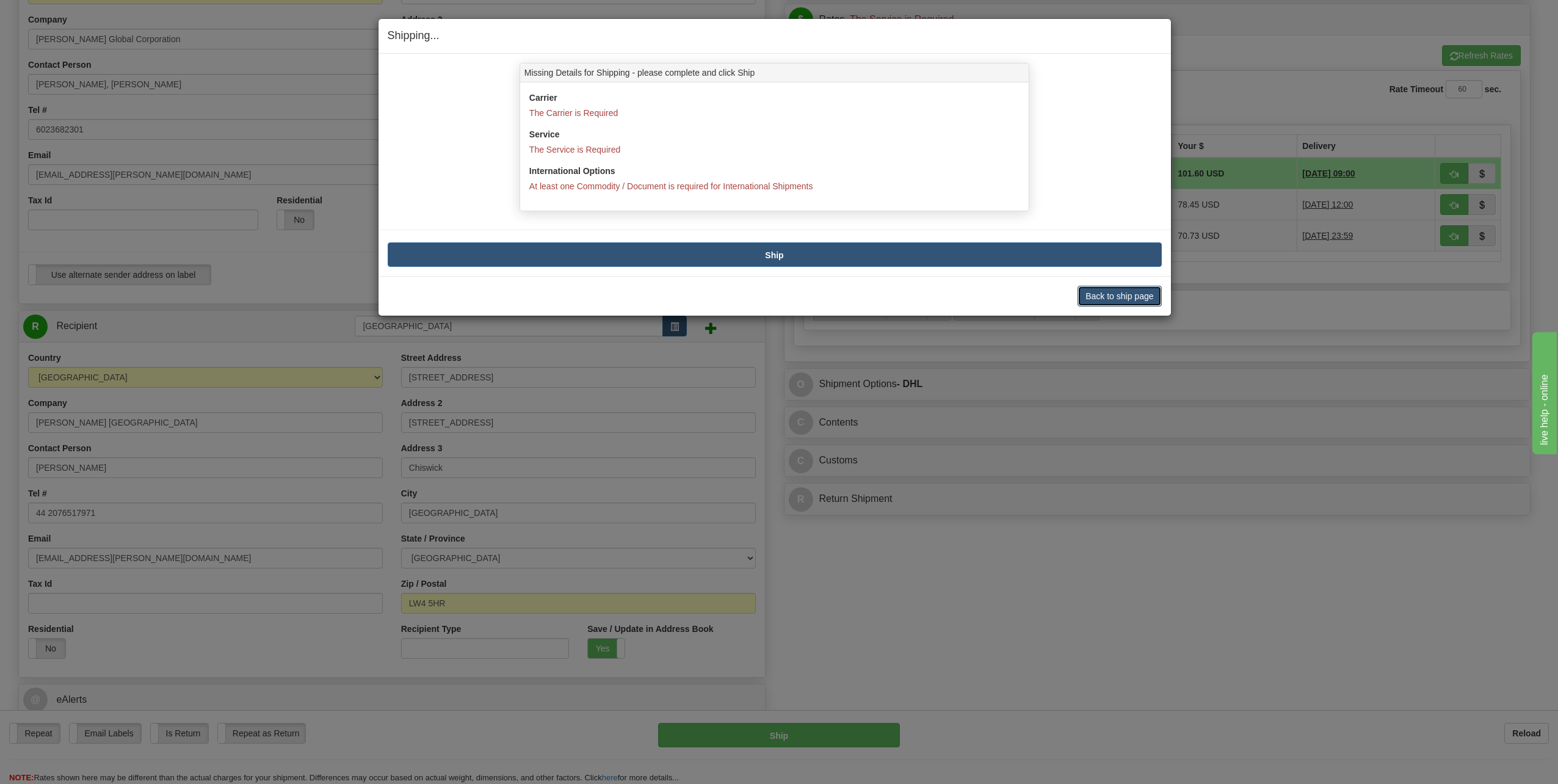
click at [1135, 296] on button "Back to ship page" at bounding box center [1119, 295] width 84 height 21
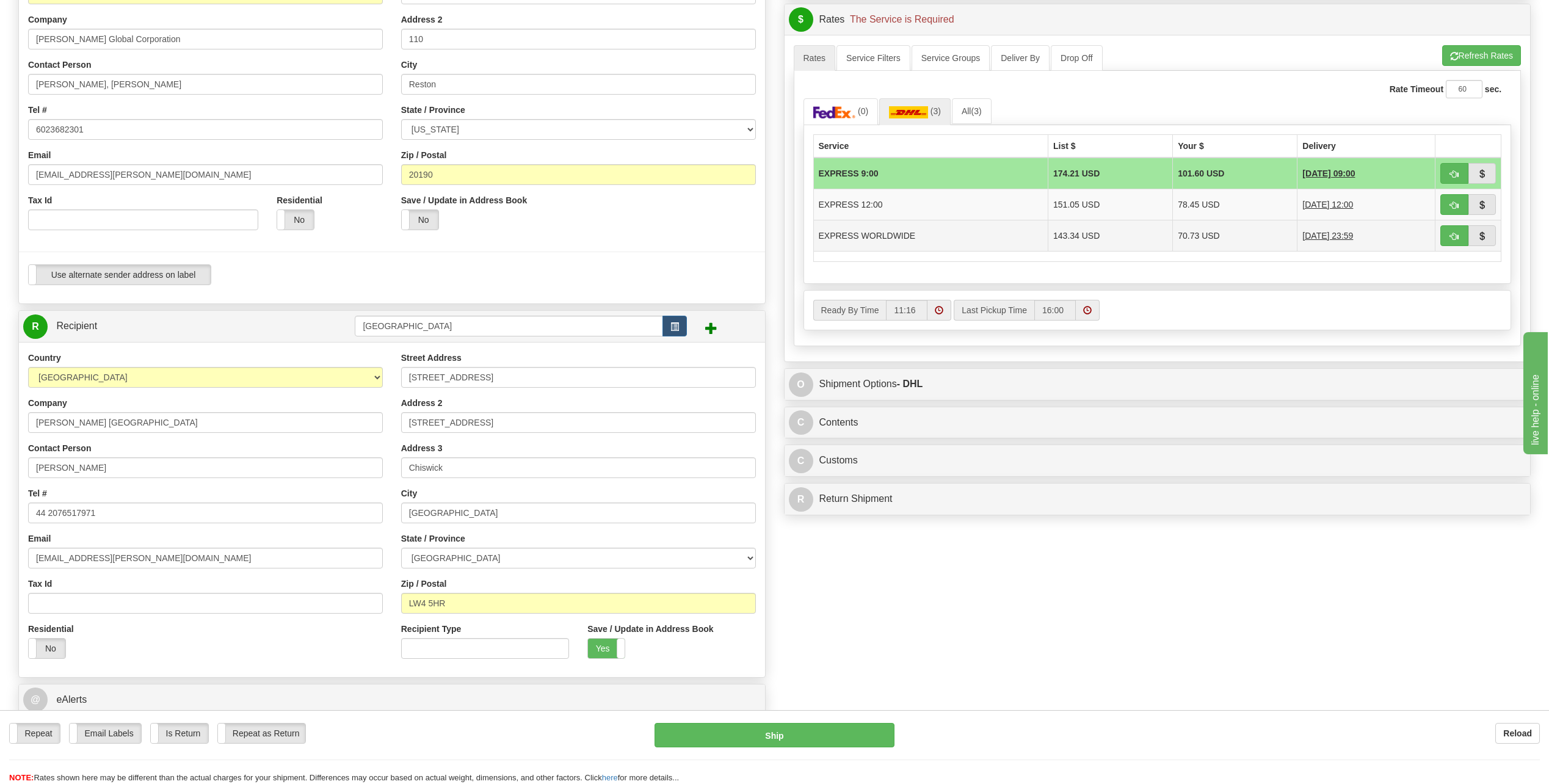
click at [873, 236] on td "EXPRESS WORLDWIDE" at bounding box center [930, 235] width 235 height 31
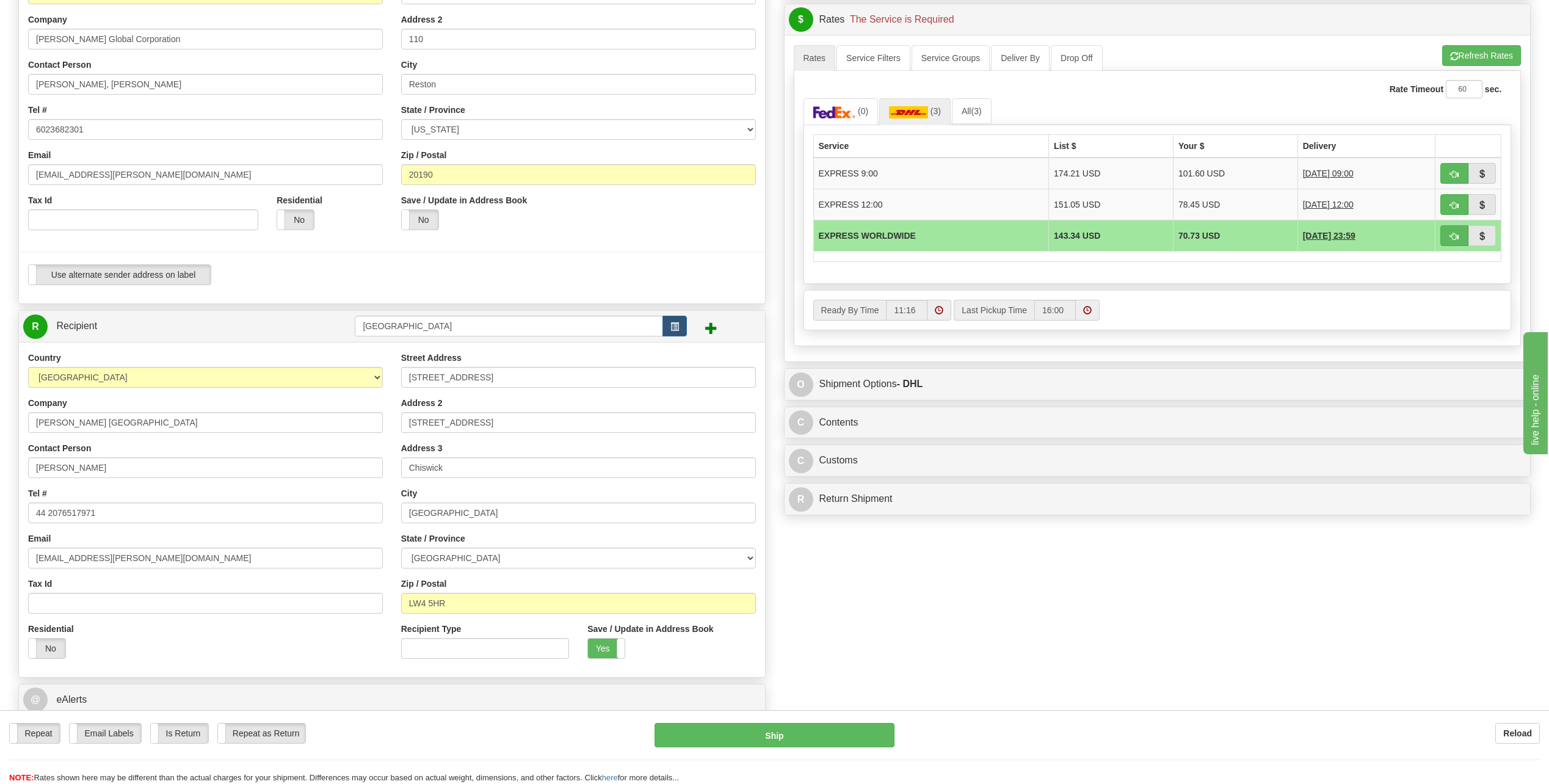
click at [873, 236] on td "EXPRESS WORLDWIDE" at bounding box center [931, 235] width 236 height 31
click at [1317, 234] on span "10/06/2025 23:59" at bounding box center [1329, 235] width 52 height 12
click at [1456, 234] on span "button" at bounding box center [1455, 236] width 9 height 8
type input "D"
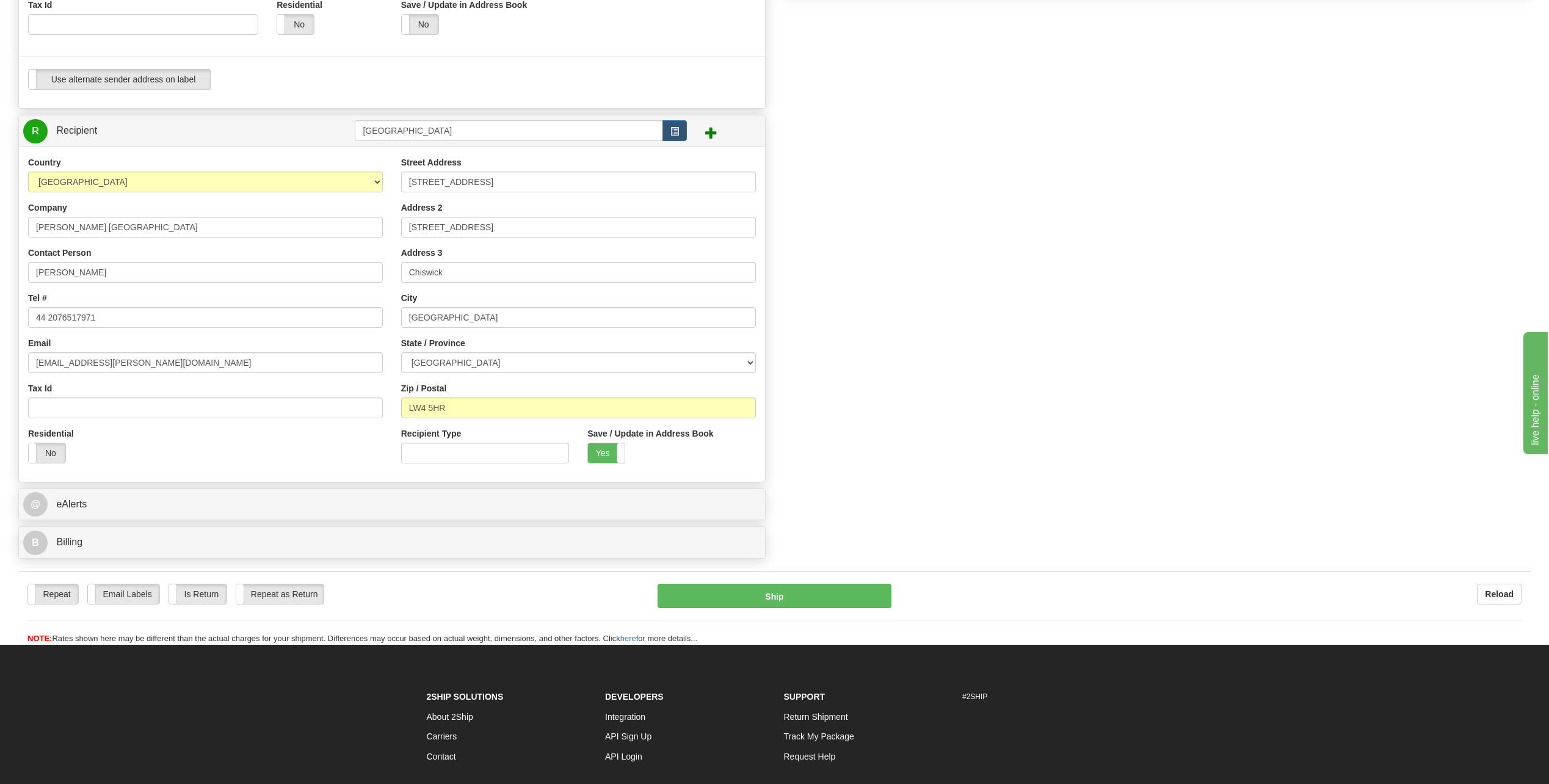
scroll to position [378, 0]
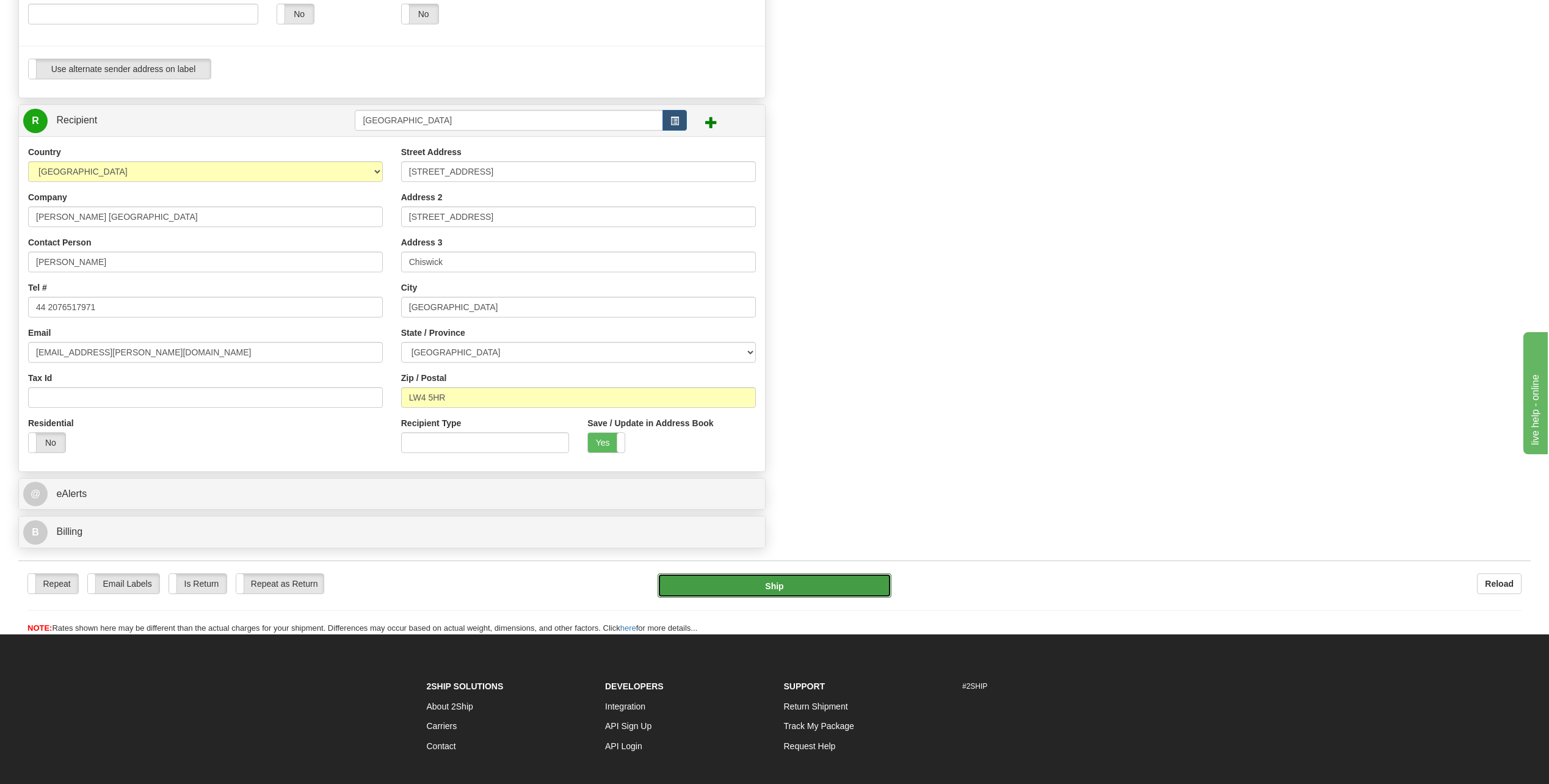
click at [729, 582] on button "Ship" at bounding box center [774, 585] width 234 height 25
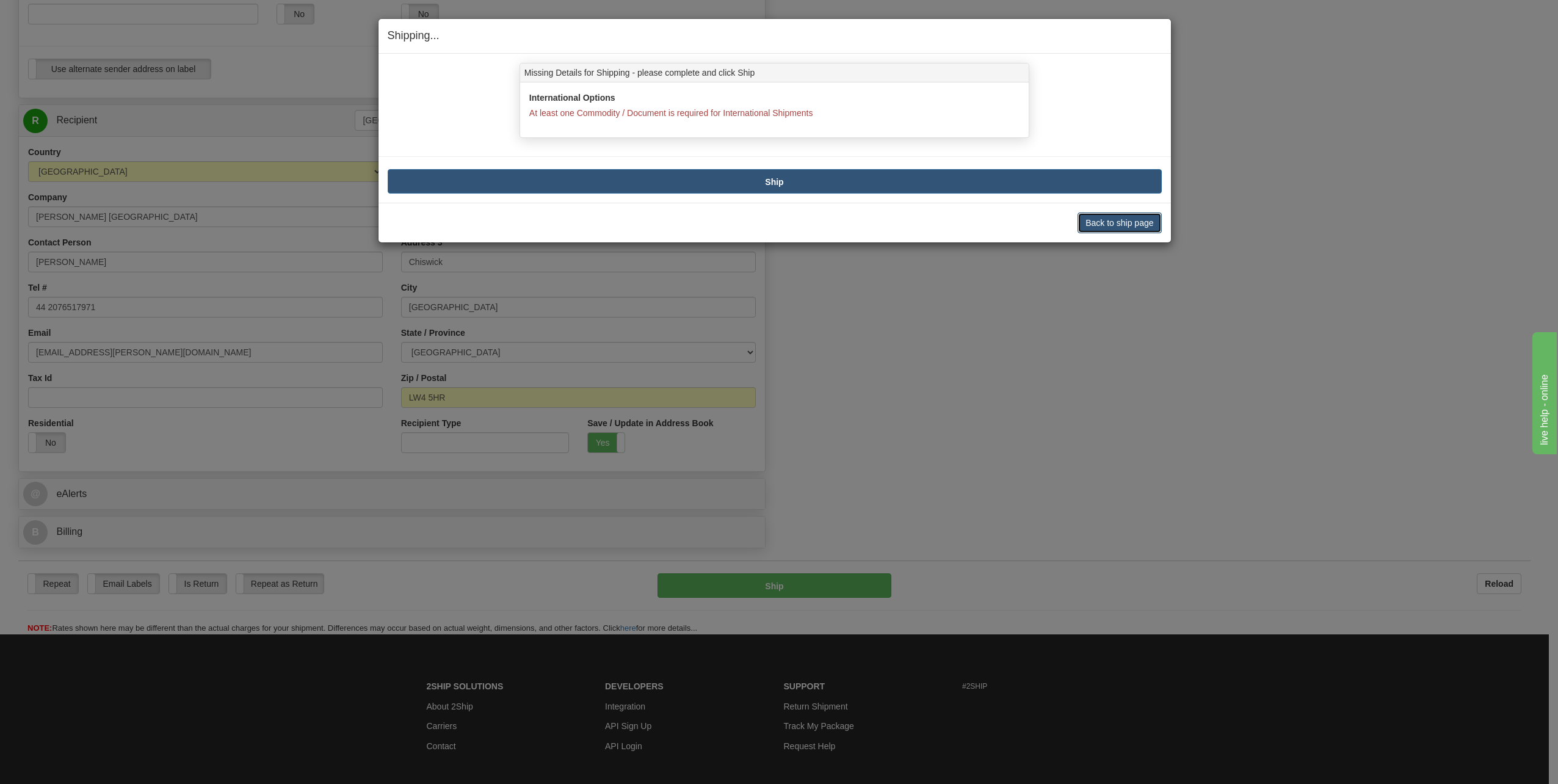
click at [1098, 224] on button "Back to ship page" at bounding box center [1119, 222] width 84 height 21
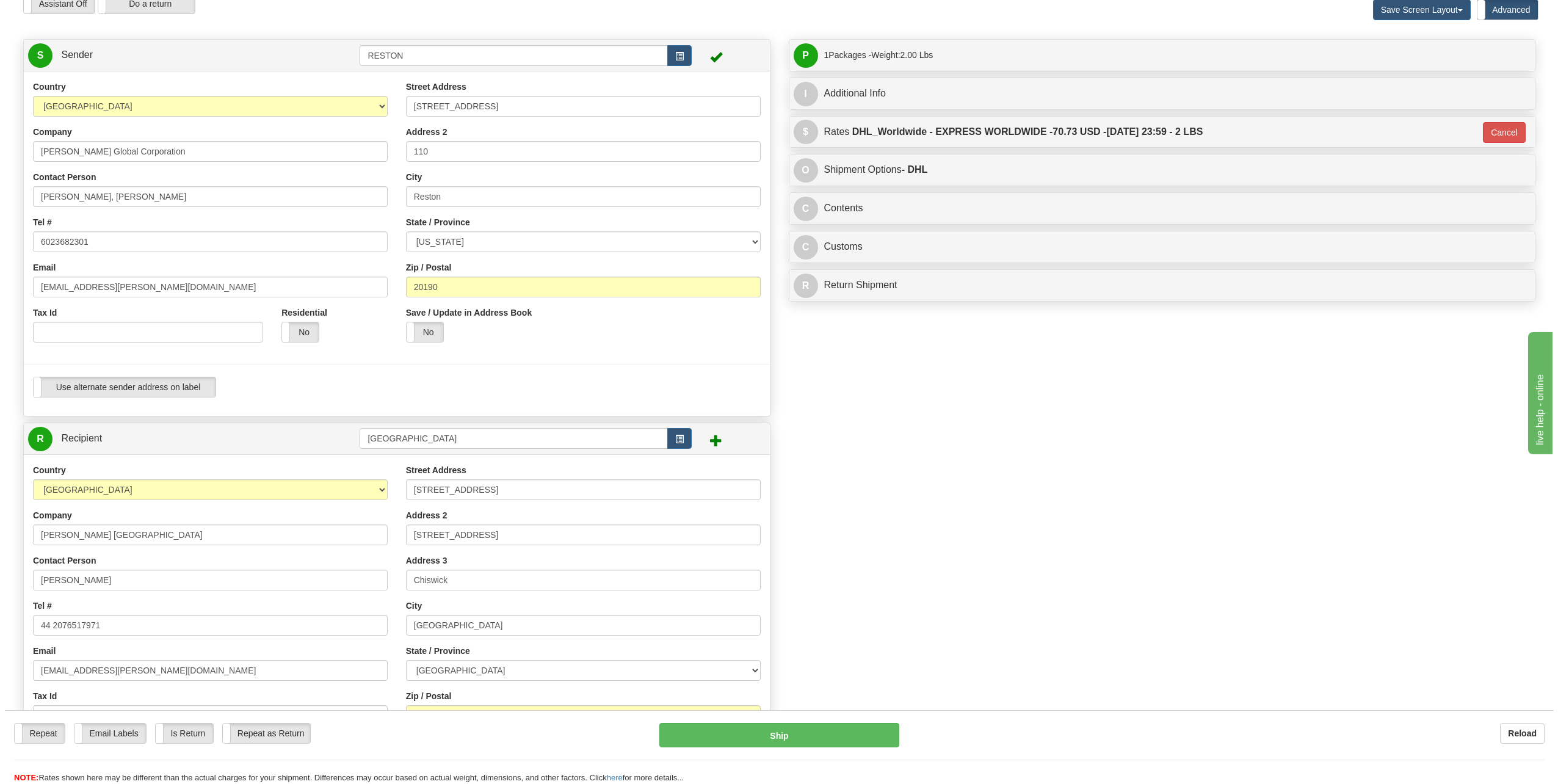
scroll to position [47, 0]
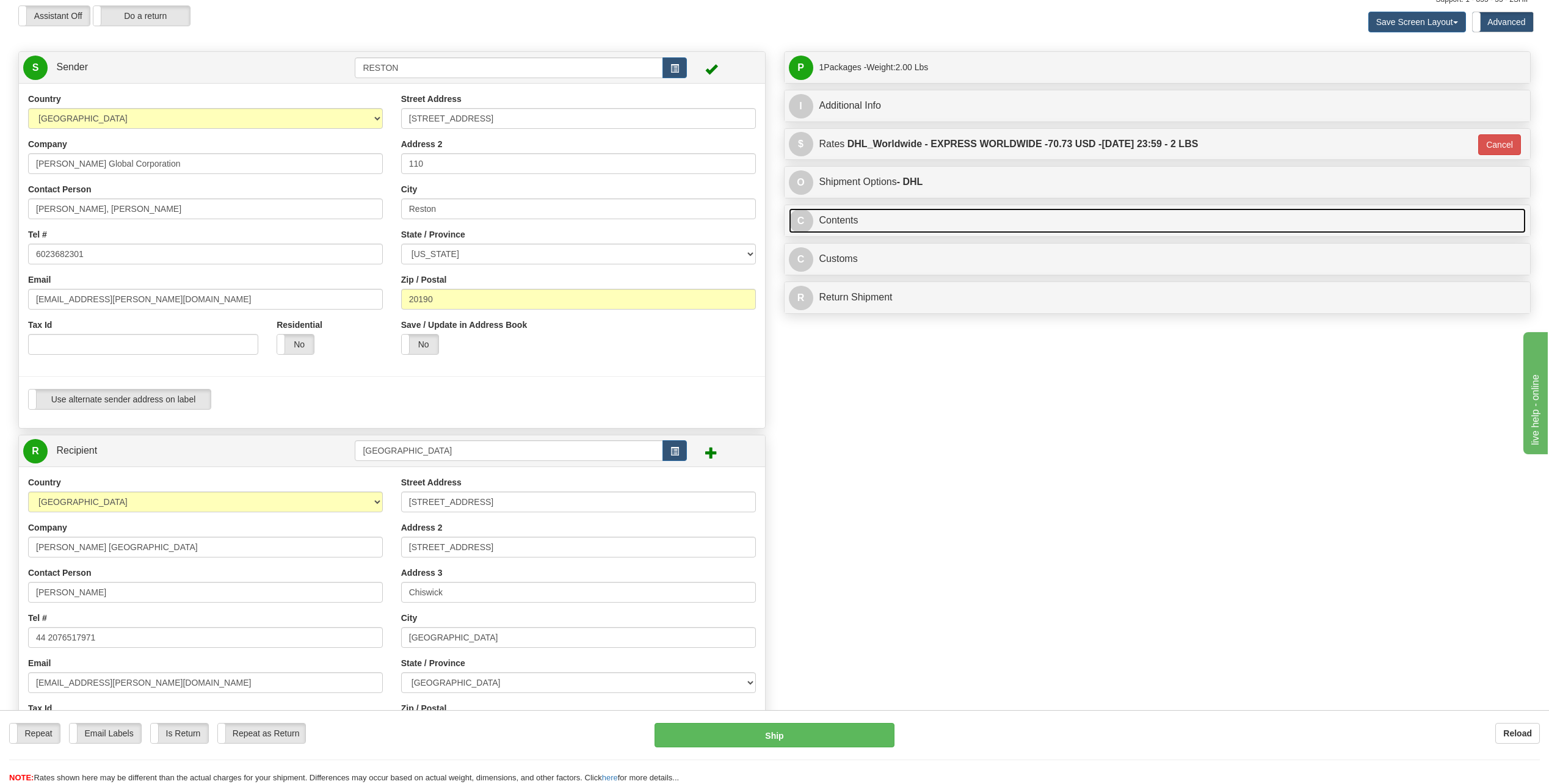
click at [802, 217] on span "C" at bounding box center [801, 220] width 25 height 25
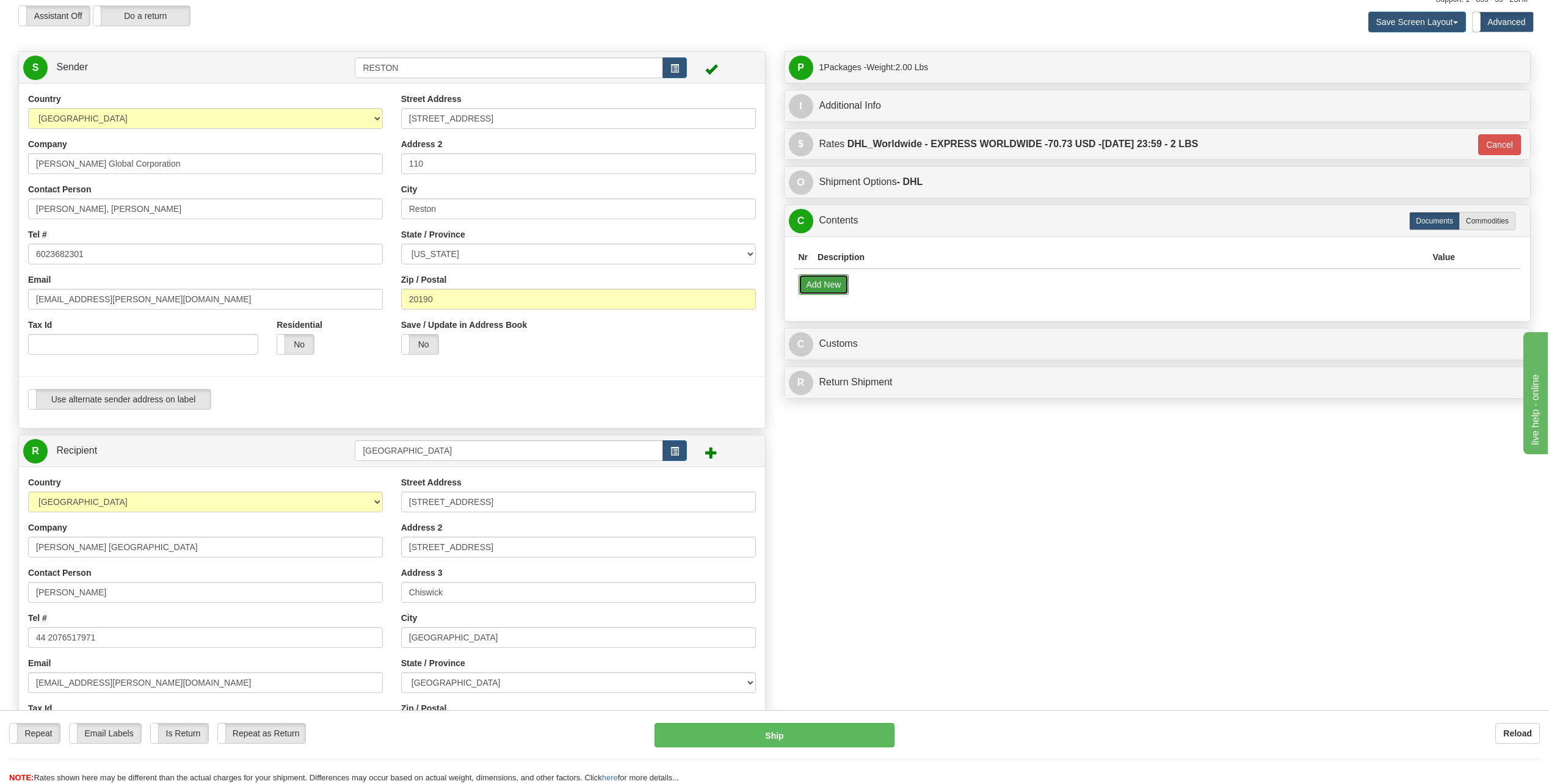
click at [829, 288] on button "Add New" at bounding box center [824, 284] width 50 height 21
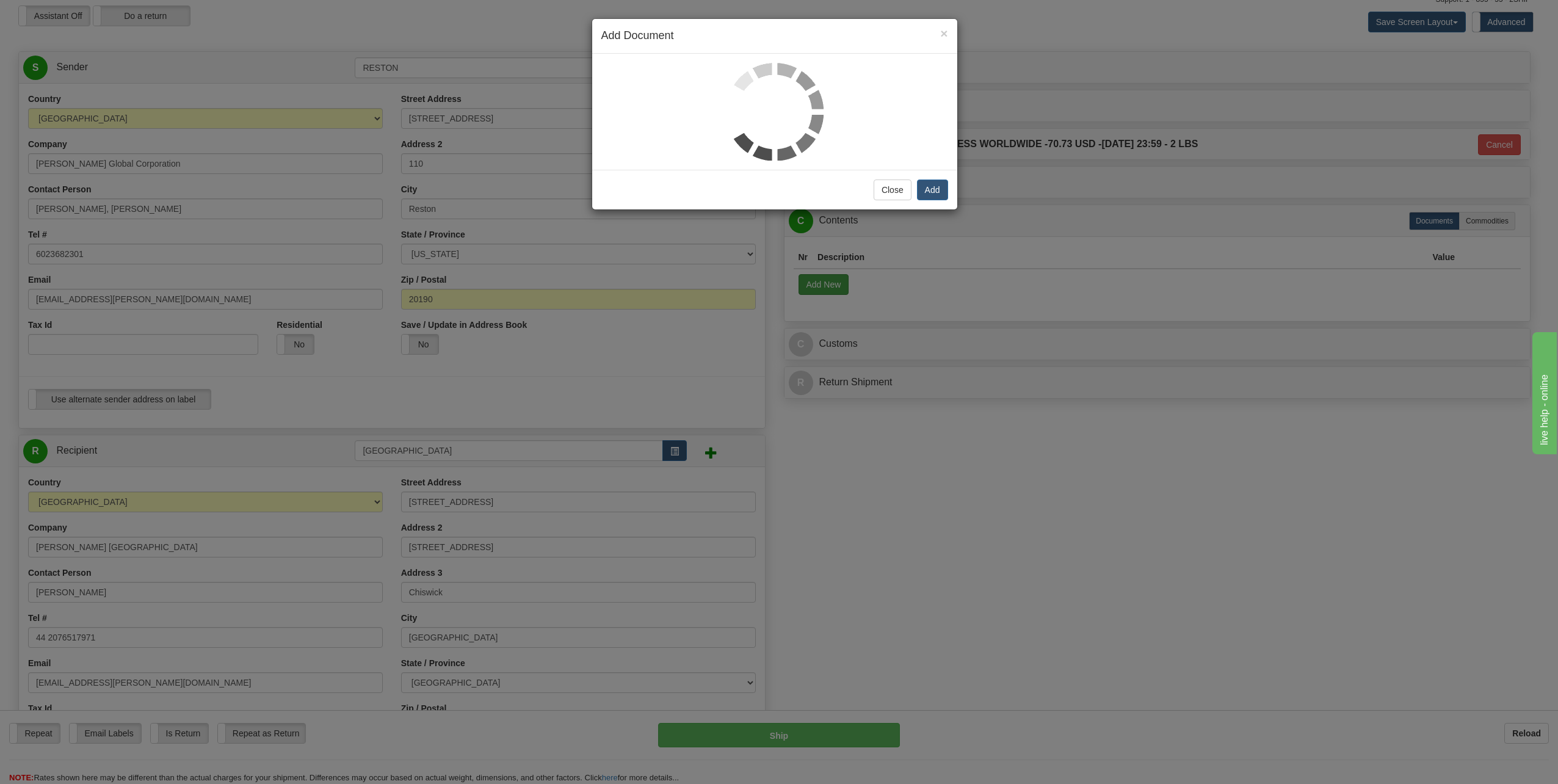
select select "US"
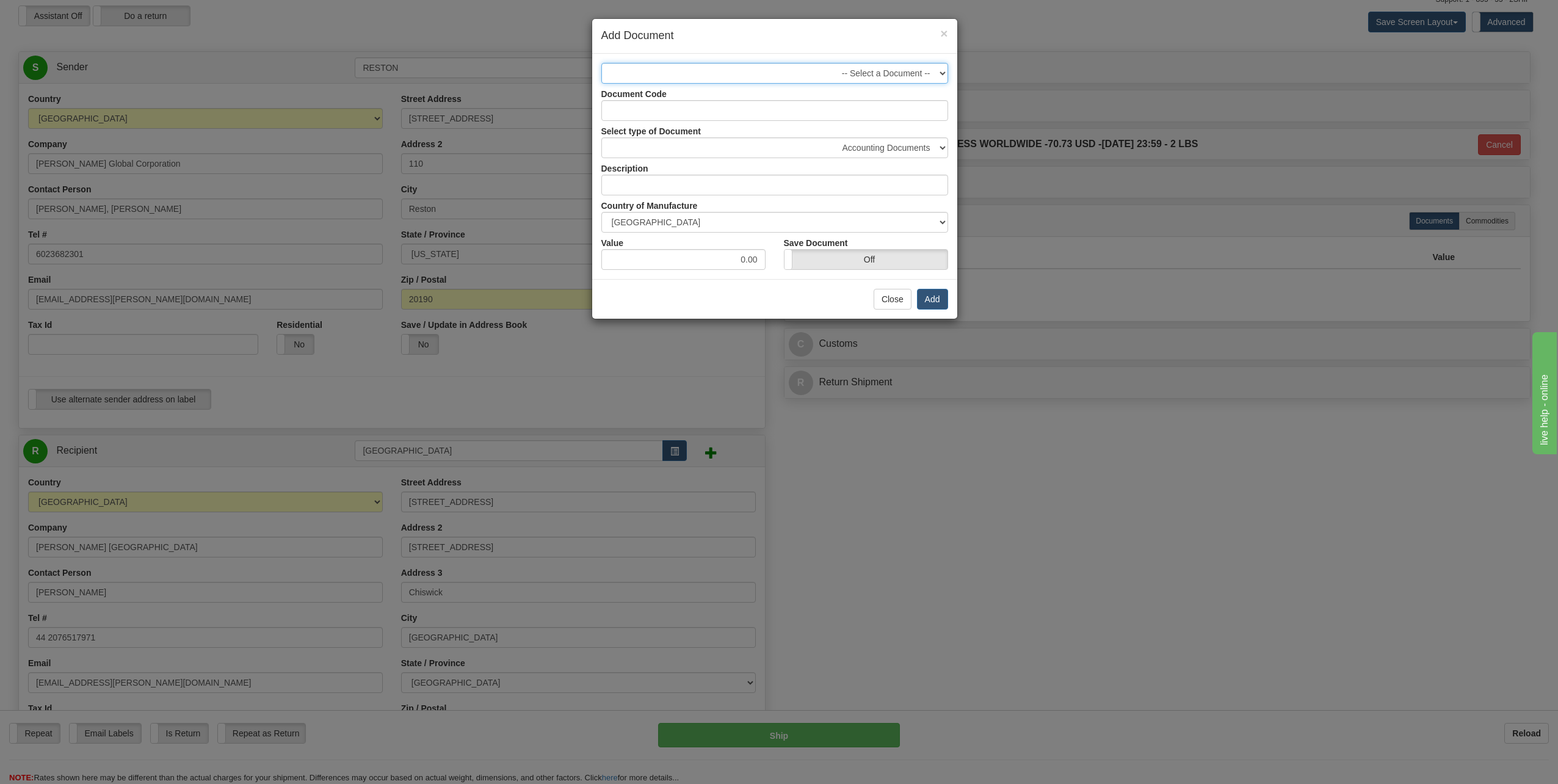
click at [941, 72] on select "-- Select a Document --" at bounding box center [775, 73] width 346 height 21
click at [940, 149] on select "Accounting Documents Analysis Reports Applications (Completed) Bank Statements …" at bounding box center [775, 148] width 346 height 21
select select "59"
click at [601, 138] on select "Accounting Documents Analysis Reports Applications (Completed) Bank Statements …" at bounding box center [775, 148] width 346 height 21
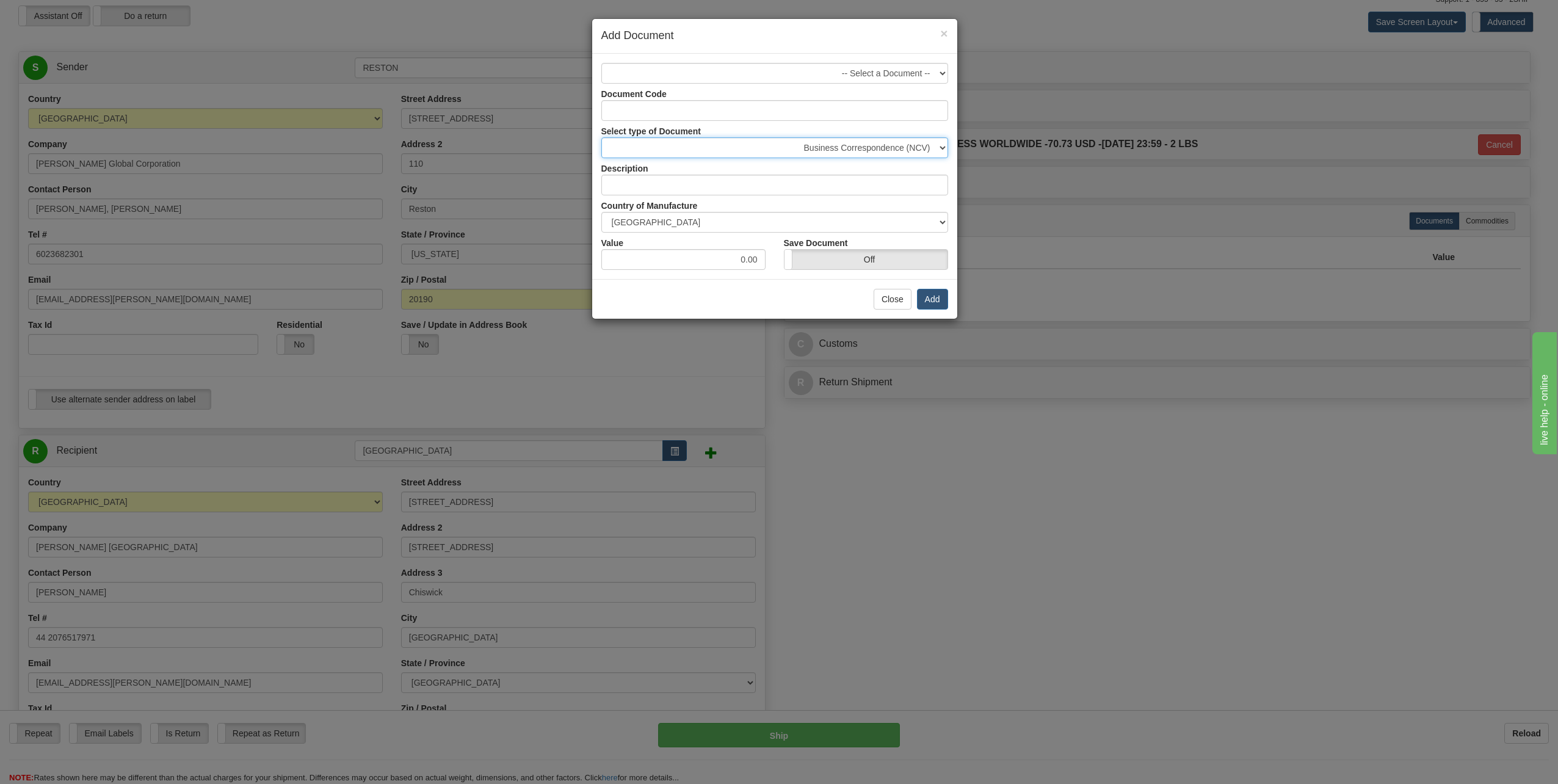
type input "Business Correspondence (NCV)"
click at [745, 262] on input "0.00" at bounding box center [683, 259] width 164 height 21
type input "1.00"
click at [942, 71] on select "-- Select a Document --" at bounding box center [775, 73] width 346 height 21
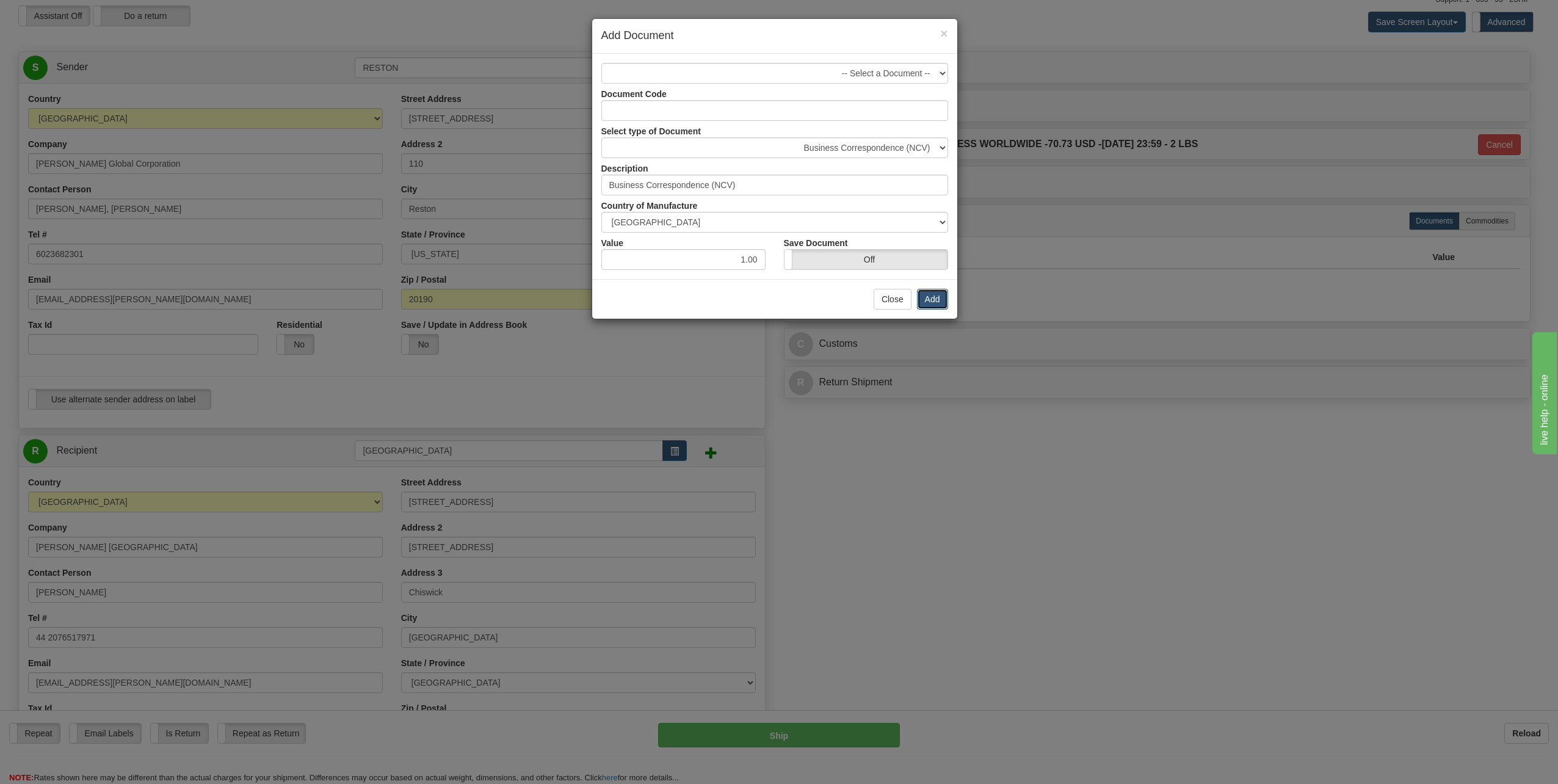
click at [935, 300] on button "Add" at bounding box center [933, 298] width 31 height 21
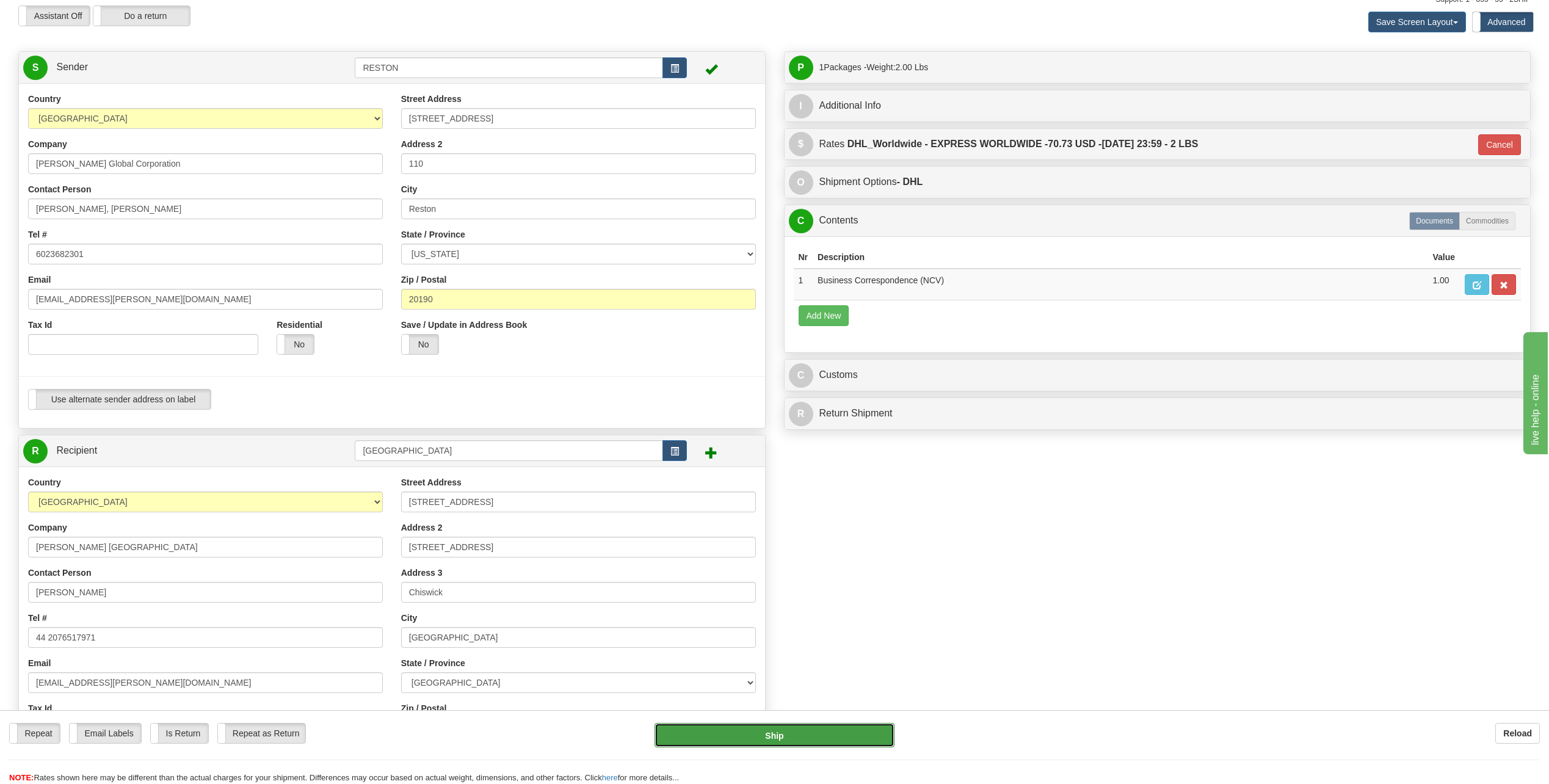
click at [698, 737] on button "Ship" at bounding box center [774, 735] width 240 height 25
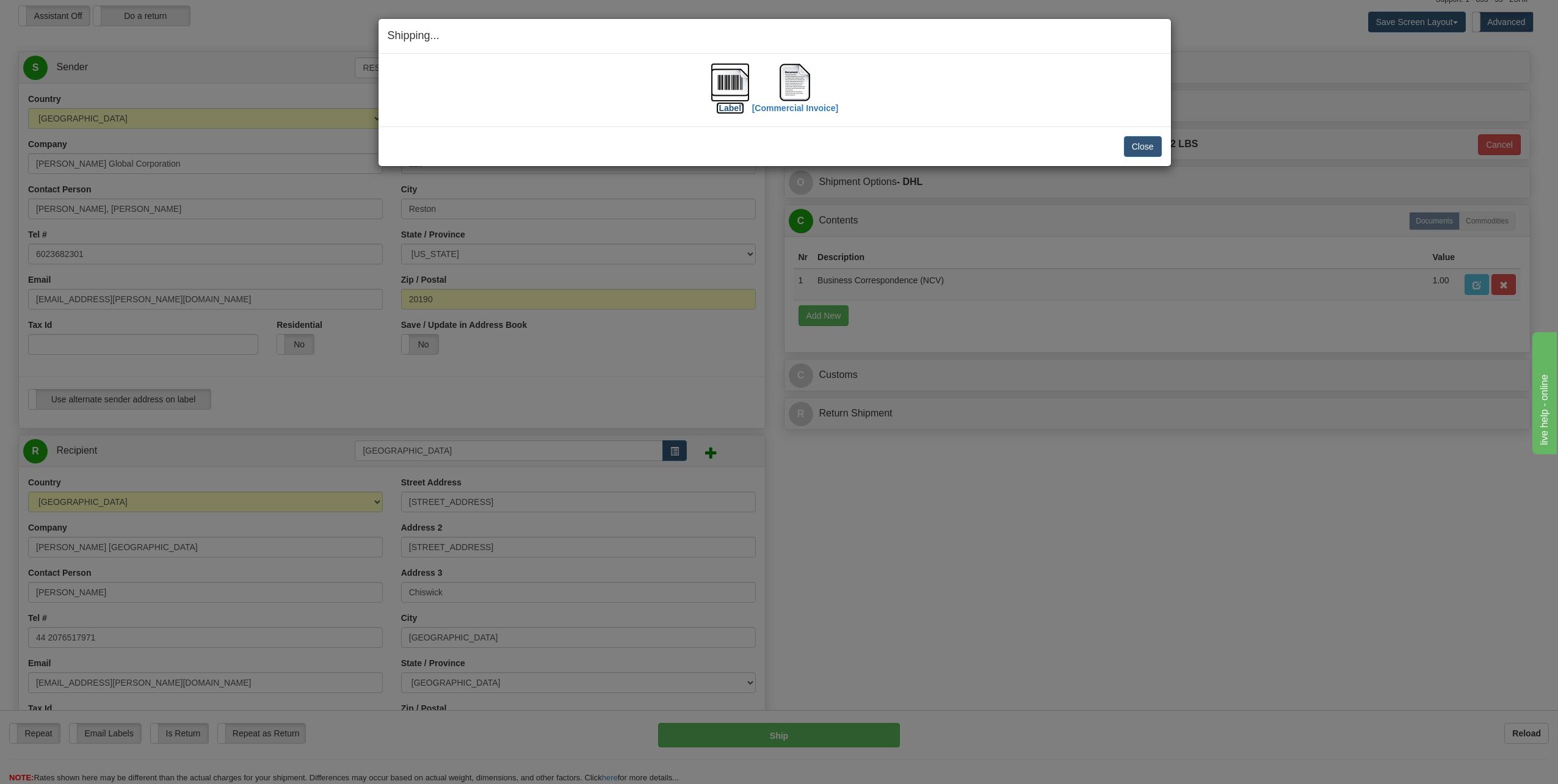
click at [721, 85] on img at bounding box center [730, 83] width 39 height 39
click at [804, 76] on img at bounding box center [795, 83] width 39 height 39
click at [1129, 141] on button "Close" at bounding box center [1143, 146] width 37 height 21
click at [1134, 148] on button "Close" at bounding box center [1143, 146] width 37 height 21
click at [1129, 145] on button "Close" at bounding box center [1143, 146] width 37 height 21
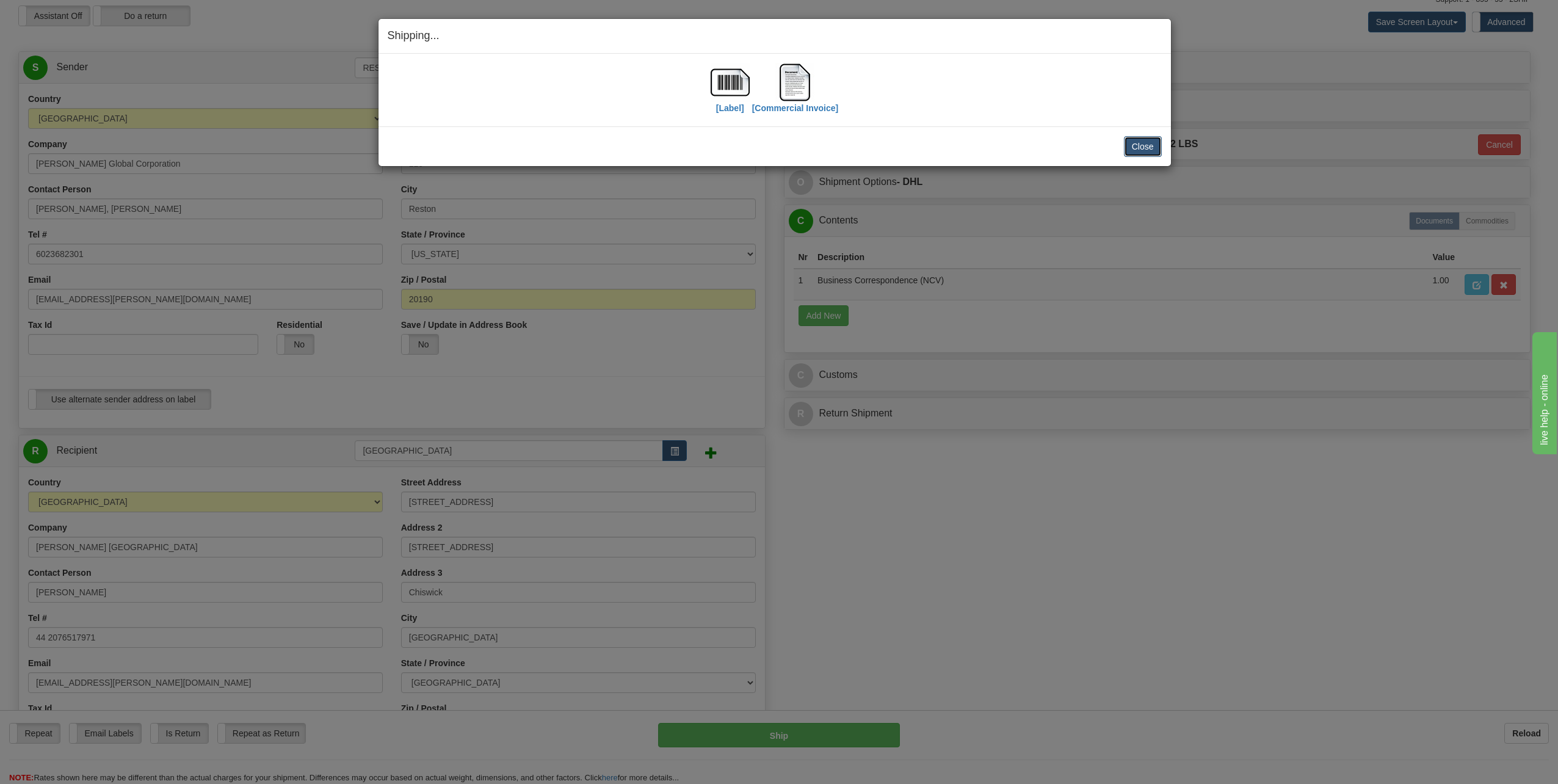
click at [1129, 145] on button "Close" at bounding box center [1143, 146] width 37 height 21
